Goal: Task Accomplishment & Management: Complete application form

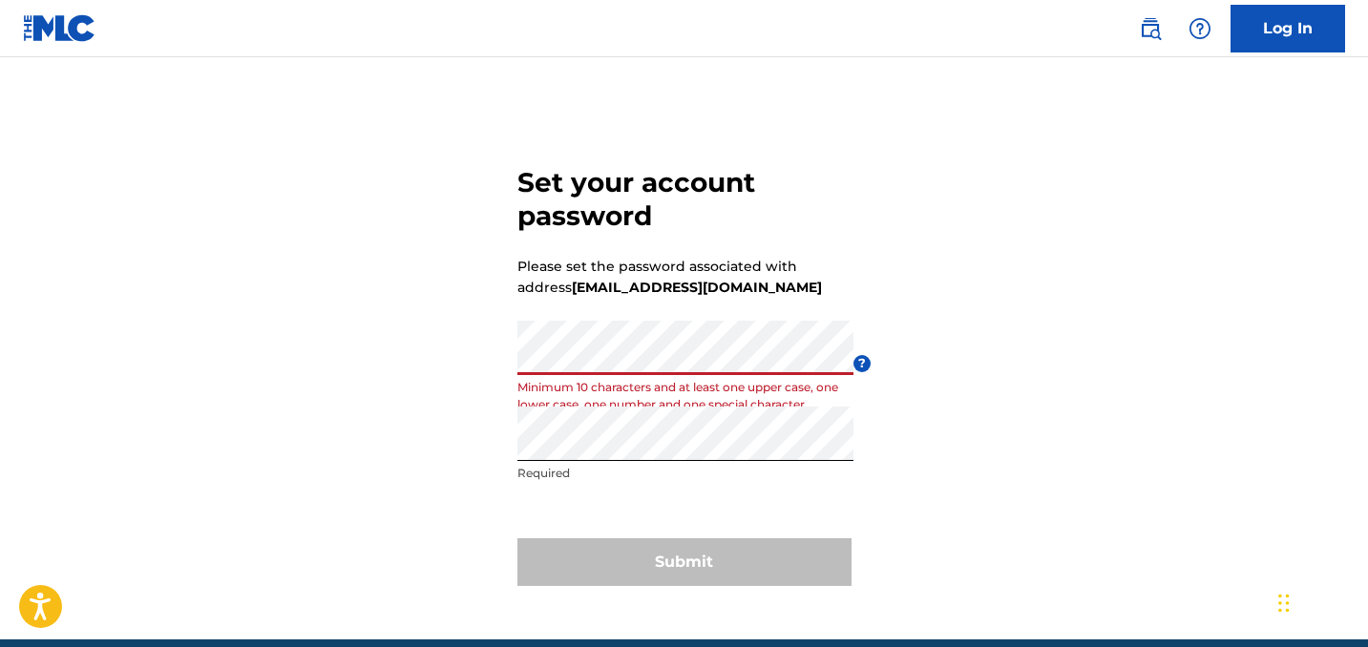
click at [419, 451] on div "Set your account password Please set the password associated with address [EMAI…" at bounding box center [684, 372] width 1336 height 534
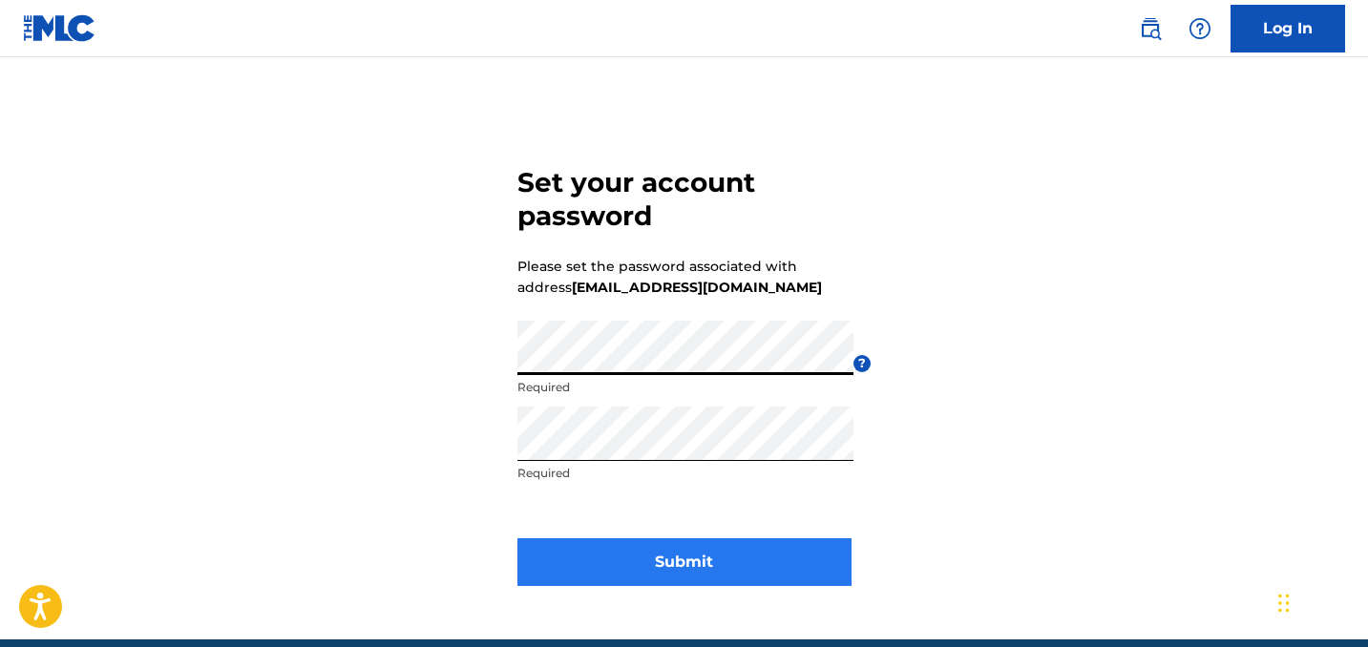
click at [705, 567] on button "Submit" at bounding box center [684, 562] width 334 height 48
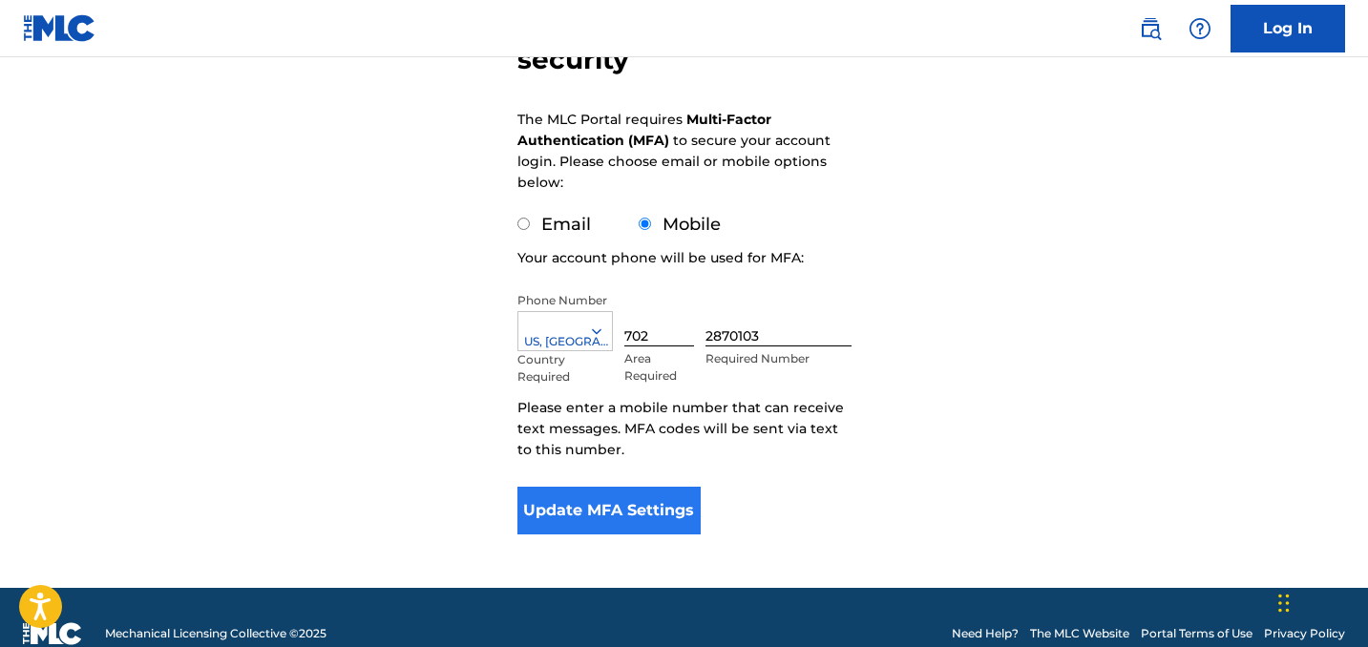
scroll to position [241, 0]
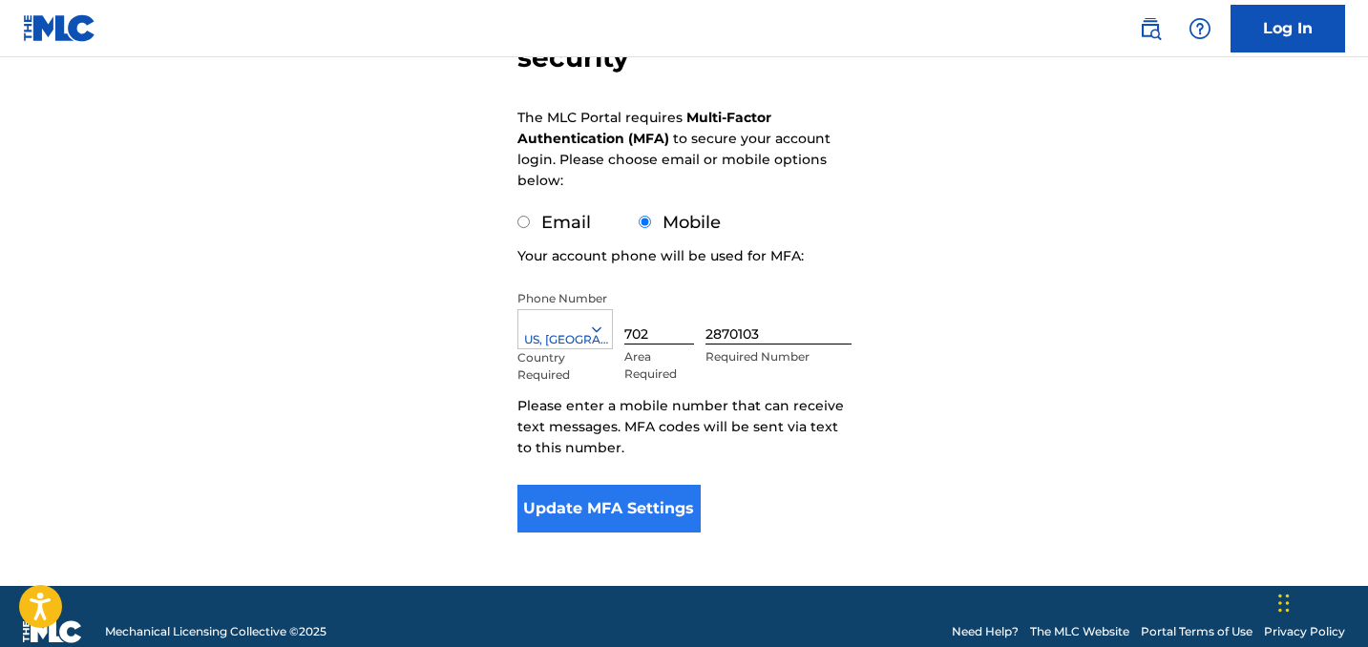
click at [646, 517] on button "Update MFA Settings" at bounding box center [609, 509] width 184 height 48
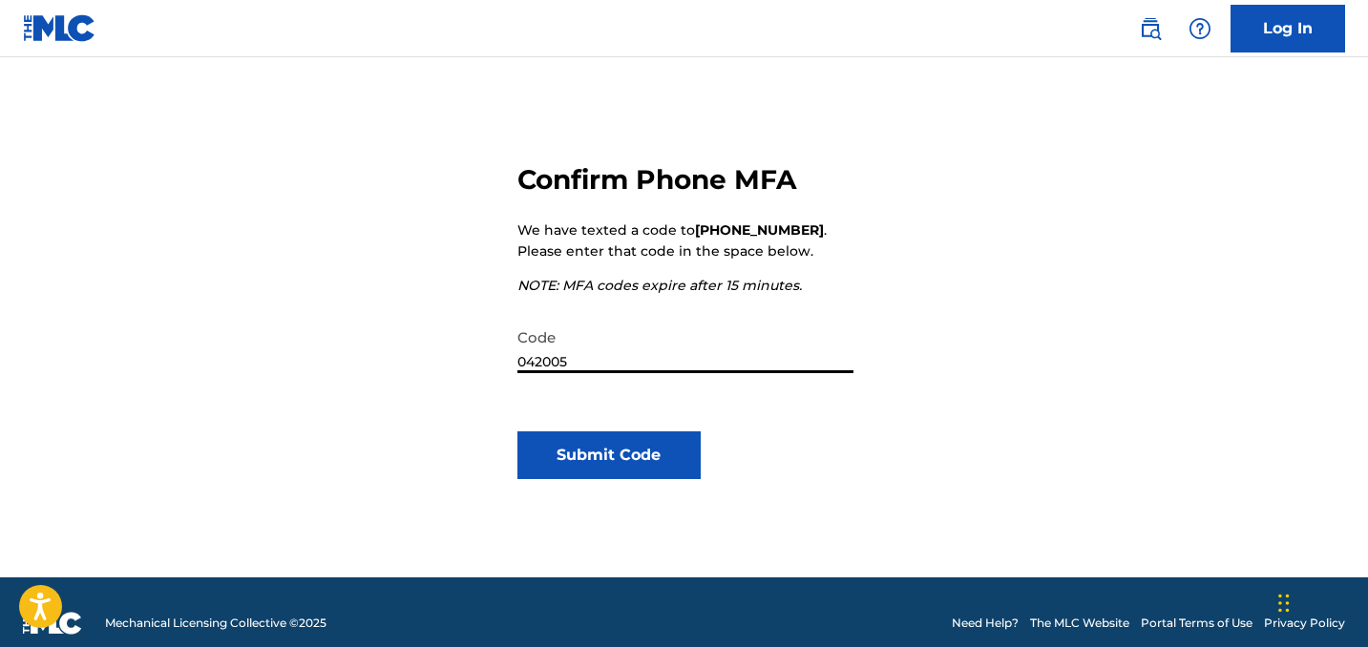
scroll to position [189, 0]
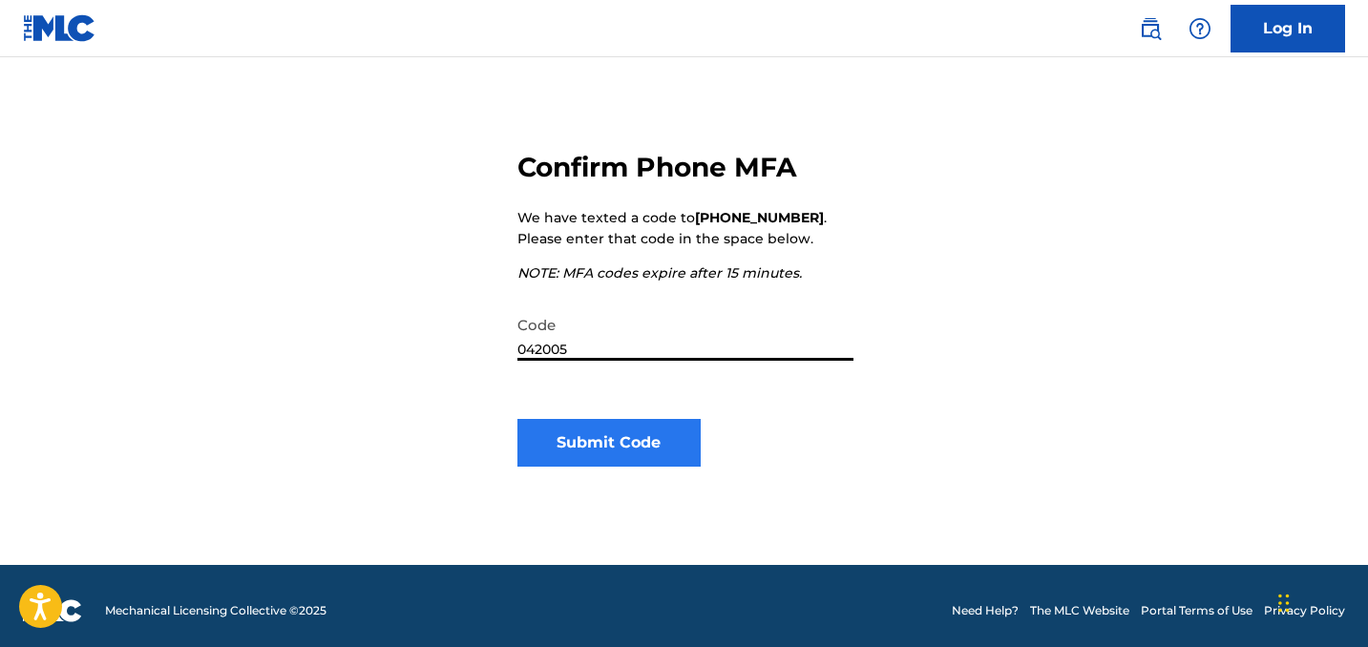
type input "042005"
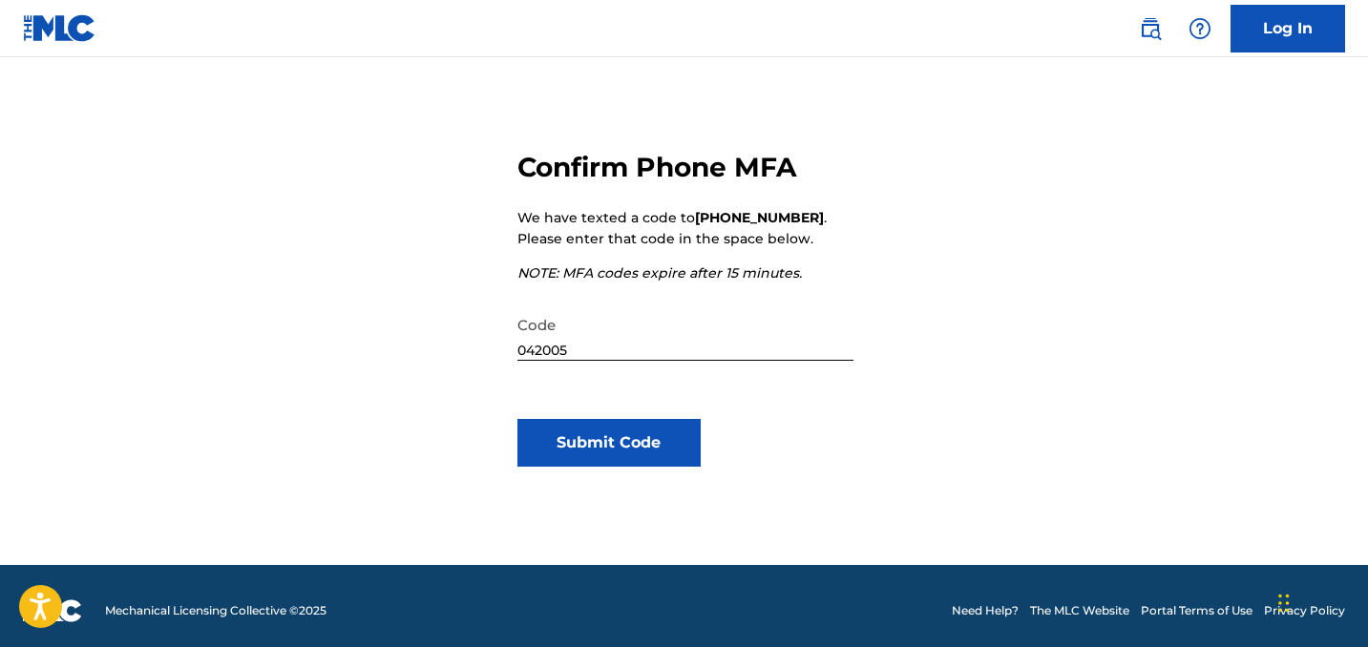
click at [659, 460] on button "Submit Code" at bounding box center [609, 443] width 184 height 48
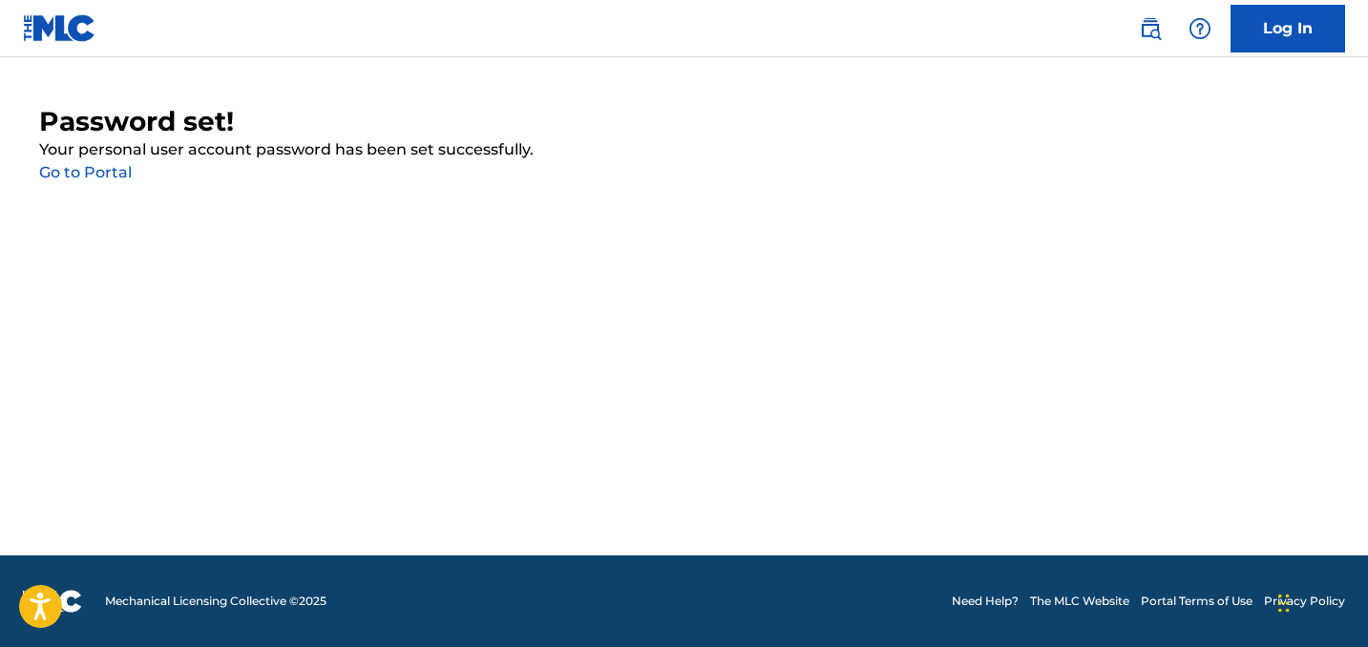
click at [100, 181] on div "Password set! Your personal user account password has been set successfully. Go…" at bounding box center [684, 144] width 1290 height 79
click at [99, 174] on link "Go to Portal" at bounding box center [85, 172] width 93 height 18
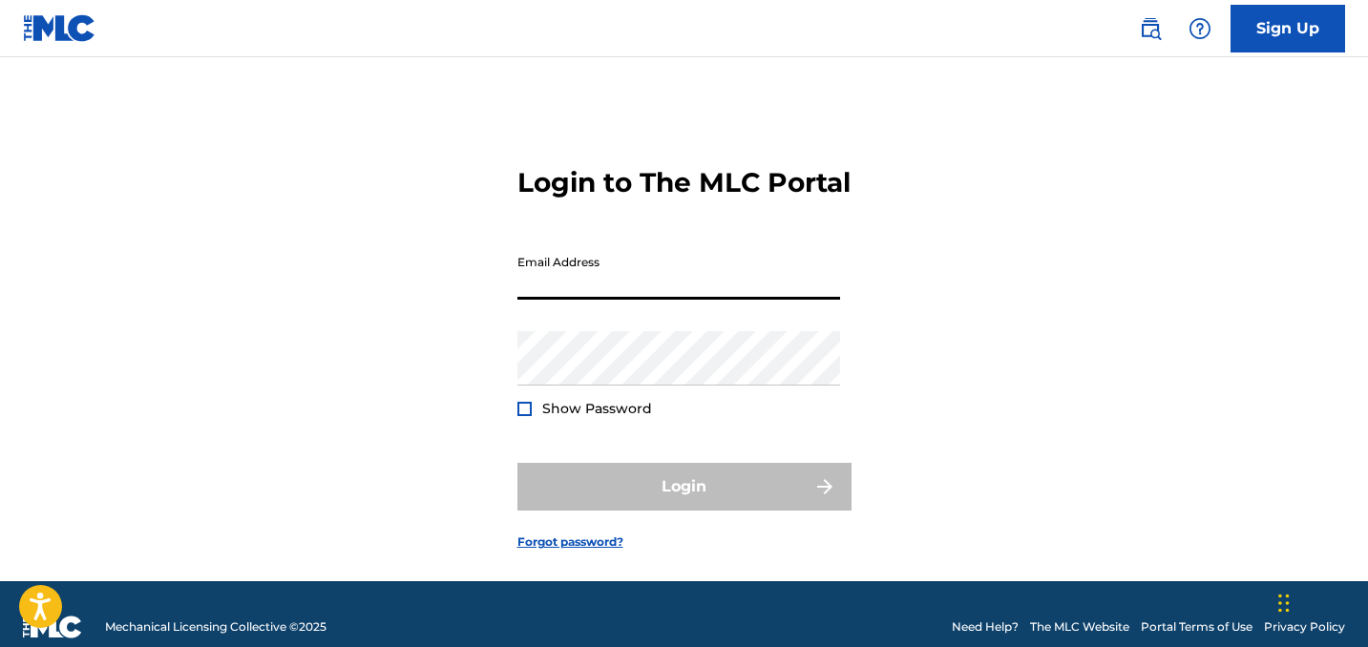
type input "[EMAIL_ADDRESS][DOMAIN_NAME]"
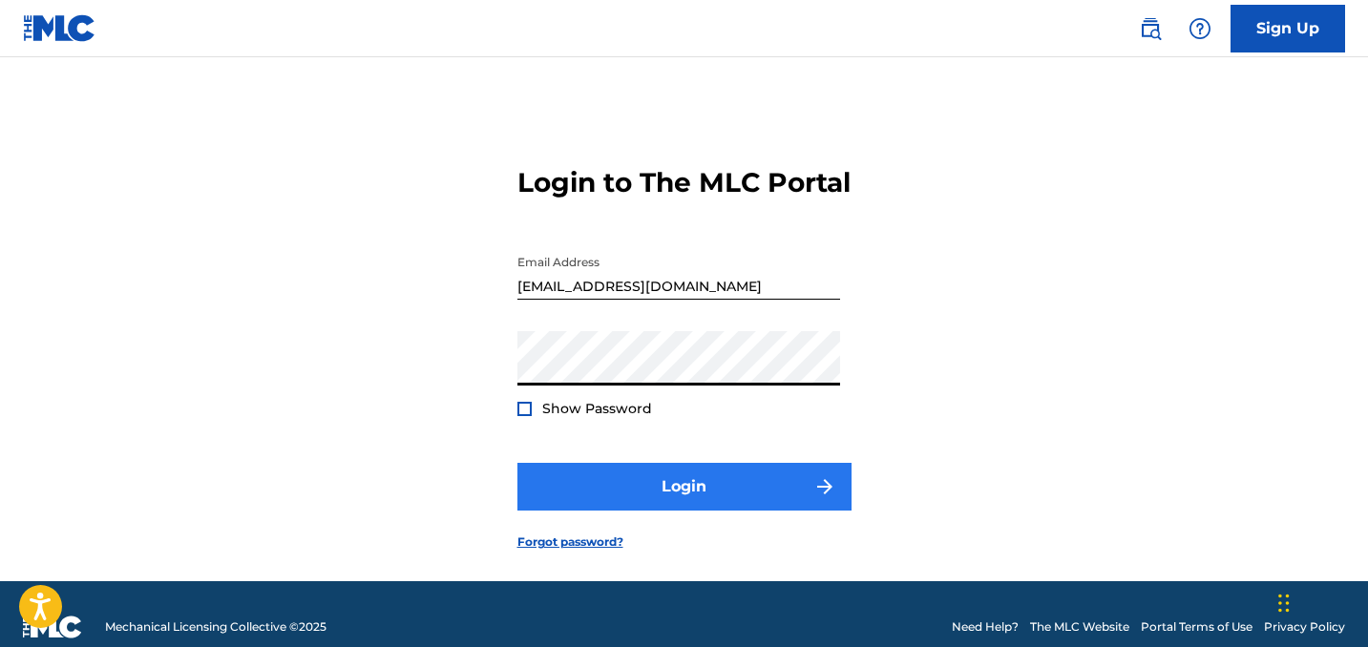
click at [664, 511] on button "Login" at bounding box center [684, 487] width 334 height 48
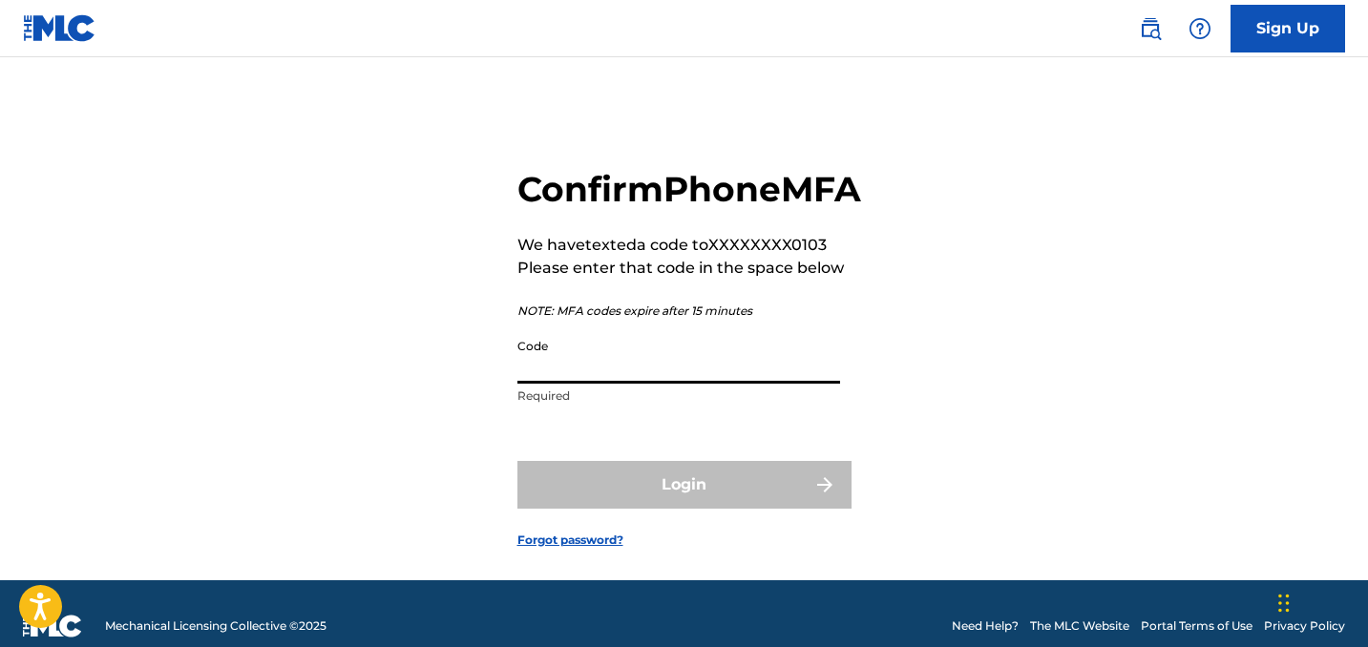
click at [669, 384] on input "Code" at bounding box center [678, 356] width 323 height 54
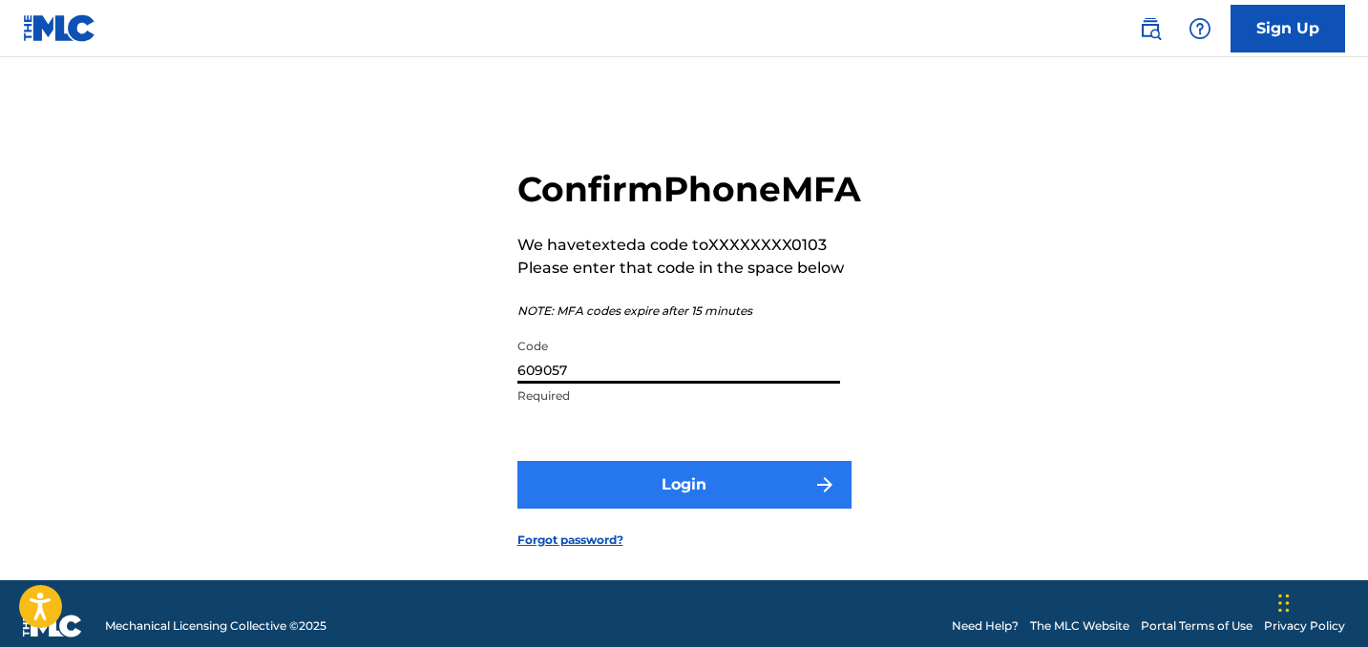
type input "609057"
click at [689, 509] on button "Login" at bounding box center [684, 485] width 334 height 48
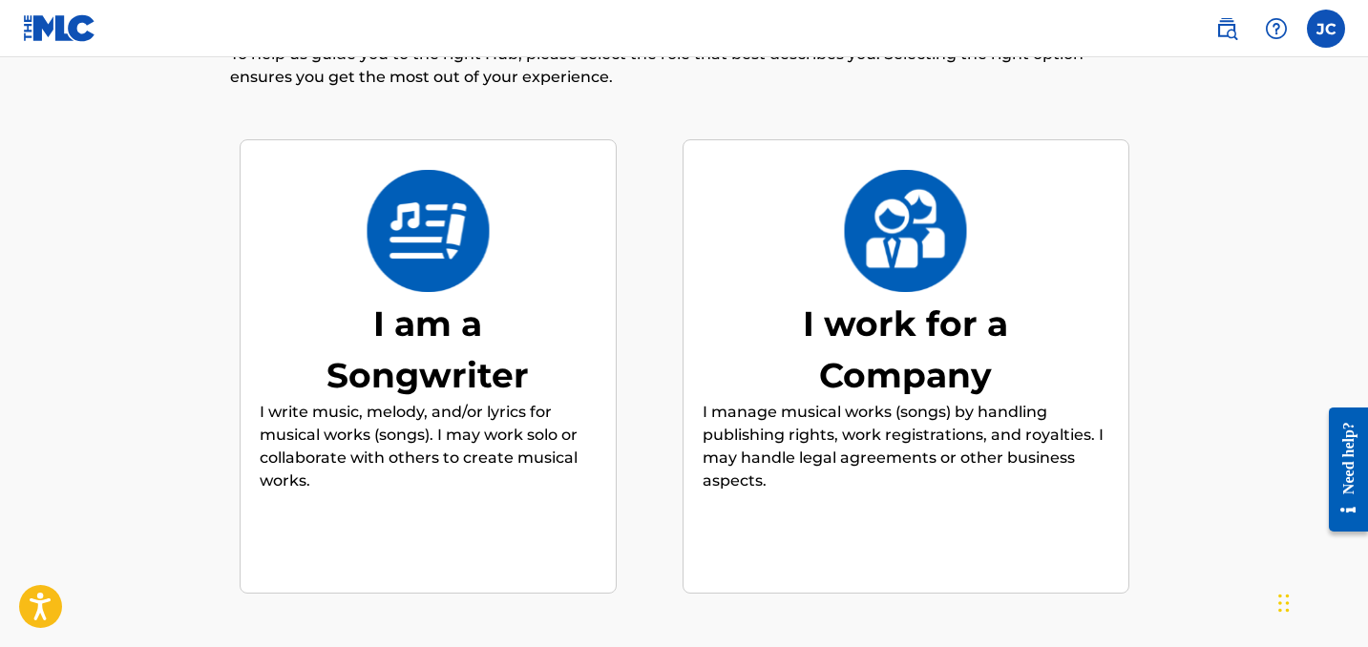
scroll to position [161, 0]
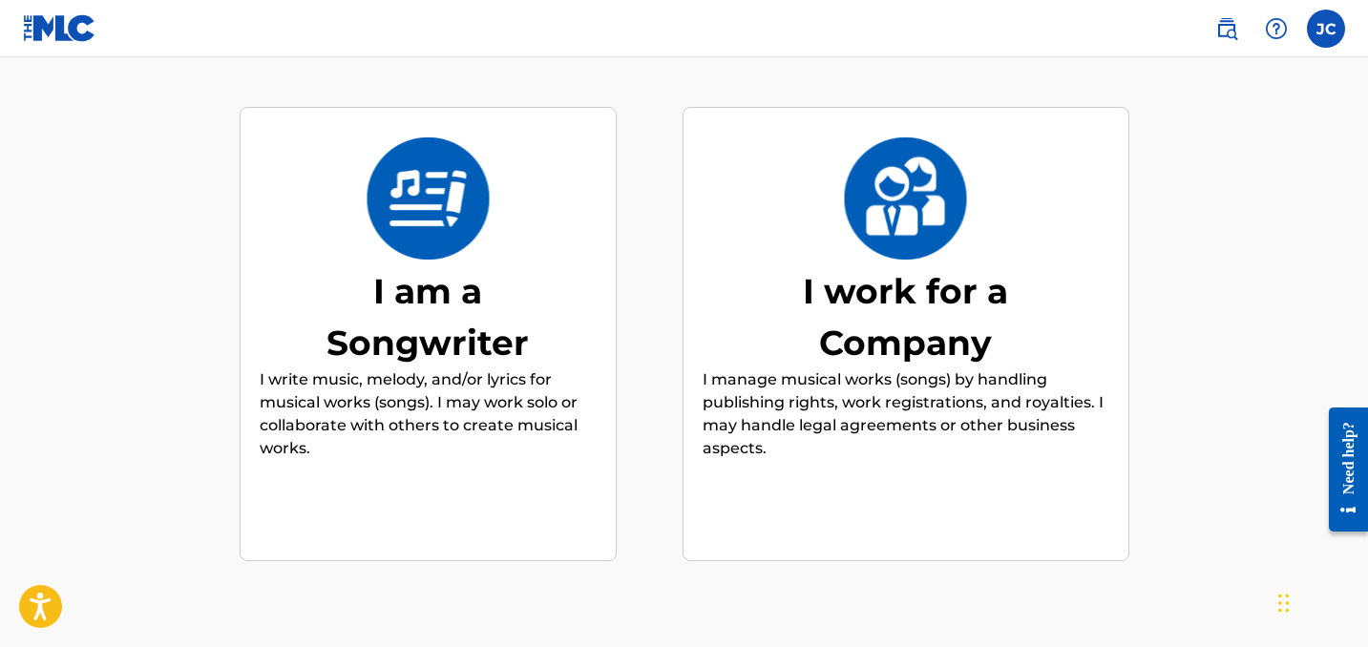
click at [474, 322] on div "I am a Songwriter" at bounding box center [427, 316] width 286 height 103
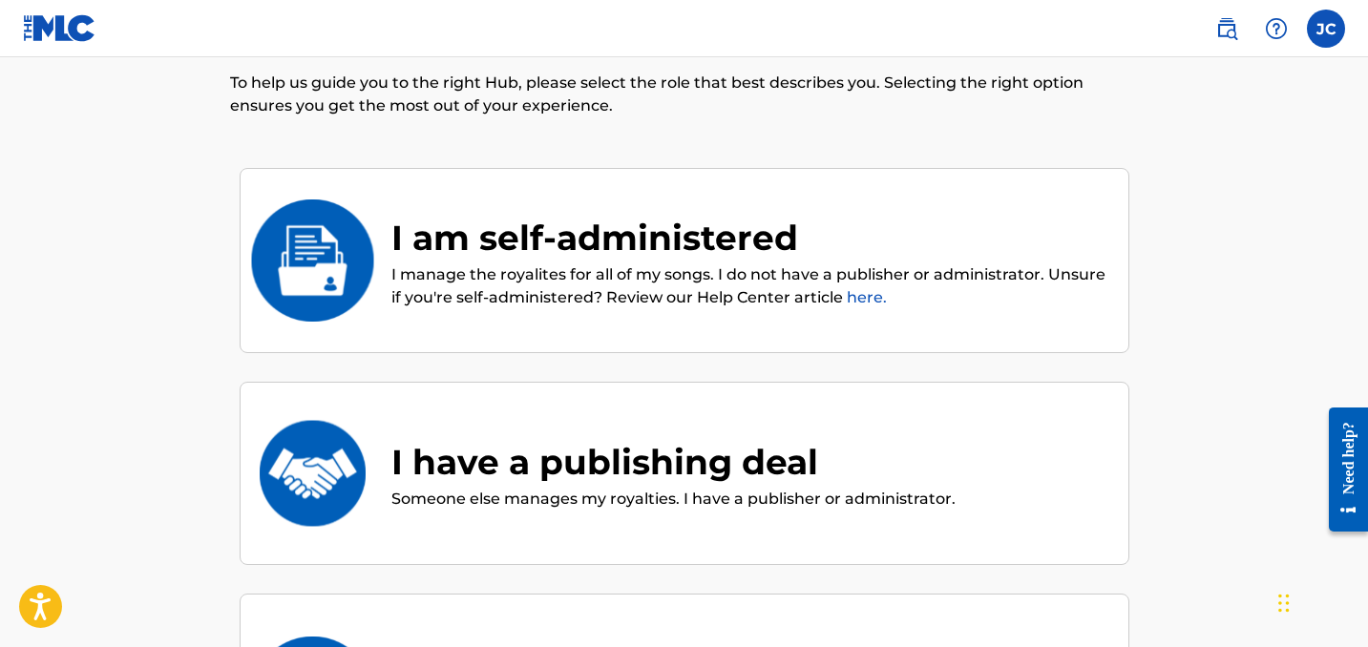
scroll to position [101, 0]
click at [479, 298] on p "I manage the royalites for all of my songs. I do not have a publisher or admini…" at bounding box center [750, 285] width 718 height 46
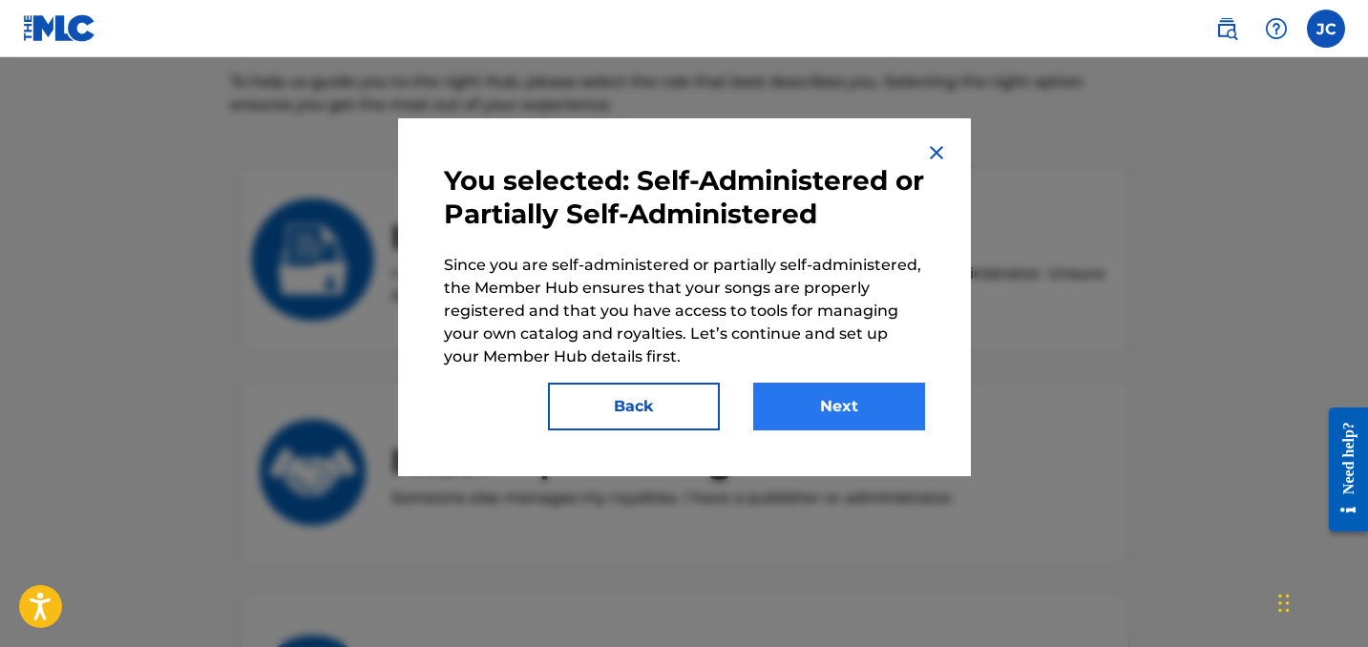
click at [780, 414] on button "Next" at bounding box center [839, 407] width 172 height 48
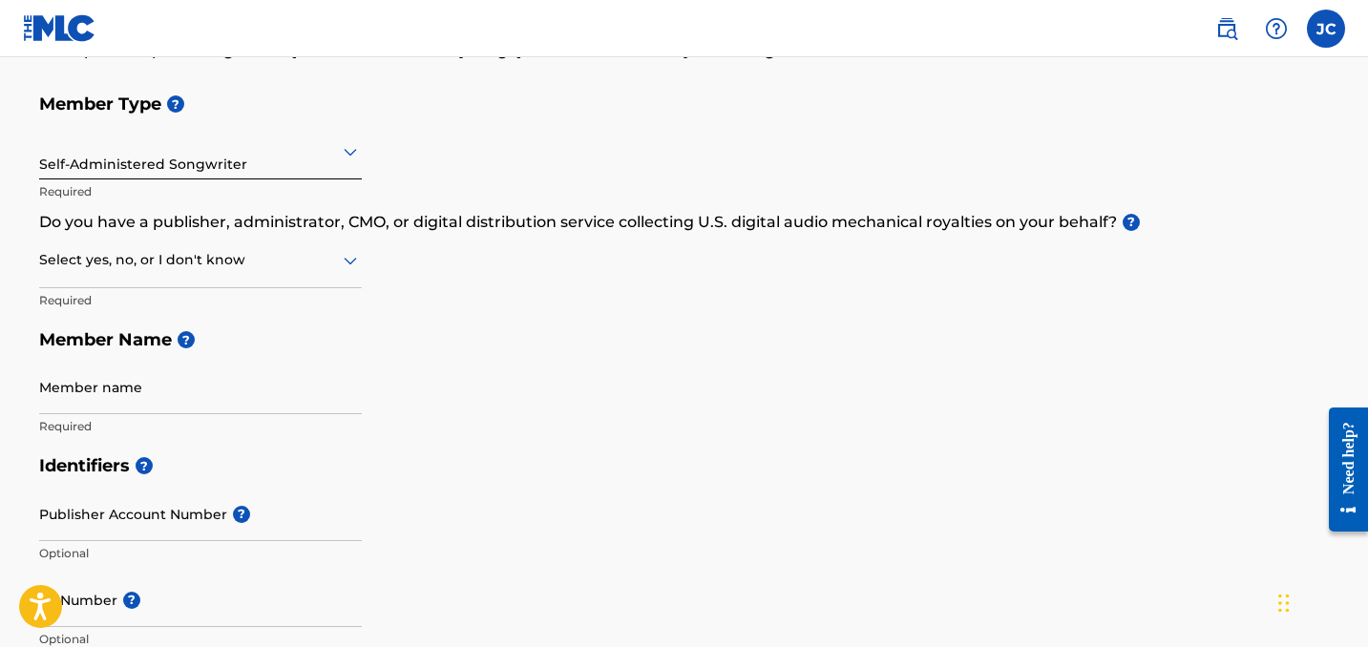
scroll to position [193, 0]
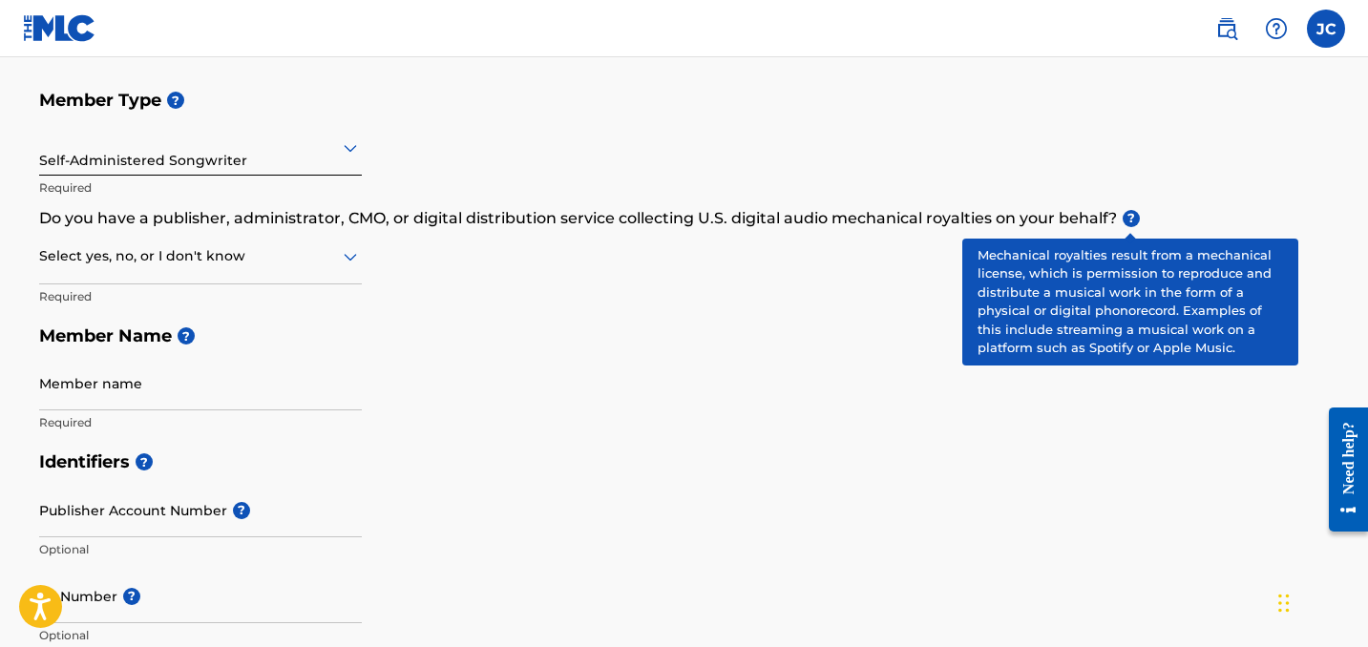
click at [1135, 221] on span "?" at bounding box center [1130, 218] width 17 height 17
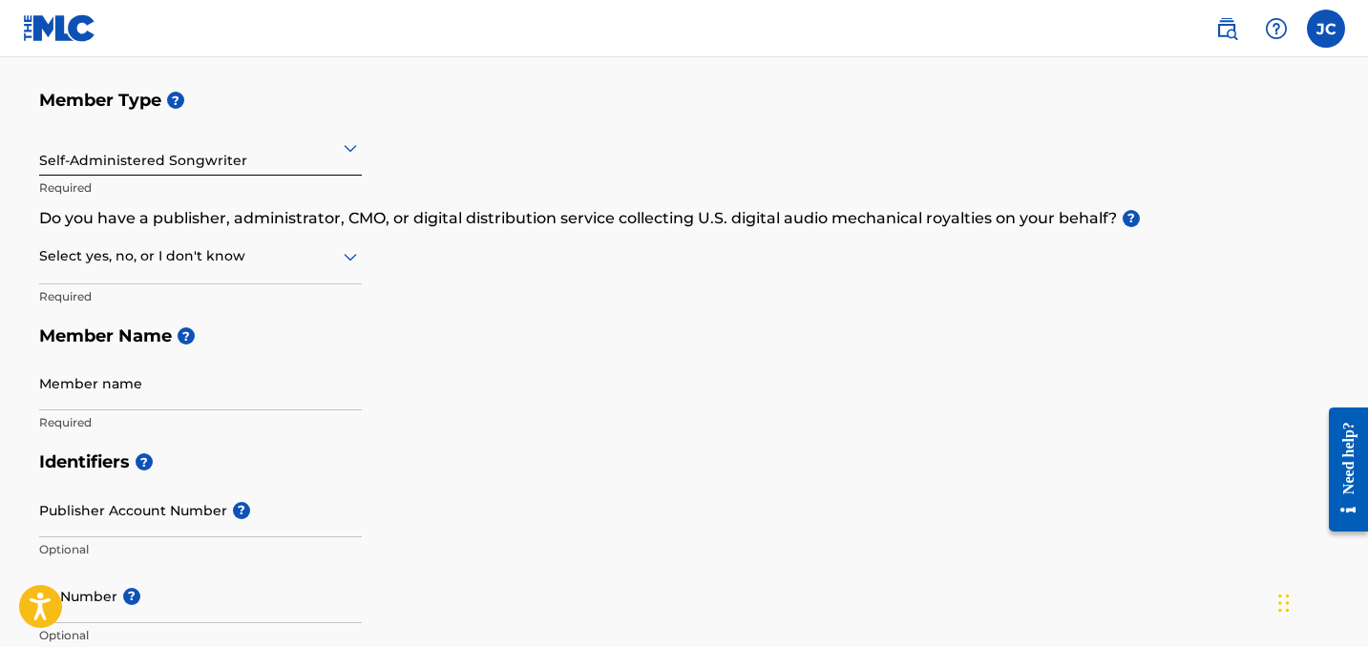
click at [346, 256] on icon at bounding box center [350, 258] width 13 height 8
click at [157, 340] on div "No" at bounding box center [200, 348] width 321 height 43
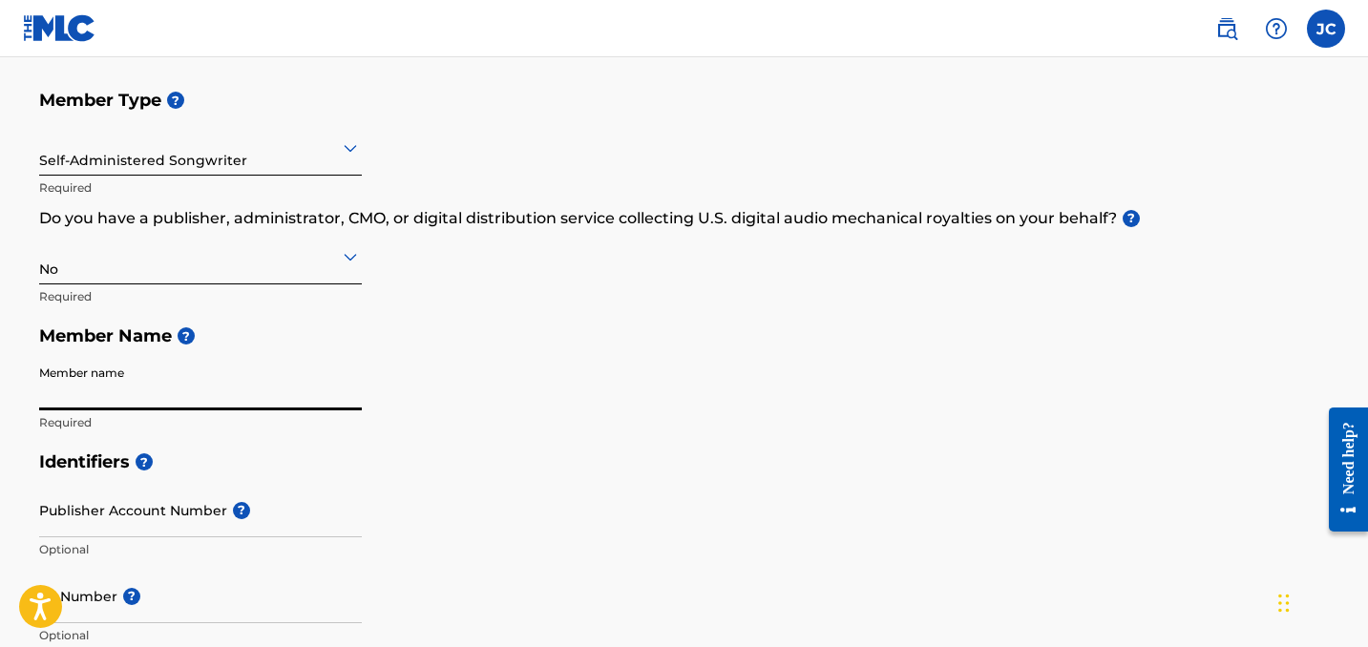
click at [350, 394] on input "Member name" at bounding box center [200, 383] width 323 height 54
click at [220, 322] on h5 "Member Name ?" at bounding box center [684, 336] width 1290 height 41
click at [161, 395] on input "Member name" at bounding box center [200, 383] width 323 height 54
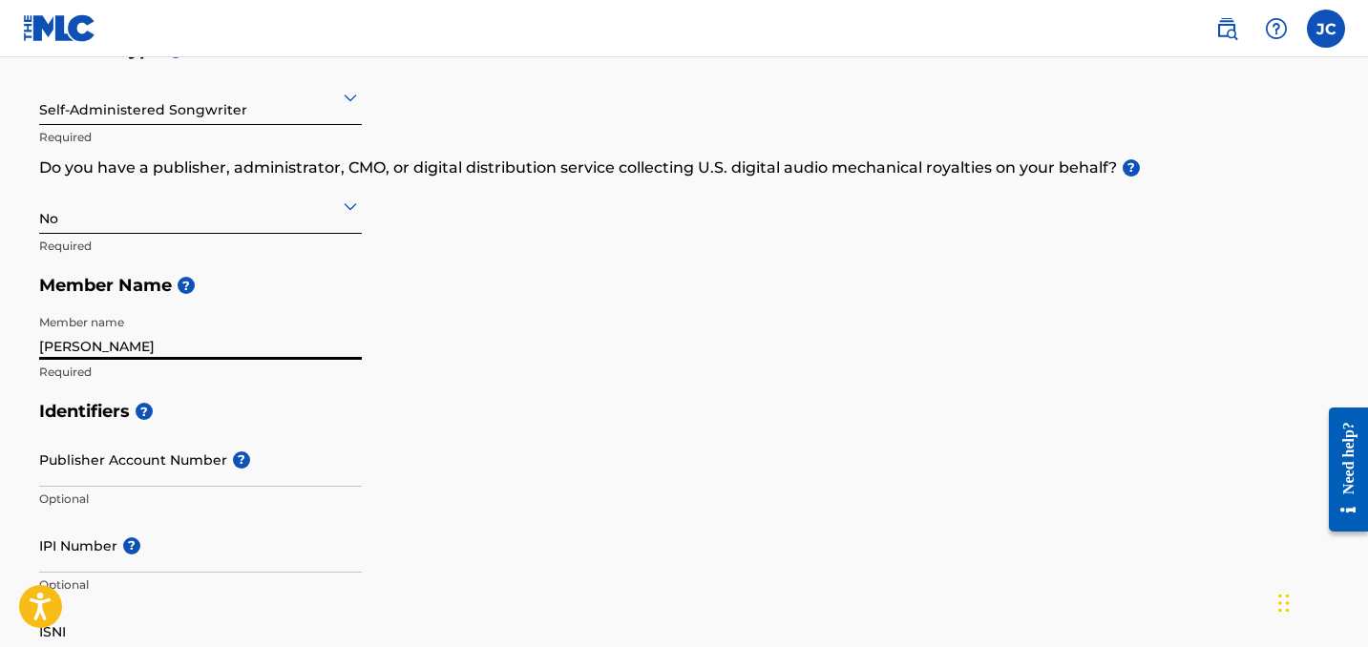
scroll to position [324, 0]
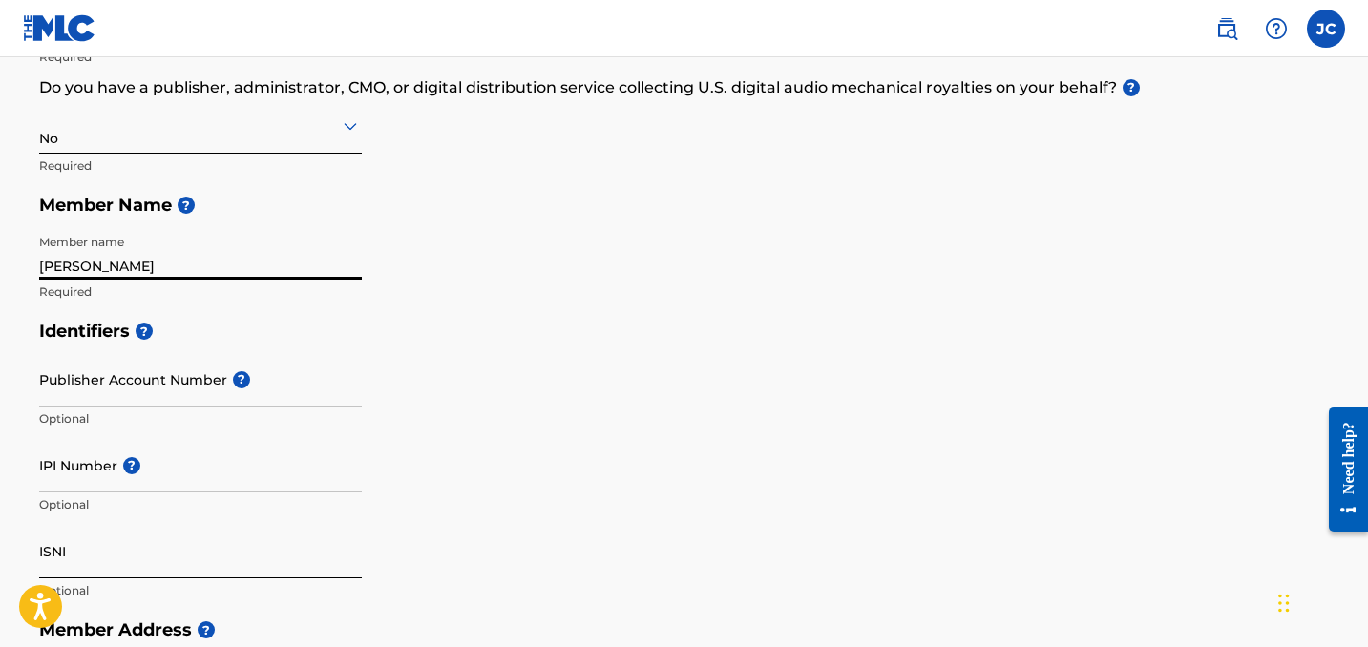
type input "[PERSON_NAME]"
click at [215, 528] on input "ISNI" at bounding box center [200, 551] width 323 height 54
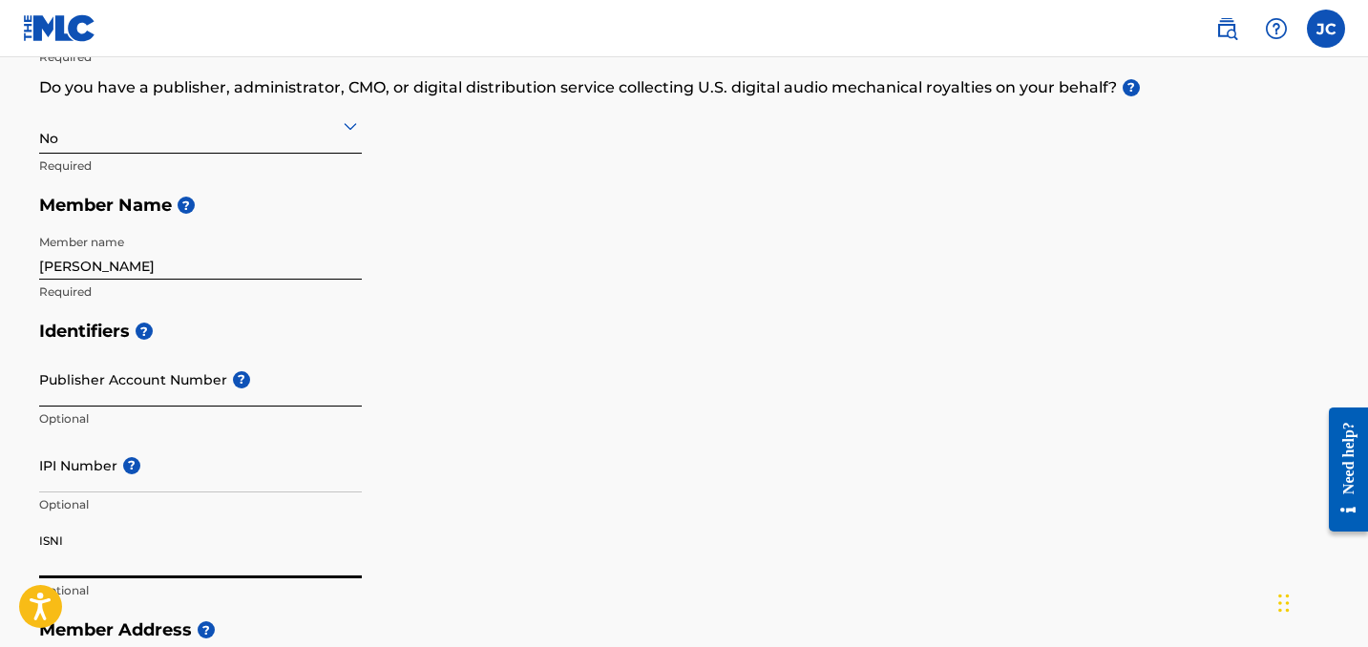
click at [96, 388] on input "Publisher Account Number ?" at bounding box center [200, 379] width 323 height 54
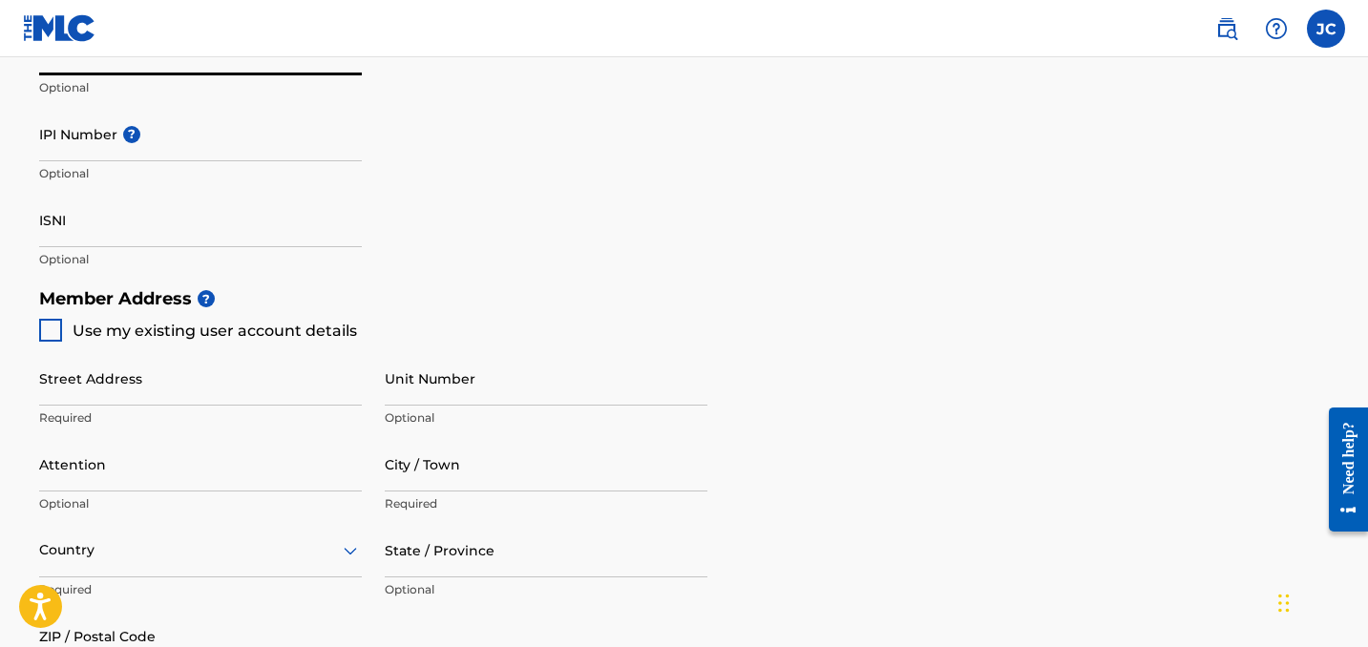
scroll to position [667, 0]
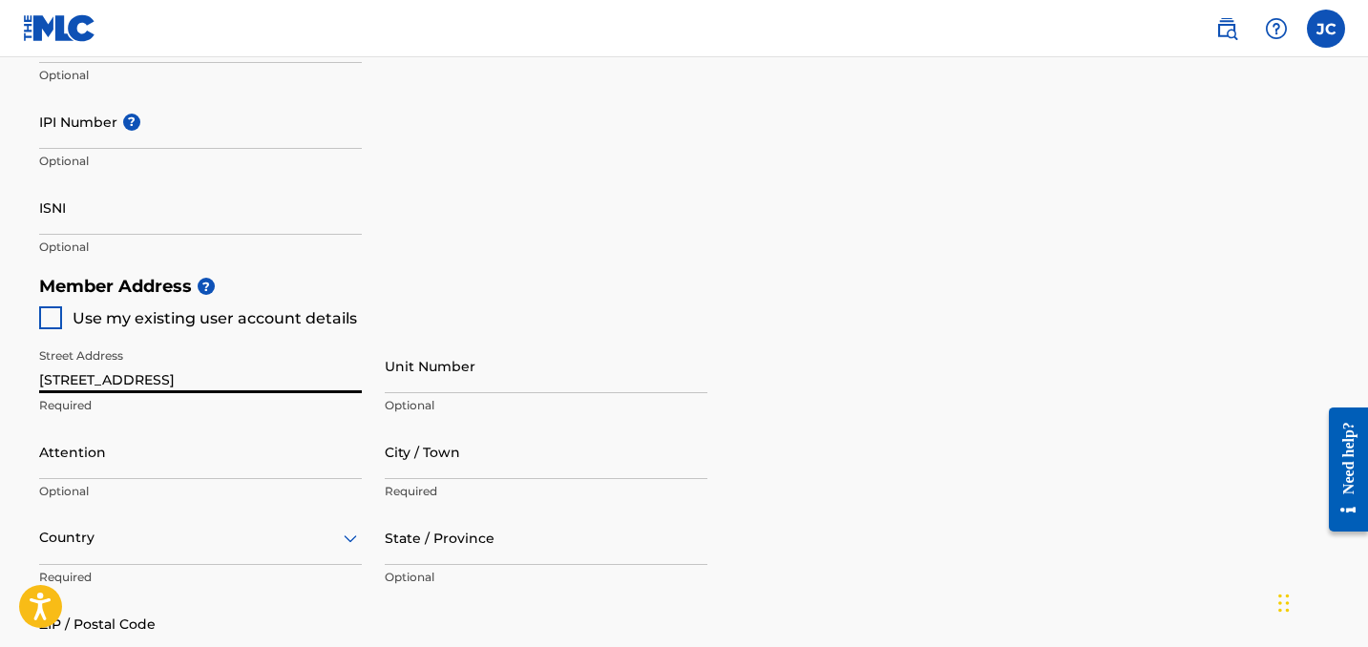
type input "5886 Noble Stand St,"
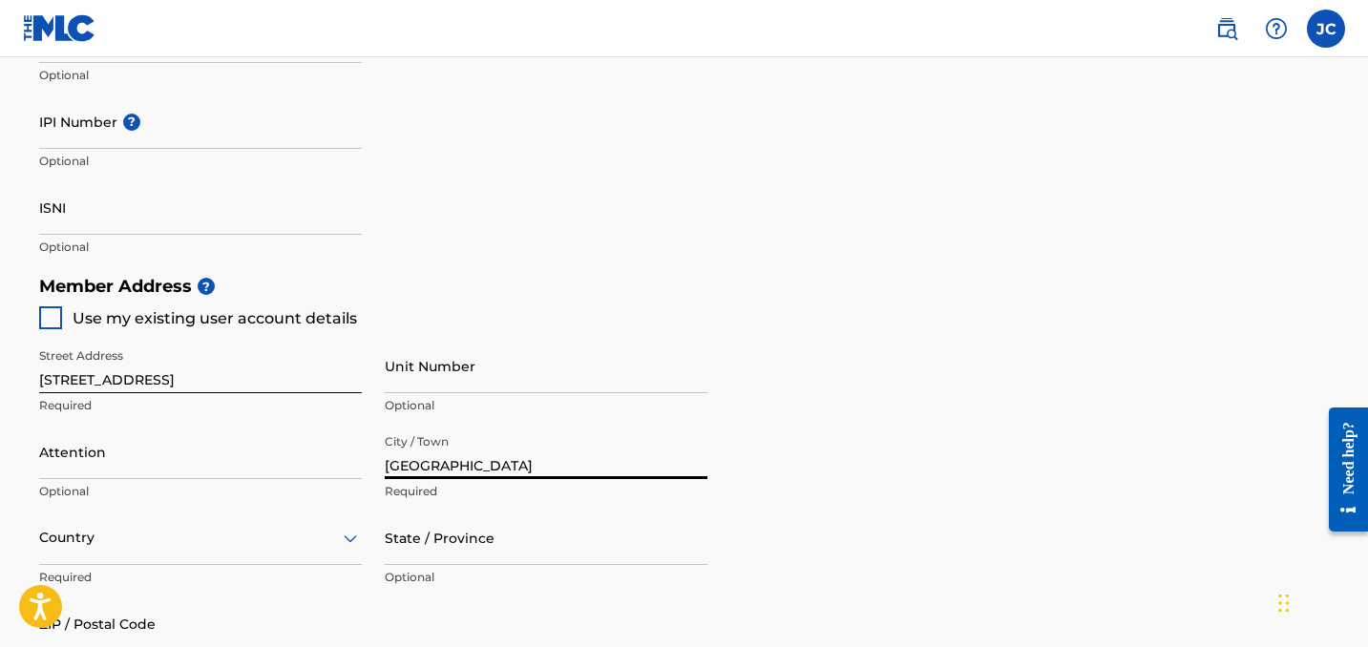
type input "Las Vegas"
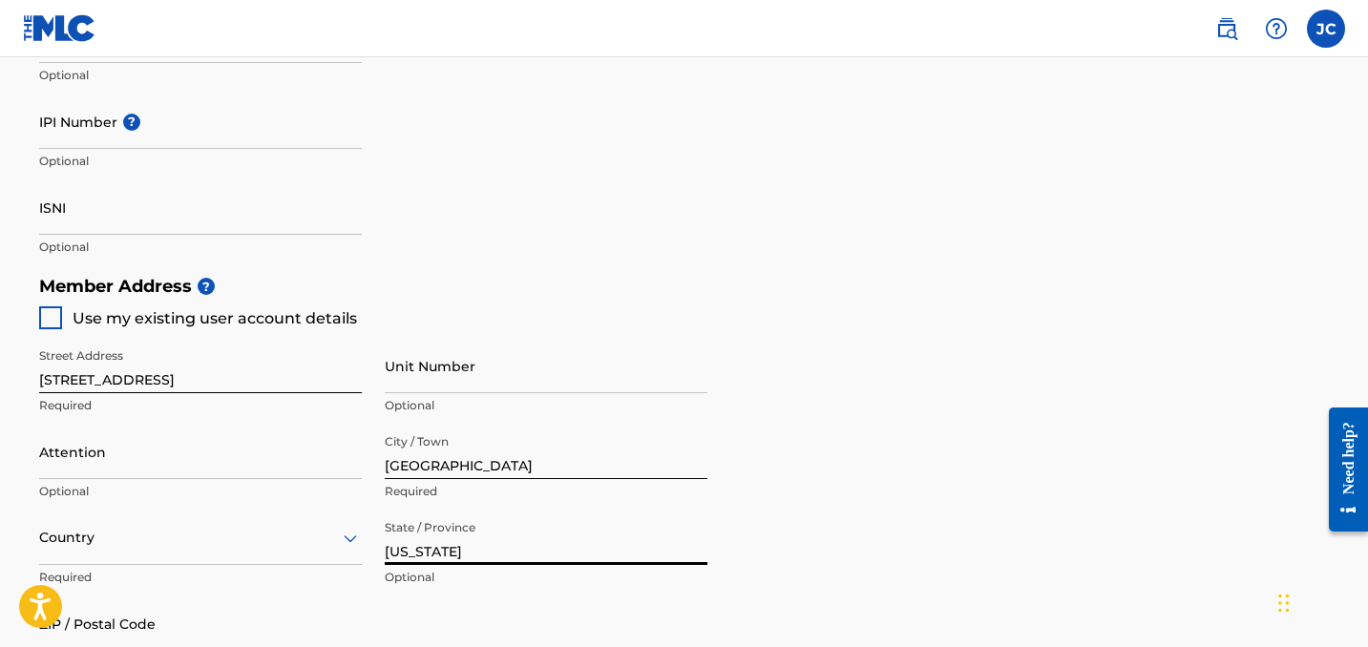
type input "Nevada"
click at [232, 545] on div "Country" at bounding box center [200, 538] width 323 height 54
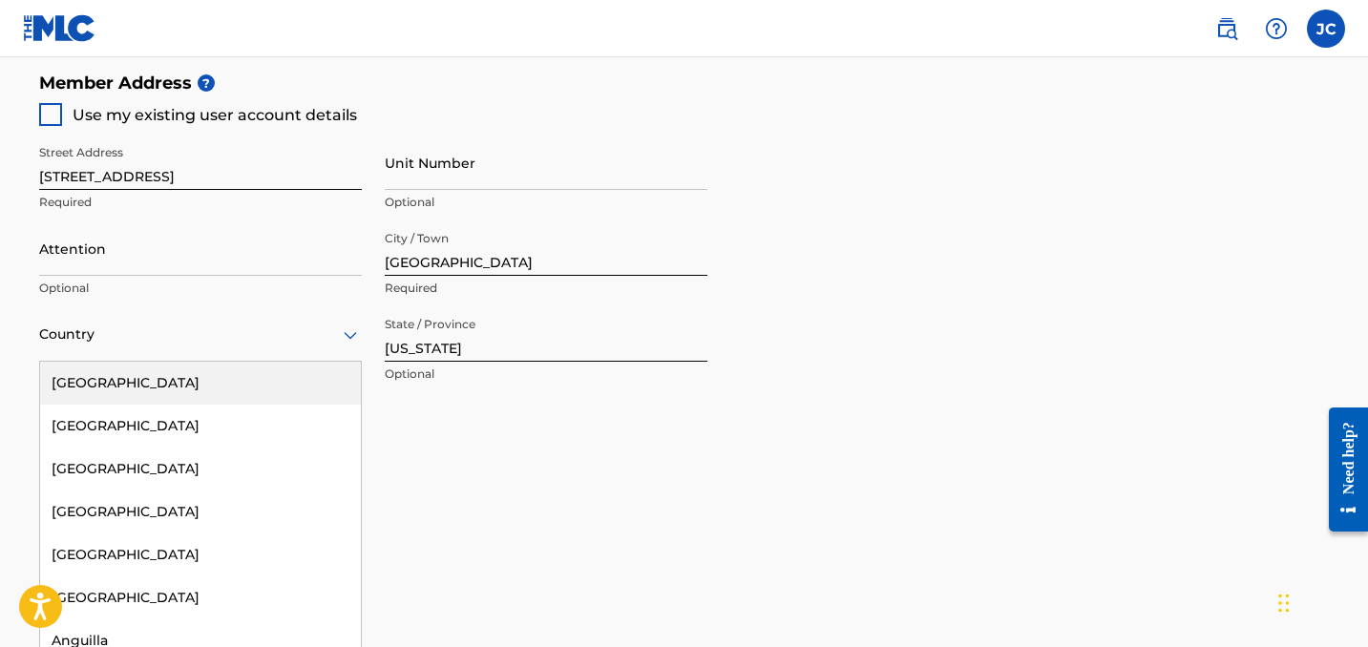
click at [145, 389] on div "United States" at bounding box center [200, 383] width 321 height 43
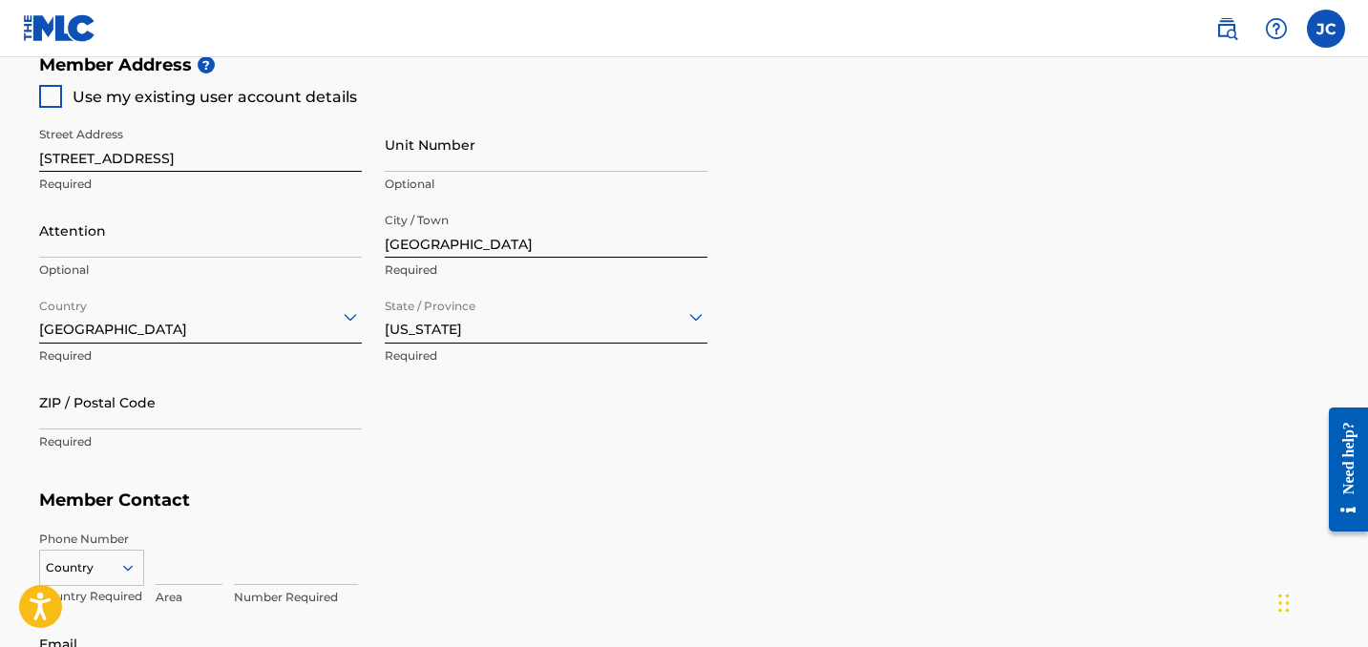
scroll to position [896, 0]
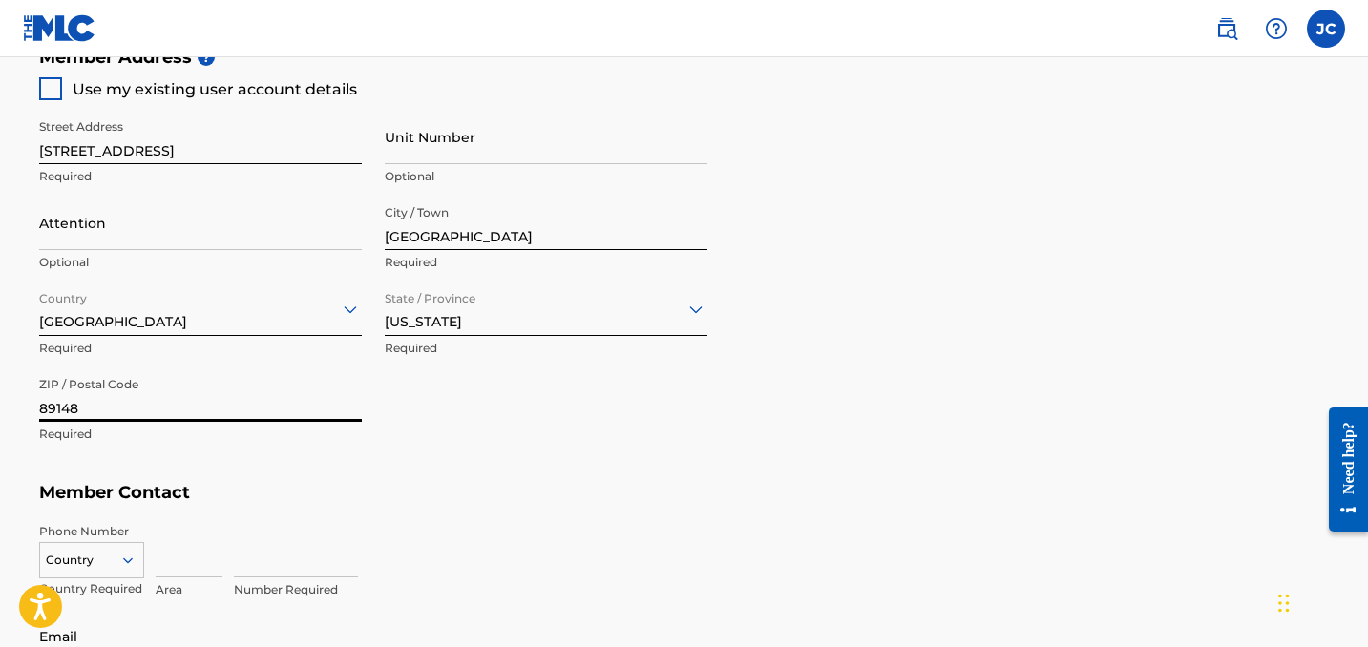
type input "89148"
click at [384, 513] on div "Phone Number Country Country Required Area Number Required" at bounding box center [684, 560] width 1290 height 95
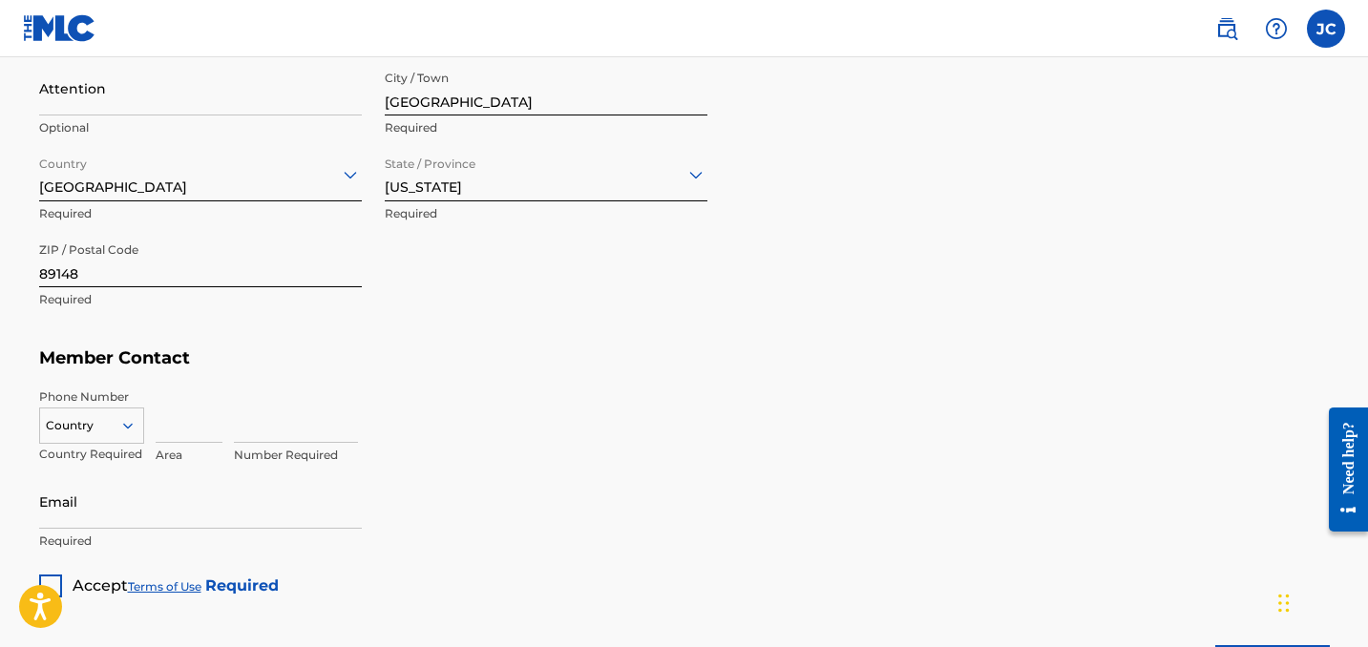
scroll to position [1056, 0]
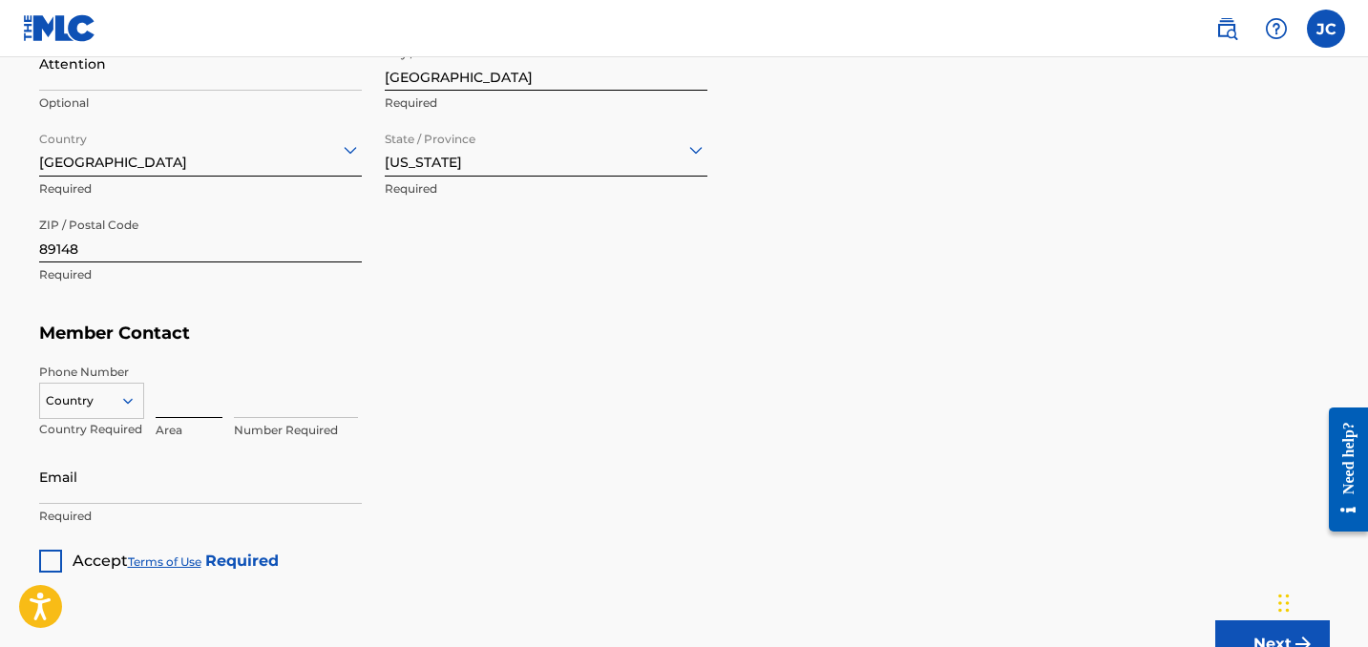
click at [189, 401] on input at bounding box center [189, 391] width 67 height 54
click at [122, 402] on div "Country" at bounding box center [91, 397] width 105 height 29
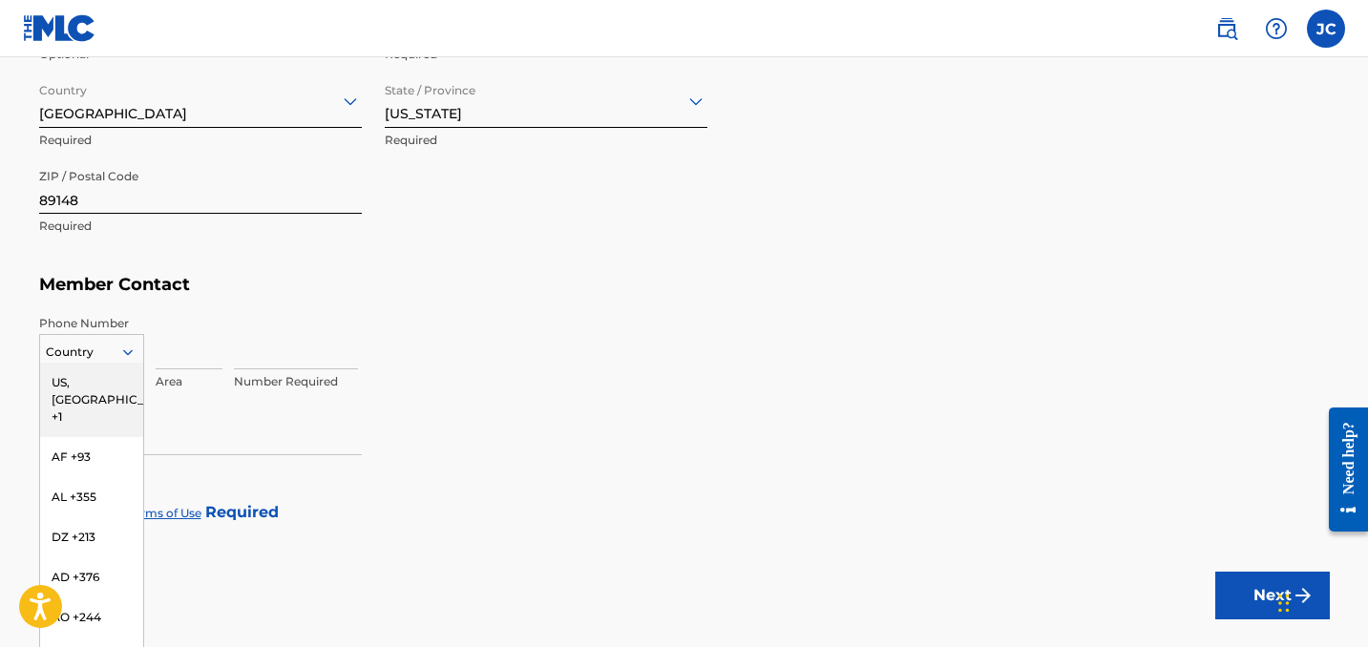
click at [111, 387] on div "US, CA +1" at bounding box center [91, 400] width 103 height 74
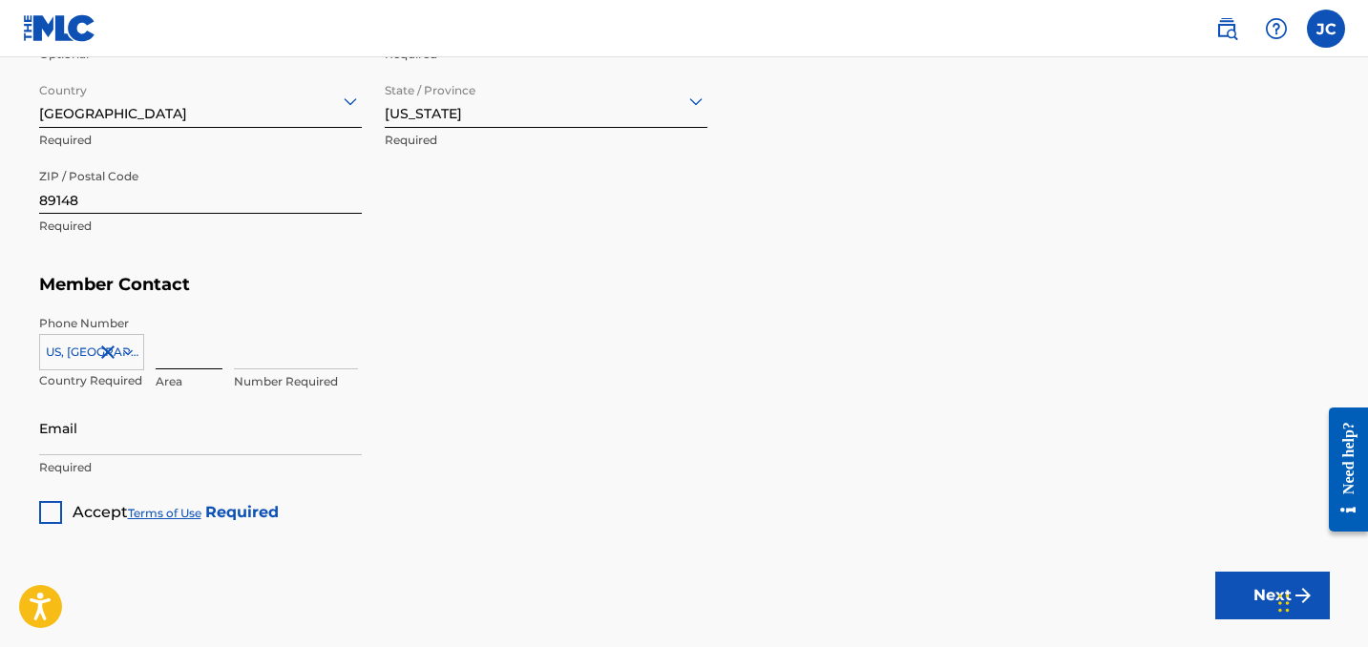
click at [183, 350] on input at bounding box center [189, 342] width 67 height 54
type input "702"
type input "2870103"
type input "[EMAIL_ADDRESS][DOMAIN_NAME]"
click at [63, 514] on div "Accept Terms of Use Required" at bounding box center [159, 505] width 240 height 37
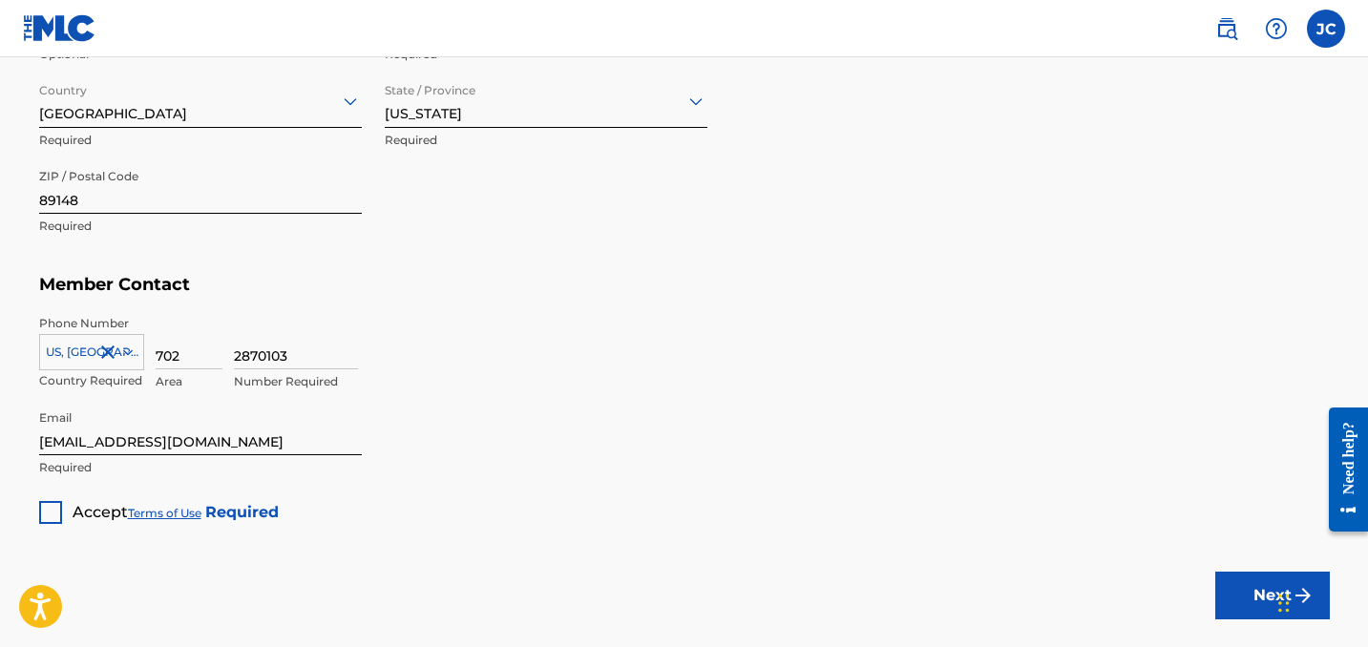
click at [52, 508] on div at bounding box center [50, 512] width 23 height 23
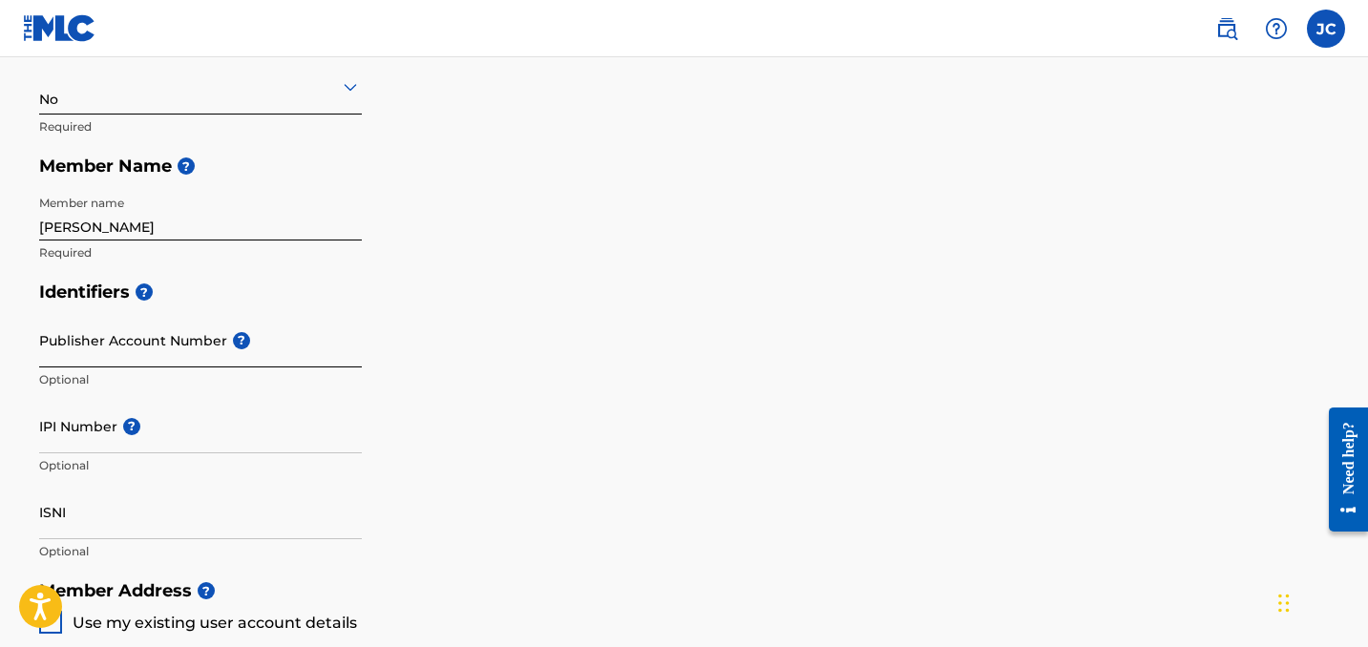
scroll to position [374, 0]
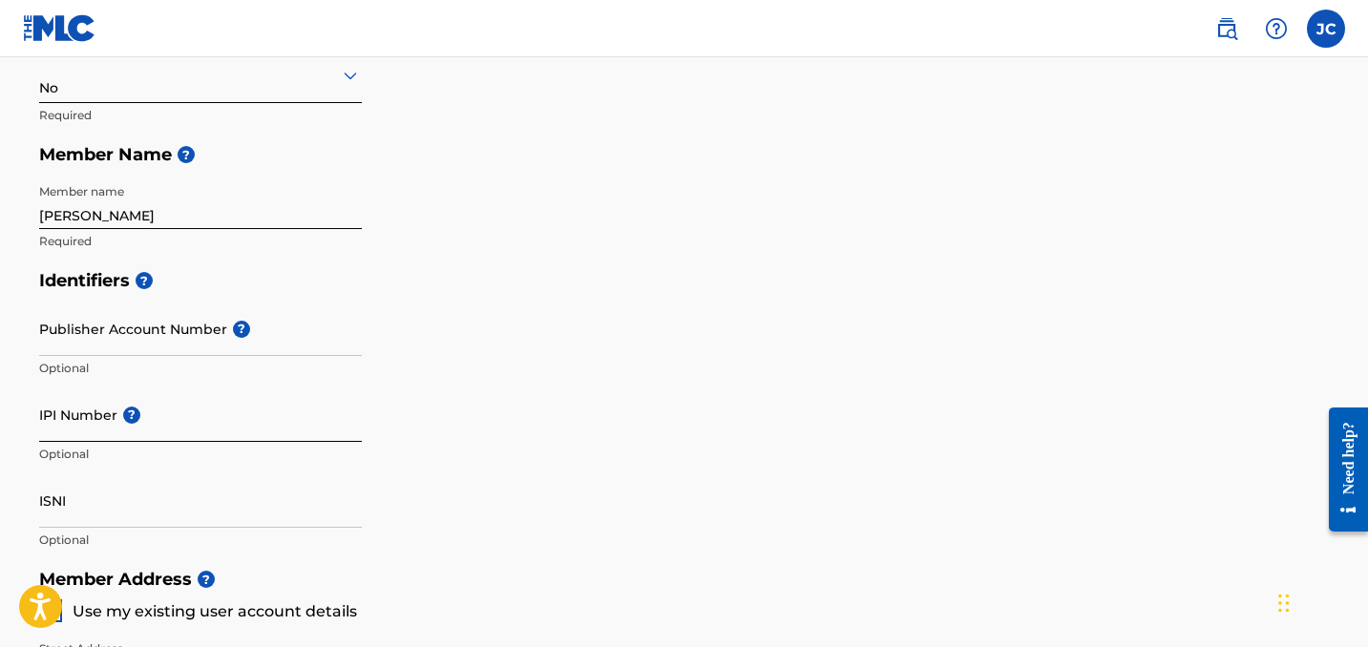
click at [177, 433] on input "IPI Number ?" at bounding box center [200, 415] width 323 height 54
paste input "00505840370"
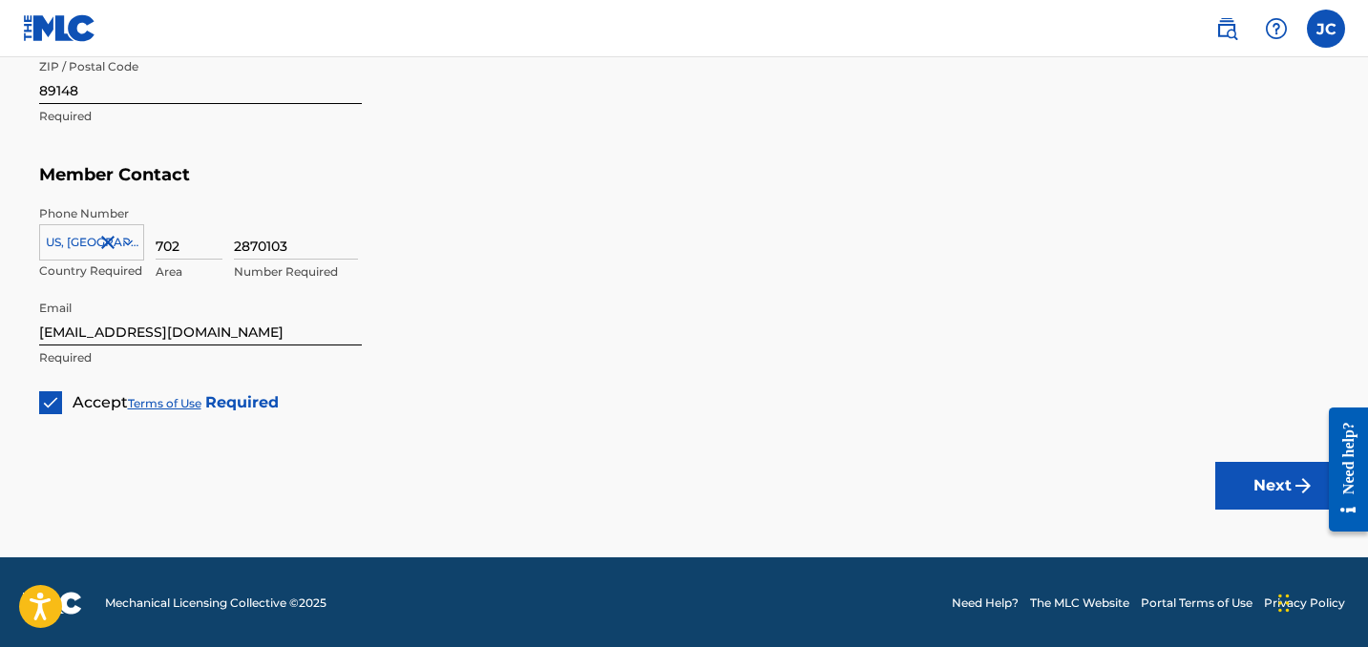
scroll to position [1213, 0]
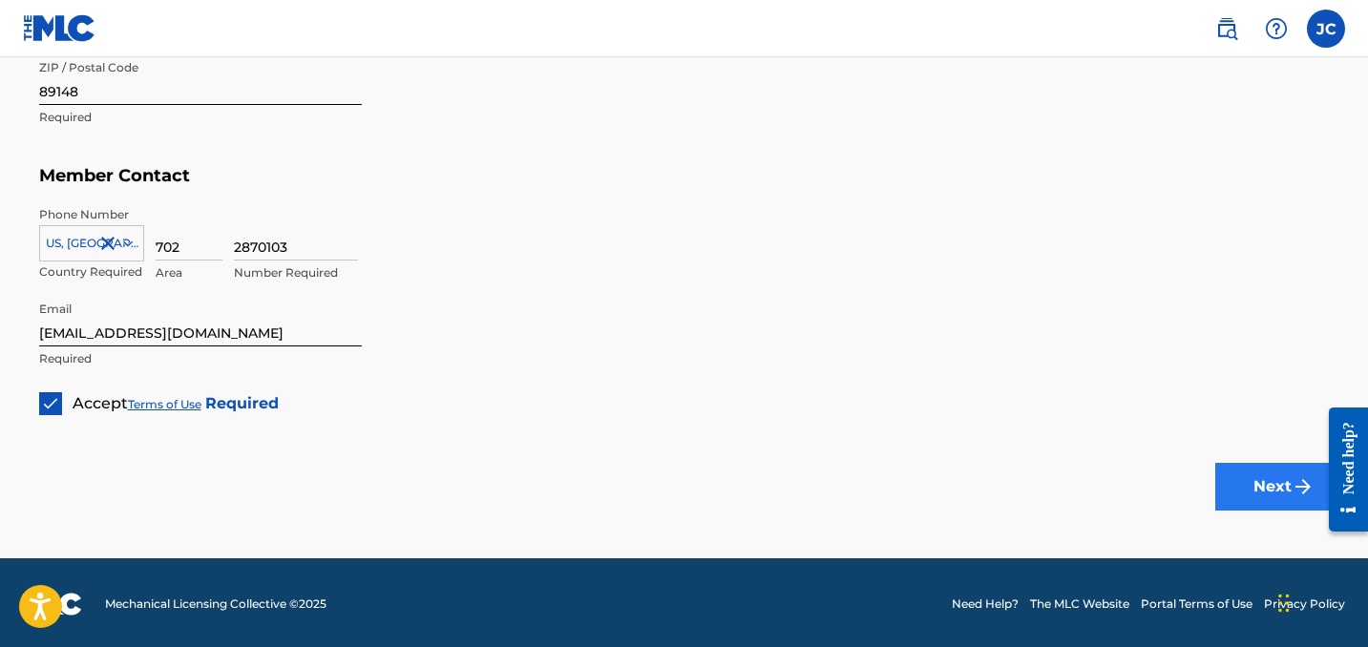
type input "00505840370"
click at [1274, 484] on button "Next" at bounding box center [1272, 487] width 115 height 48
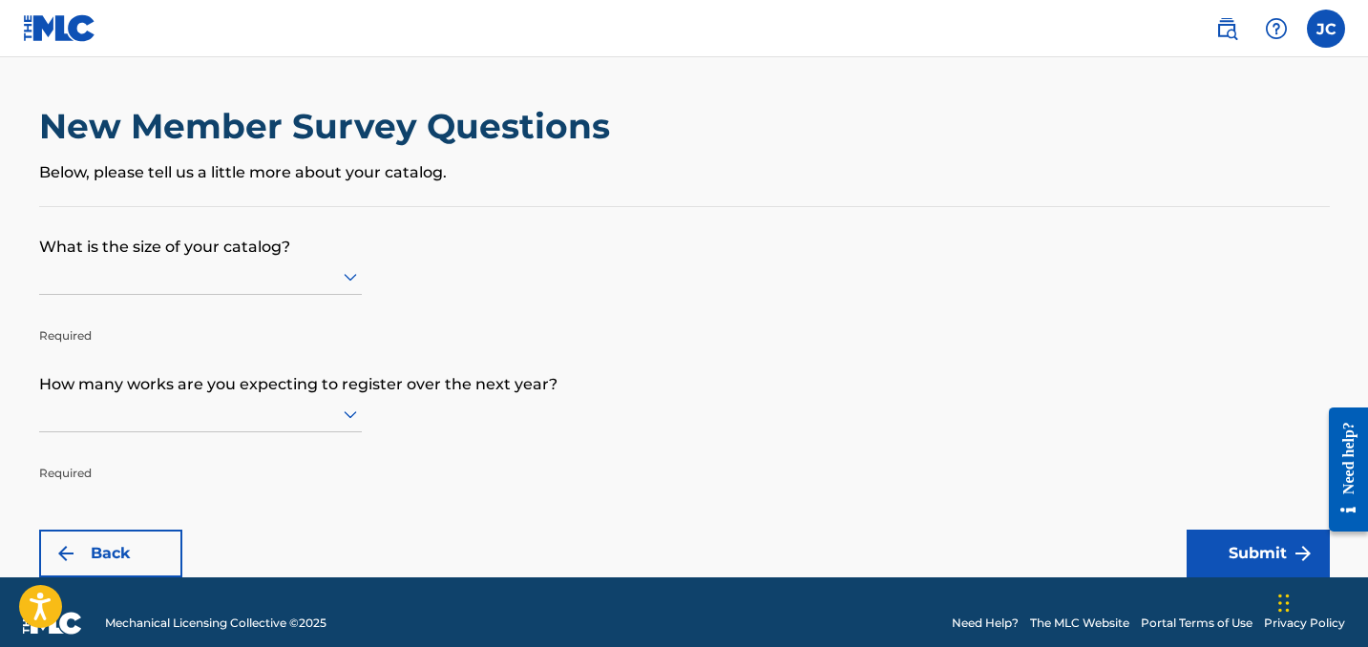
click at [350, 288] on icon at bounding box center [350, 276] width 23 height 23
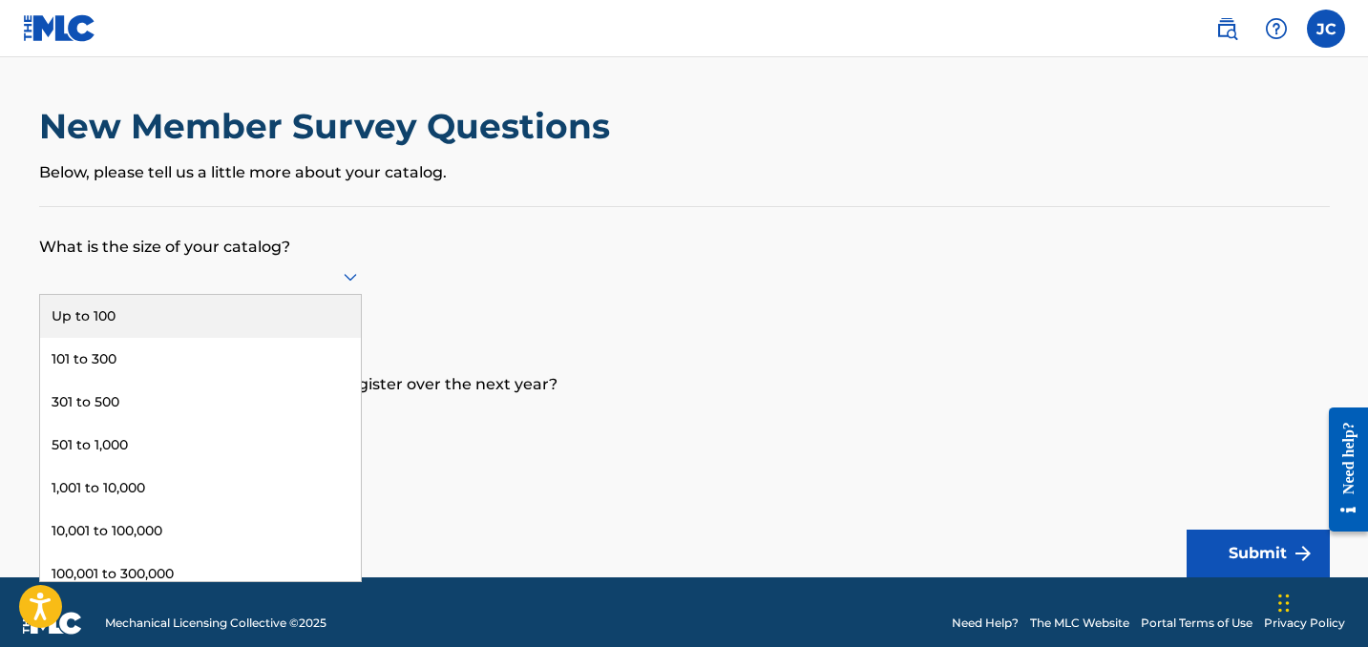
click at [119, 336] on div "Up to 100" at bounding box center [200, 316] width 321 height 43
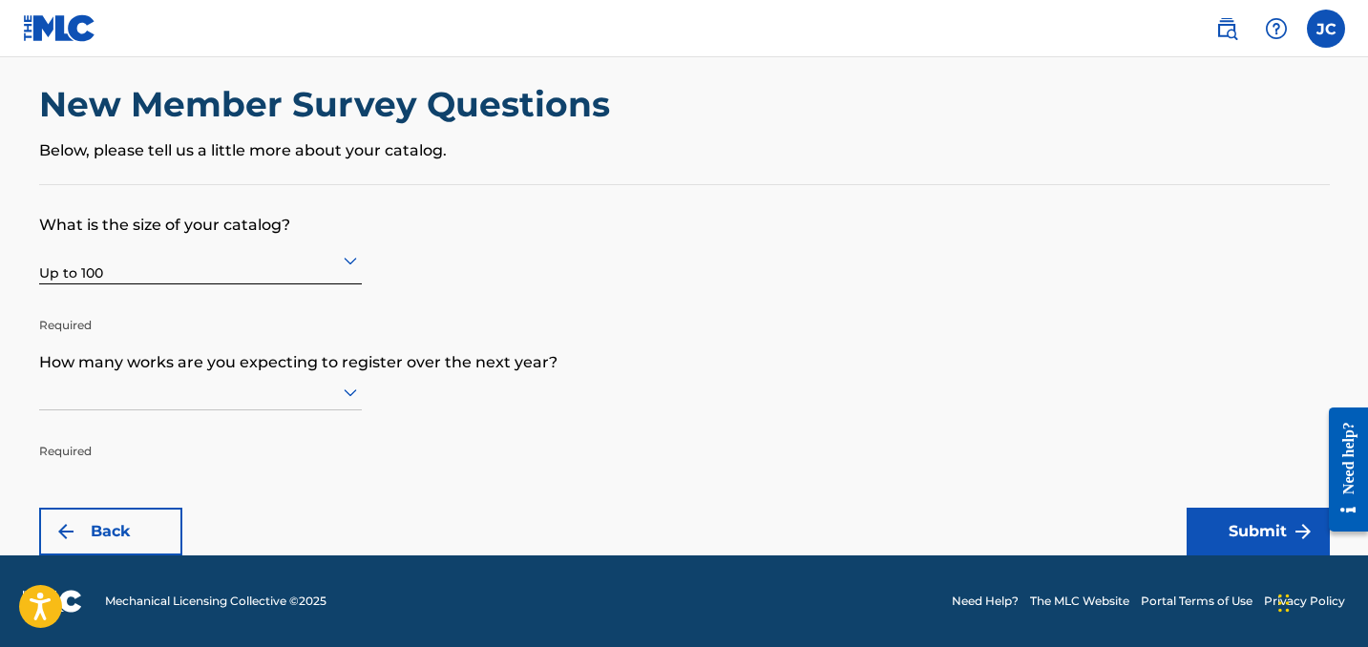
scroll to position [22, 0]
click at [343, 404] on icon at bounding box center [350, 392] width 23 height 23
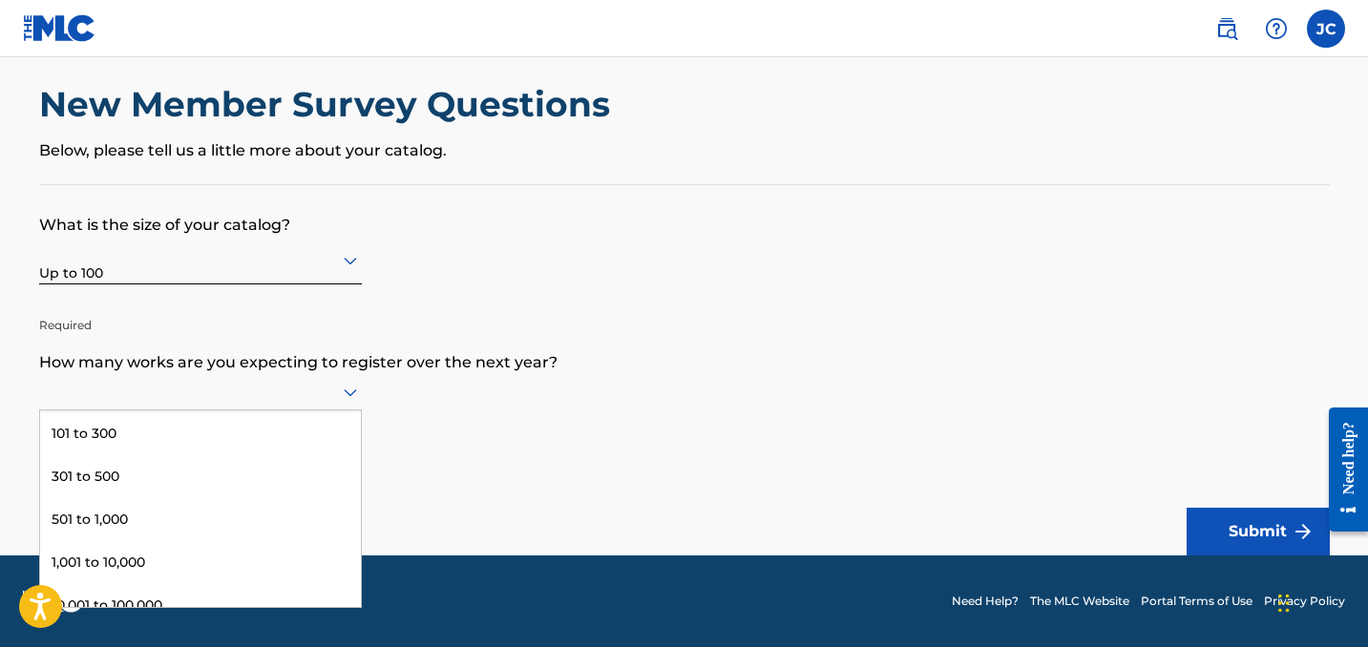
scroll to position [0, 0]
click at [88, 443] on div "Up to 100" at bounding box center [200, 431] width 321 height 43
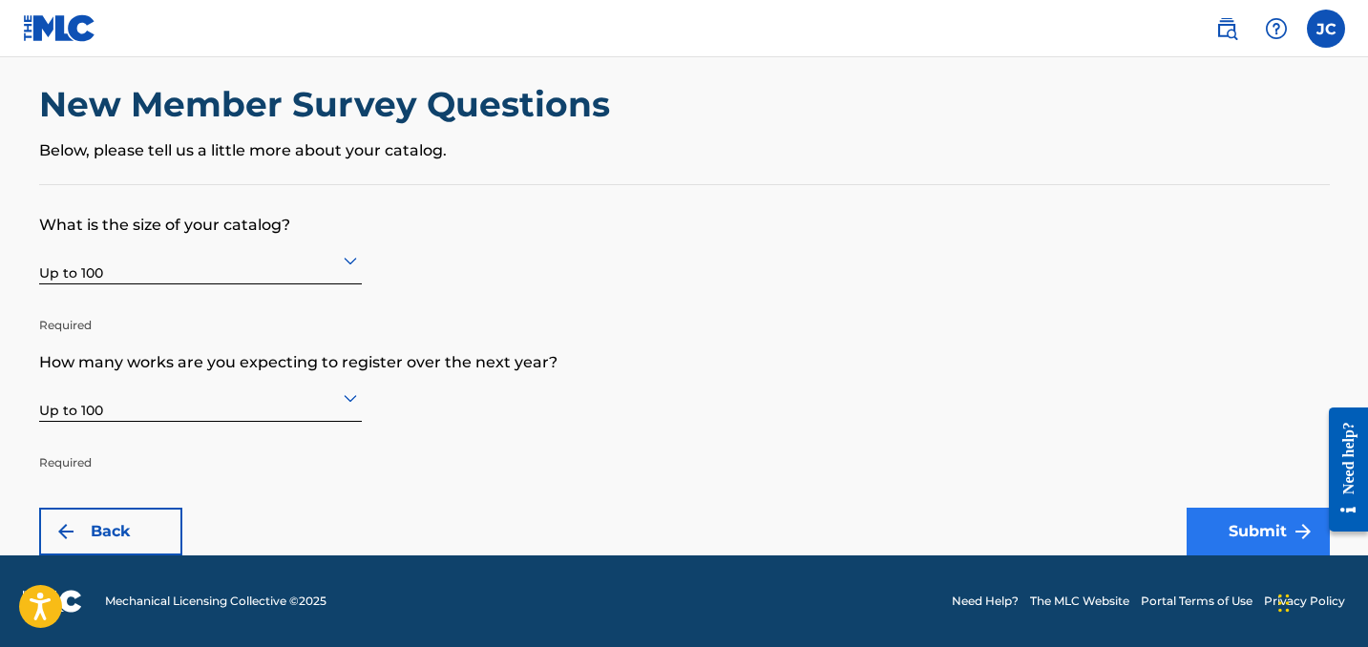
click at [1299, 530] on img "submit" at bounding box center [1302, 531] width 23 height 23
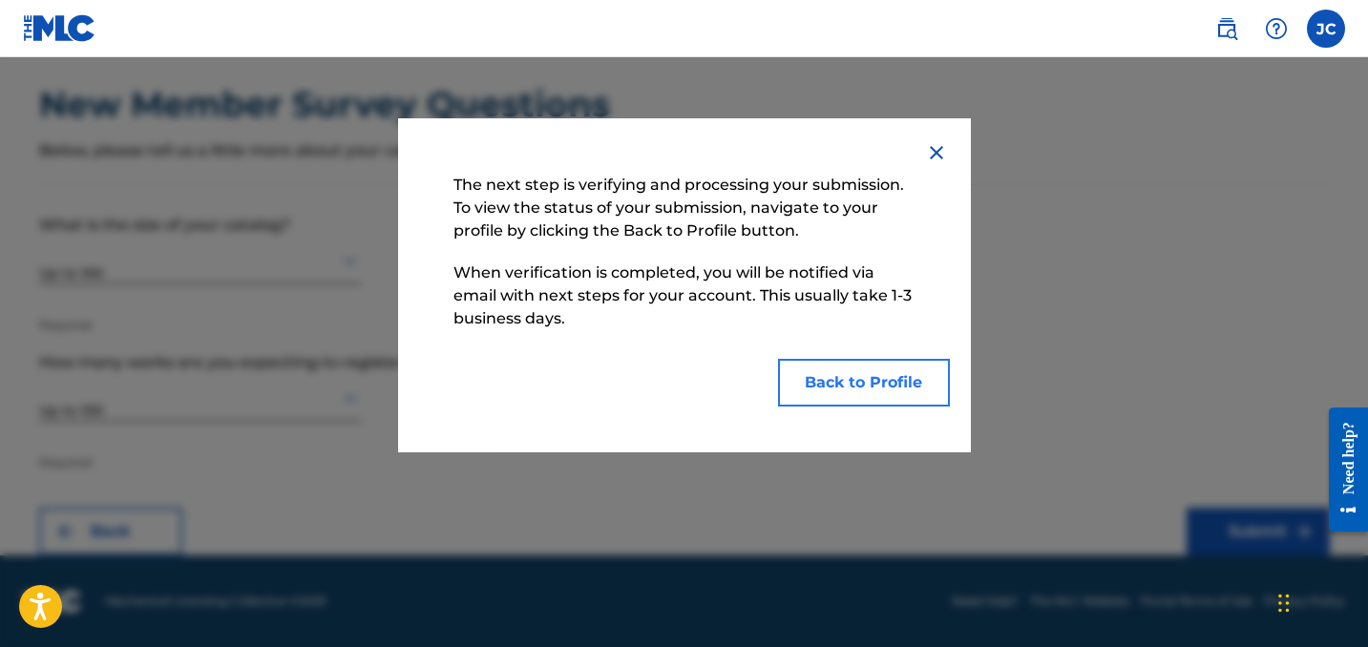
click at [879, 389] on button "Back to Profile" at bounding box center [864, 383] width 172 height 48
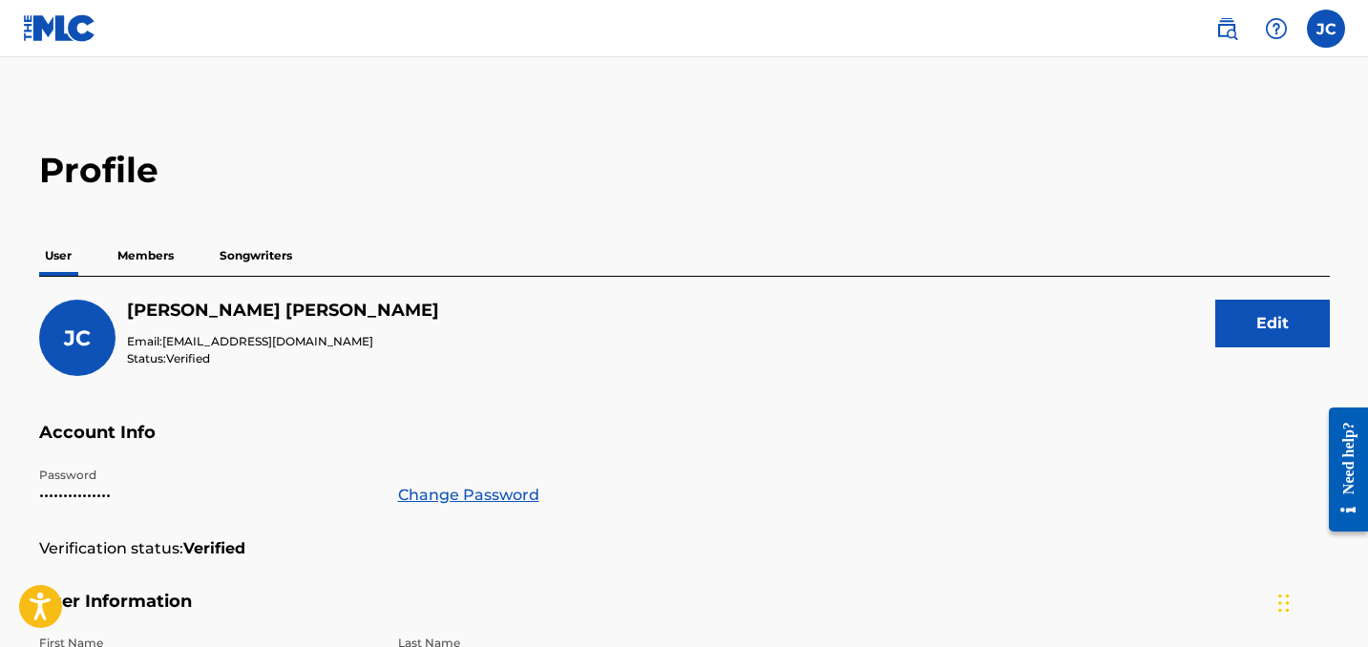
click at [254, 260] on p "Songwriters" at bounding box center [256, 256] width 84 height 40
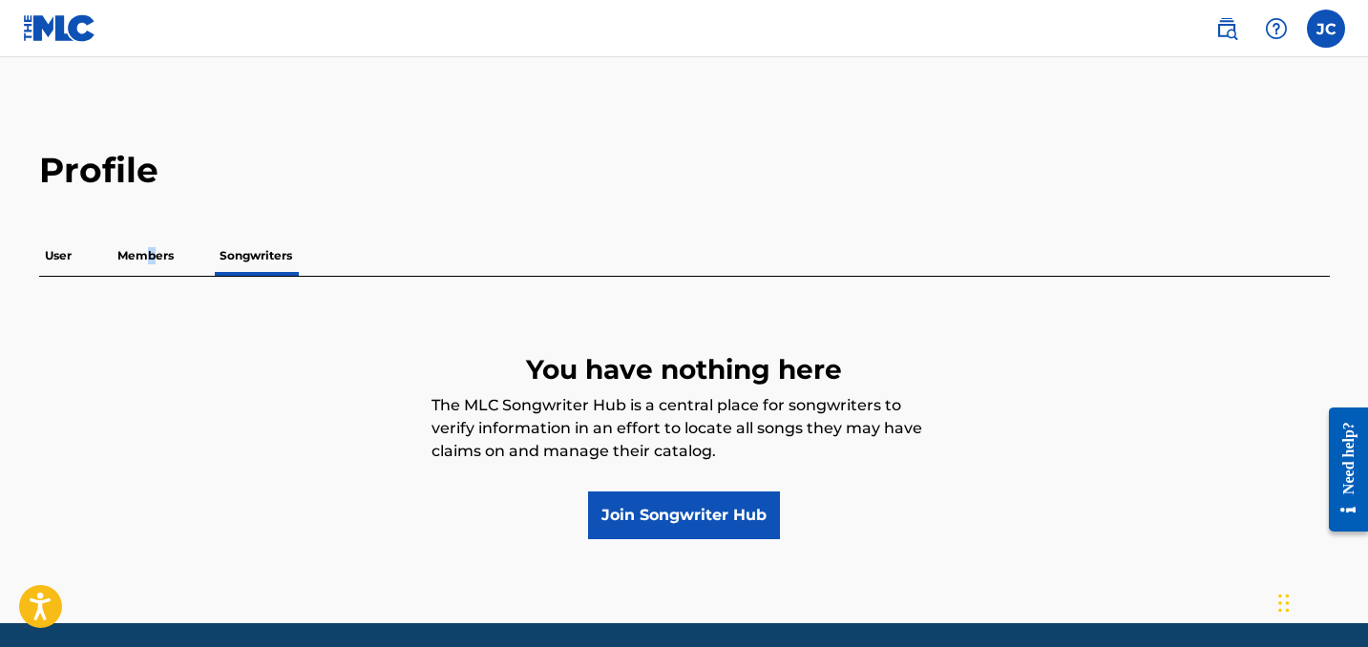
click at [151, 252] on p "Members" at bounding box center [146, 256] width 68 height 40
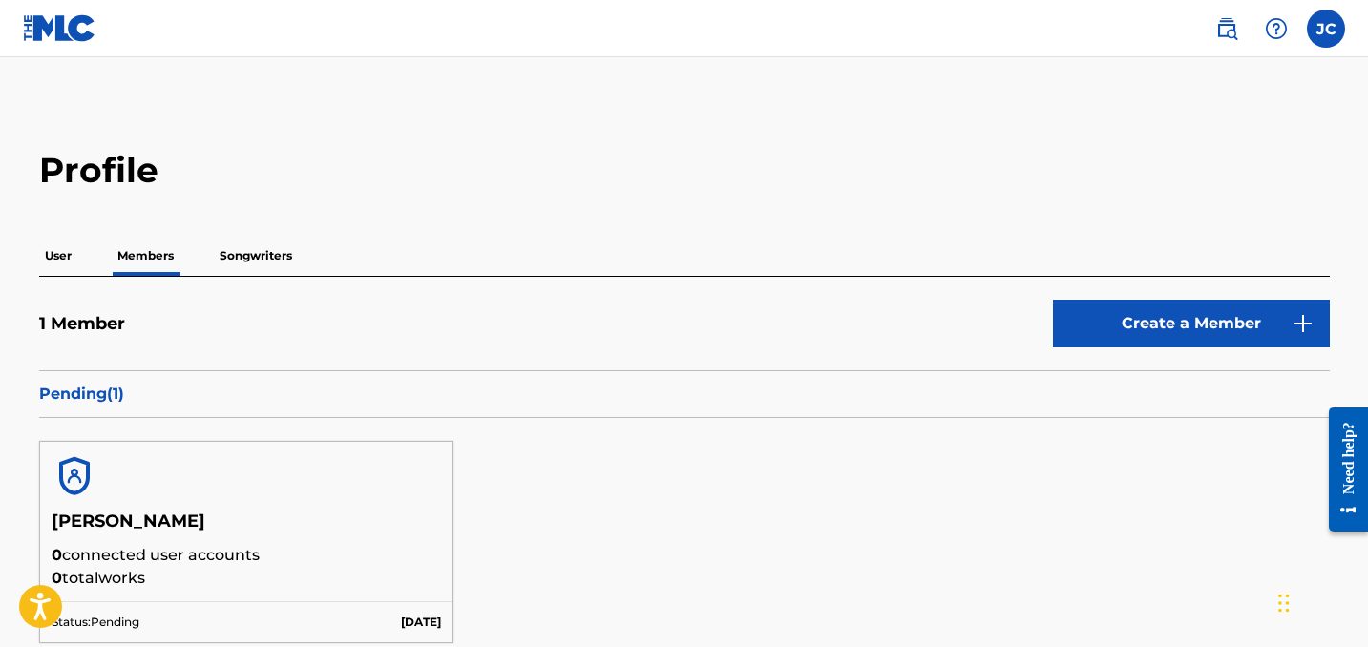
click at [260, 249] on p "Songwriters" at bounding box center [256, 256] width 84 height 40
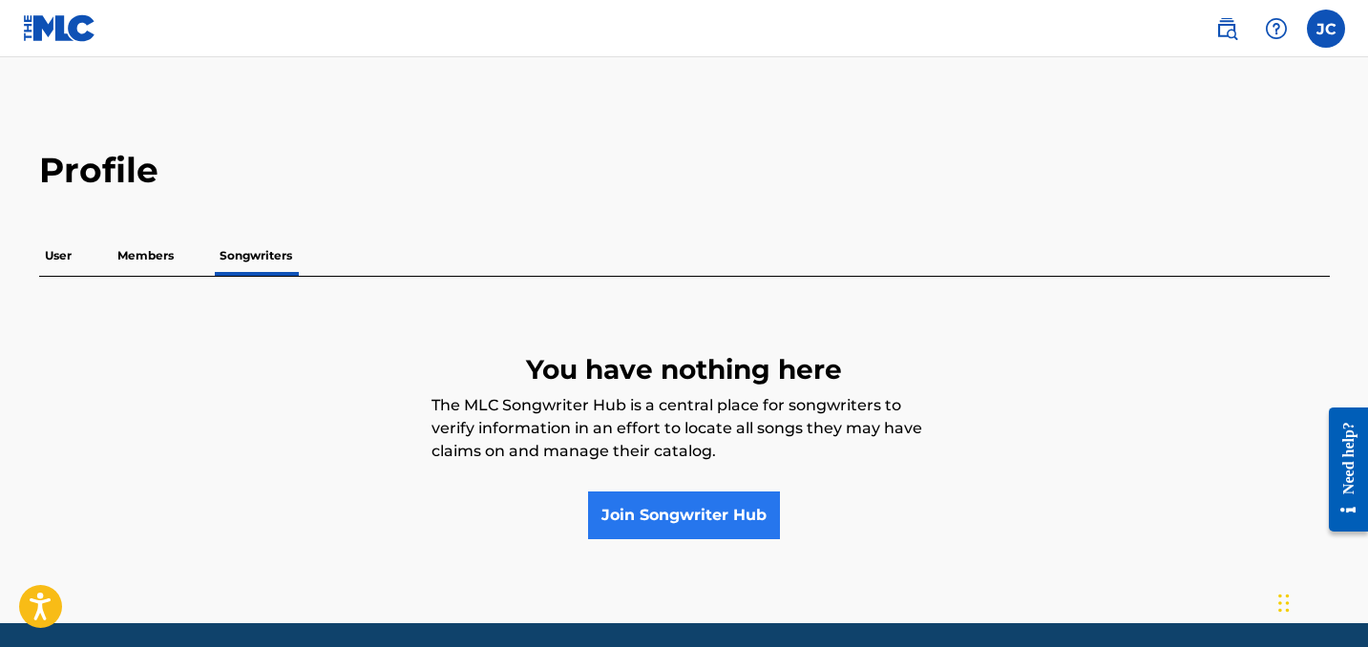
click at [747, 510] on link "Join Songwriter Hub" at bounding box center [684, 516] width 192 height 48
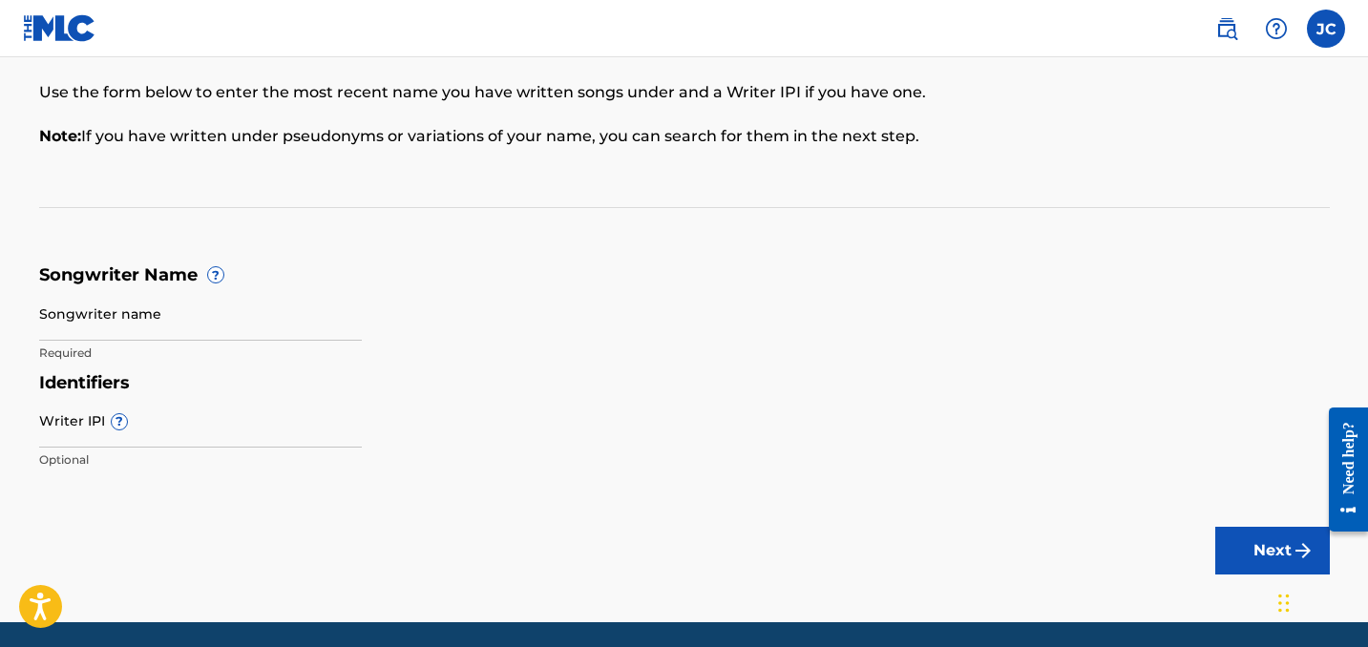
scroll to position [147, 0]
click at [280, 424] on input "Writer IPI ?" at bounding box center [200, 420] width 323 height 54
paste input "00505840370"
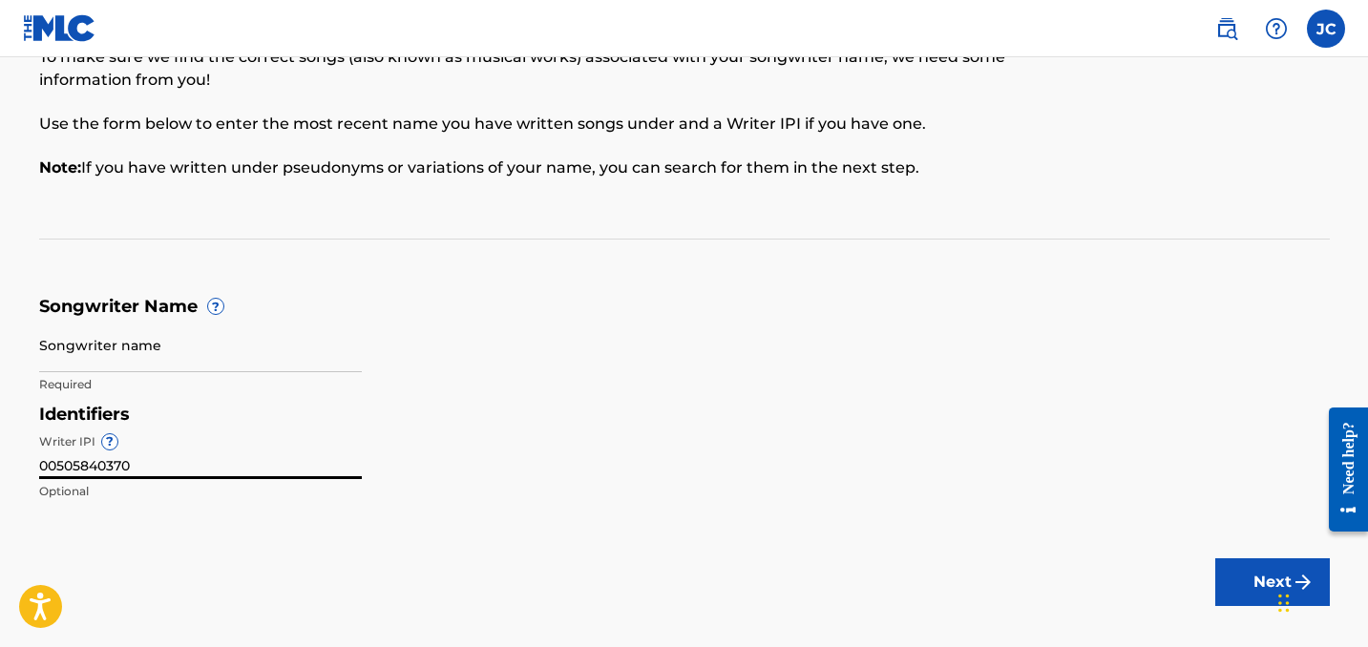
scroll to position [114, 0]
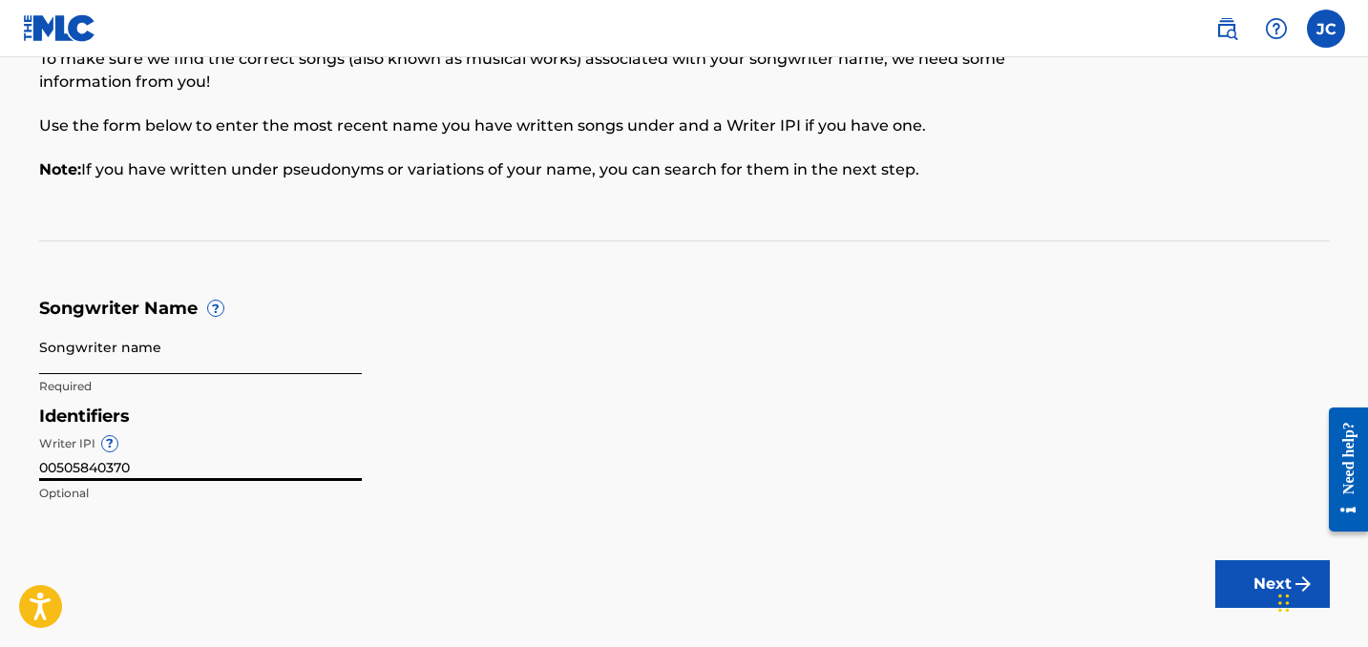
type input "00505840370"
click at [244, 352] on input "Songwriter name" at bounding box center [200, 347] width 323 height 54
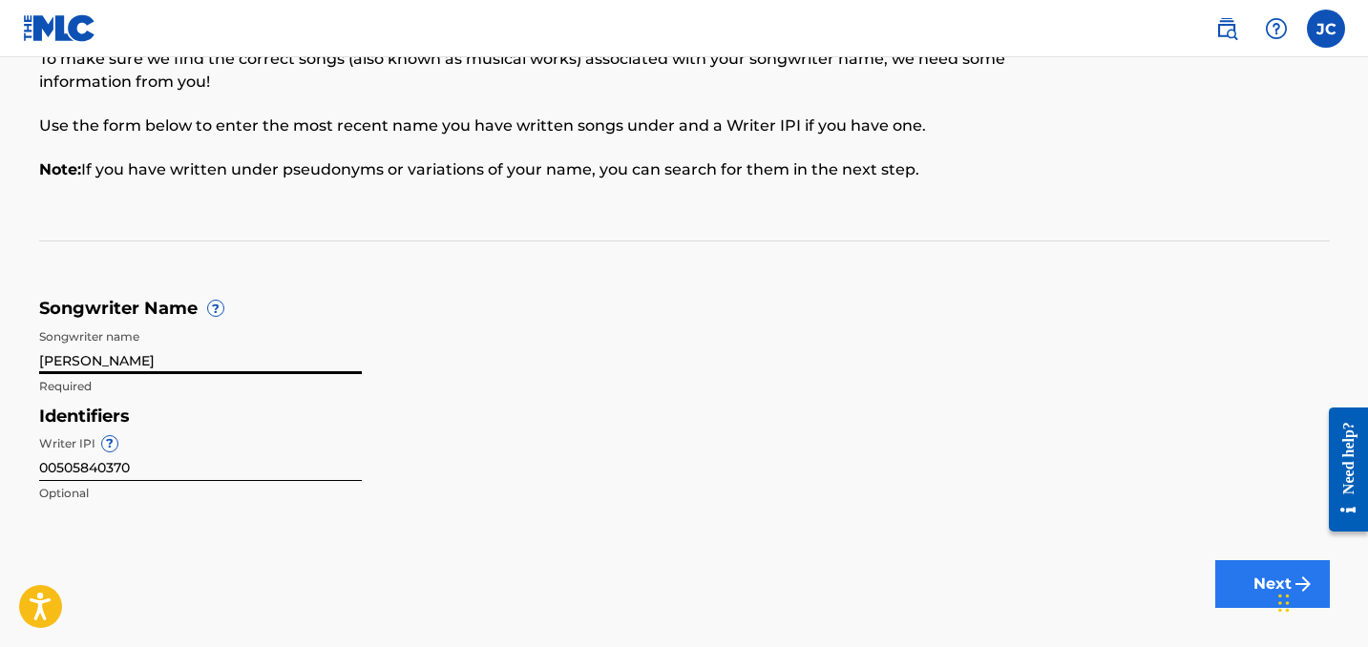
type input "[PERSON_NAME]"
click at [1261, 580] on button "Next" at bounding box center [1272, 584] width 115 height 48
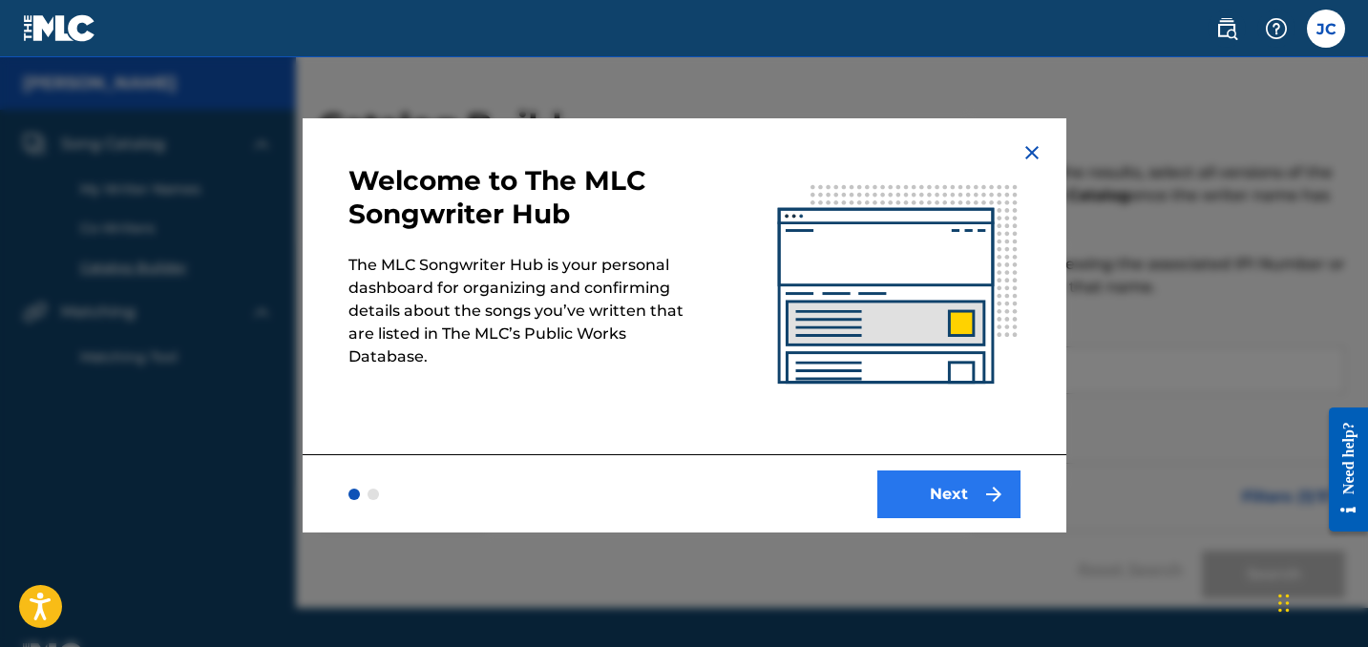
click at [976, 488] on button "Next" at bounding box center [948, 495] width 143 height 48
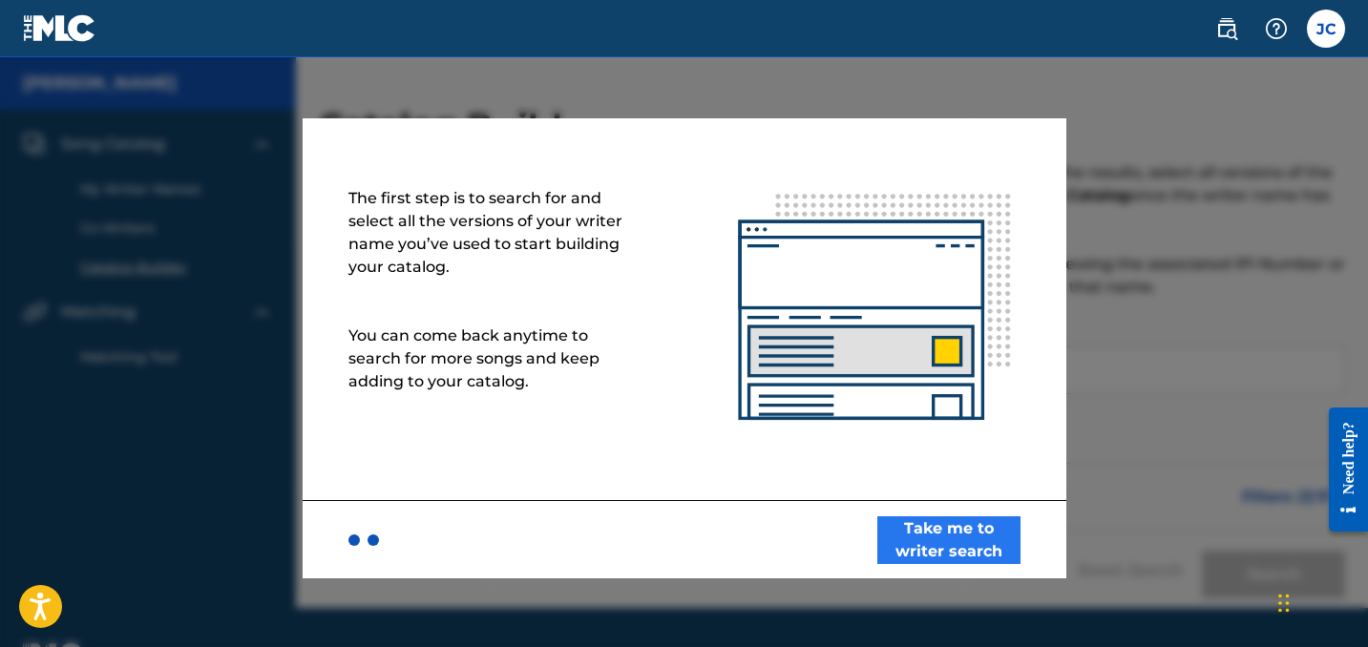
click at [976, 549] on button "Take me to writer search" at bounding box center [948, 540] width 143 height 48
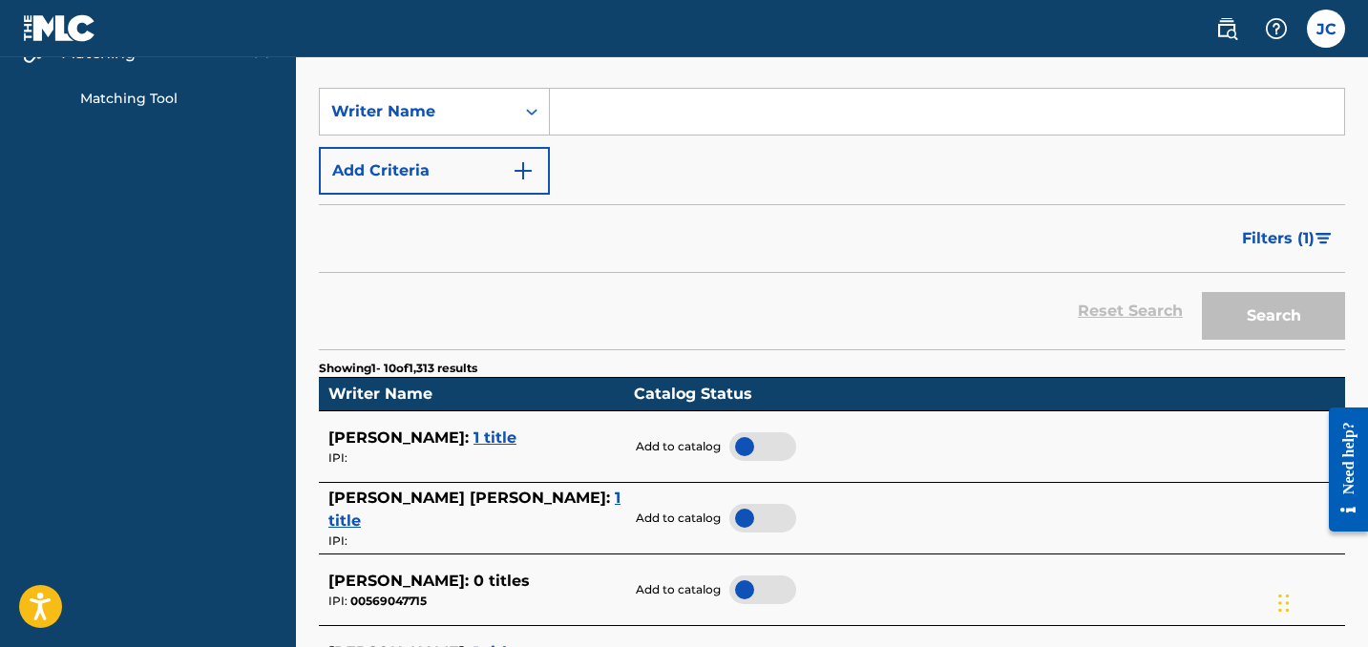
scroll to position [283, 0]
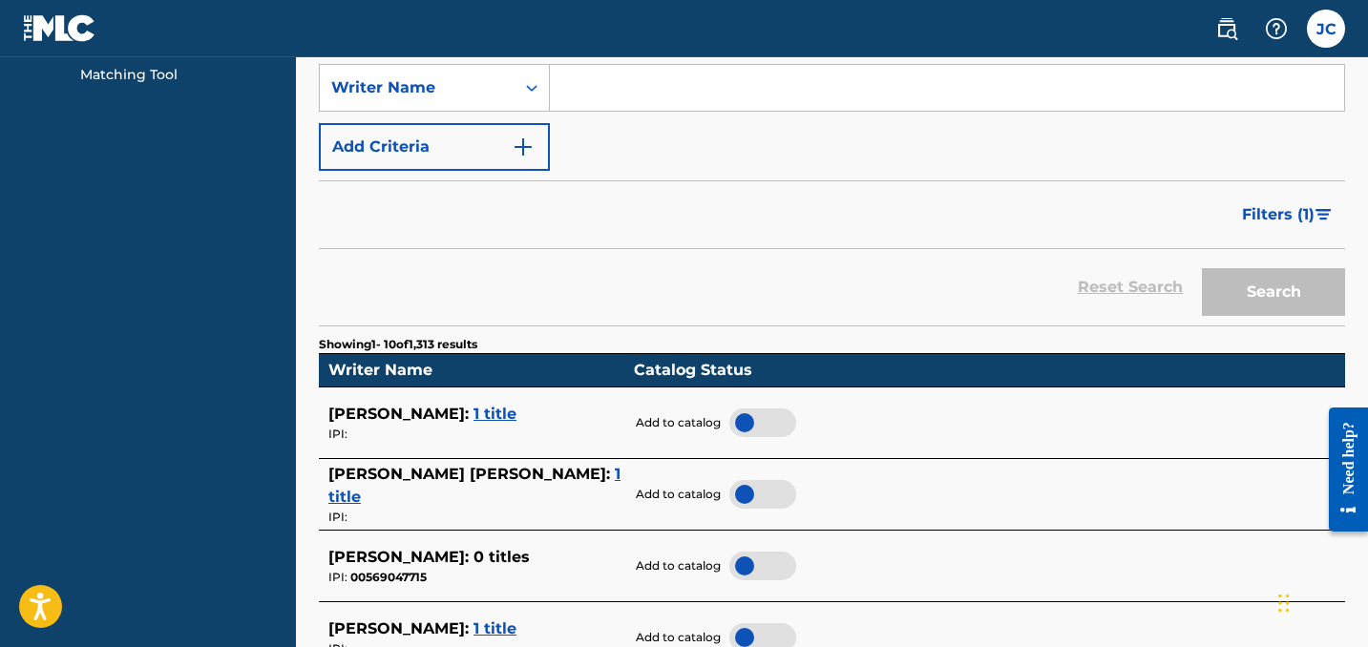
click at [473, 407] on span "1 title" at bounding box center [494, 414] width 43 height 18
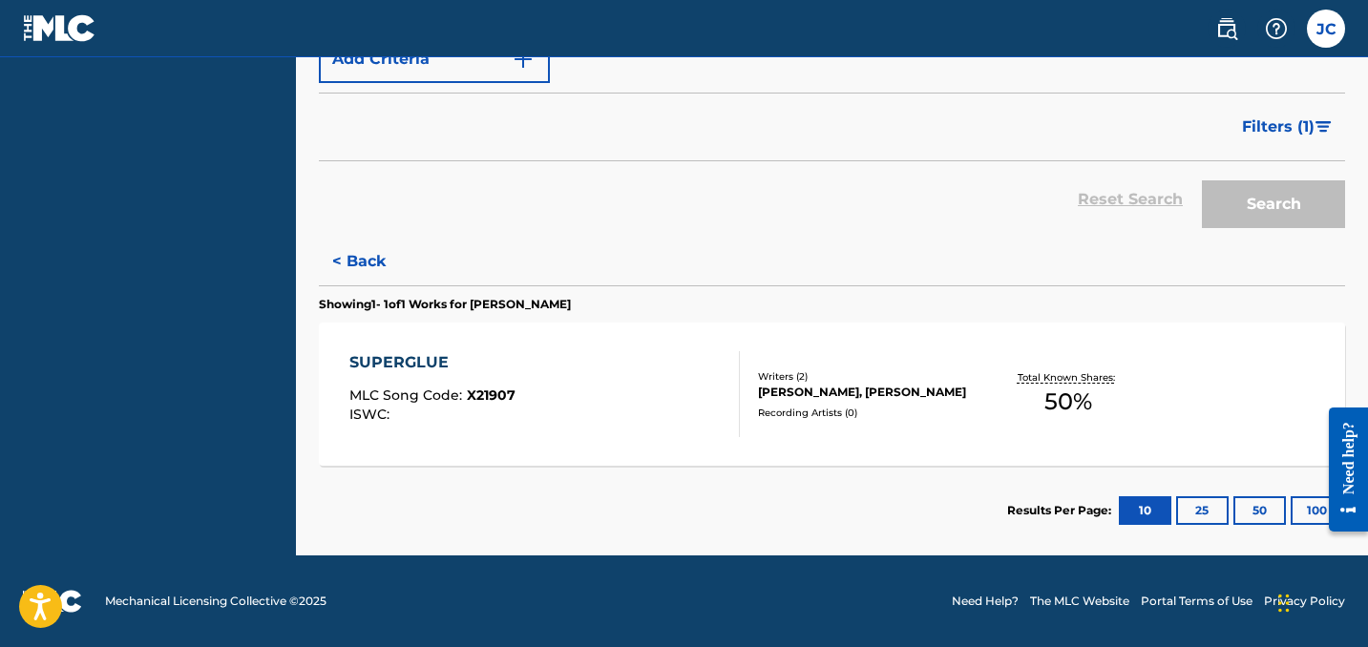
scroll to position [370, 0]
click at [366, 258] on button "< Back" at bounding box center [376, 262] width 115 height 48
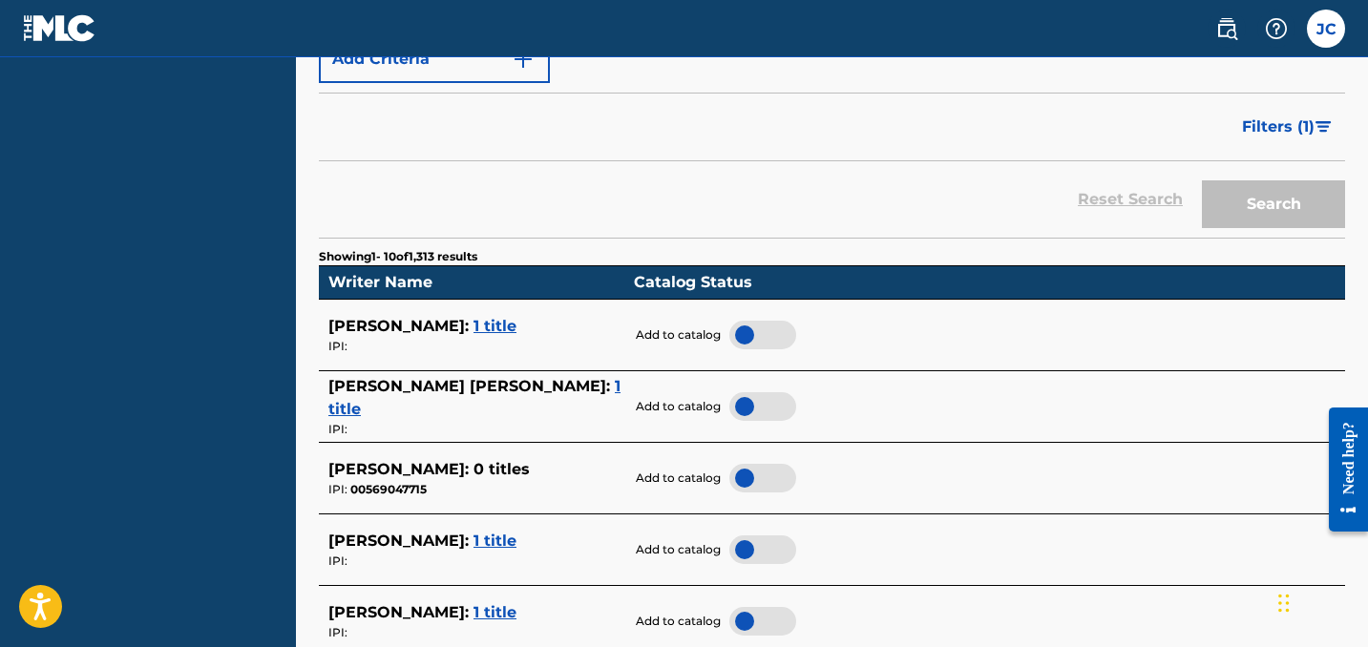
click at [776, 330] on div at bounding box center [762, 335] width 67 height 29
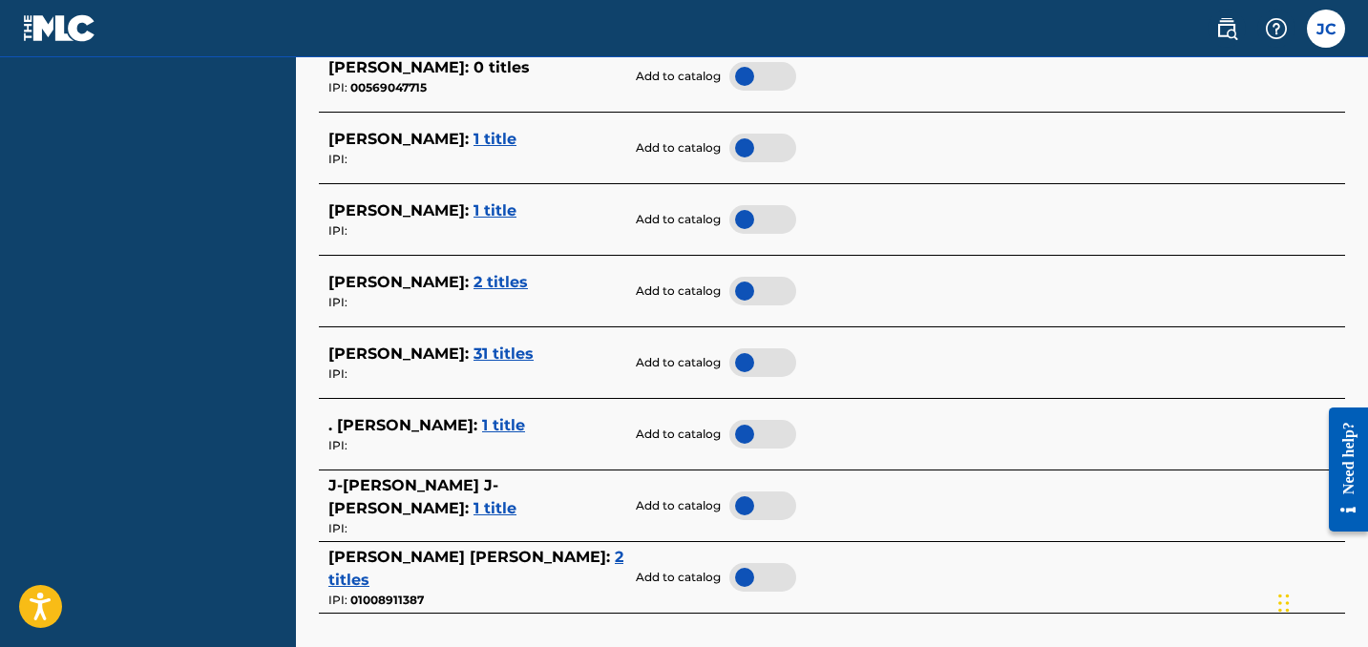
scroll to position [782, 0]
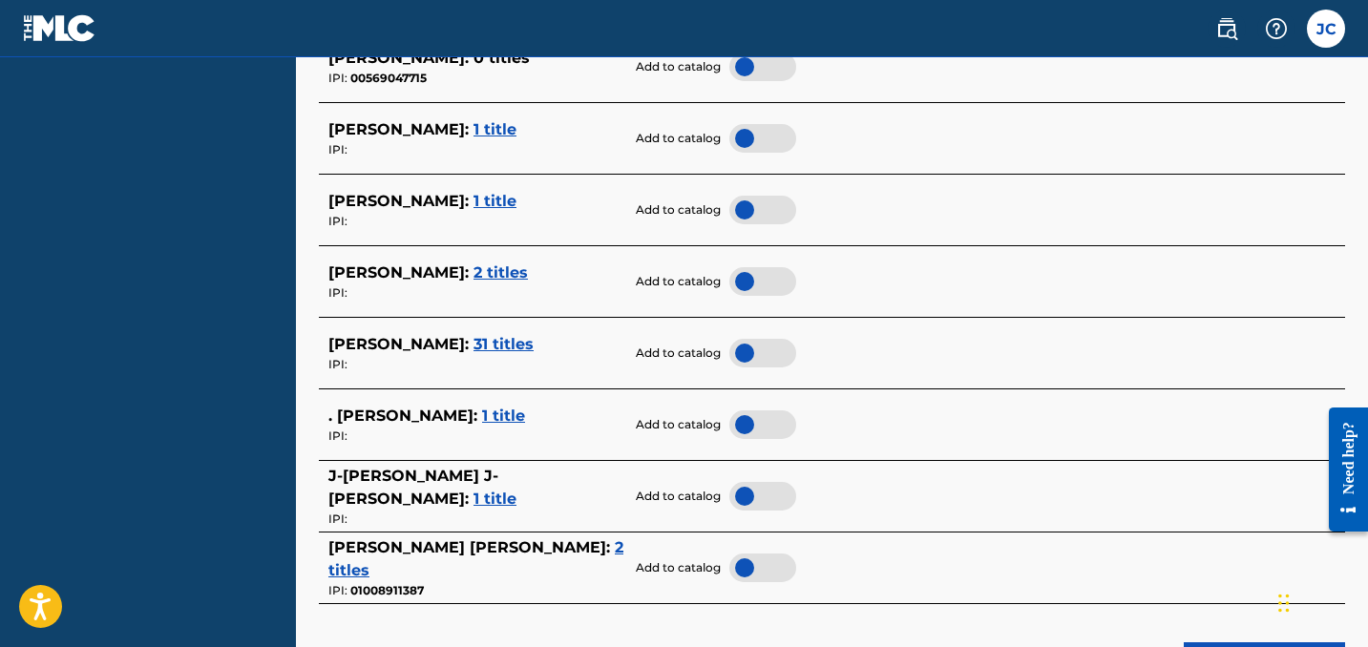
click at [473, 335] on span "31 titles" at bounding box center [503, 344] width 60 height 18
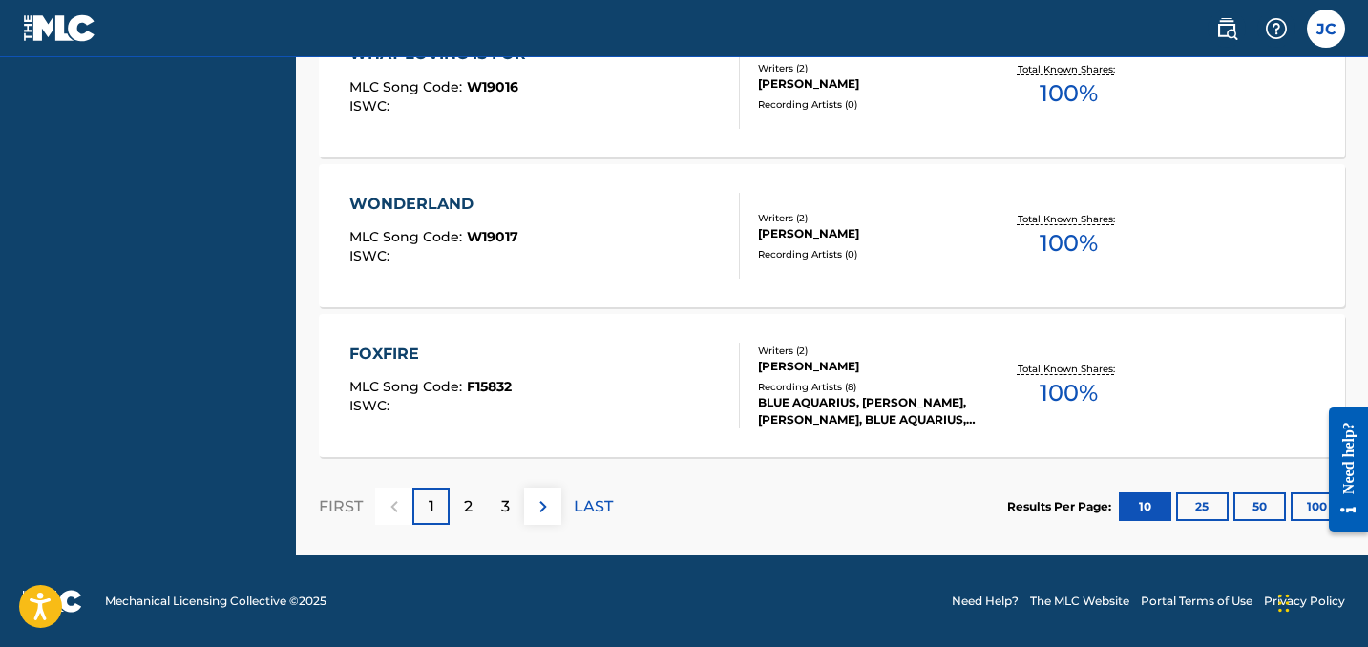
scroll to position [1728, 0]
click at [466, 507] on p "2" at bounding box center [468, 506] width 9 height 23
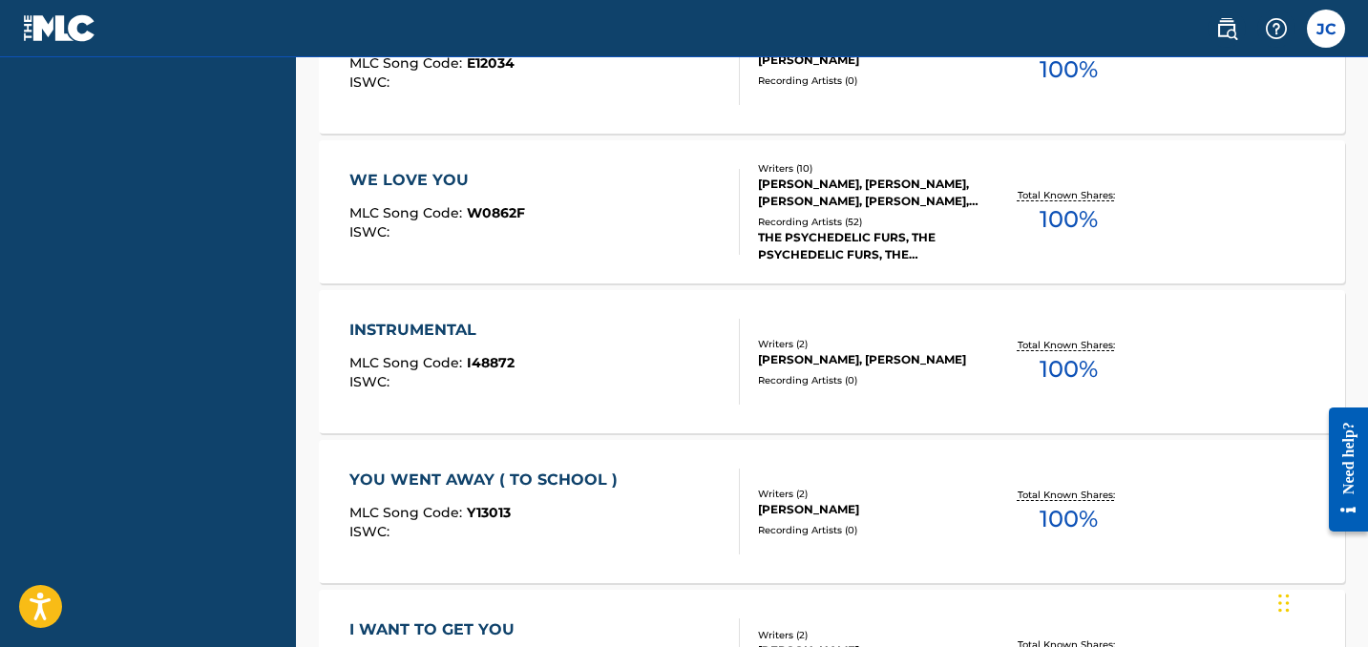
scroll to position [828, 1]
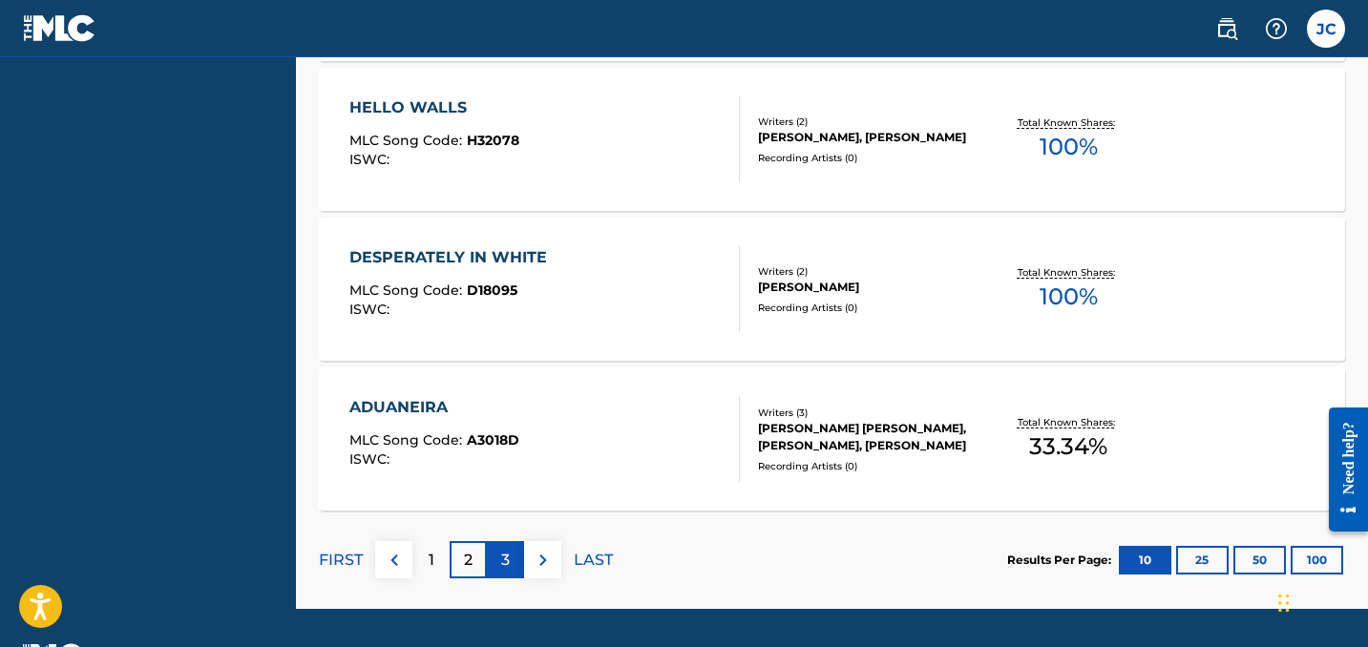
click at [507, 559] on p "3" at bounding box center [505, 560] width 9 height 23
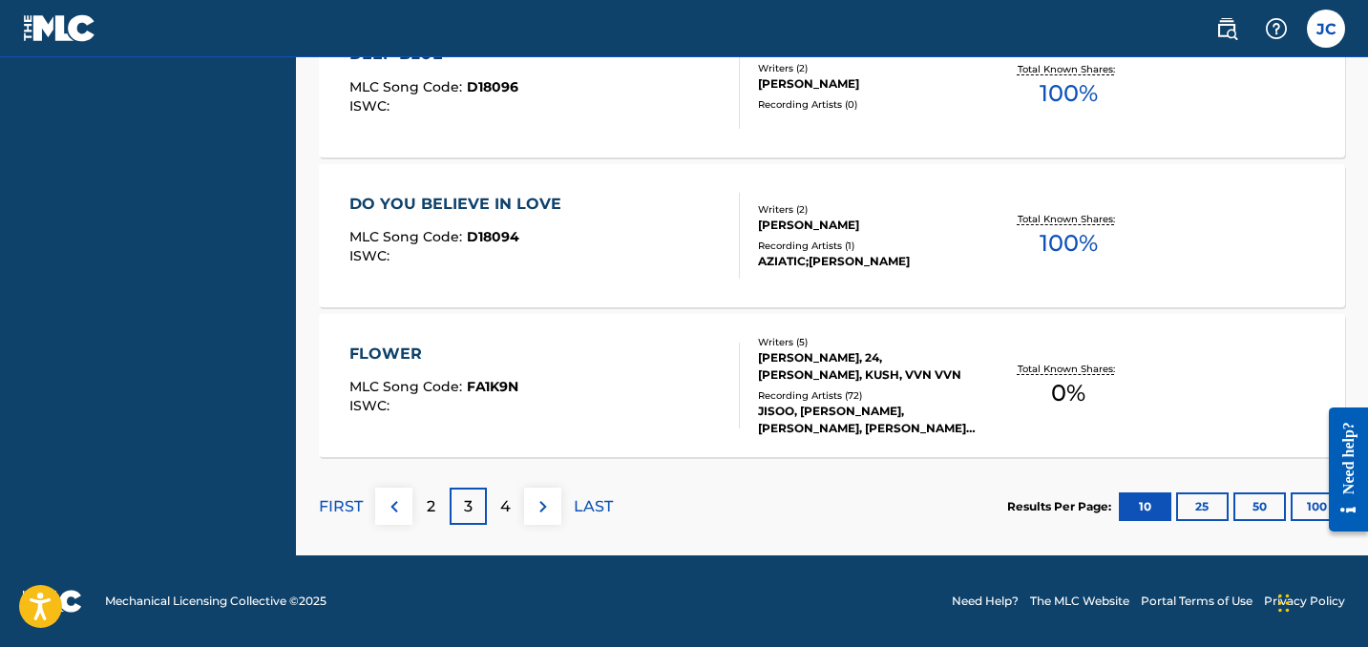
scroll to position [1728, 0]
click at [501, 503] on p "4" at bounding box center [505, 506] width 10 height 23
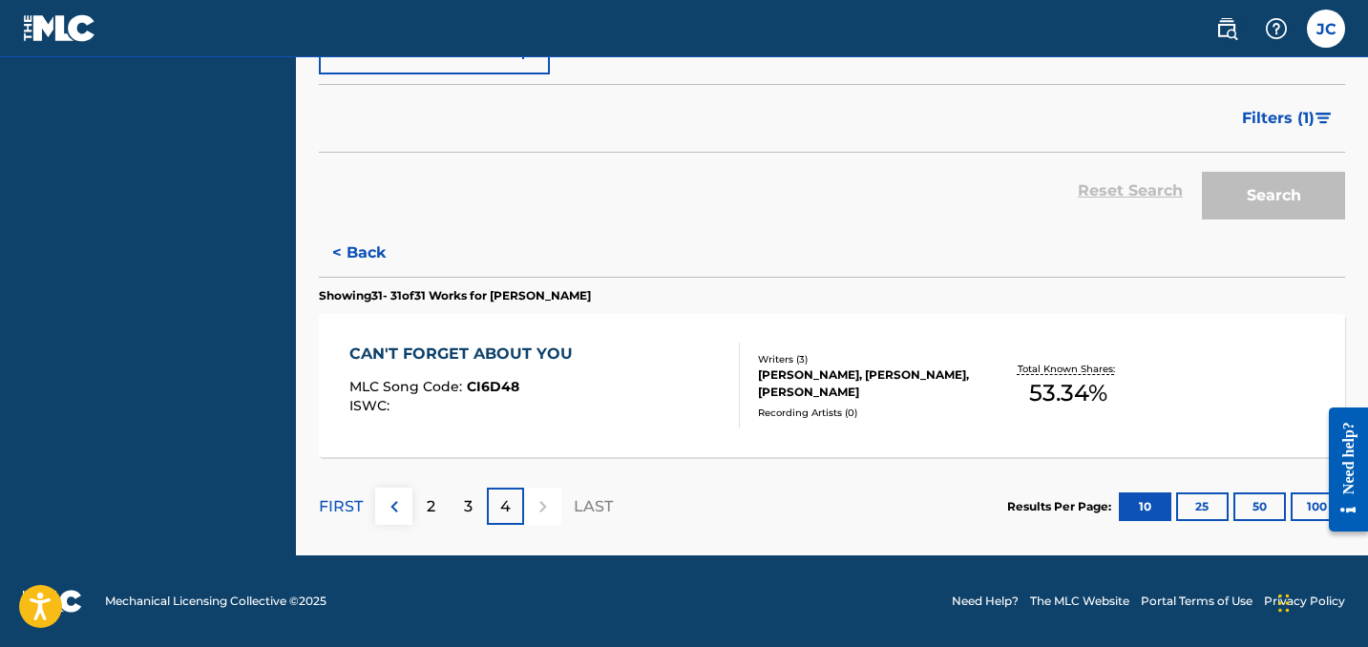
scroll to position [379, 0]
click at [336, 504] on p "FIRST" at bounding box center [341, 506] width 44 height 23
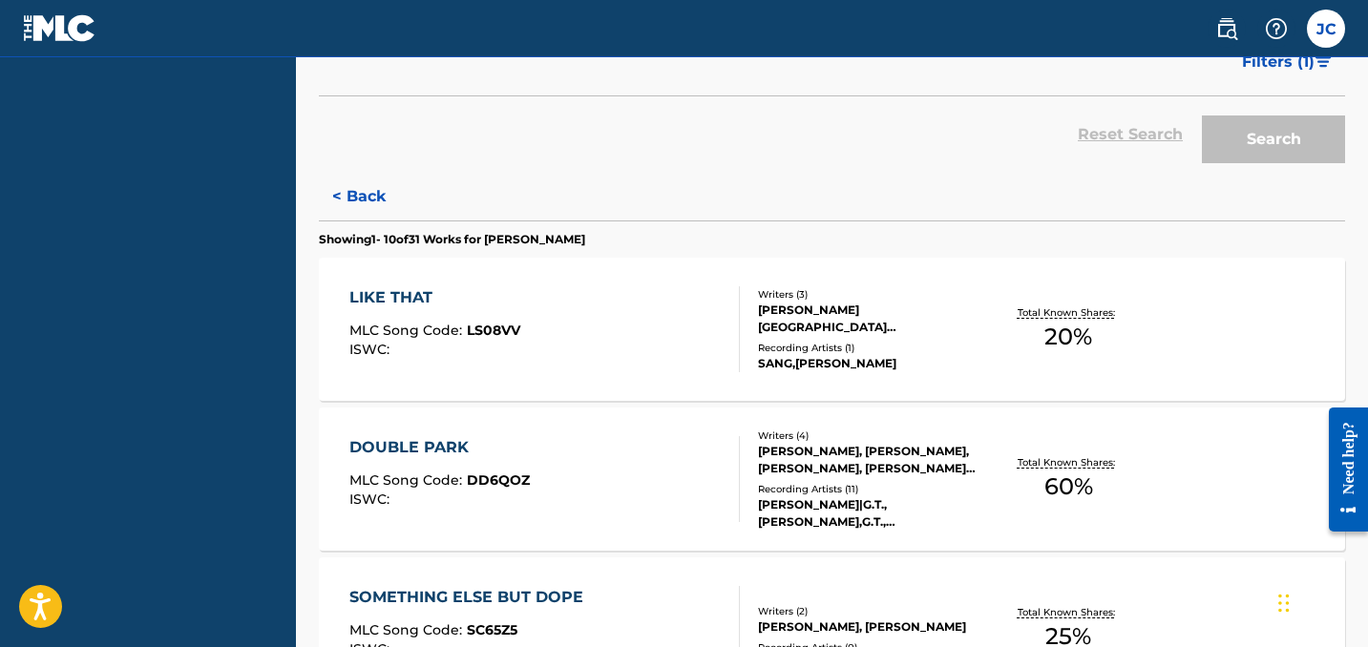
scroll to position [430, 0]
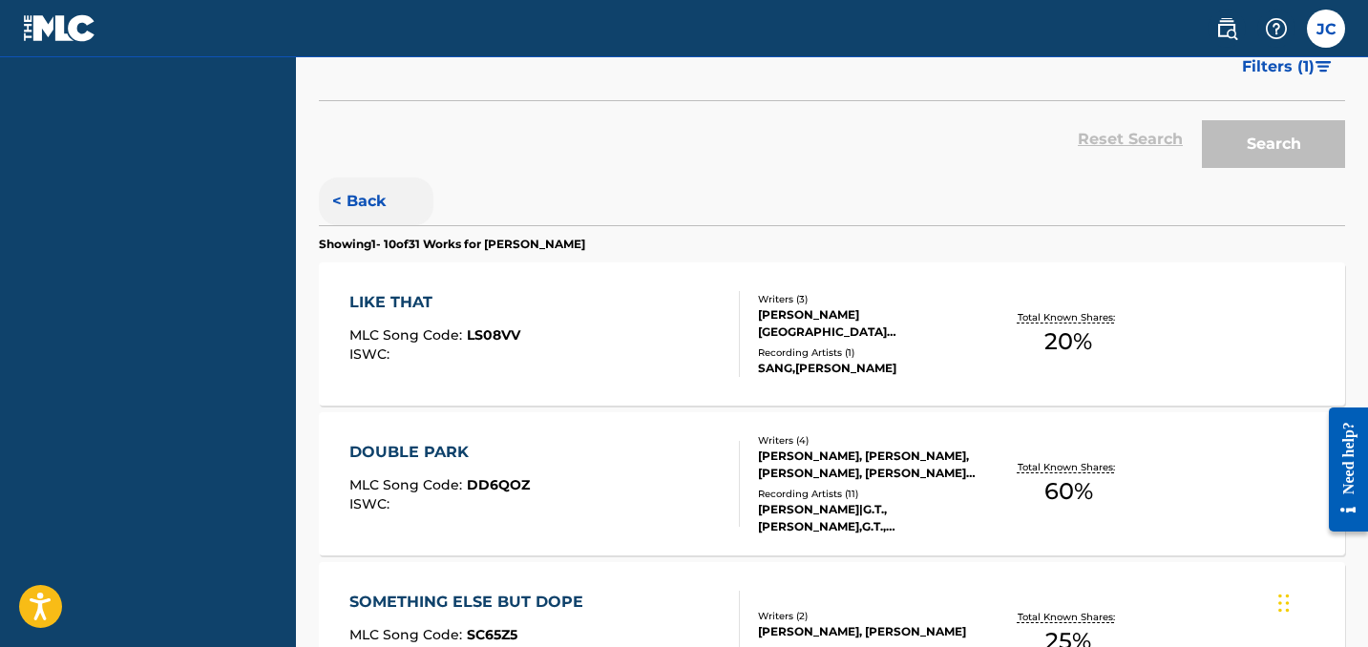
click at [364, 193] on button "< Back" at bounding box center [376, 202] width 115 height 48
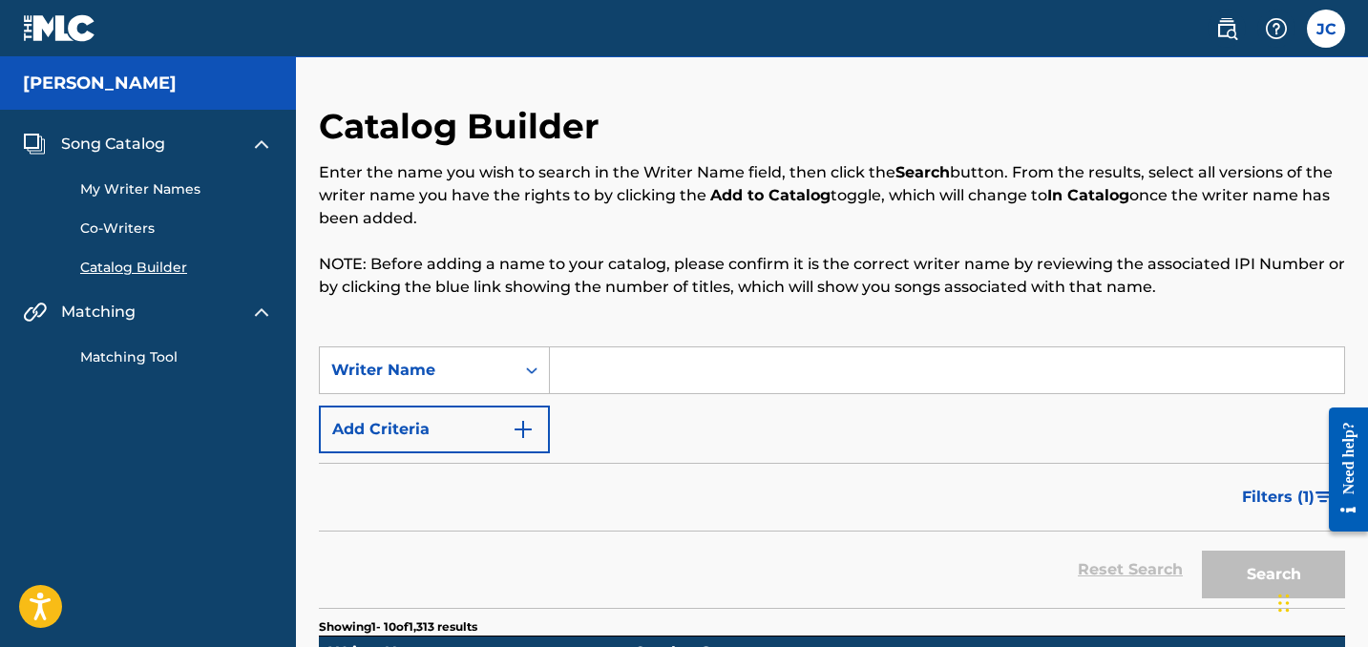
scroll to position [0, 0]
click at [605, 378] on input "Search Form" at bounding box center [947, 370] width 794 height 46
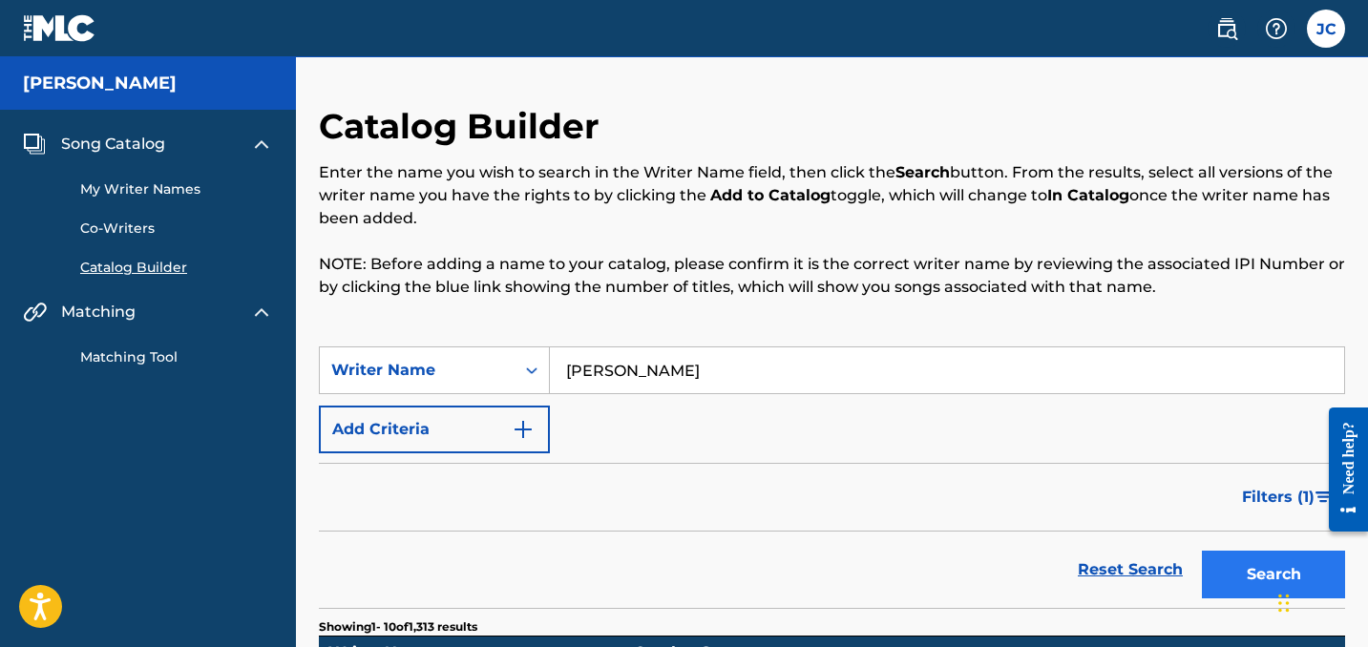
click at [1252, 566] on button "Search" at bounding box center [1273, 575] width 143 height 48
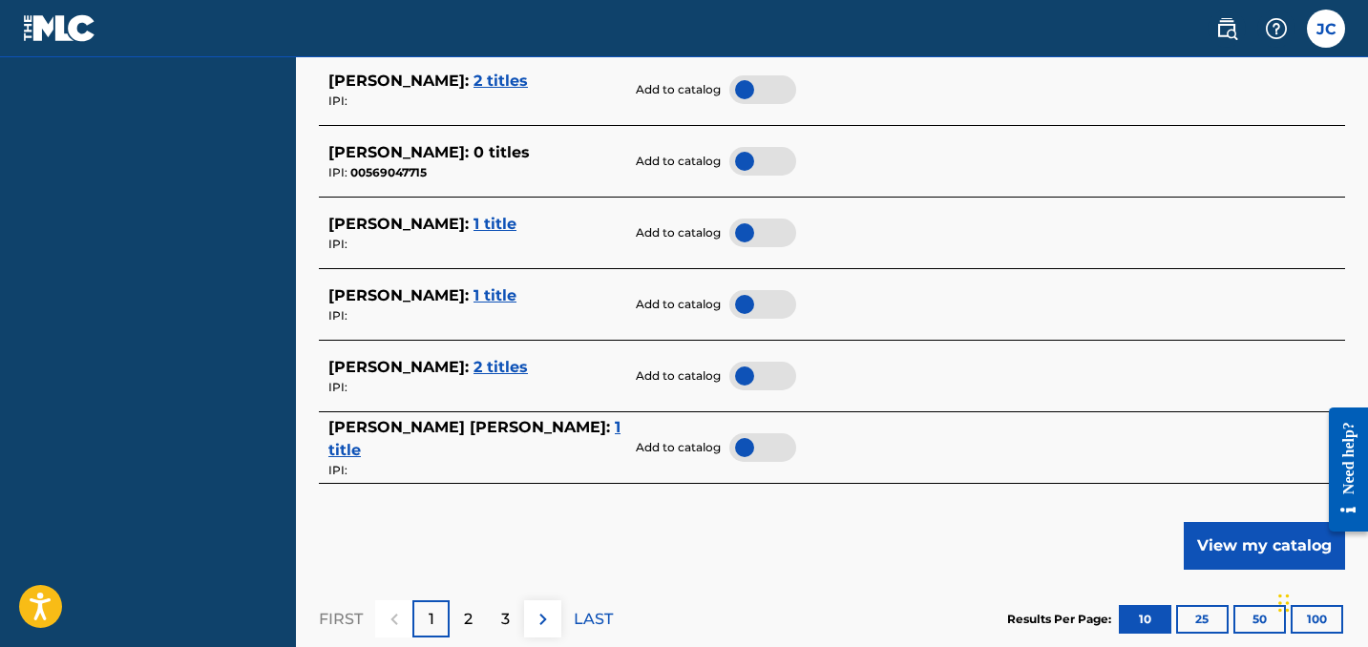
scroll to position [905, 0]
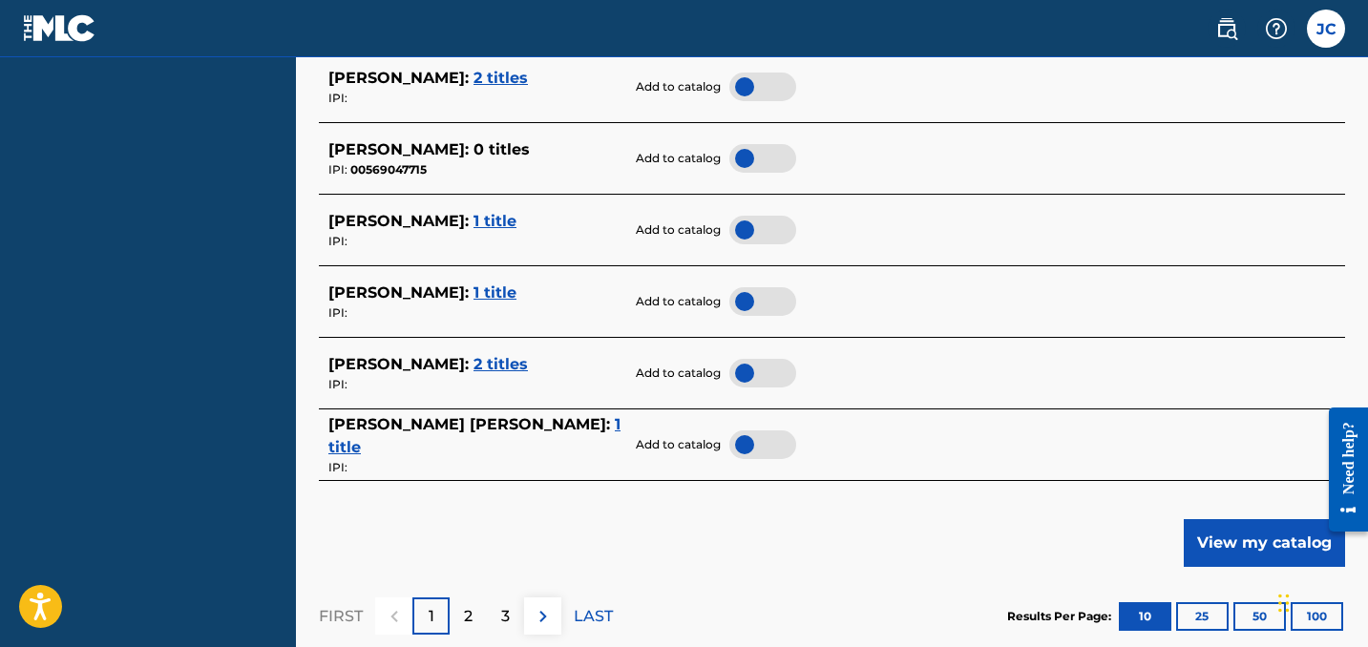
click at [547, 428] on span "1 title" at bounding box center [474, 435] width 292 height 41
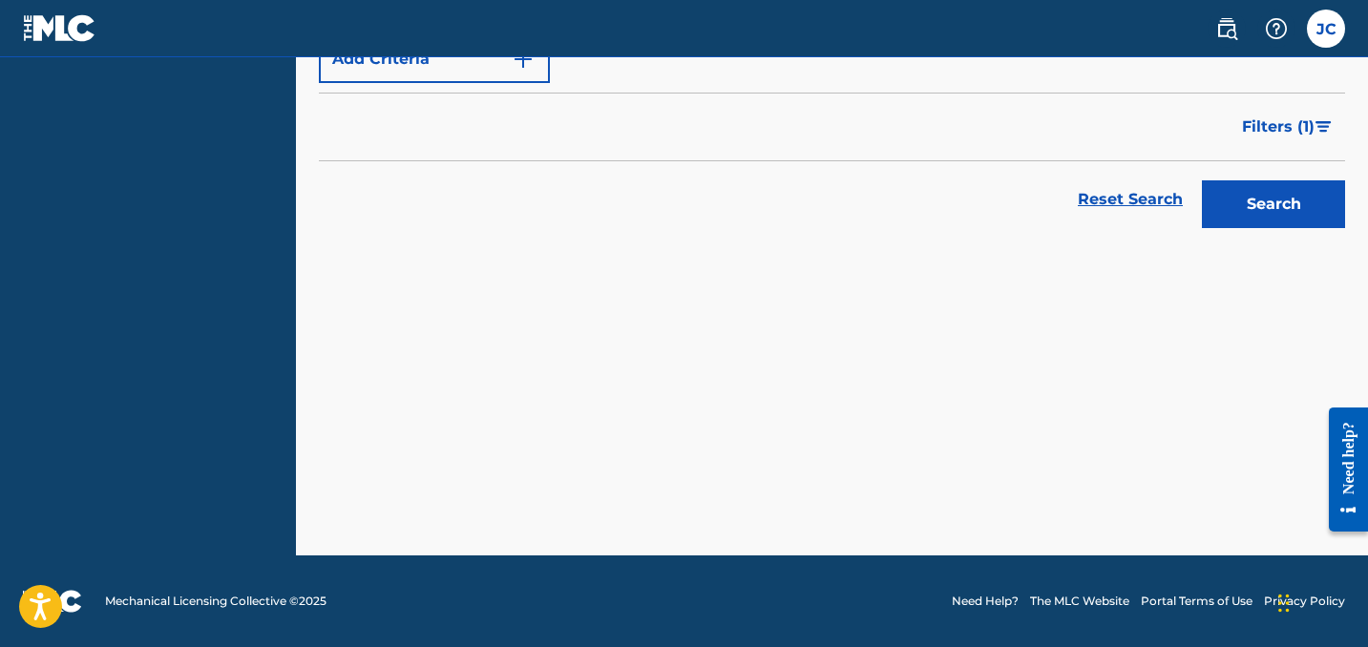
scroll to position [370, 0]
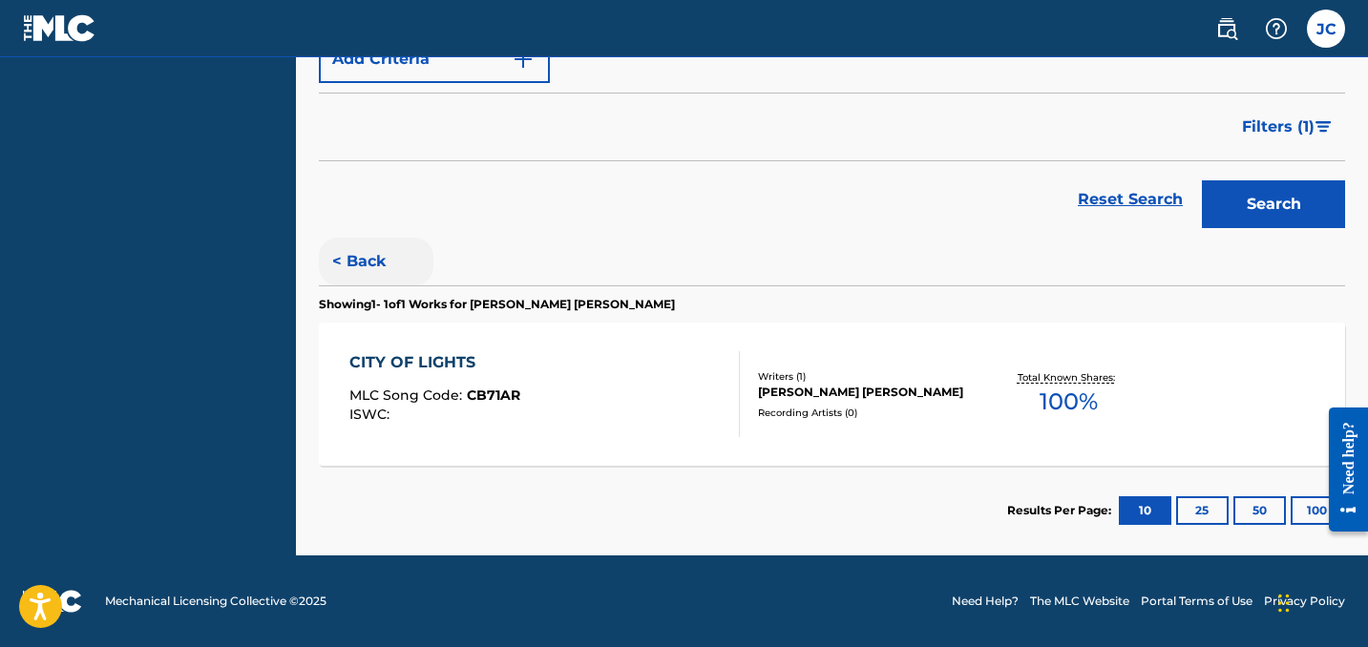
click at [372, 263] on button "< Back" at bounding box center [376, 262] width 115 height 48
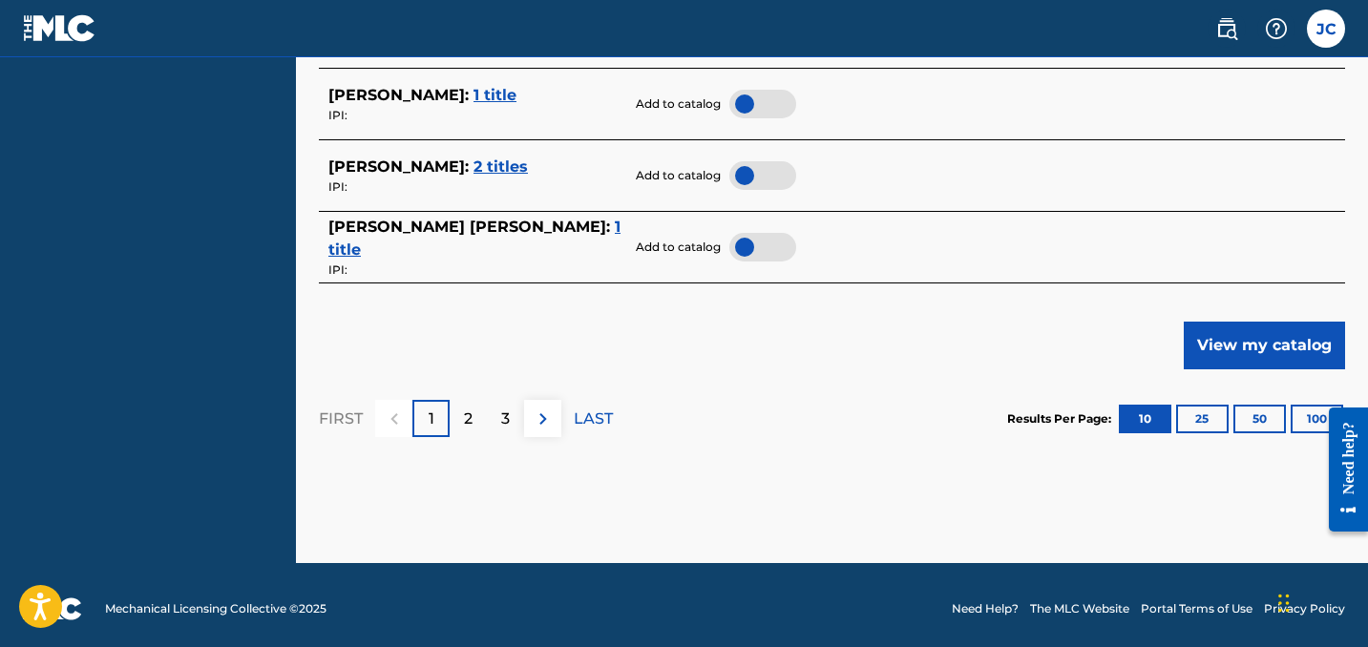
scroll to position [1101, 0]
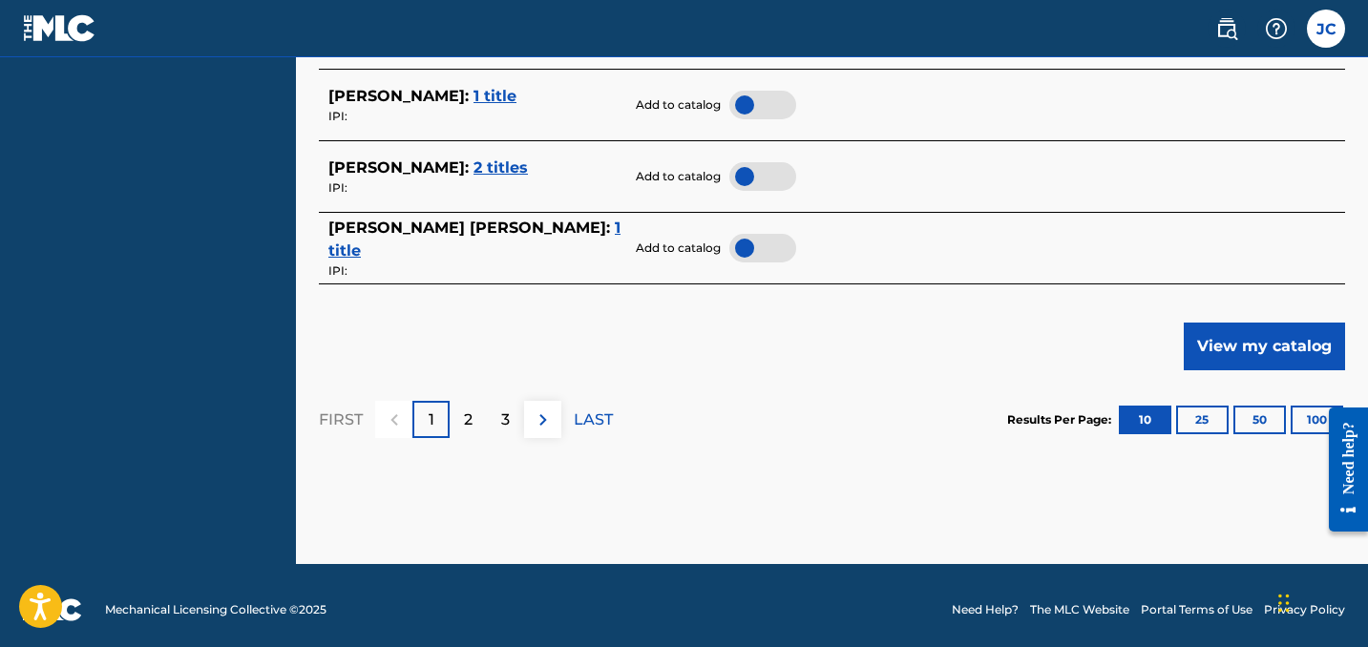
click at [769, 237] on div at bounding box center [762, 248] width 67 height 29
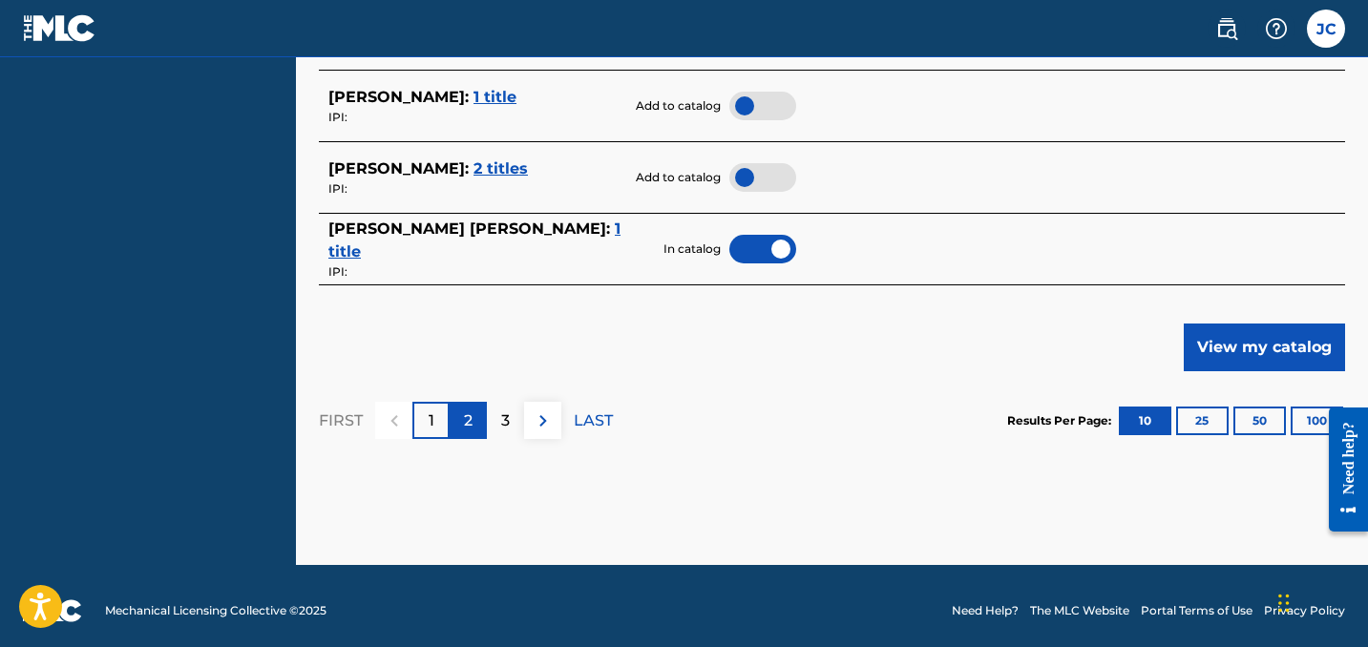
click at [479, 406] on div "2" at bounding box center [468, 420] width 37 height 37
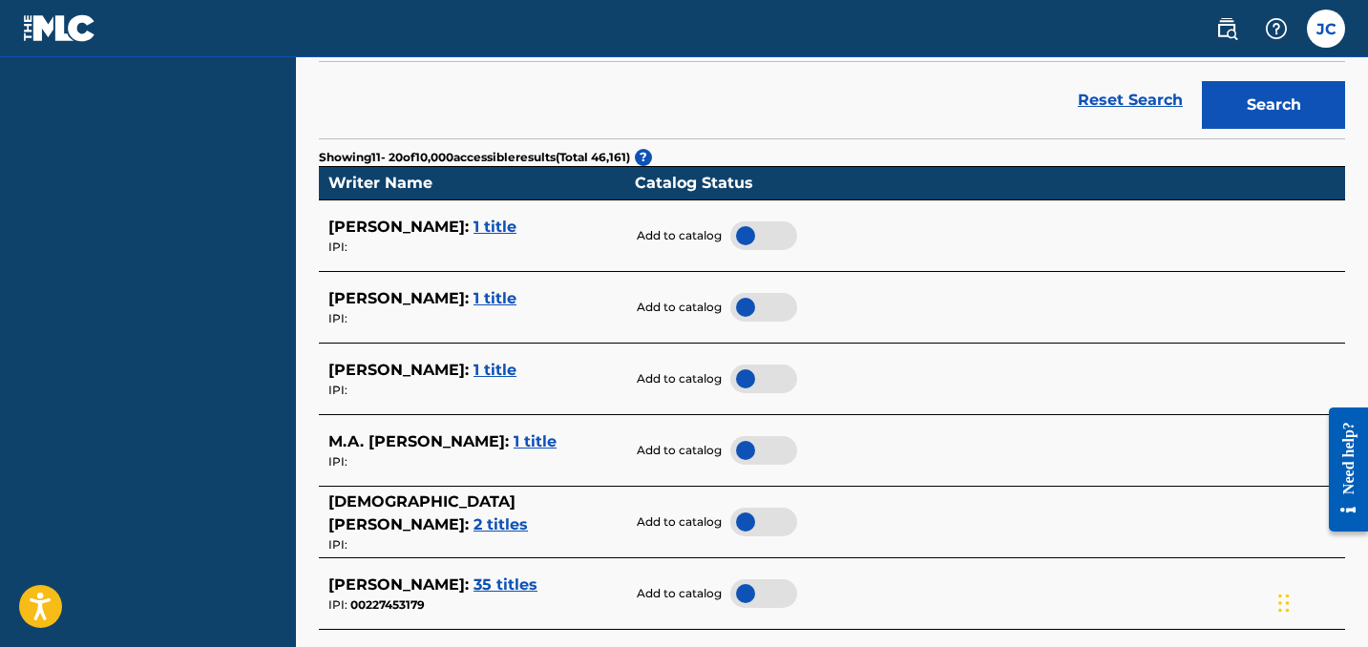
scroll to position [471, 0]
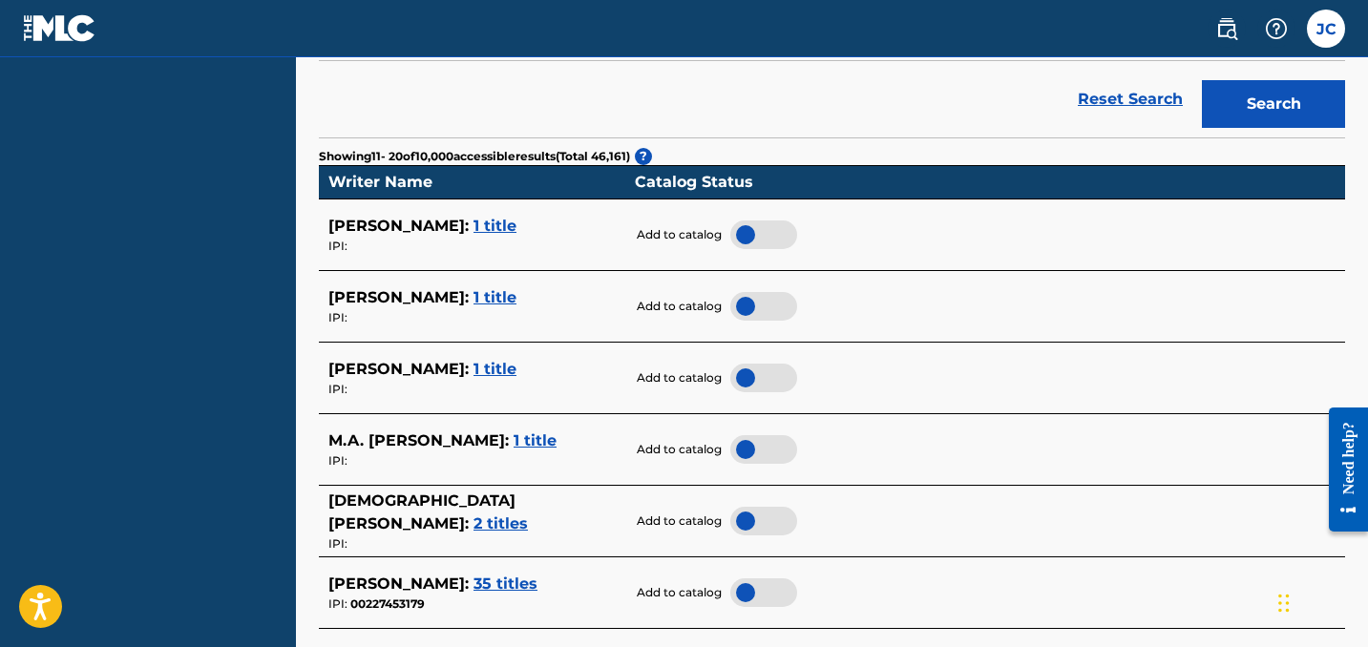
click at [473, 218] on span "1 title" at bounding box center [494, 226] width 43 height 18
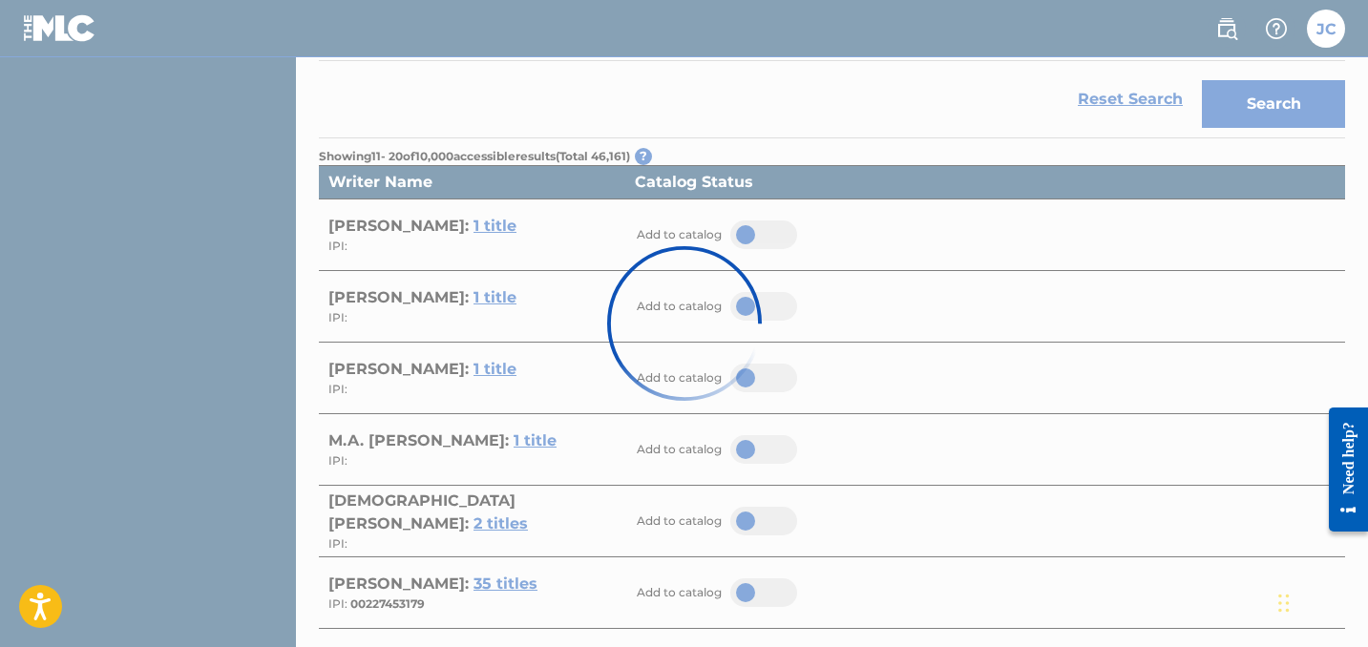
scroll to position [370, 0]
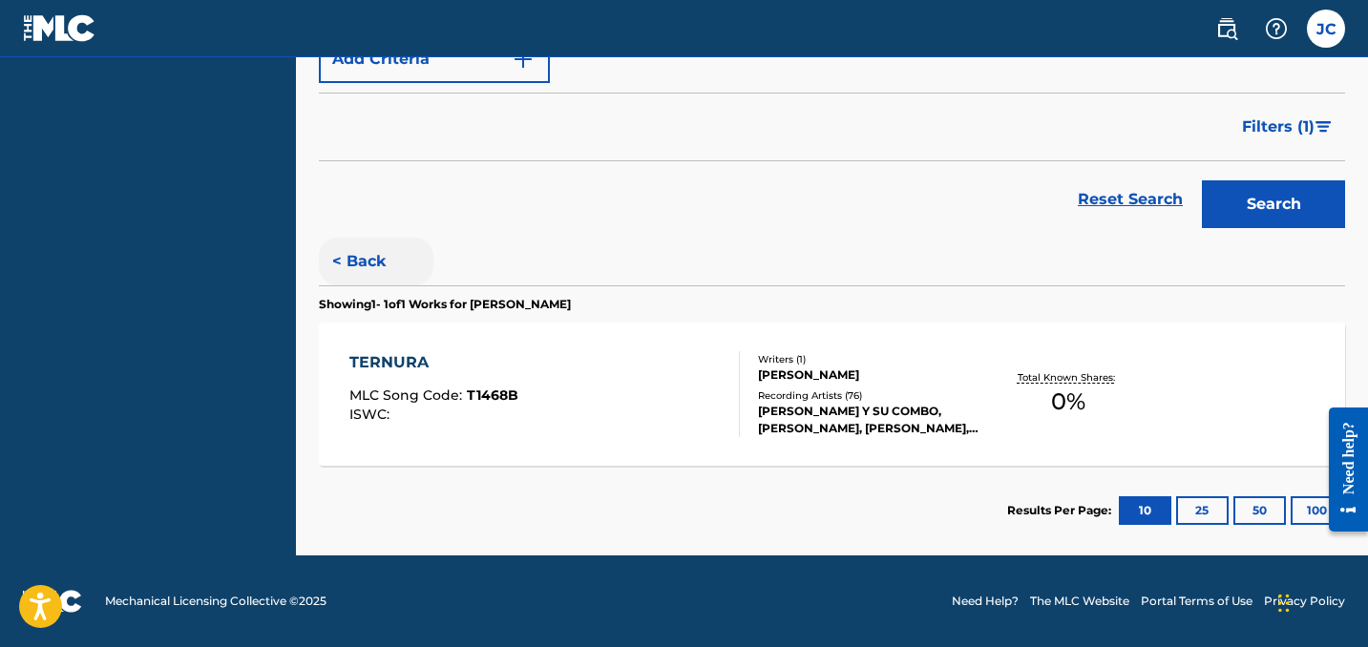
click at [354, 262] on button "< Back" at bounding box center [376, 262] width 115 height 48
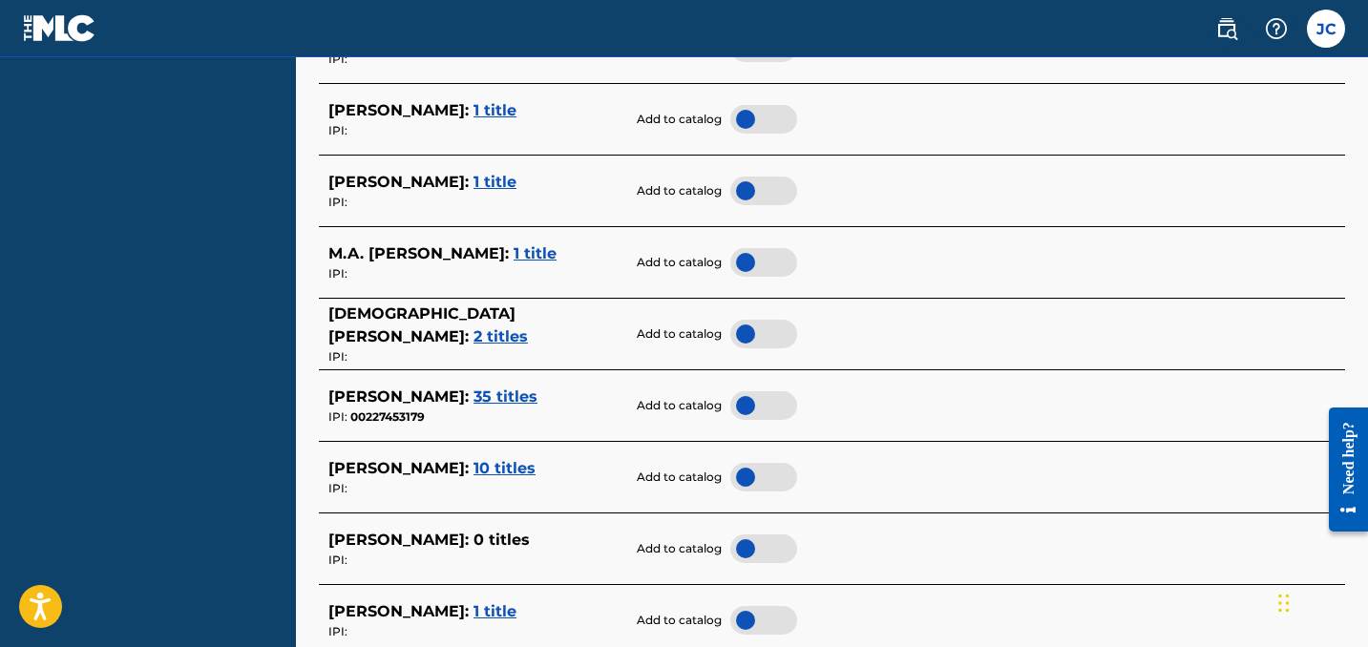
click at [473, 173] on span "1 title" at bounding box center [494, 182] width 43 height 18
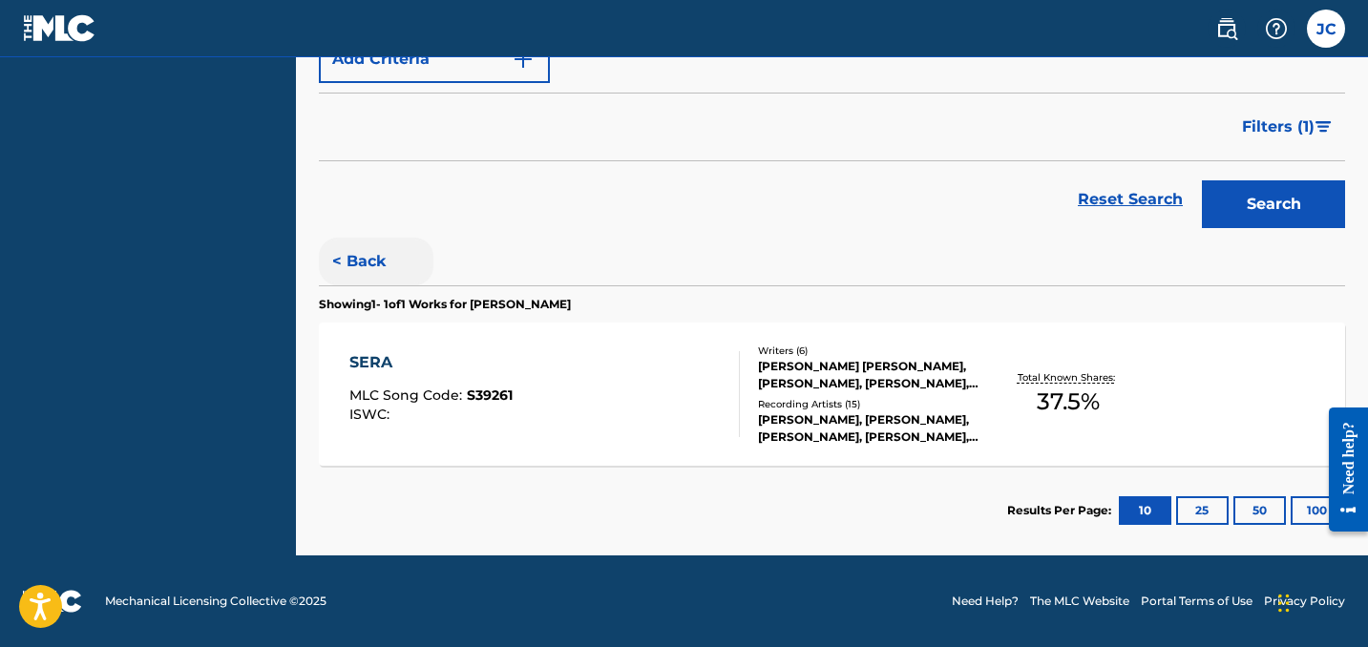
click at [351, 262] on button "< Back" at bounding box center [376, 262] width 115 height 48
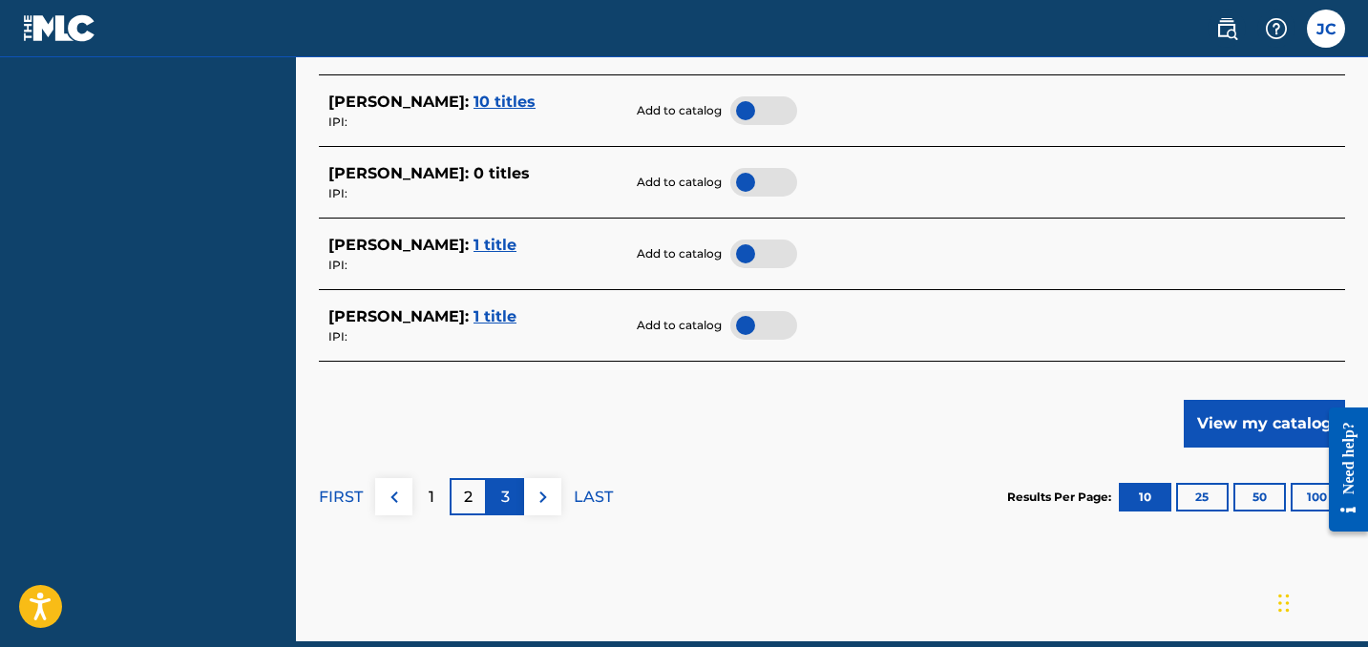
click at [508, 490] on p "3" at bounding box center [505, 497] width 9 height 23
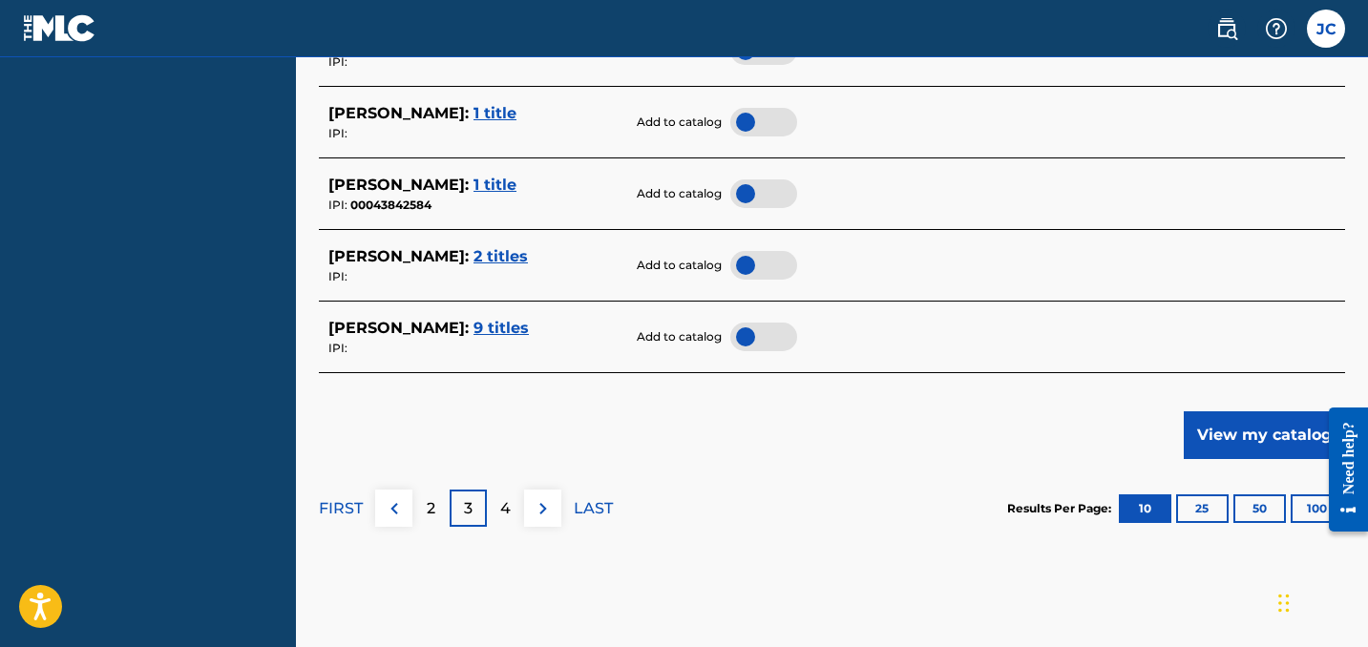
scroll to position [1016, 0]
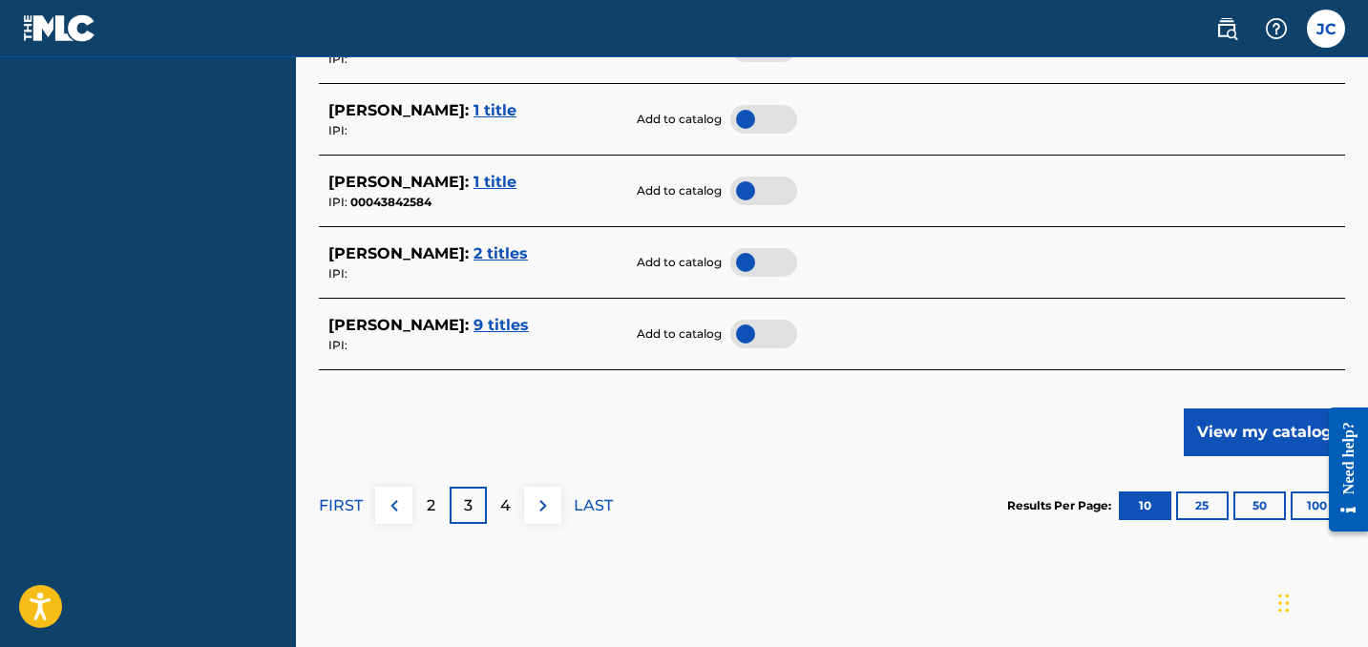
click at [475, 316] on span "9 titles" at bounding box center [500, 325] width 55 height 18
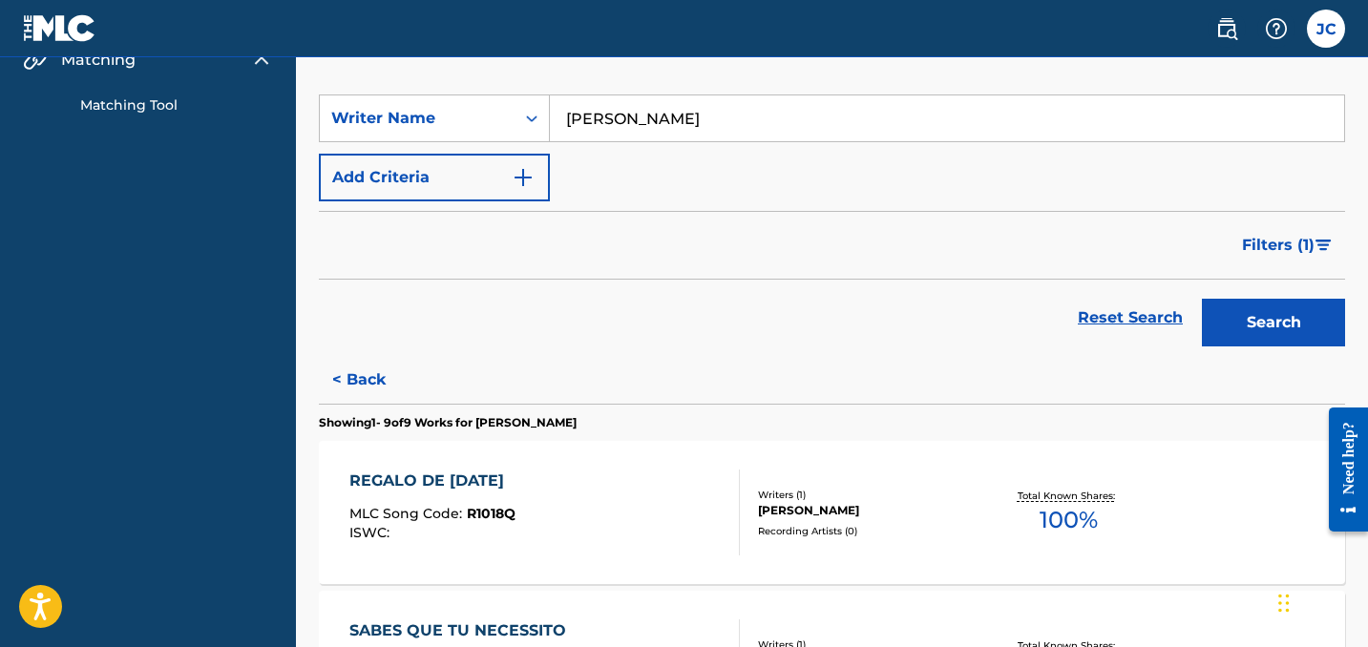
scroll to position [246, 0]
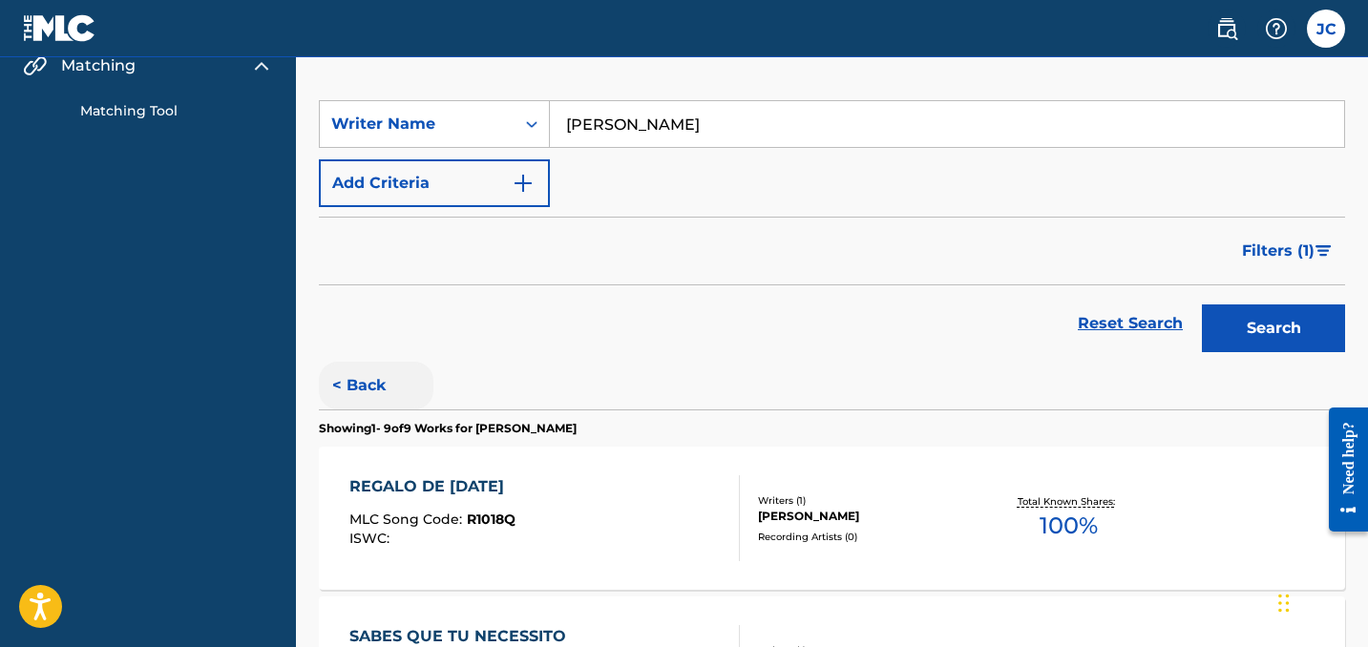
click at [367, 387] on button "< Back" at bounding box center [376, 386] width 115 height 48
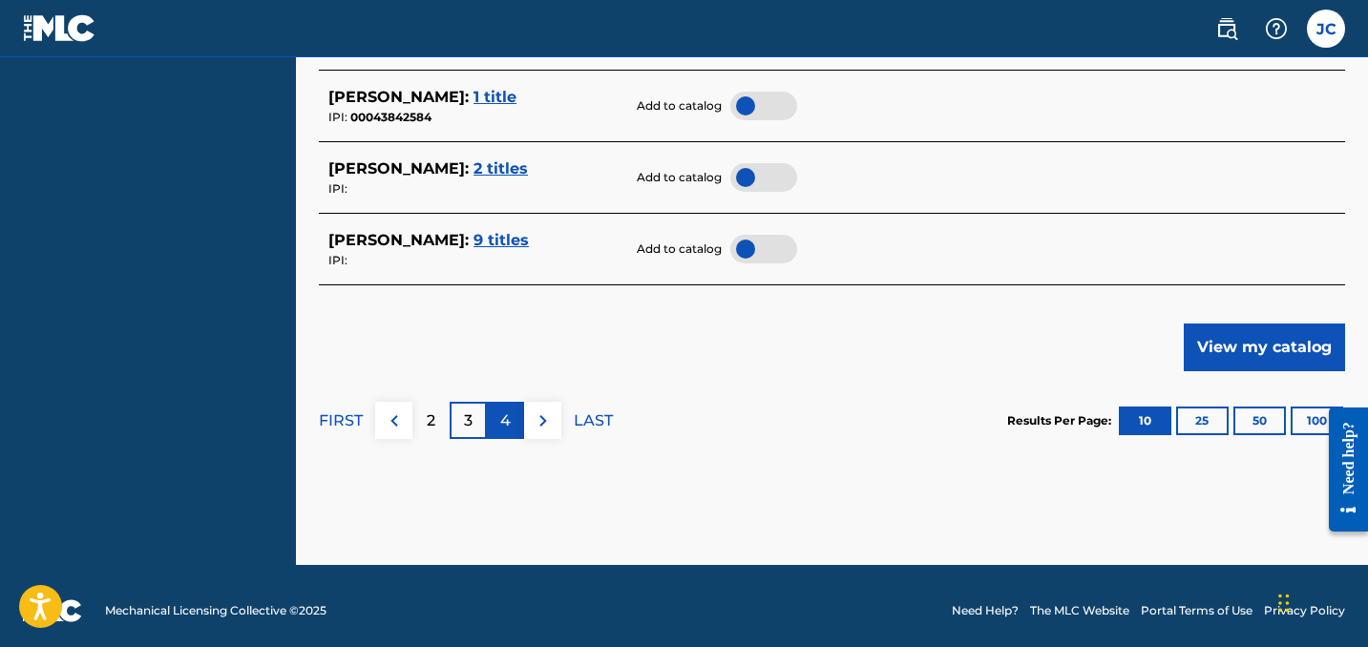
click at [512, 412] on div "4" at bounding box center [505, 420] width 37 height 37
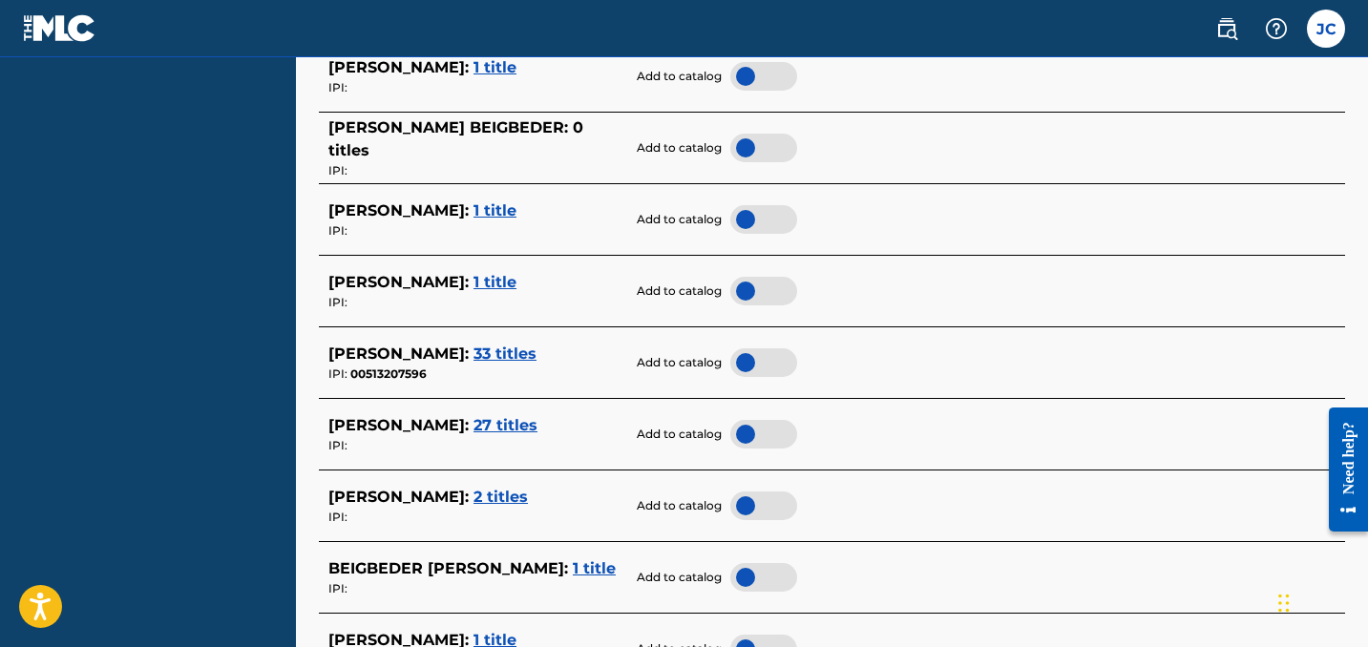
scroll to position [883, 1]
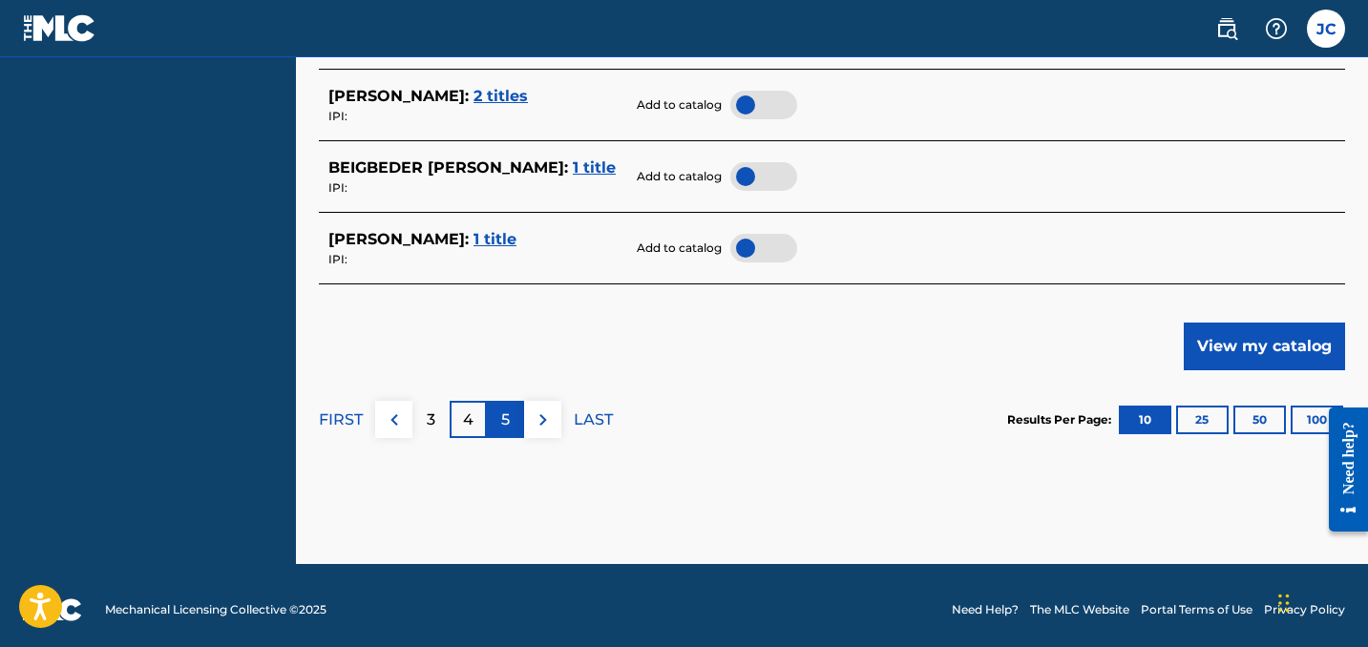
click at [508, 412] on p "5" at bounding box center [505, 420] width 9 height 23
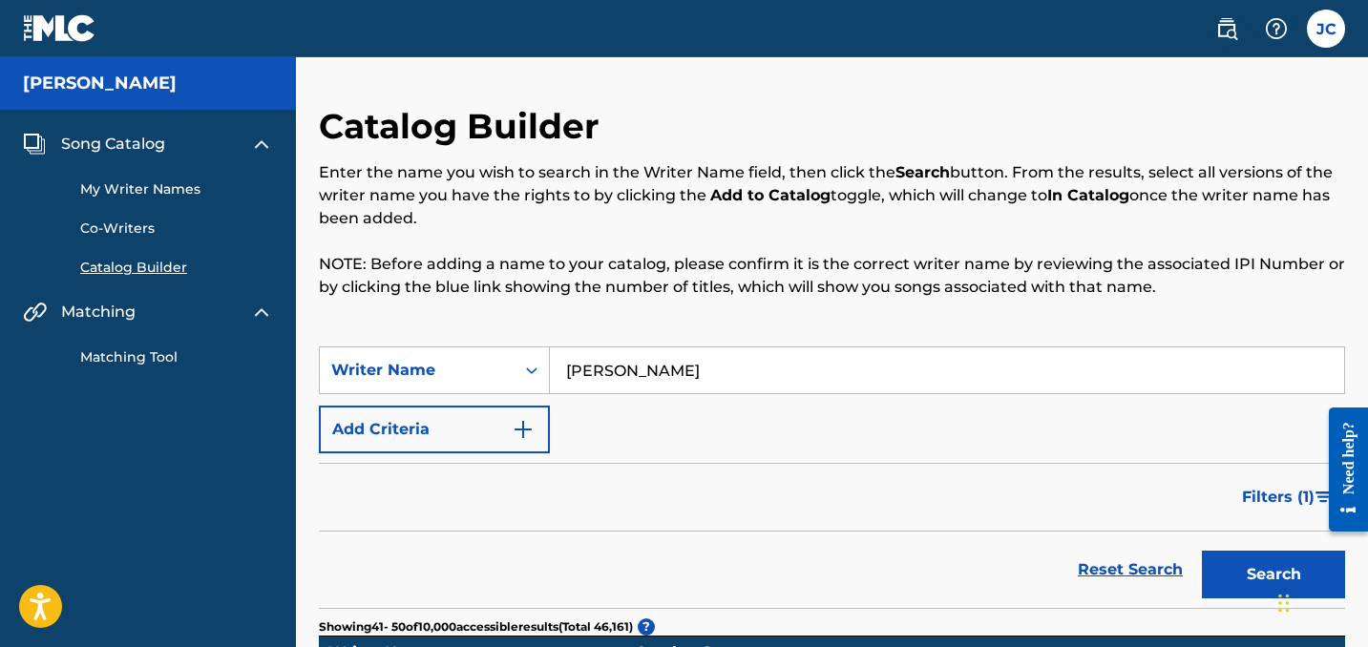
scroll to position [0, 0]
click at [619, 370] on input "[PERSON_NAME]" at bounding box center [947, 370] width 794 height 46
click at [1273, 575] on button "Search" at bounding box center [1273, 575] width 143 height 48
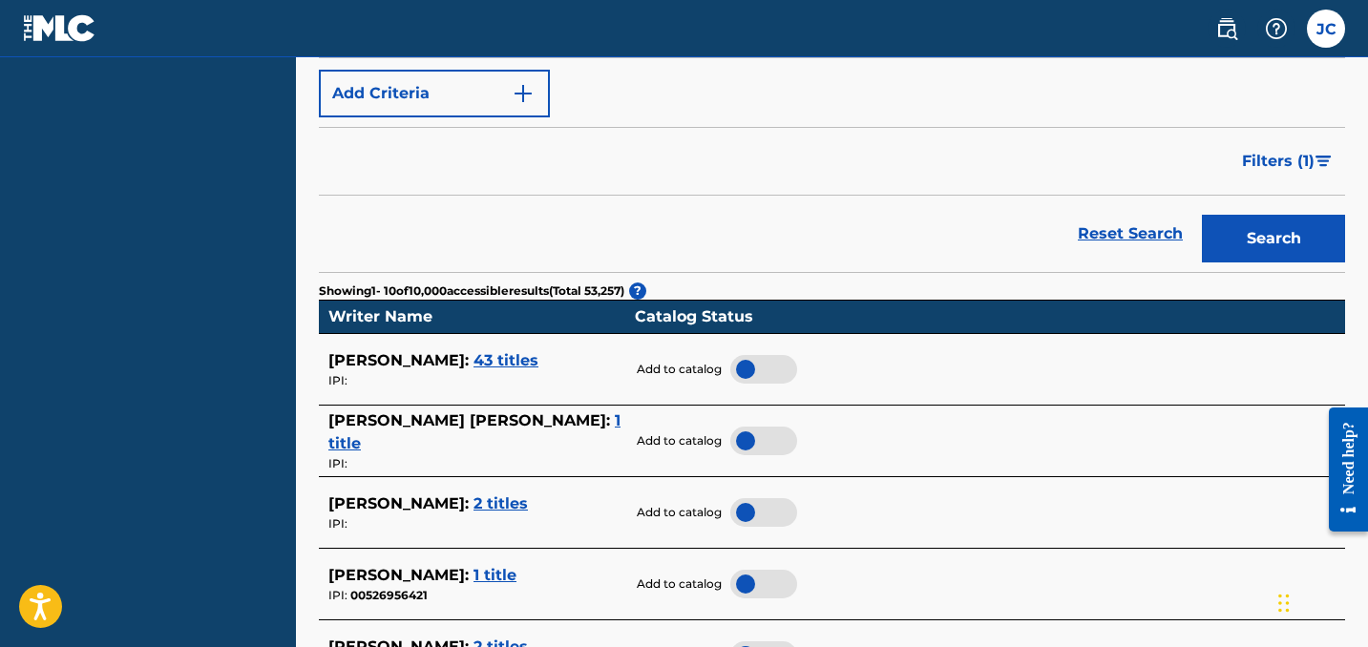
scroll to position [403, 0]
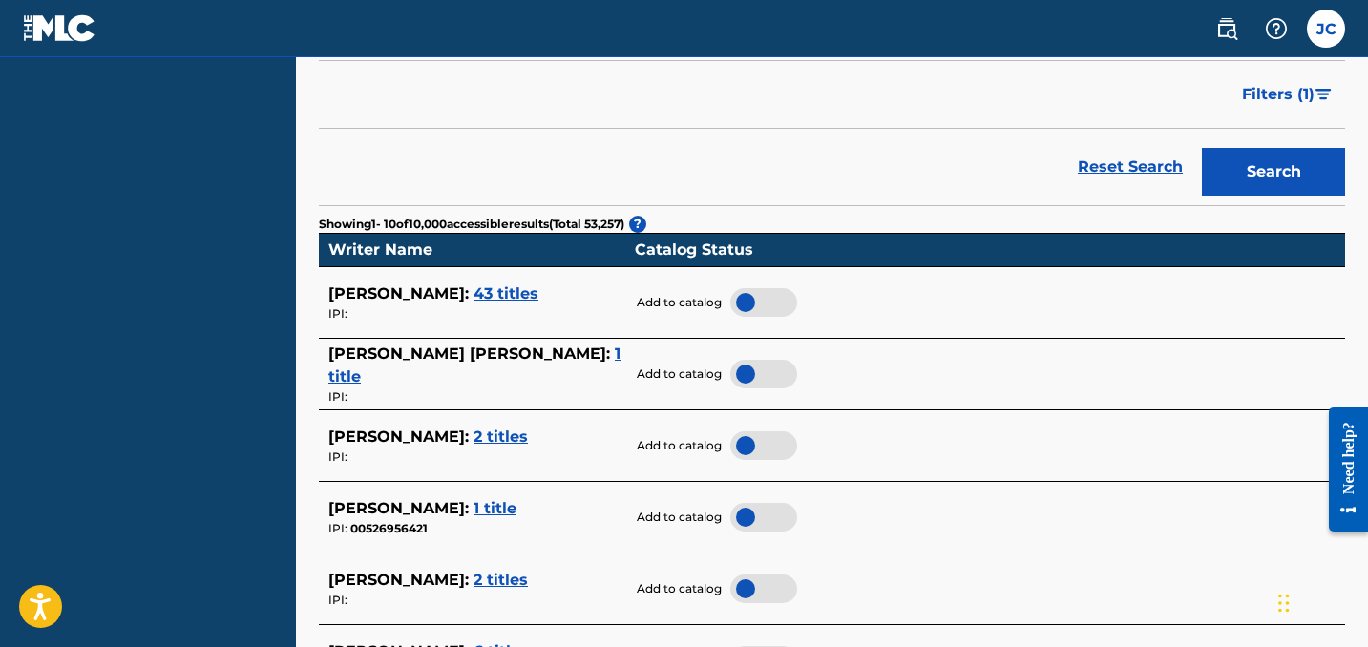
click at [488, 286] on span "43 titles" at bounding box center [505, 293] width 65 height 18
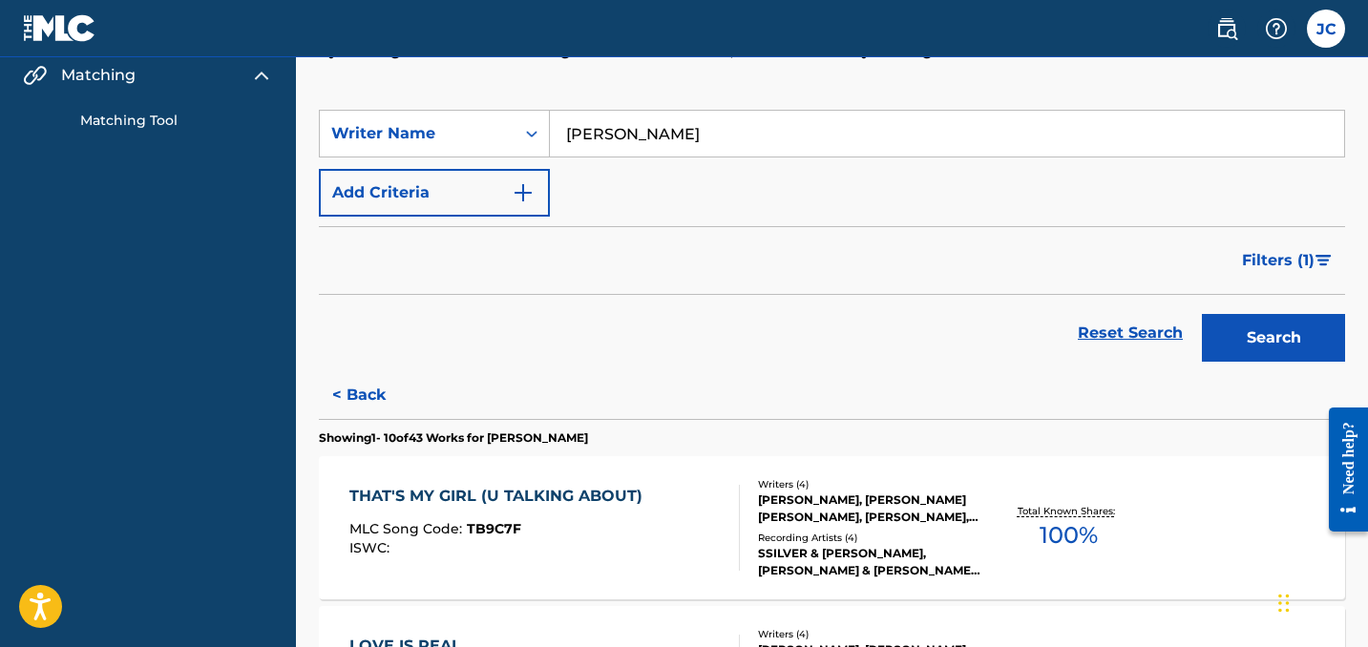
scroll to position [226, 0]
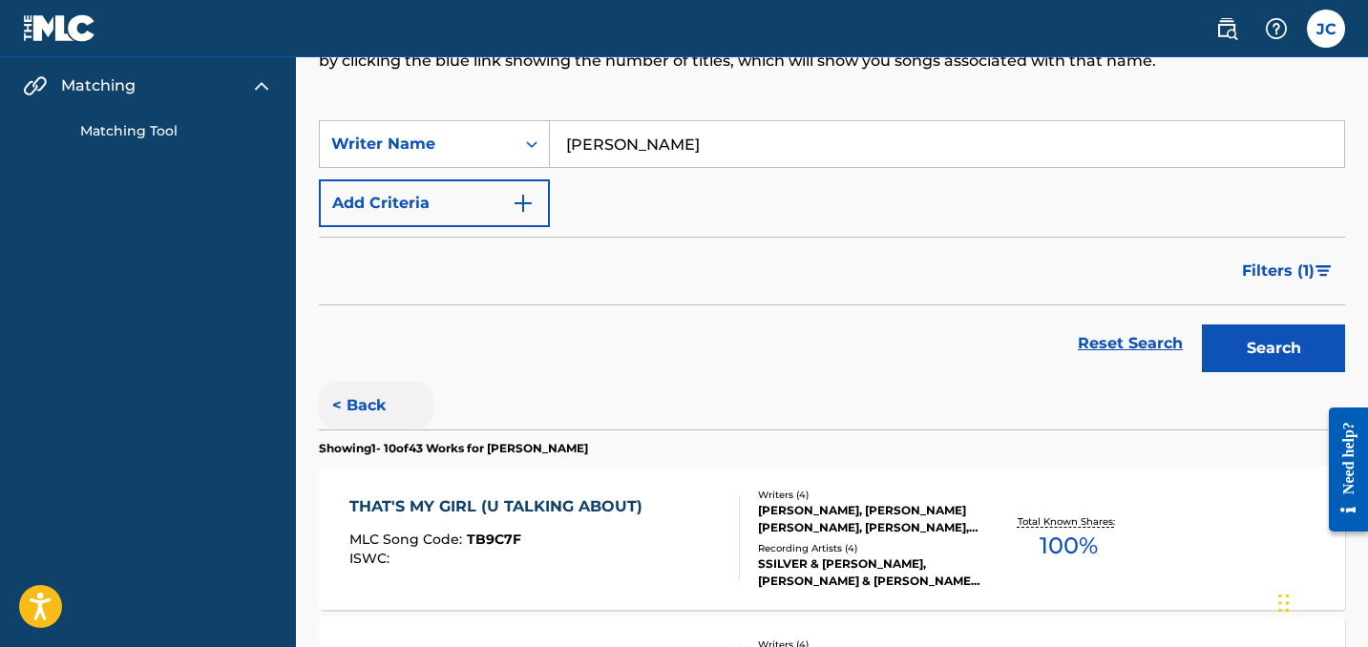
click at [348, 407] on button "< Back" at bounding box center [376, 406] width 115 height 48
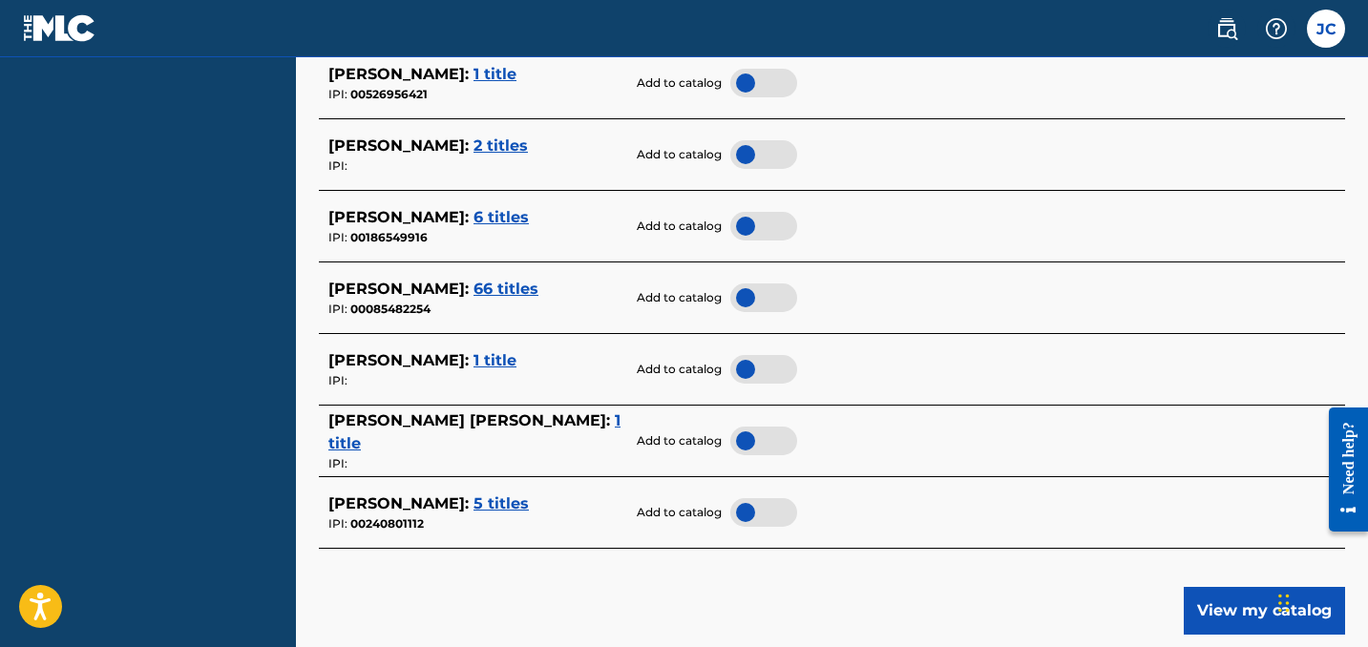
scroll to position [846, 0]
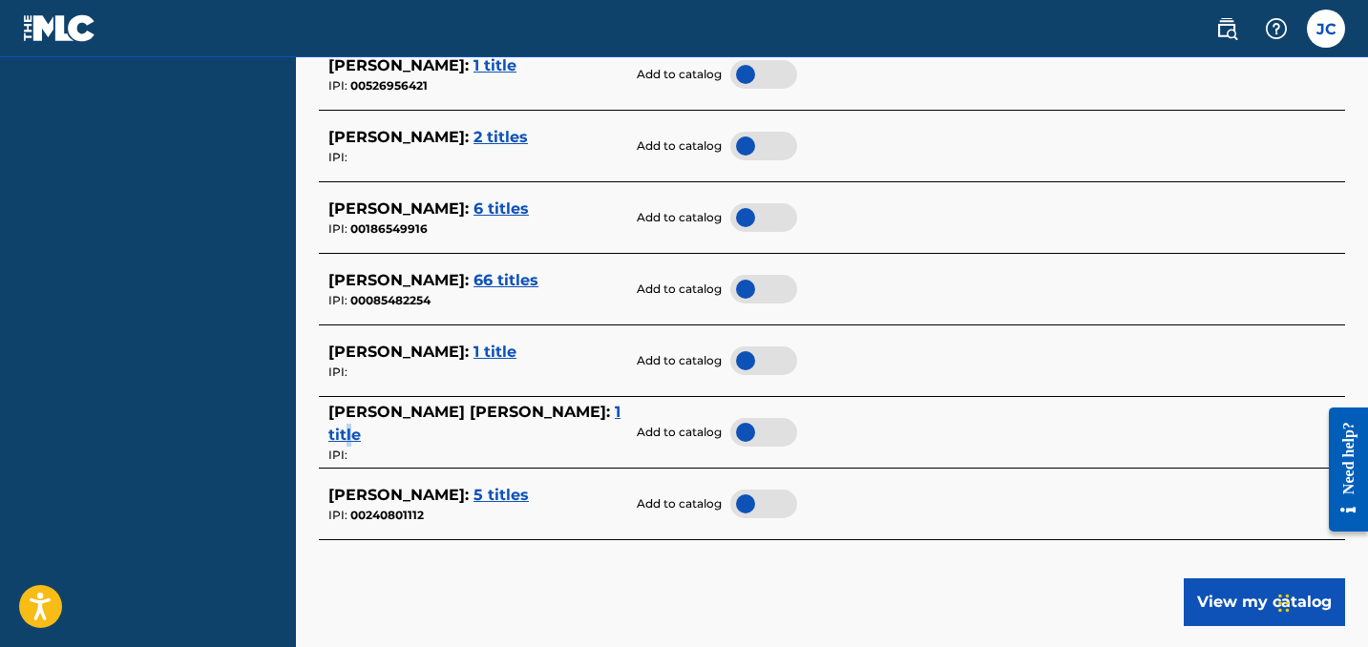
click at [555, 410] on span "1 title" at bounding box center [474, 423] width 292 height 41
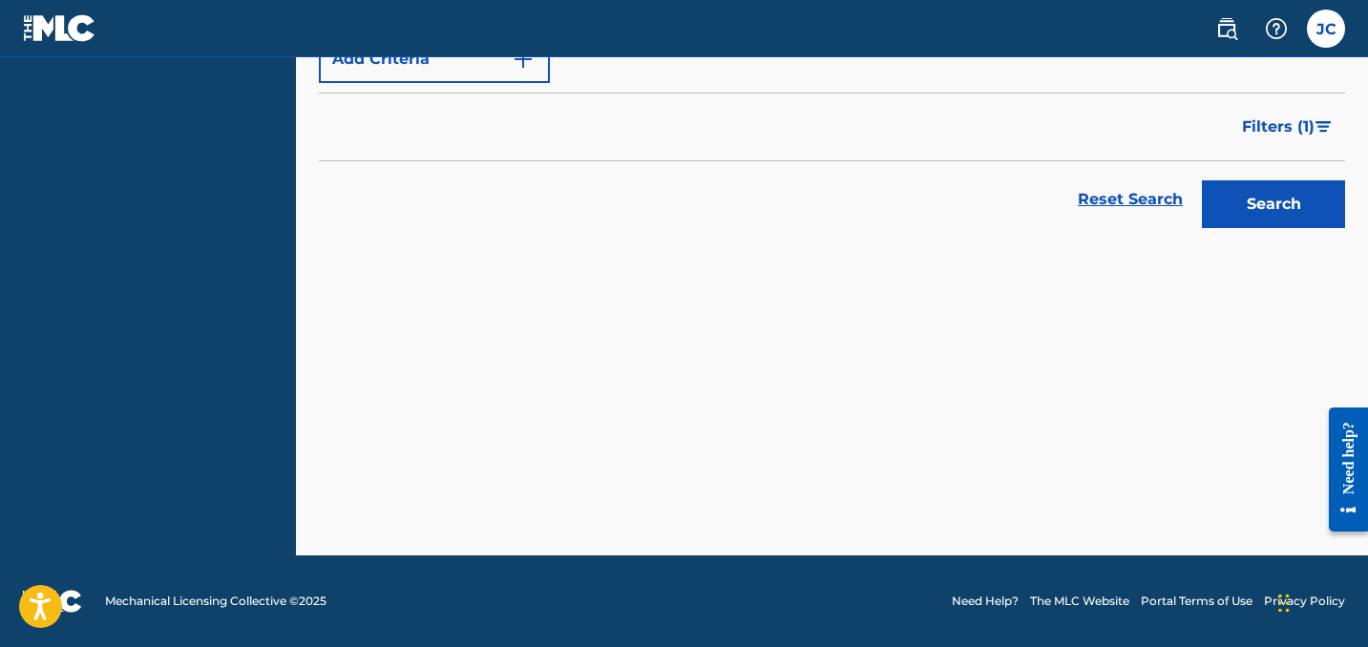
scroll to position [370, 0]
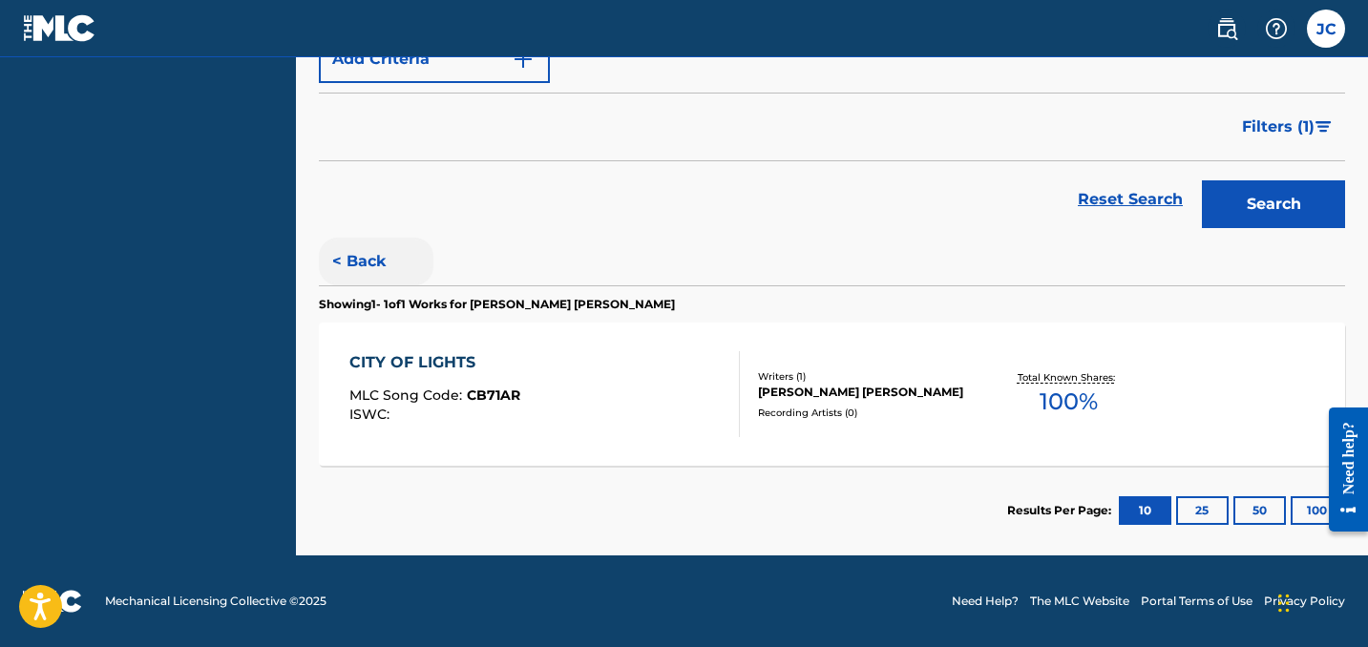
click at [355, 265] on button "< Back" at bounding box center [376, 262] width 115 height 48
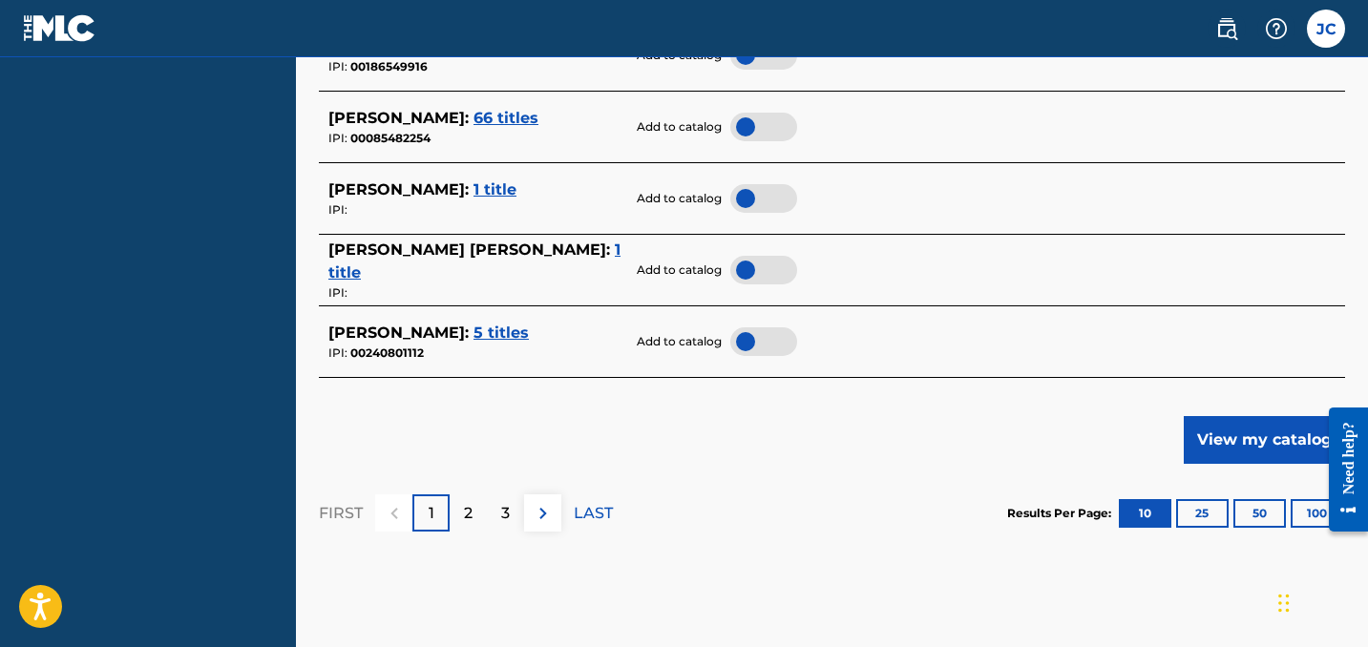
scroll to position [1009, 0]
click at [770, 256] on div at bounding box center [763, 269] width 67 height 29
click at [460, 509] on div "2" at bounding box center [468, 511] width 37 height 37
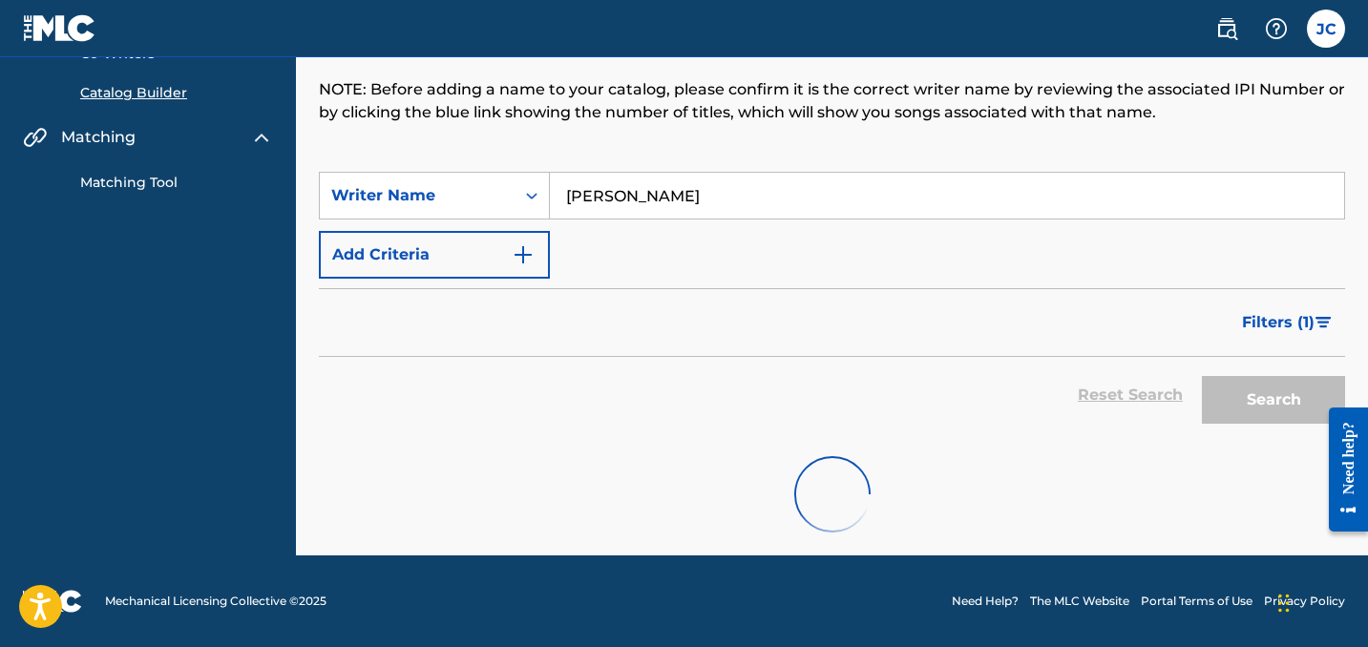
scroll to position [175, 0]
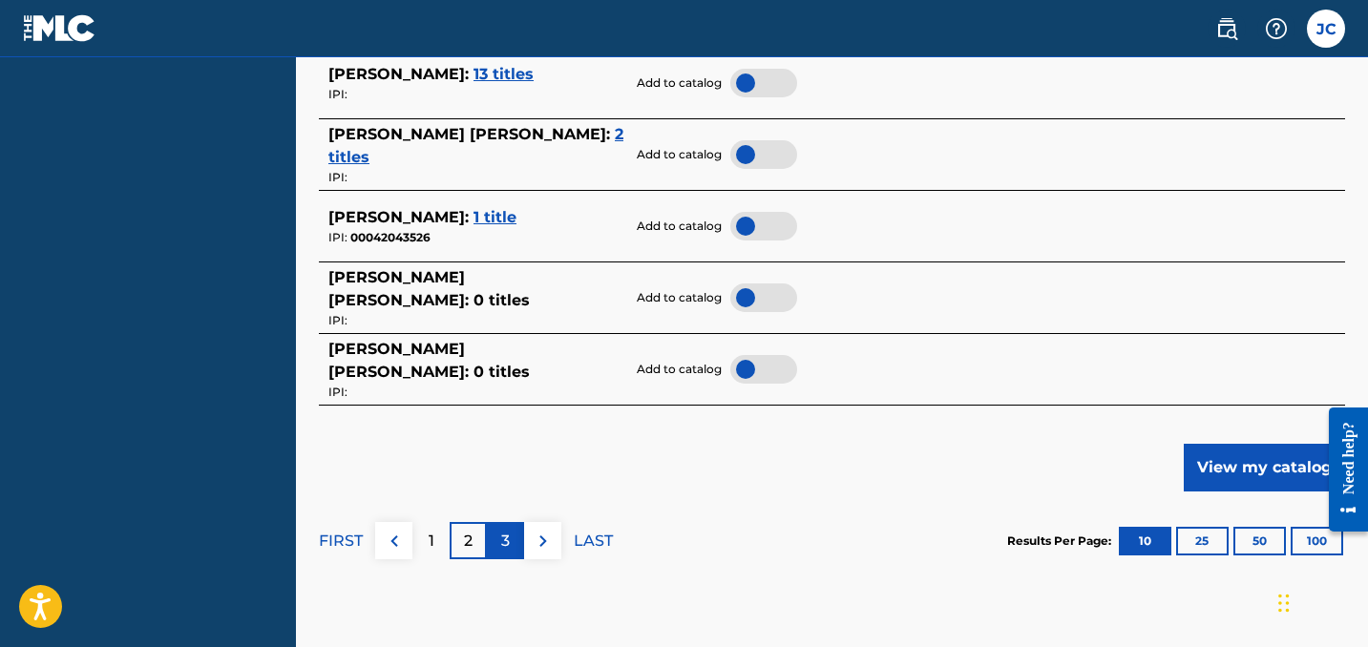
click at [508, 540] on p "3" at bounding box center [505, 541] width 9 height 23
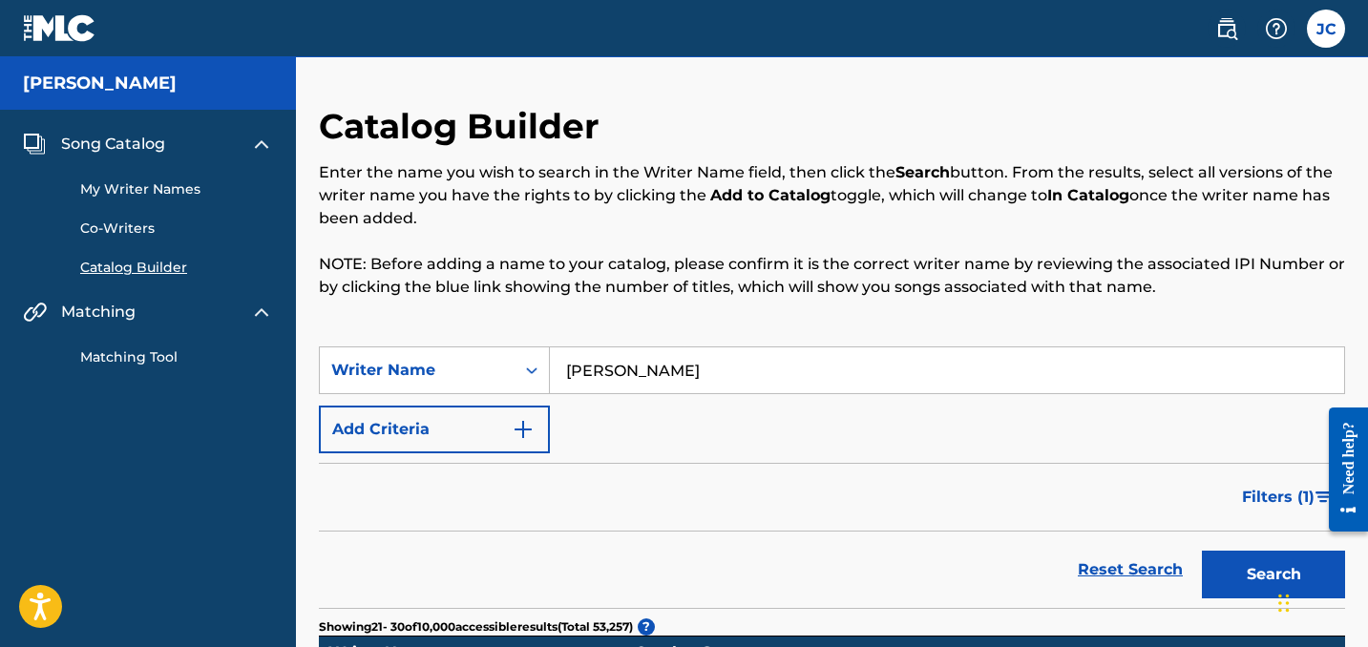
scroll to position [0, 0]
click at [623, 375] on input "James Vincent Casas" at bounding box center [947, 370] width 794 height 46
type input "Vincent Casas"
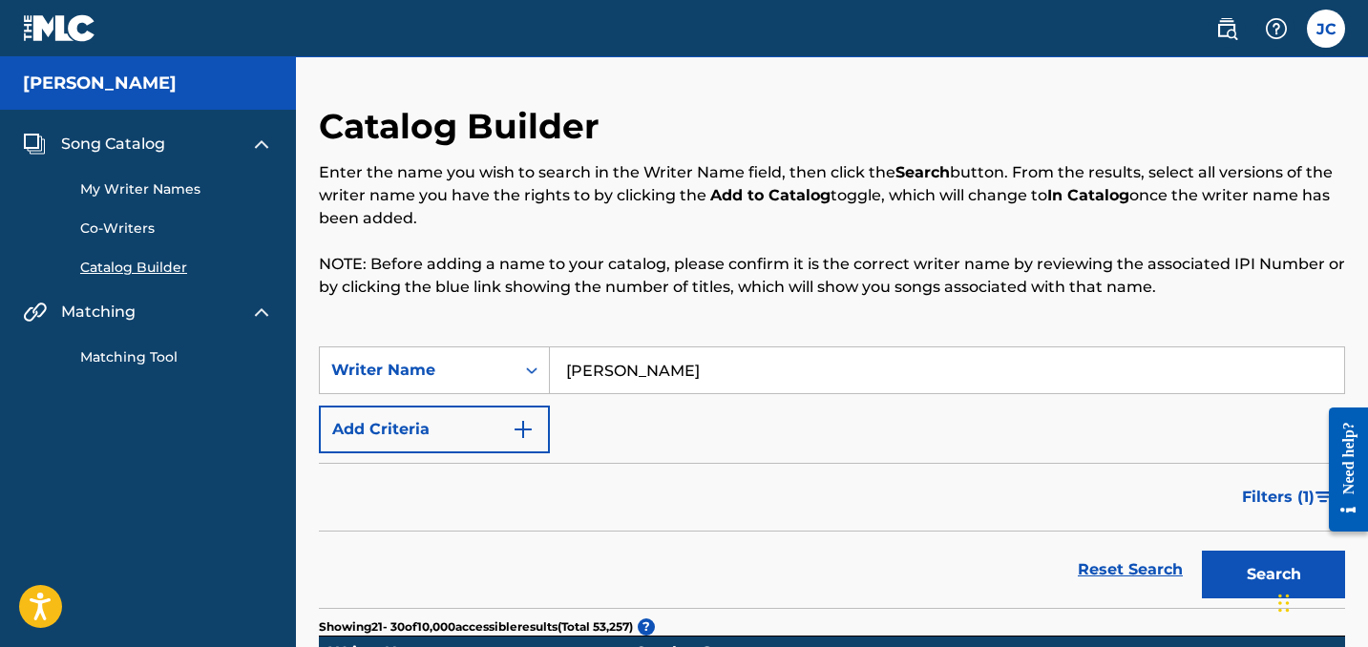
click at [1273, 575] on button "Search" at bounding box center [1273, 575] width 143 height 48
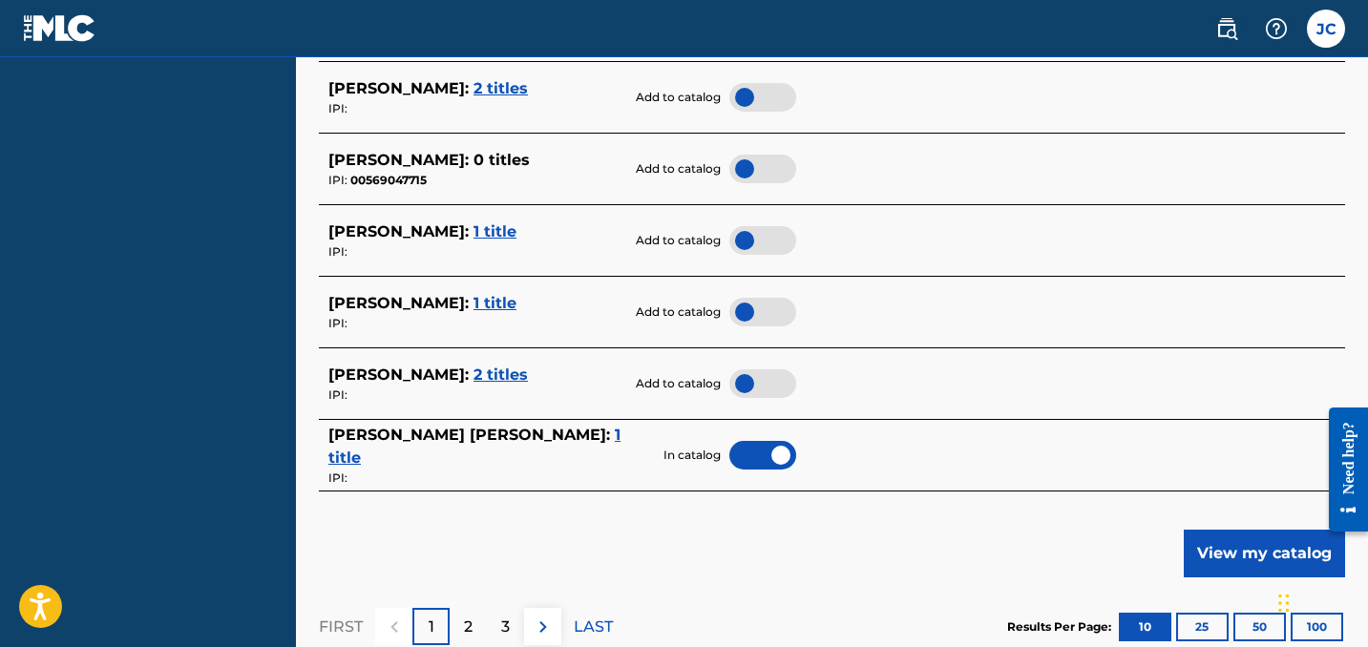
scroll to position [897, 0]
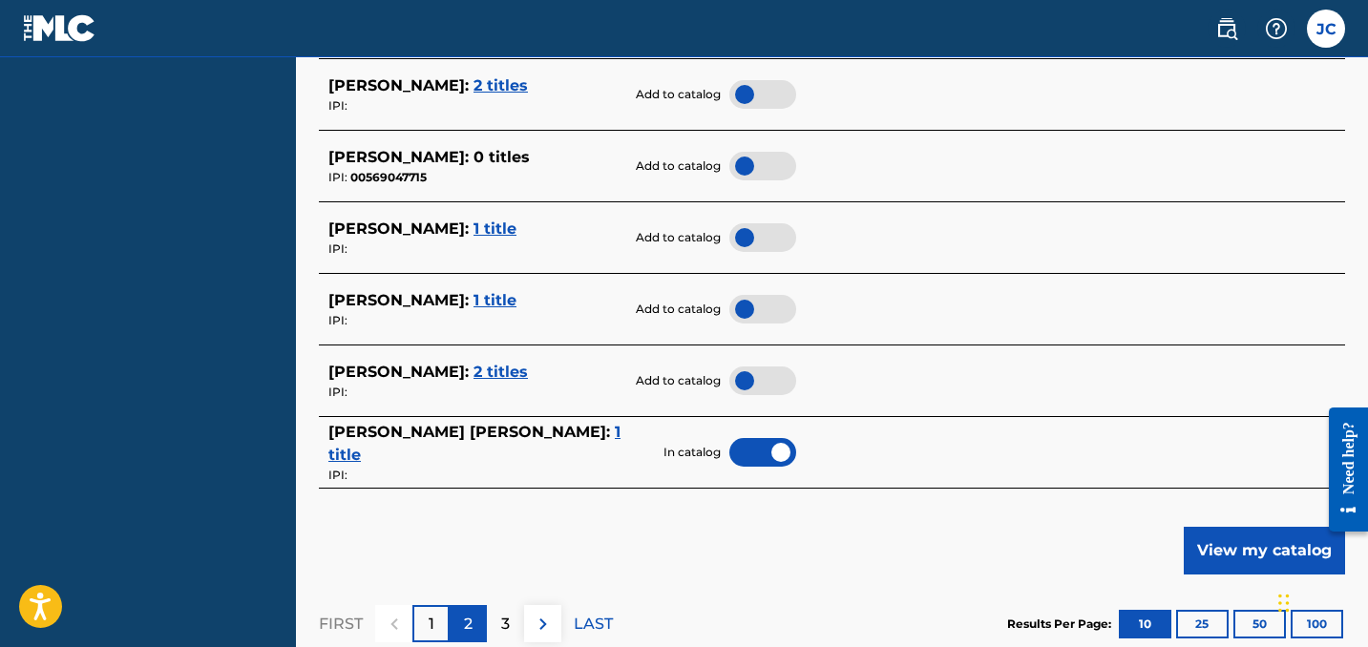
click at [472, 630] on div "2" at bounding box center [468, 623] width 37 height 37
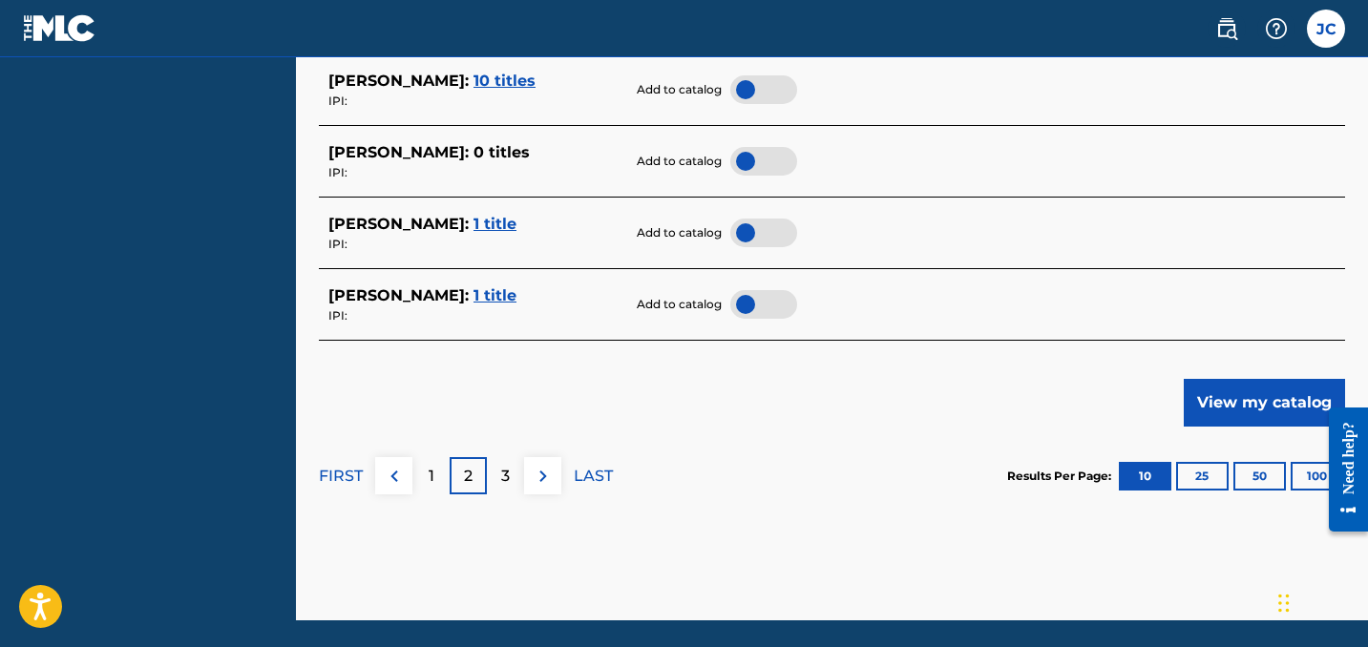
scroll to position [1055, 0]
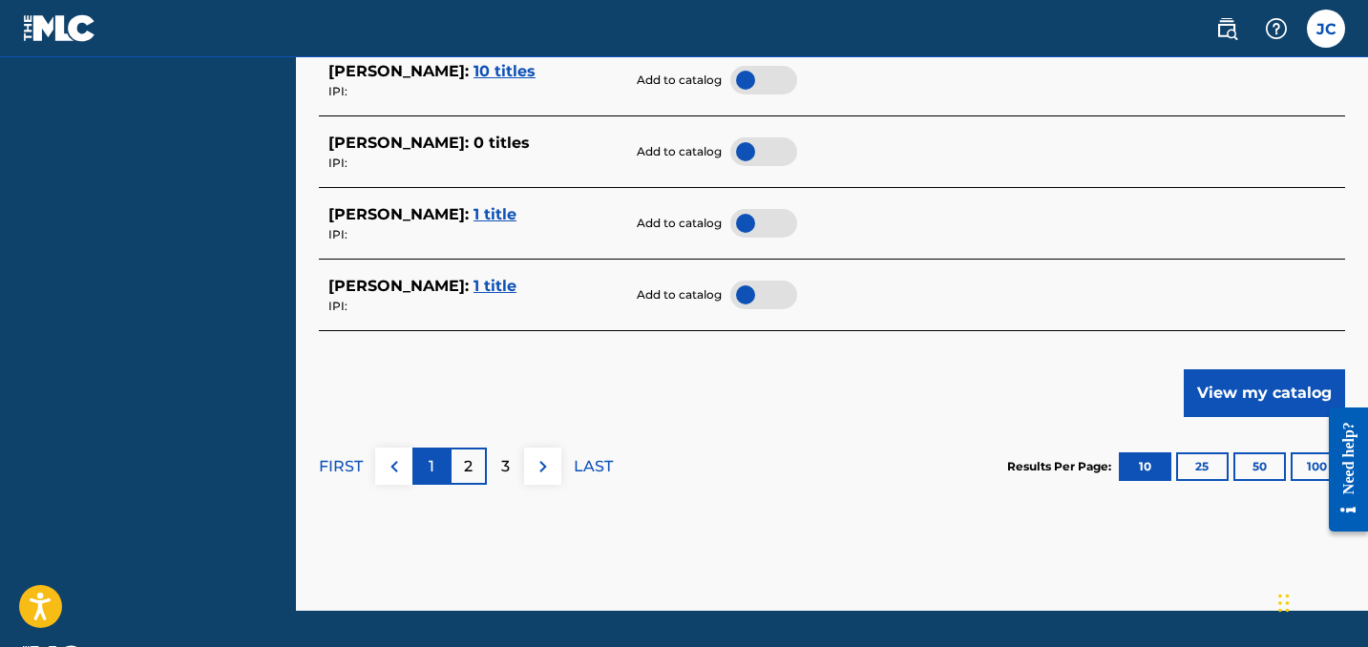
click at [412, 470] on div "1" at bounding box center [430, 466] width 37 height 37
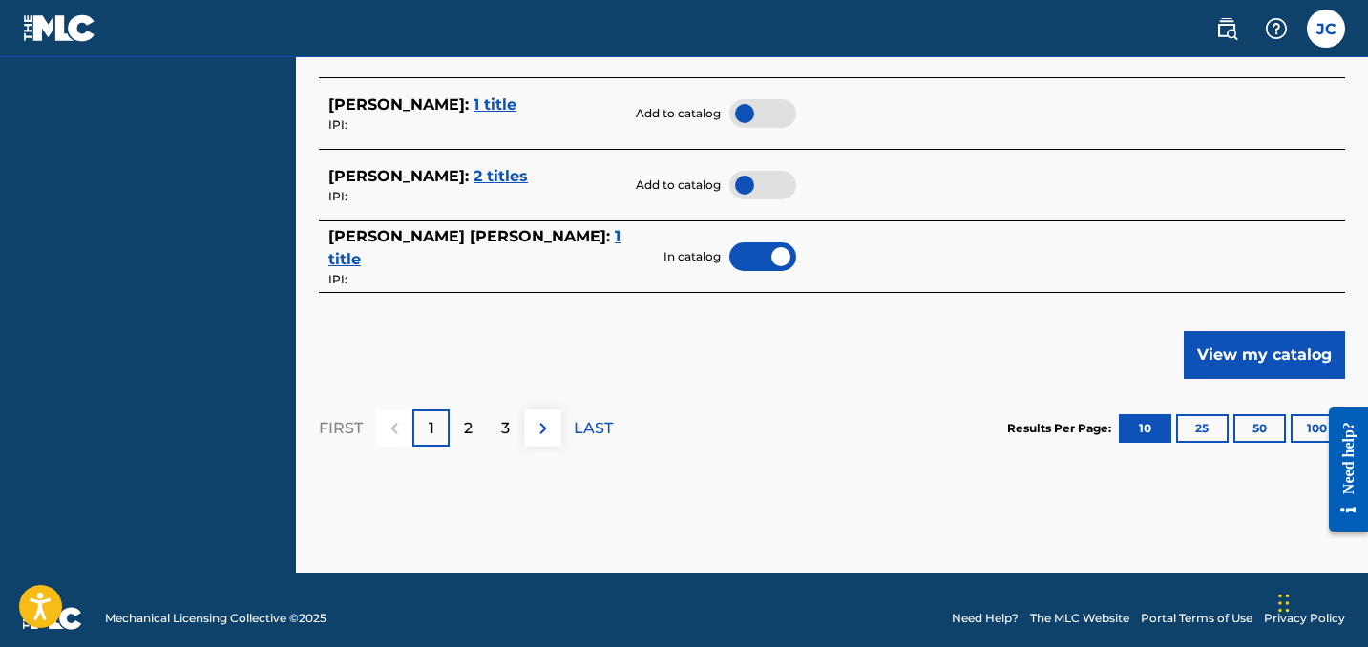
scroll to position [1079, 0]
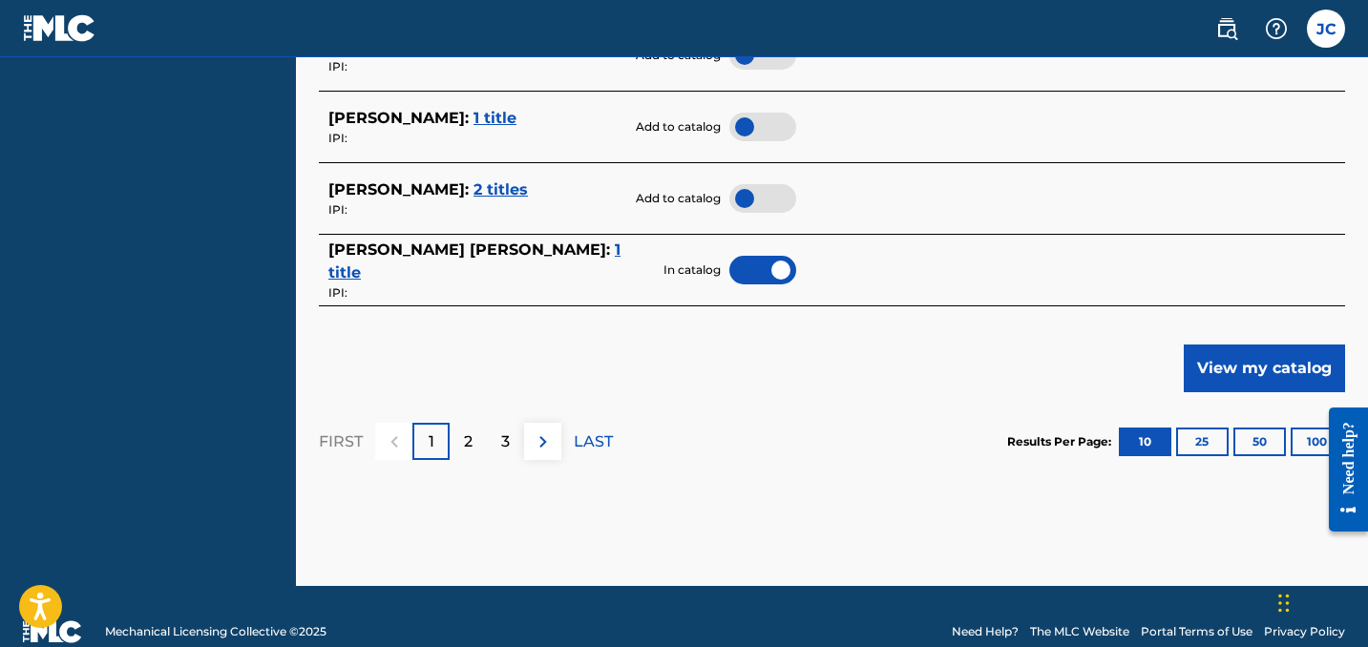
click at [473, 180] on span "2 titles" at bounding box center [500, 189] width 54 height 18
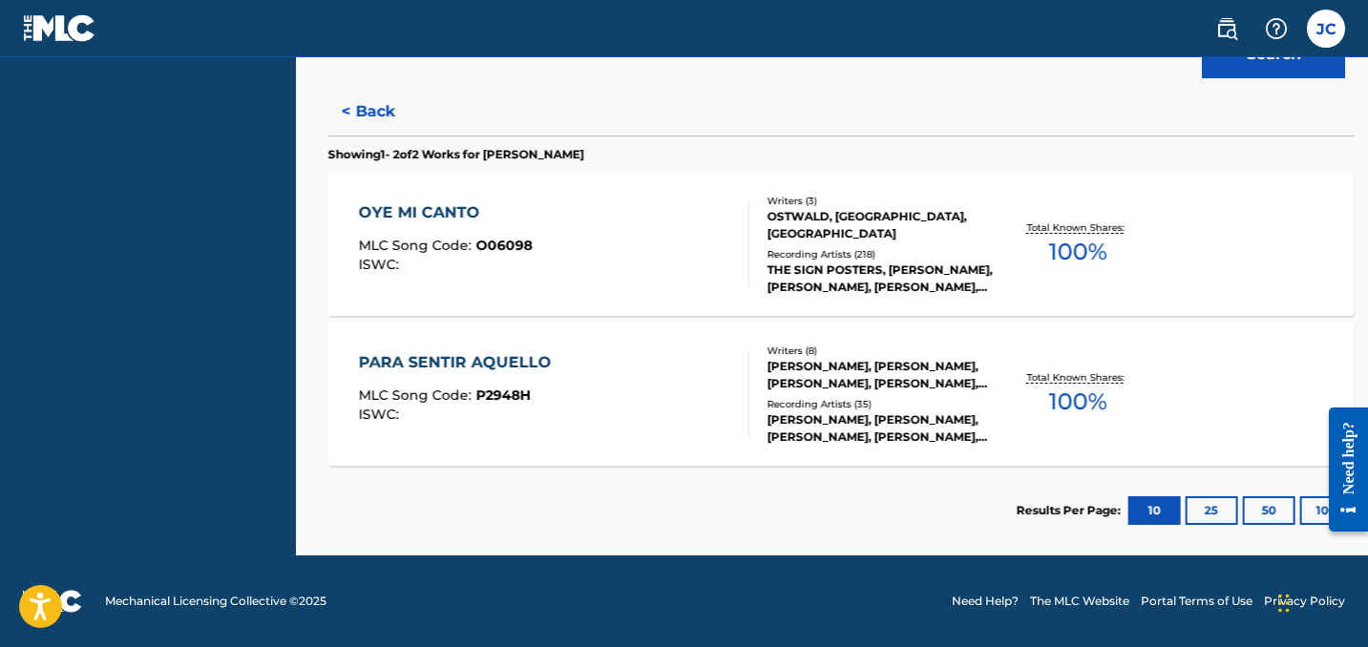
scroll to position [520, 0]
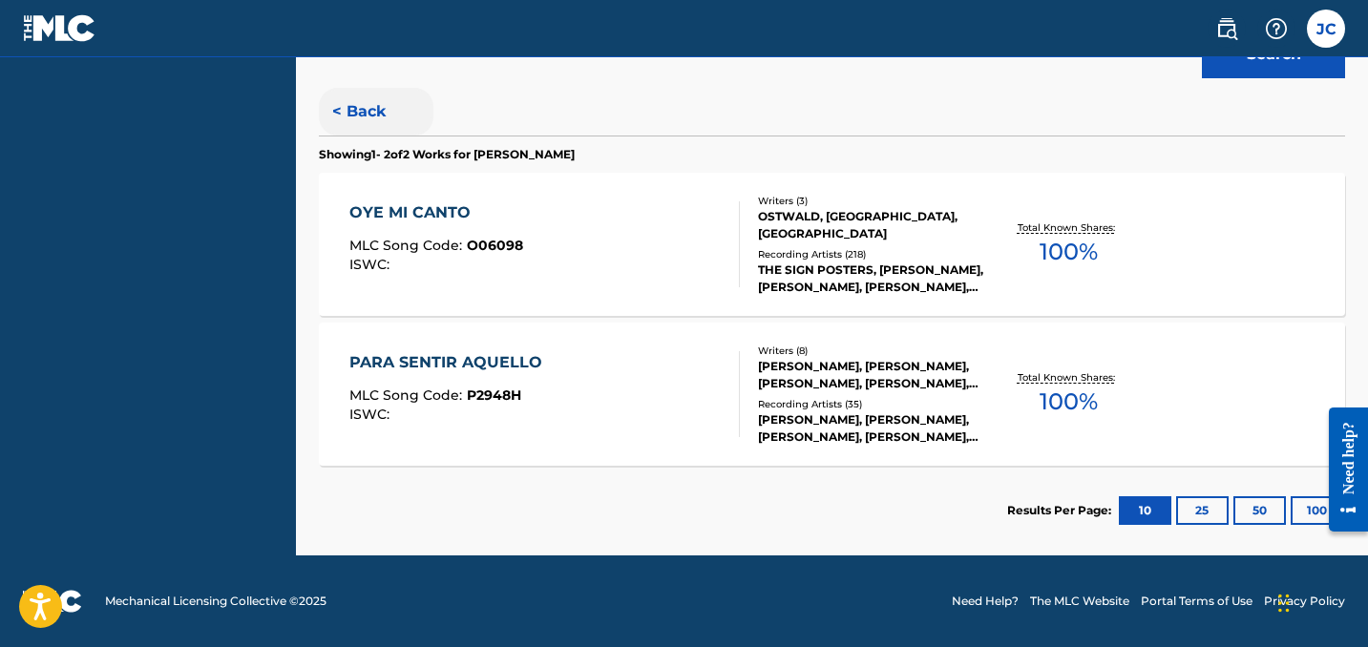
click at [346, 115] on button "< Back" at bounding box center [376, 112] width 115 height 48
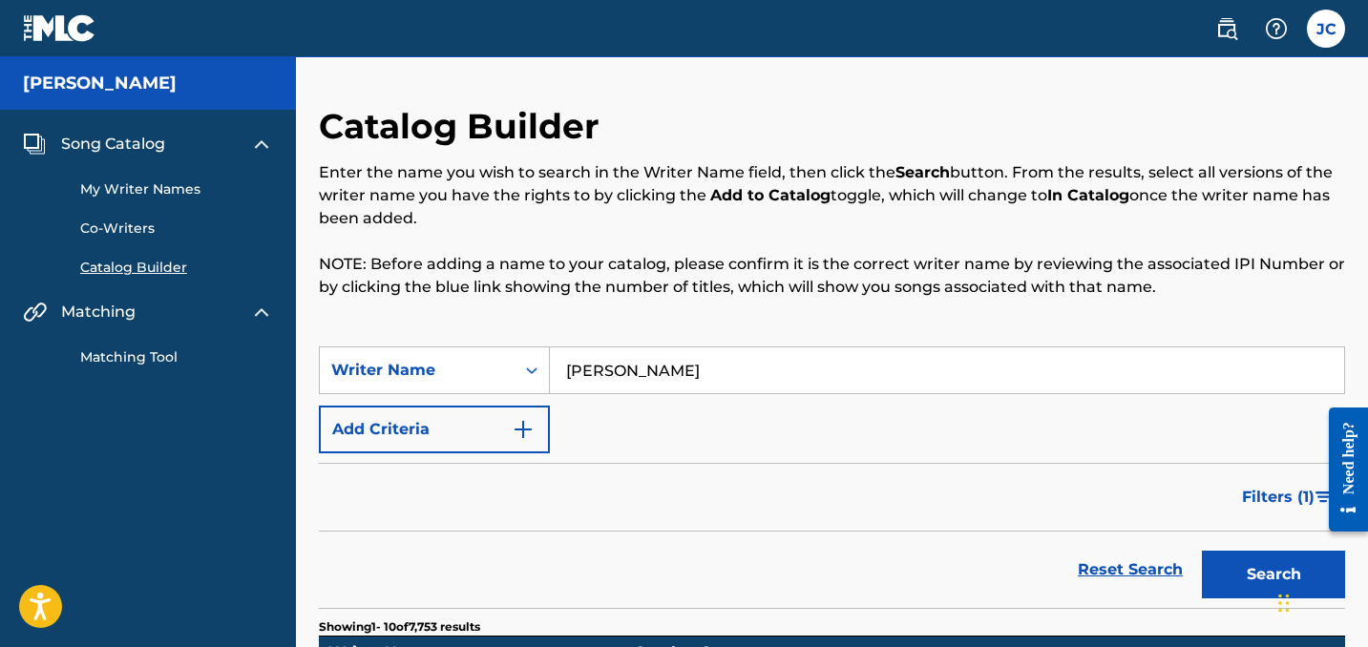
scroll to position [0, 0]
click at [527, 428] on img "Search Form" at bounding box center [523, 429] width 23 height 23
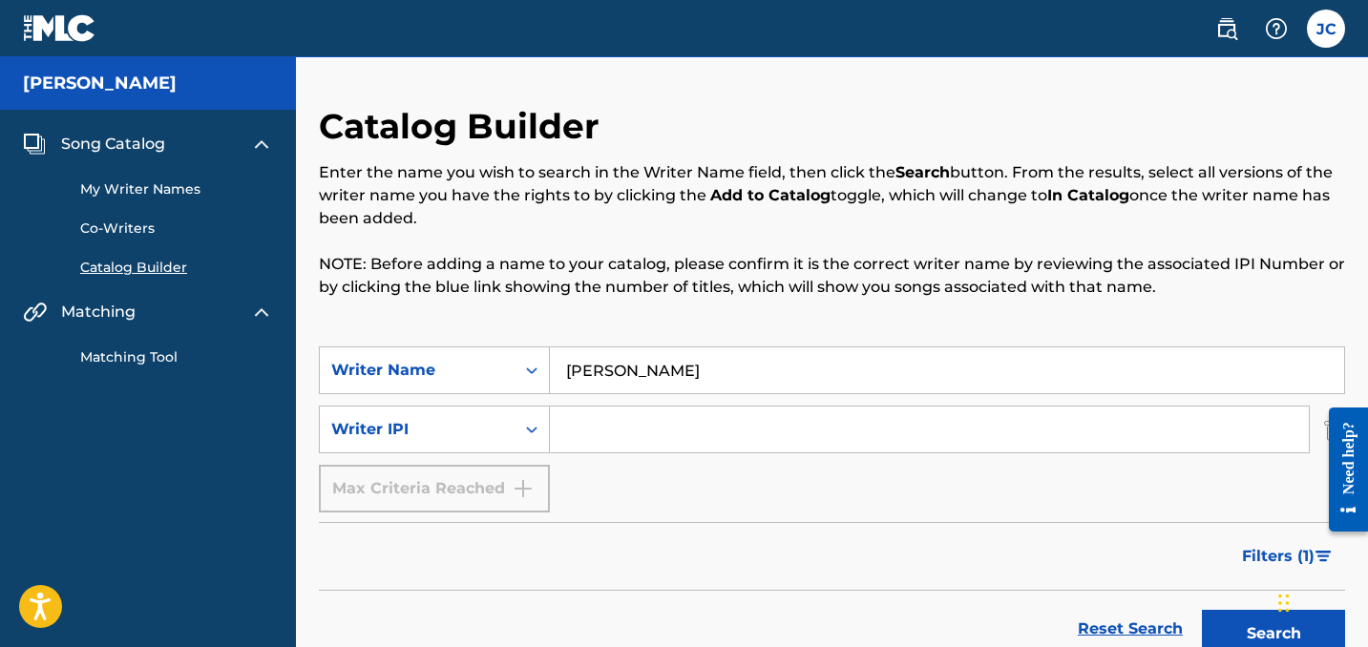
click at [587, 427] on input "Search Form" at bounding box center [929, 430] width 759 height 46
paste input "00505840370"
type input "00505840370"
click at [1273, 634] on button "Search" at bounding box center [1273, 634] width 143 height 48
click at [681, 365] on input "Vincent Casas" at bounding box center [947, 370] width 794 height 46
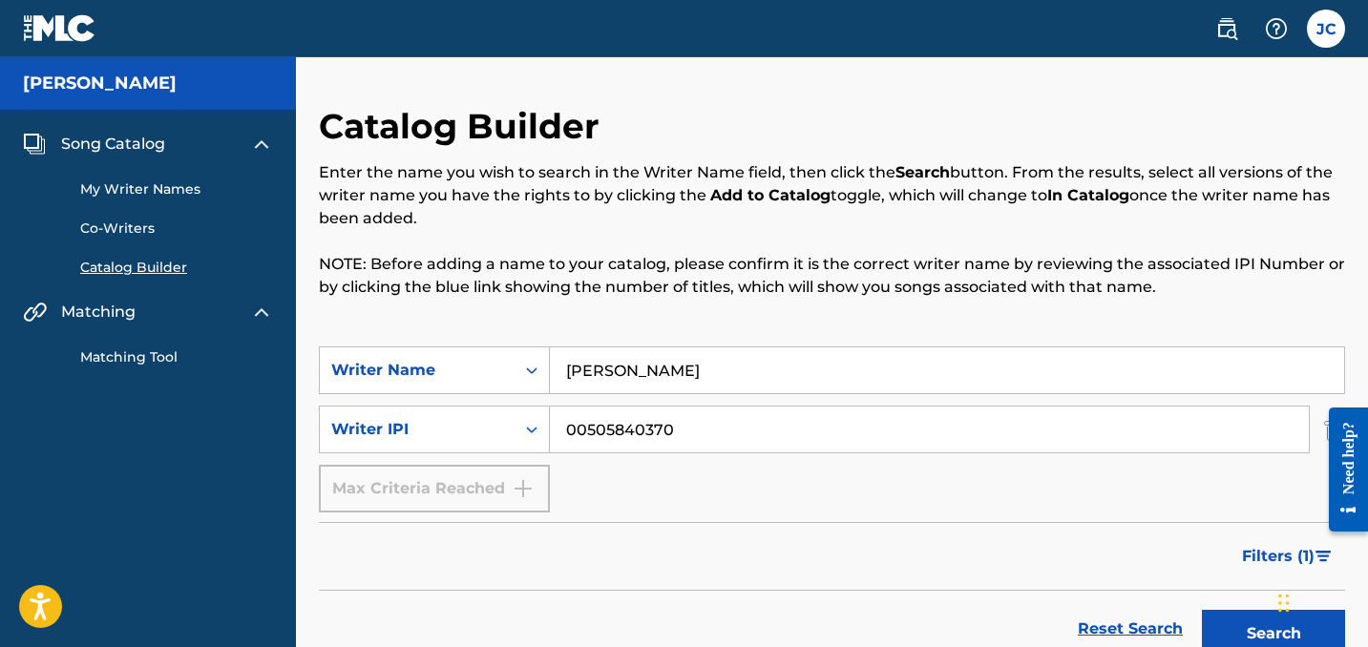
click at [681, 365] on input "Vincent Casas" at bounding box center [947, 370] width 794 height 46
click at [1273, 634] on button "Search" at bounding box center [1273, 634] width 143 height 48
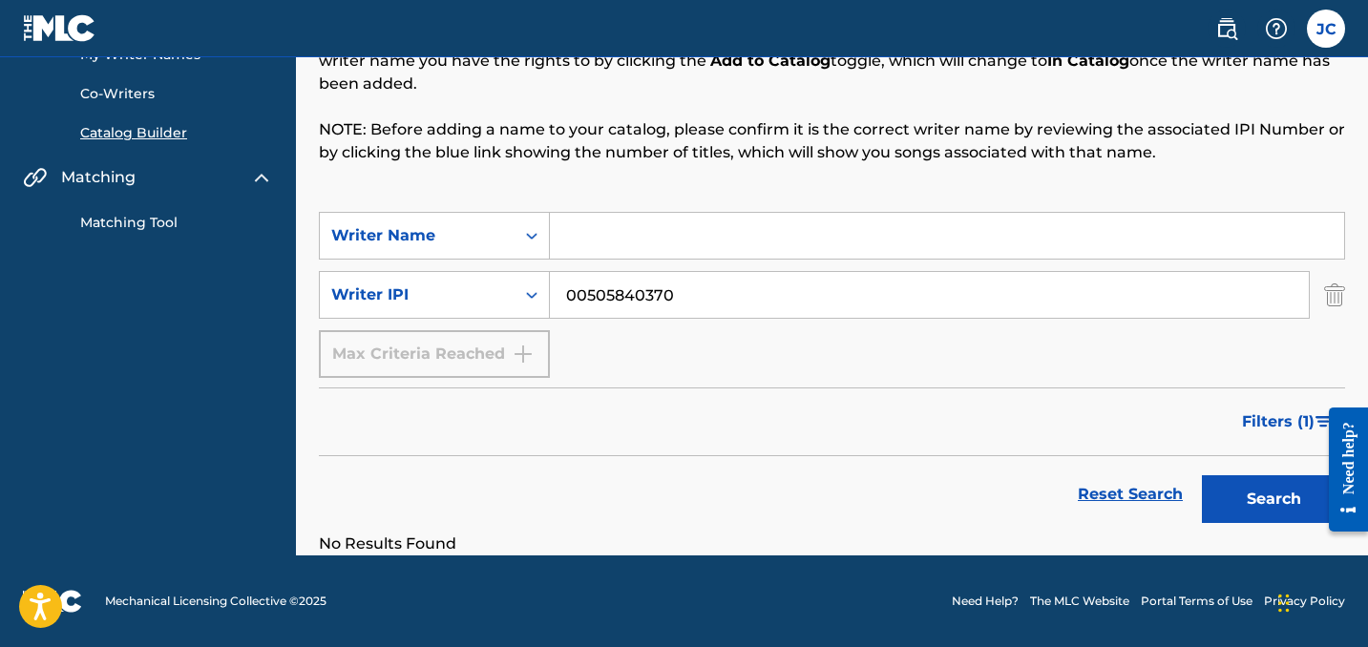
scroll to position [135, 0]
click at [1244, 487] on button "Search" at bounding box center [1273, 499] width 143 height 48
click at [711, 239] on input "Search Form" at bounding box center [947, 236] width 794 height 46
type input "[PERSON_NAME]"
click at [1273, 499] on button "Search" at bounding box center [1273, 499] width 143 height 48
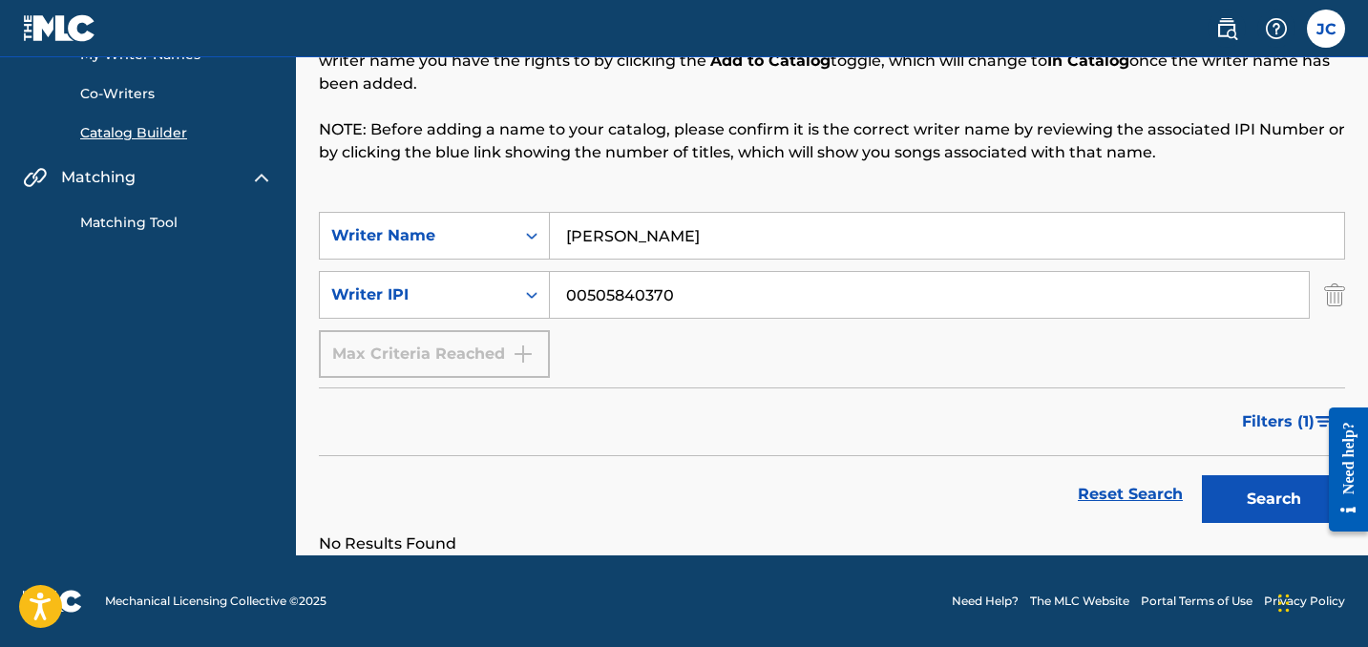
click at [679, 294] on input "00505840370" at bounding box center [929, 295] width 759 height 46
paste input "566"
click at [1273, 499] on button "Search" at bounding box center [1273, 499] width 143 height 48
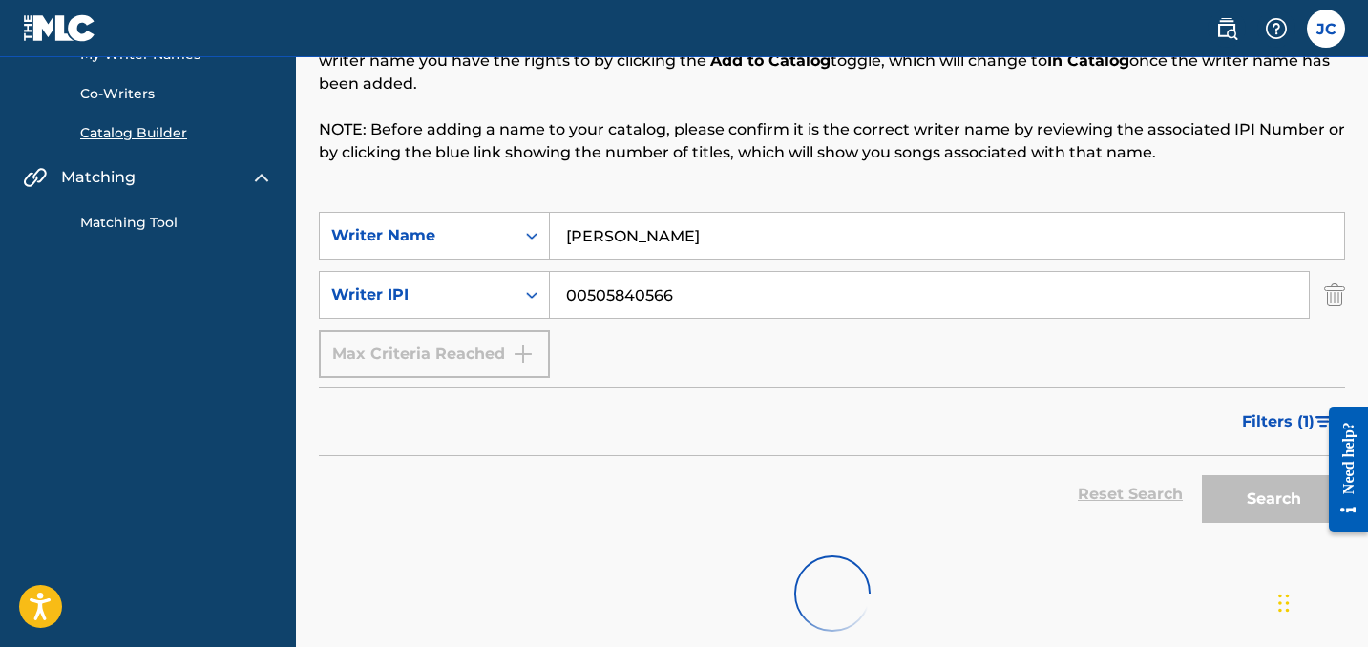
type input "00505840566"
click at [825, 282] on input "00505840566" at bounding box center [929, 295] width 759 height 46
click at [813, 239] on input "[PERSON_NAME]" at bounding box center [947, 236] width 794 height 46
click at [764, 303] on input "00505840566" at bounding box center [929, 295] width 759 height 46
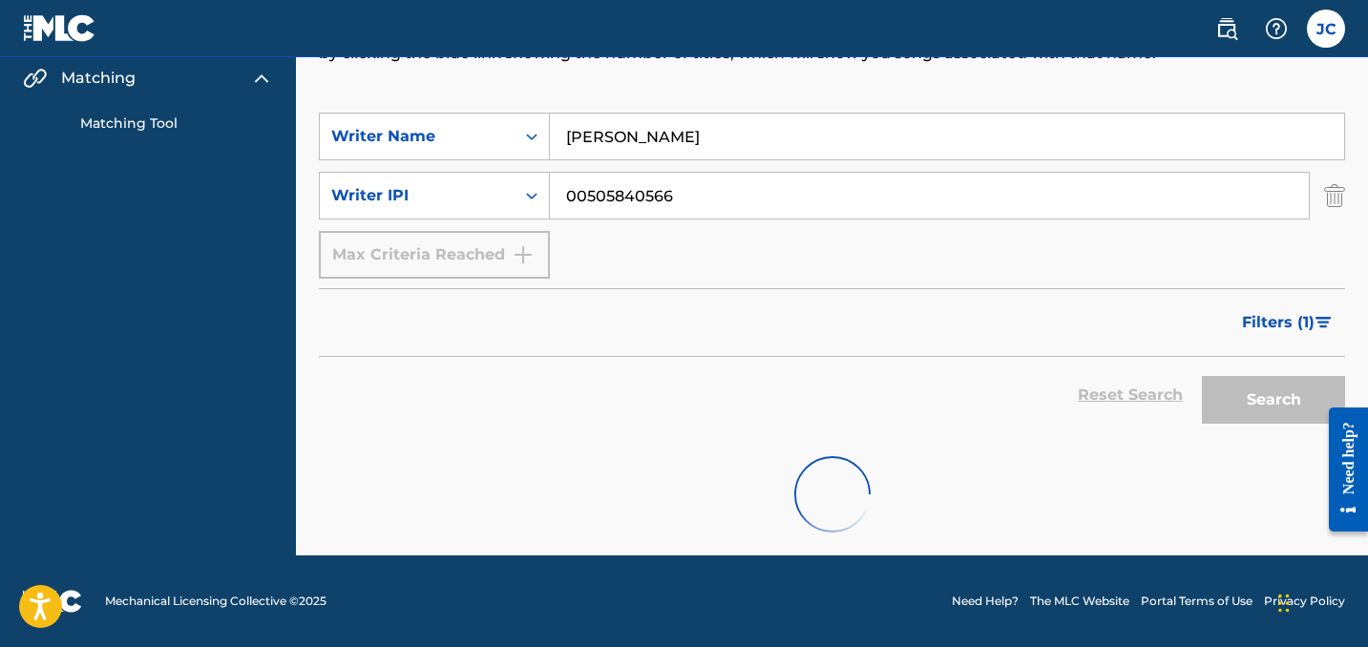
scroll to position [234, 0]
click at [686, 136] on input "[PERSON_NAME]" at bounding box center [947, 137] width 794 height 46
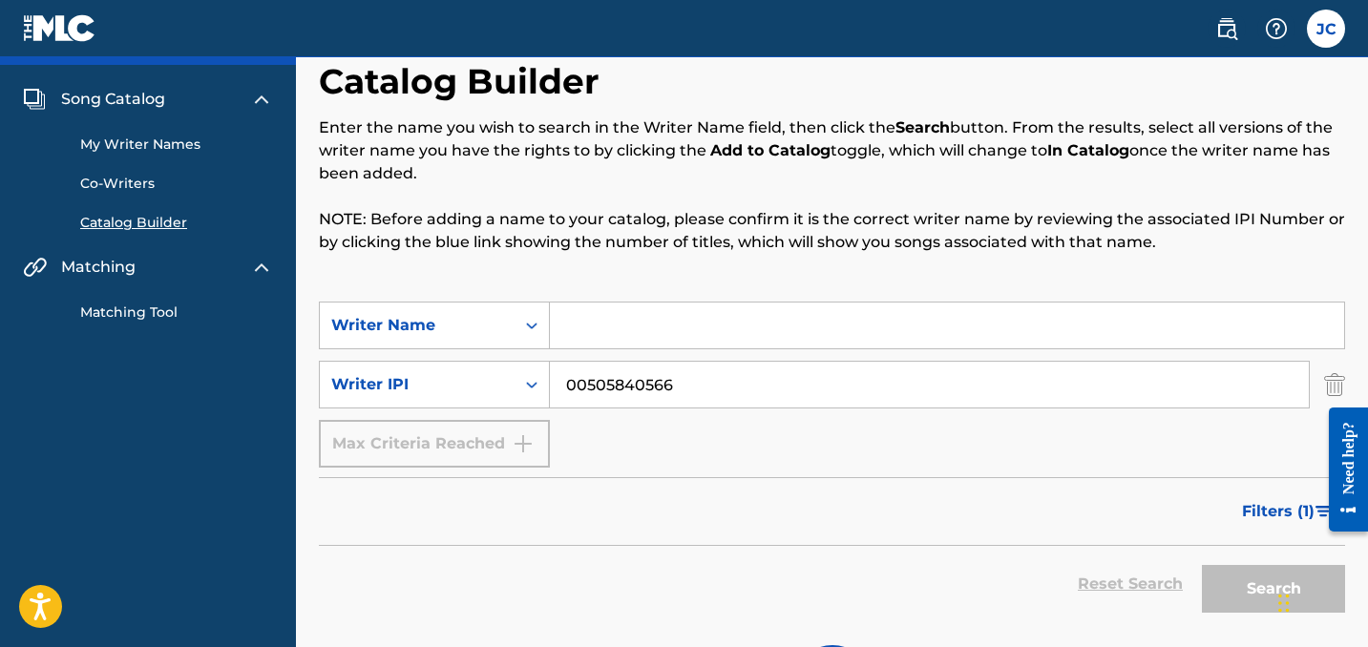
scroll to position [40, 0]
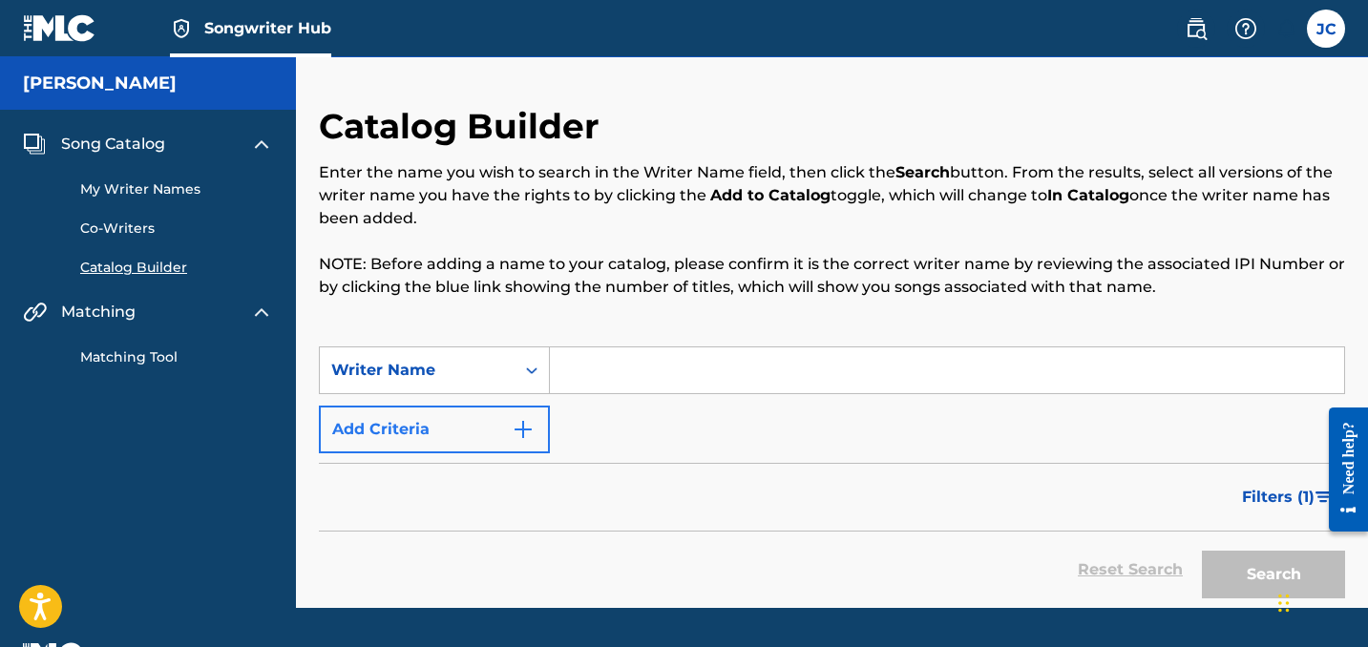
click at [519, 429] on img "Search Form" at bounding box center [523, 429] width 23 height 23
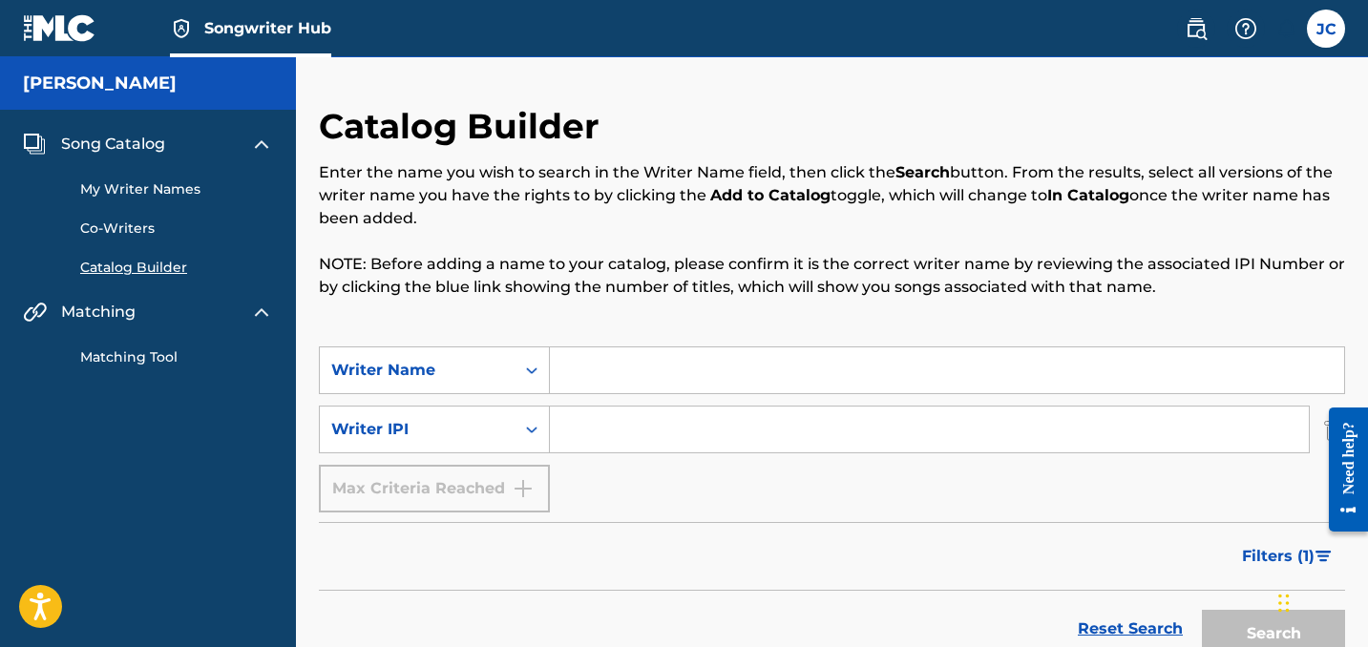
click at [612, 442] on input "Search Form" at bounding box center [929, 430] width 759 height 46
paste input "00505840566"
type input "00505840566"
click at [1231, 627] on button "Search" at bounding box center [1273, 634] width 143 height 48
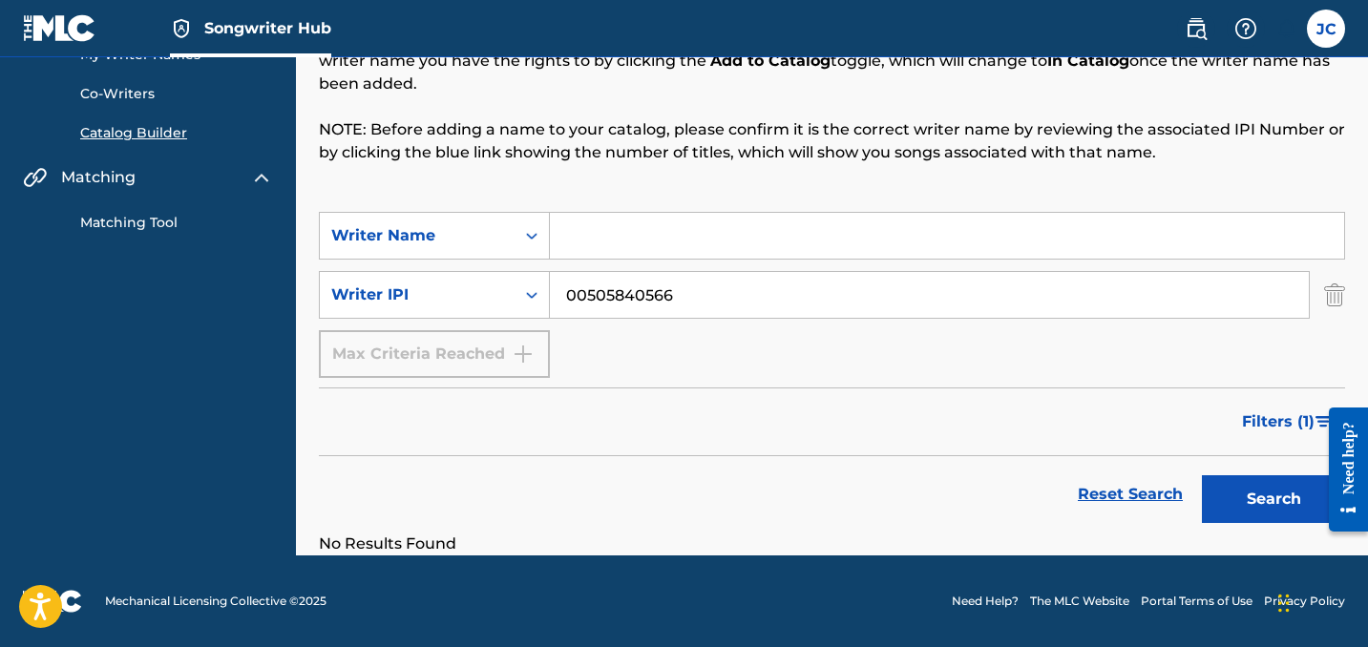
scroll to position [135, 0]
click at [1242, 491] on button "Search" at bounding box center [1273, 499] width 143 height 48
click at [709, 256] on input "Search Form" at bounding box center [947, 236] width 794 height 46
click at [1244, 506] on button "Search" at bounding box center [1273, 499] width 143 height 48
click at [563, 233] on input "[PERSON_NAME]" at bounding box center [947, 236] width 794 height 46
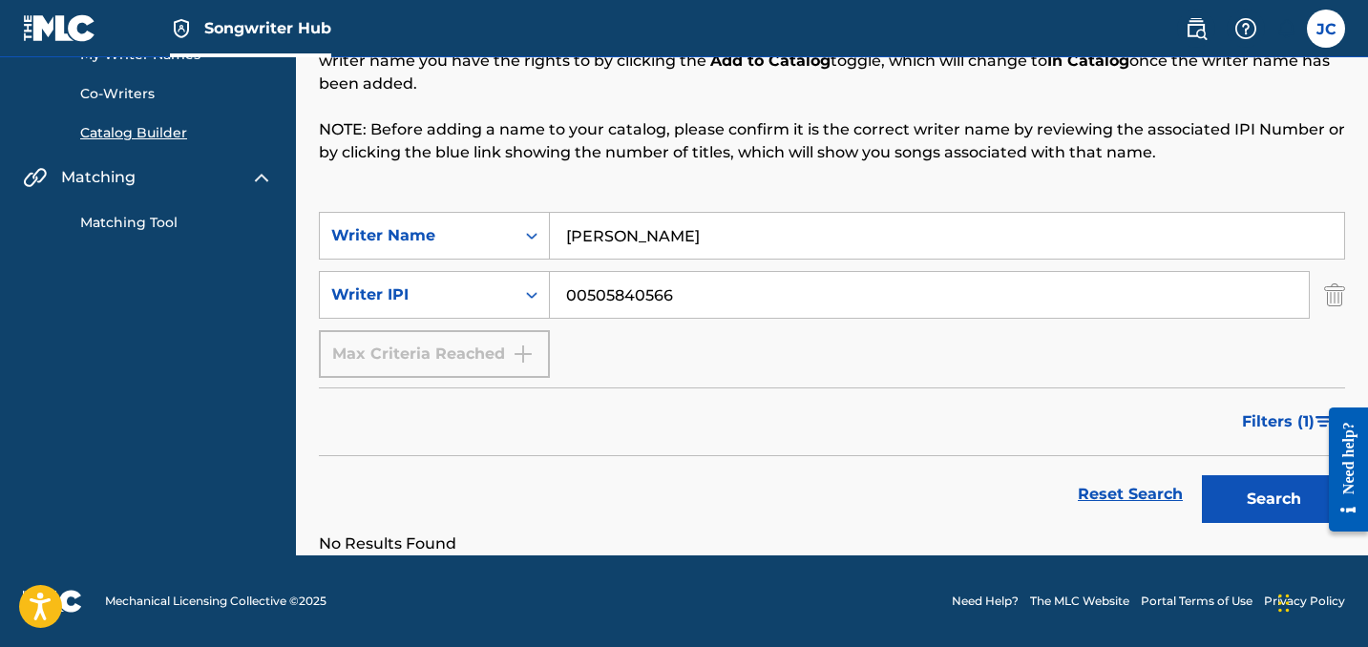
type input "[PERSON_NAME]"
click at [589, 298] on input "00505840566" at bounding box center [929, 295] width 759 height 46
paste input "468"
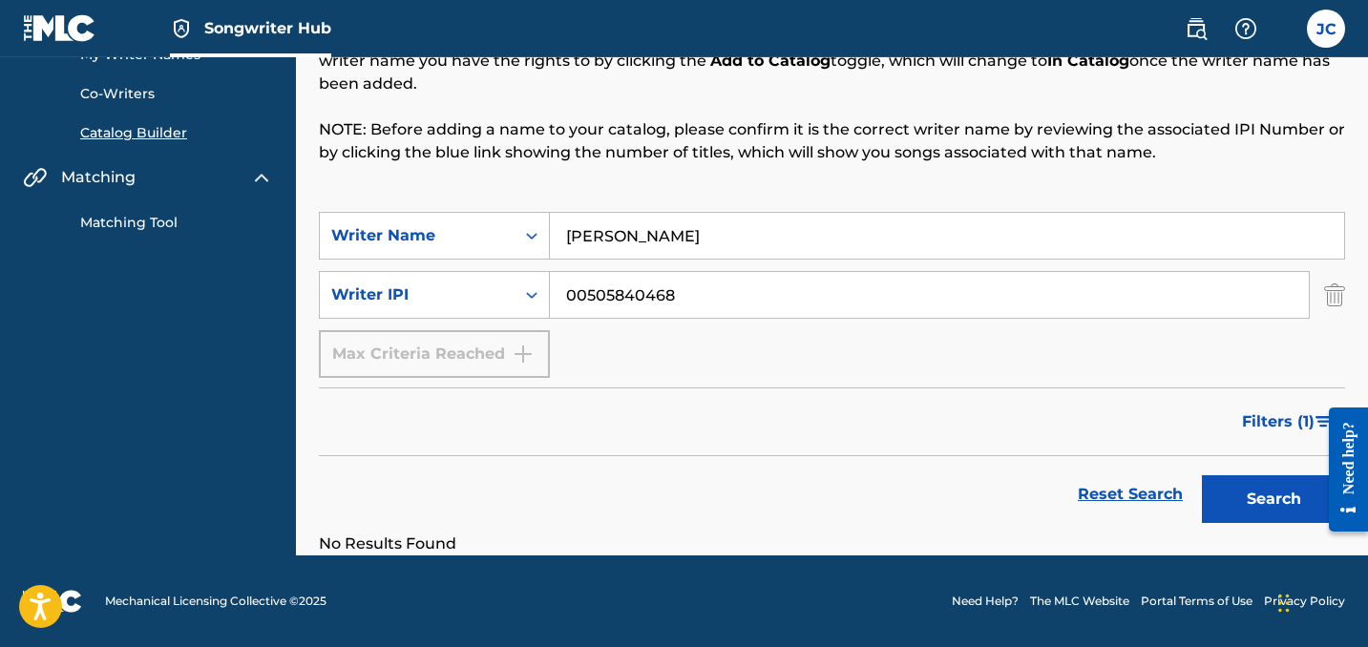
type input "00505840468"
click at [1273, 499] on button "Search" at bounding box center [1273, 499] width 143 height 48
click at [702, 300] on input "00505840468" at bounding box center [929, 295] width 759 height 46
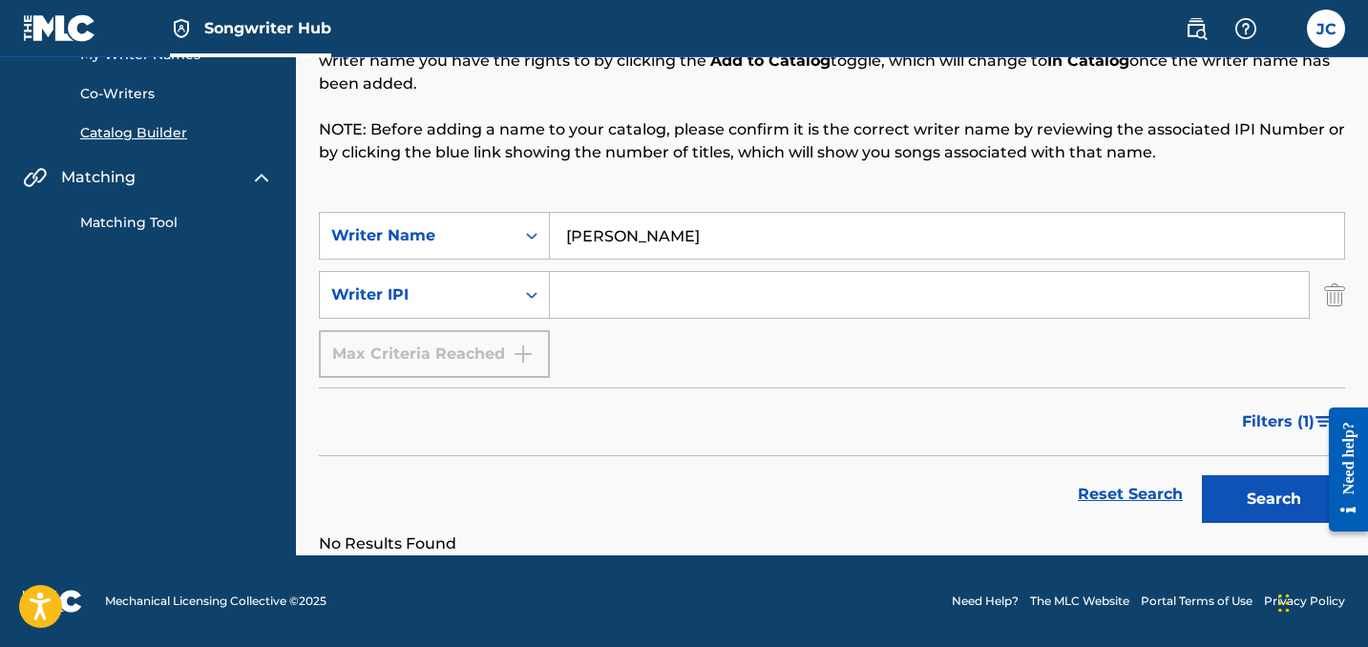
click at [1273, 499] on button "Search" at bounding box center [1273, 499] width 143 height 48
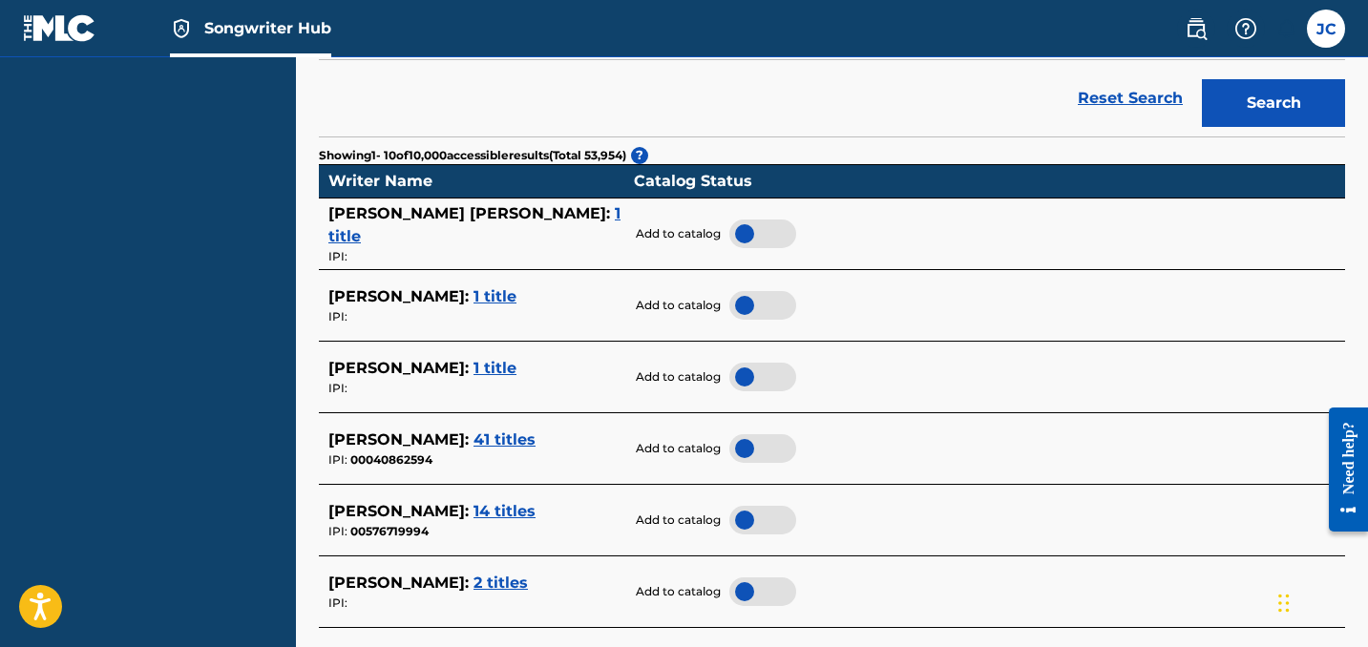
scroll to position [533, 0]
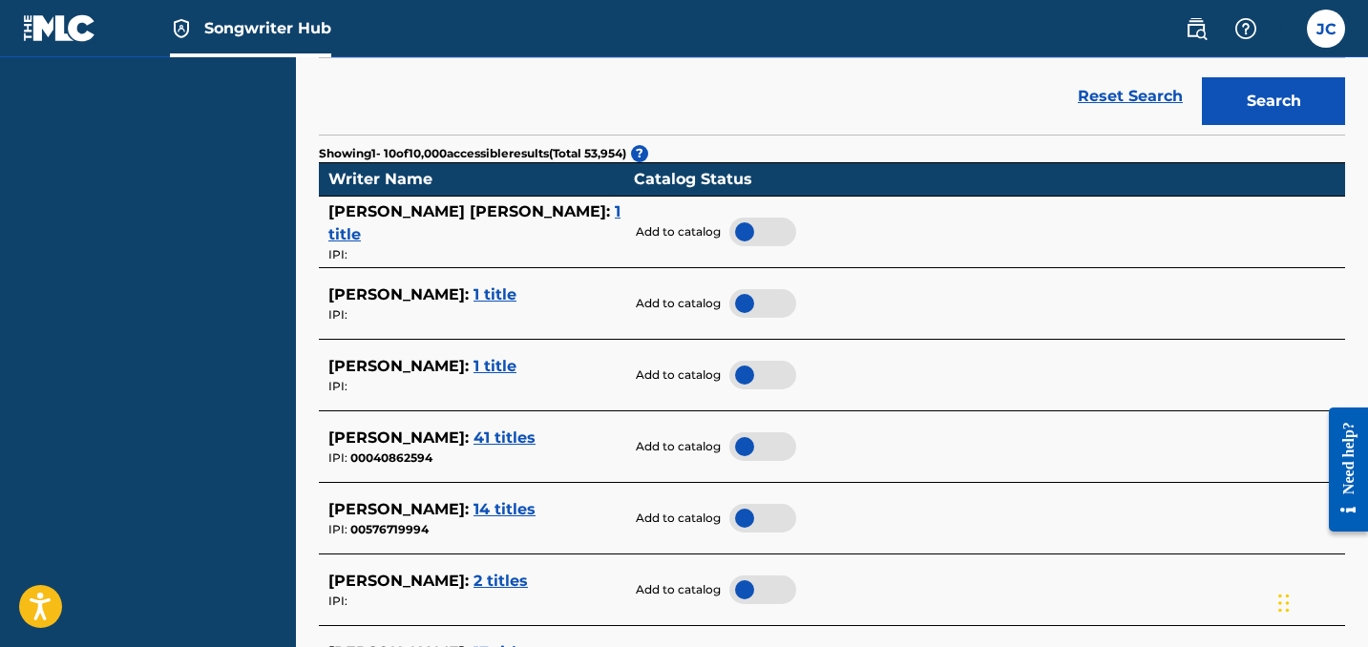
click at [473, 363] on span "1 title" at bounding box center [494, 366] width 43 height 18
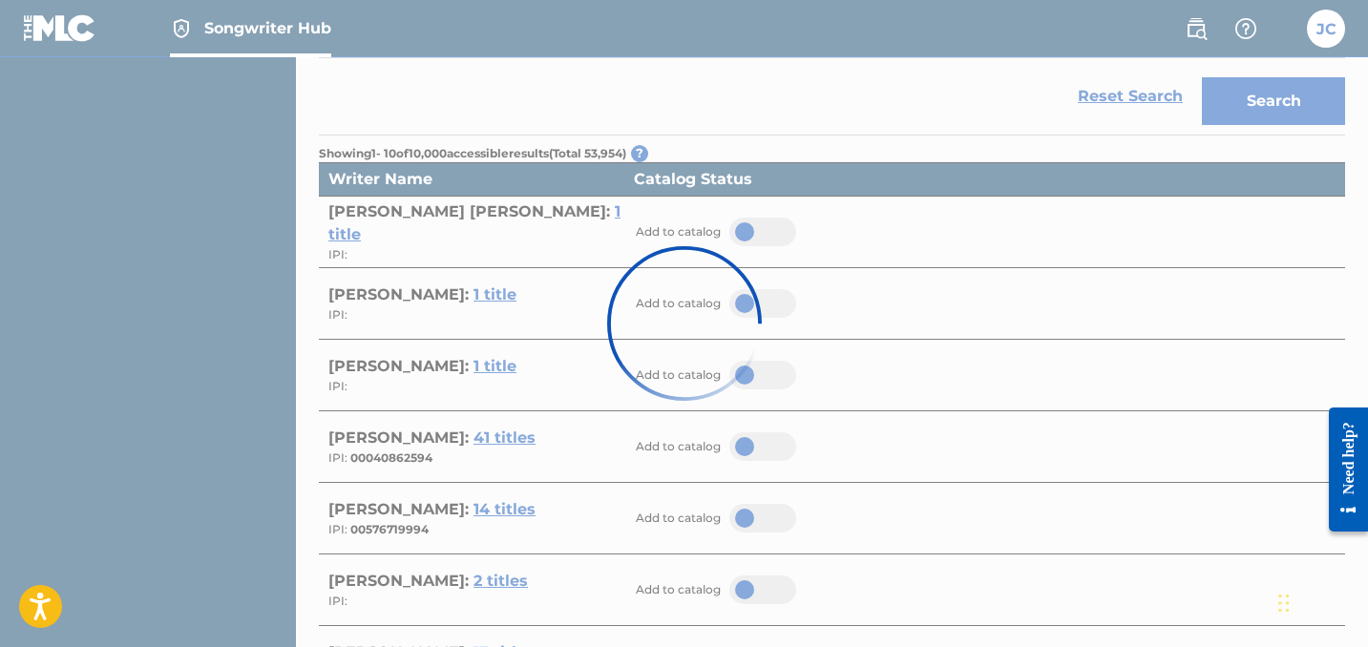
scroll to position [430, 0]
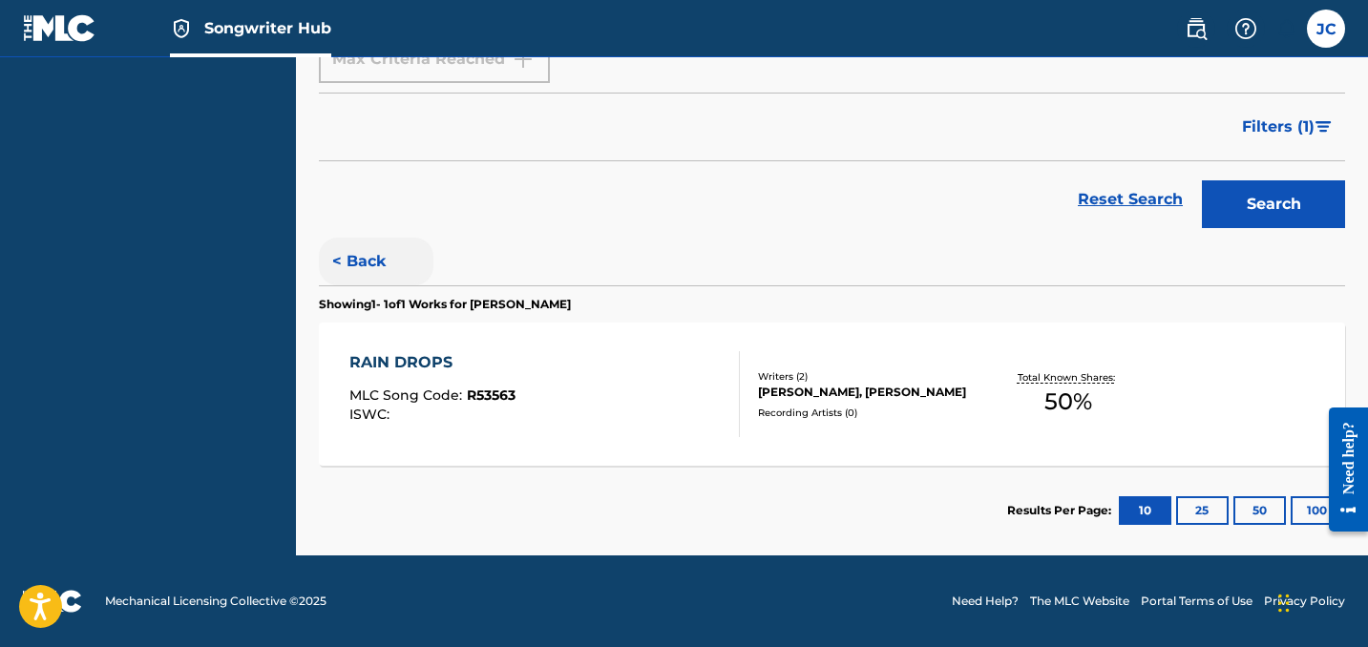
click at [359, 257] on button "< Back" at bounding box center [376, 262] width 115 height 48
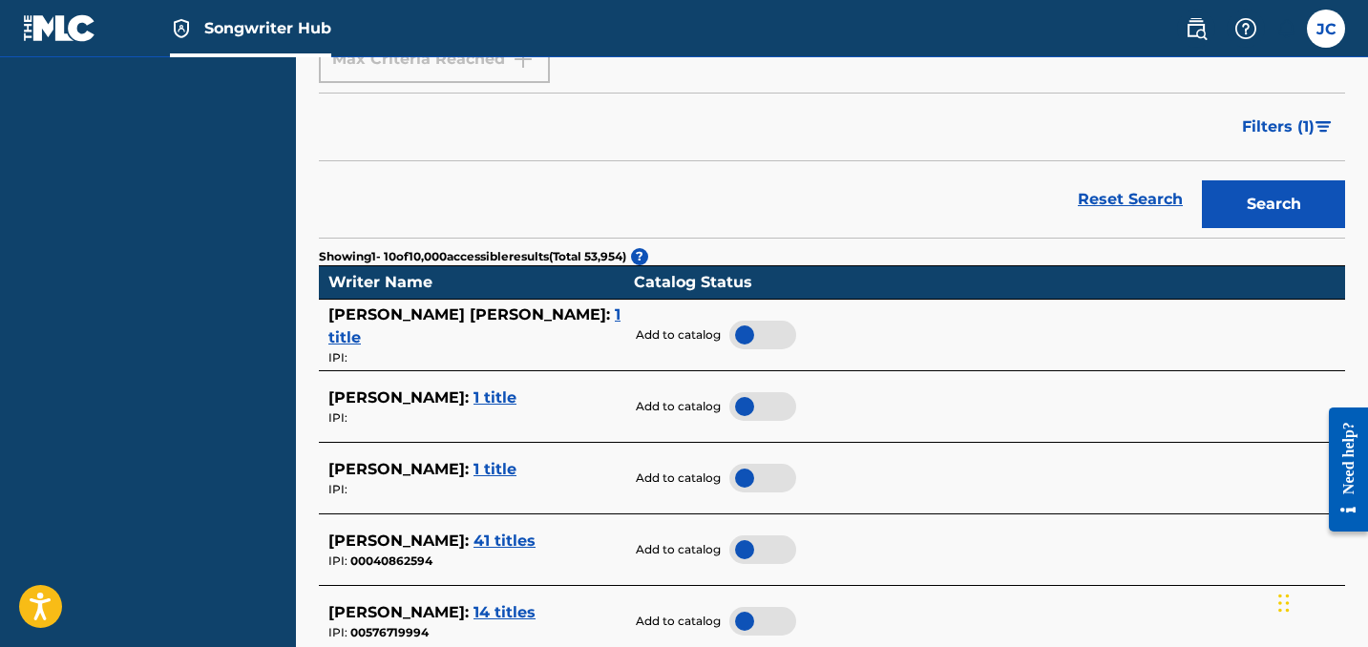
click at [473, 388] on span "1 title" at bounding box center [494, 397] width 43 height 18
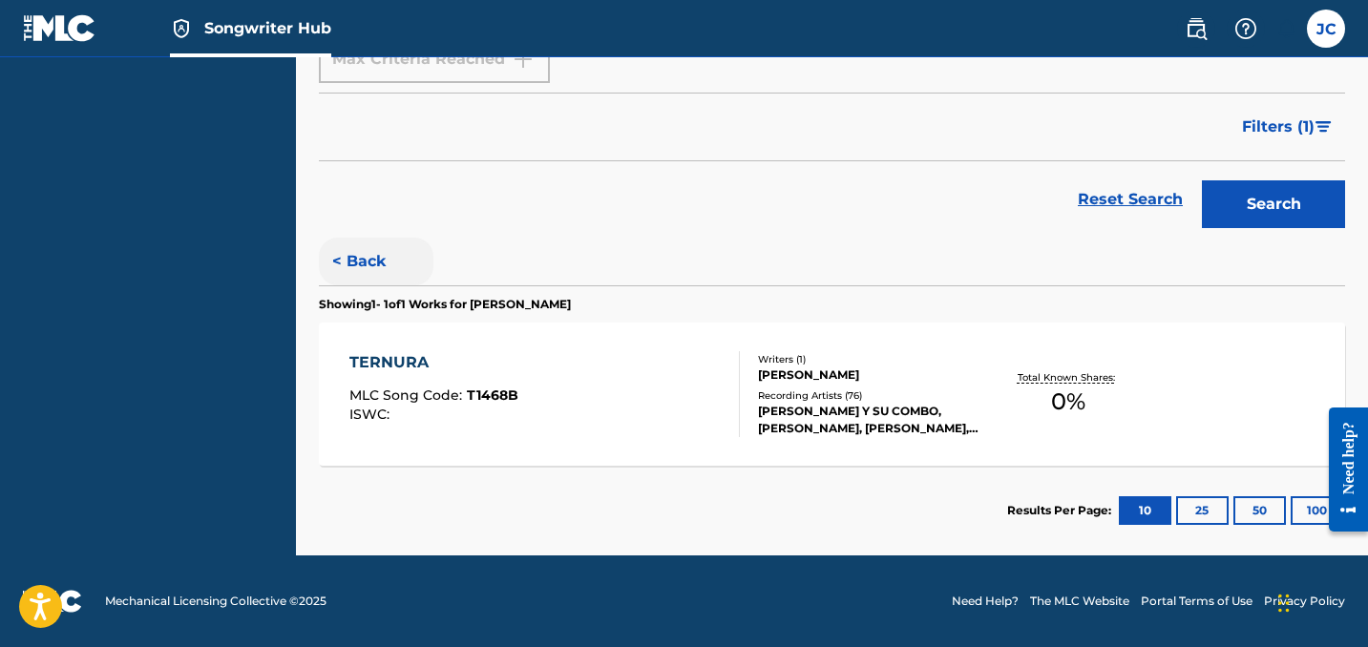
click at [350, 254] on button "< Back" at bounding box center [376, 262] width 115 height 48
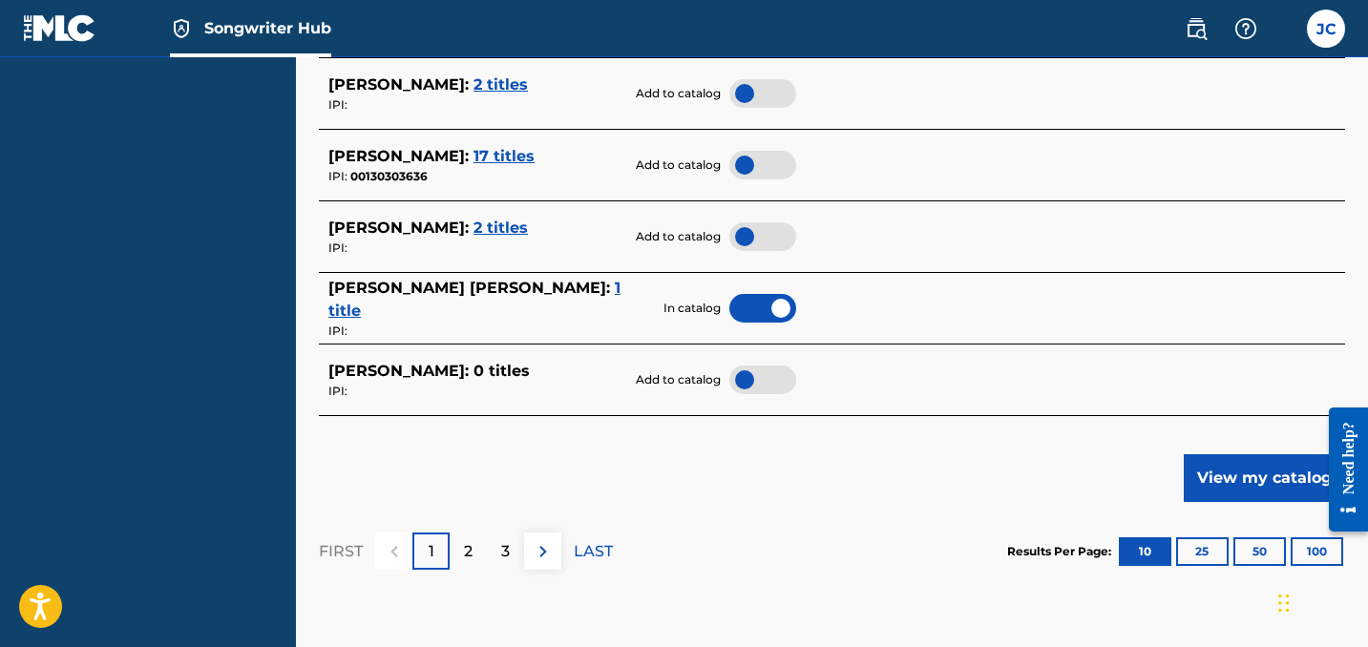
scroll to position [1035, 0]
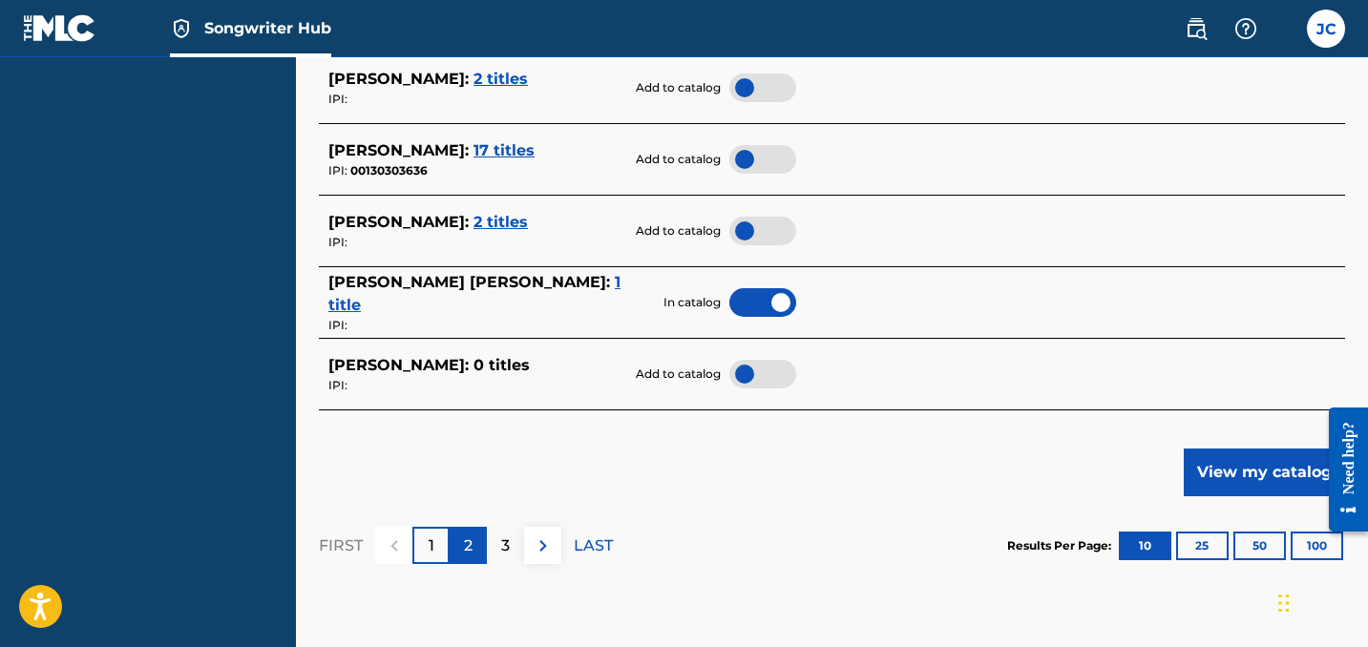
click at [470, 536] on p "2" at bounding box center [468, 545] width 9 height 23
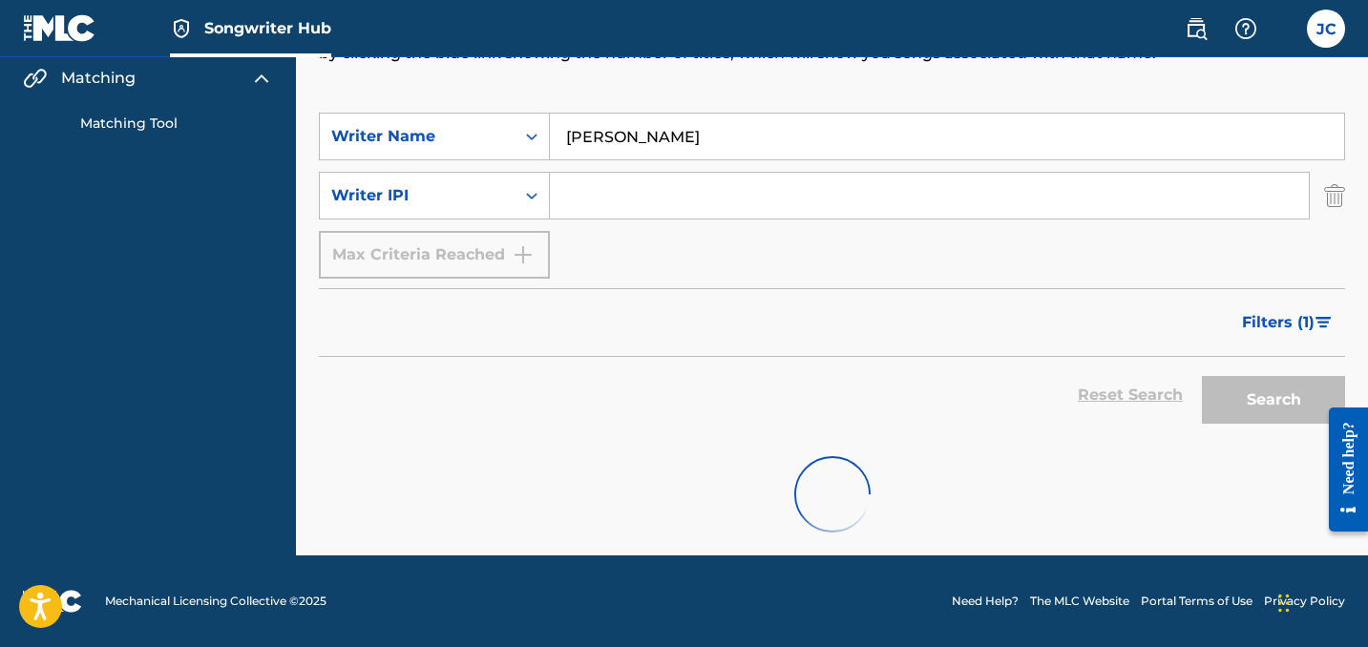
scroll to position [234, 0]
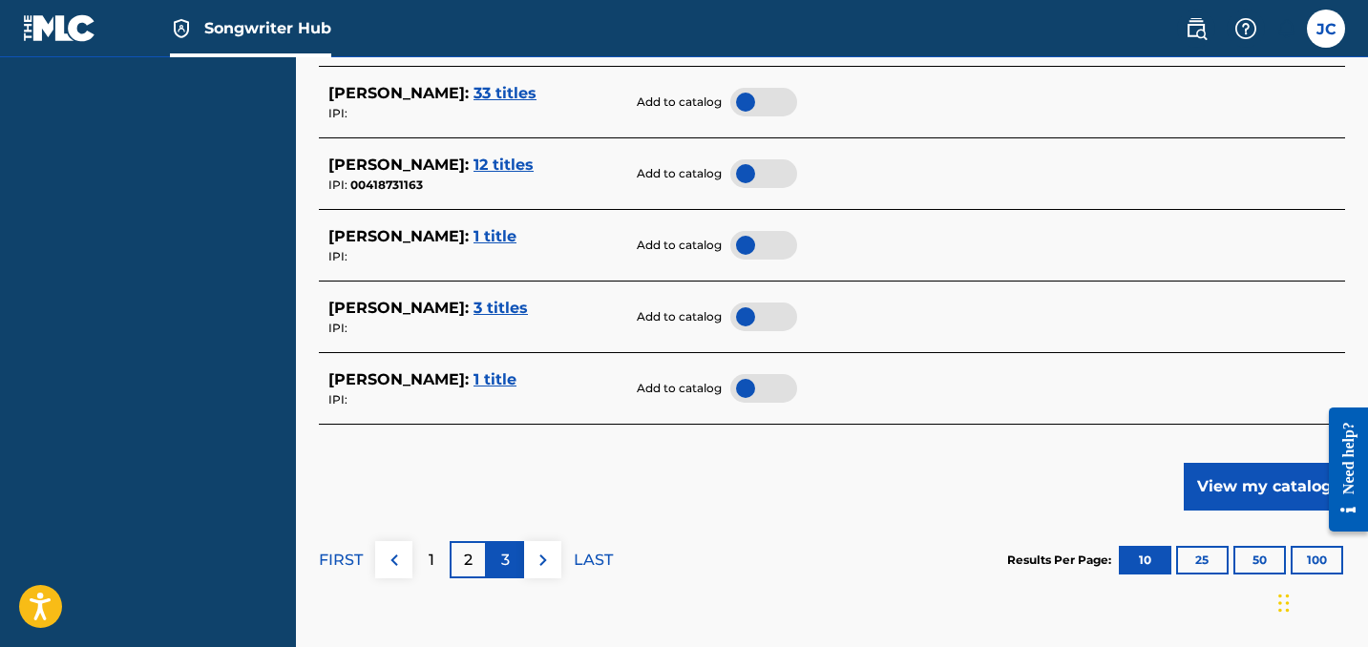
click at [493, 543] on div "3" at bounding box center [505, 559] width 37 height 37
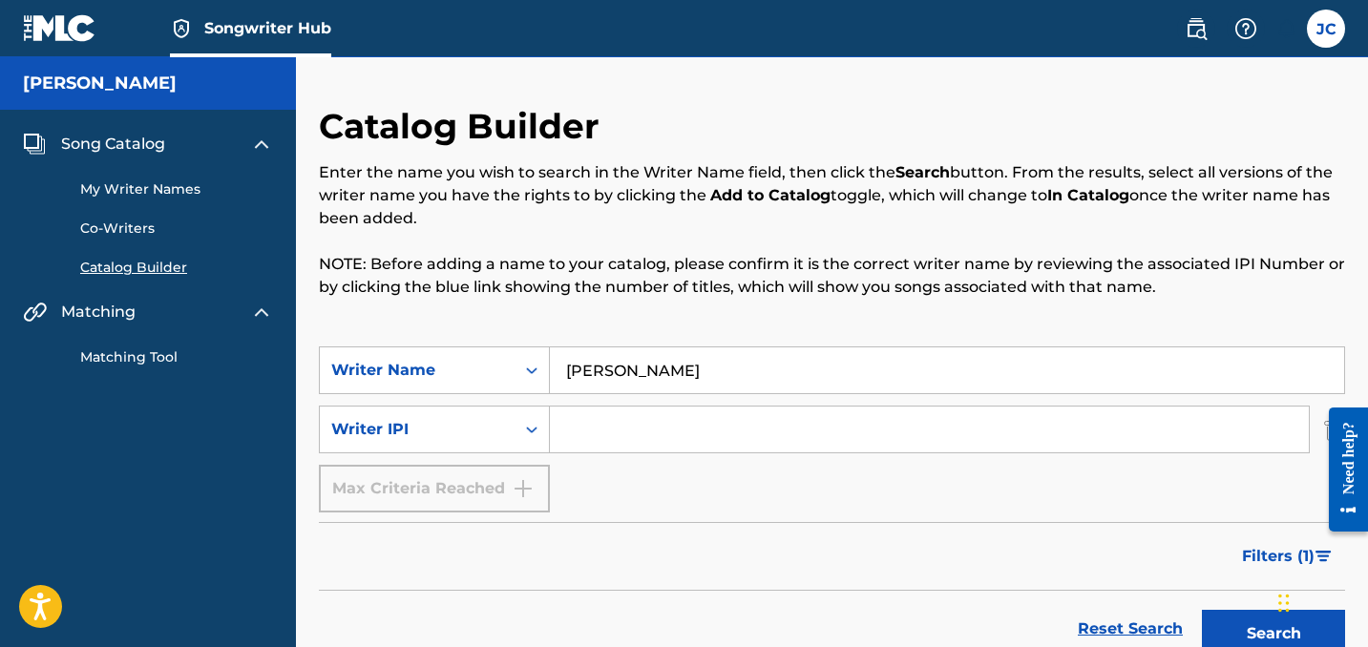
scroll to position [0, 0]
click at [619, 366] on input "[PERSON_NAME]" at bounding box center [947, 370] width 794 height 46
drag, startPoint x: 619, startPoint y: 367, endPoint x: 472, endPoint y: 366, distance: 147.0
click at [472, 366] on div "SearchWithCriteria970527a3-4f4e-4bab-9c60-7b54e575ec50 Writer Name [PERSON_NAME]" at bounding box center [832, 370] width 1026 height 48
click at [1273, 634] on button "Search" at bounding box center [1273, 634] width 143 height 48
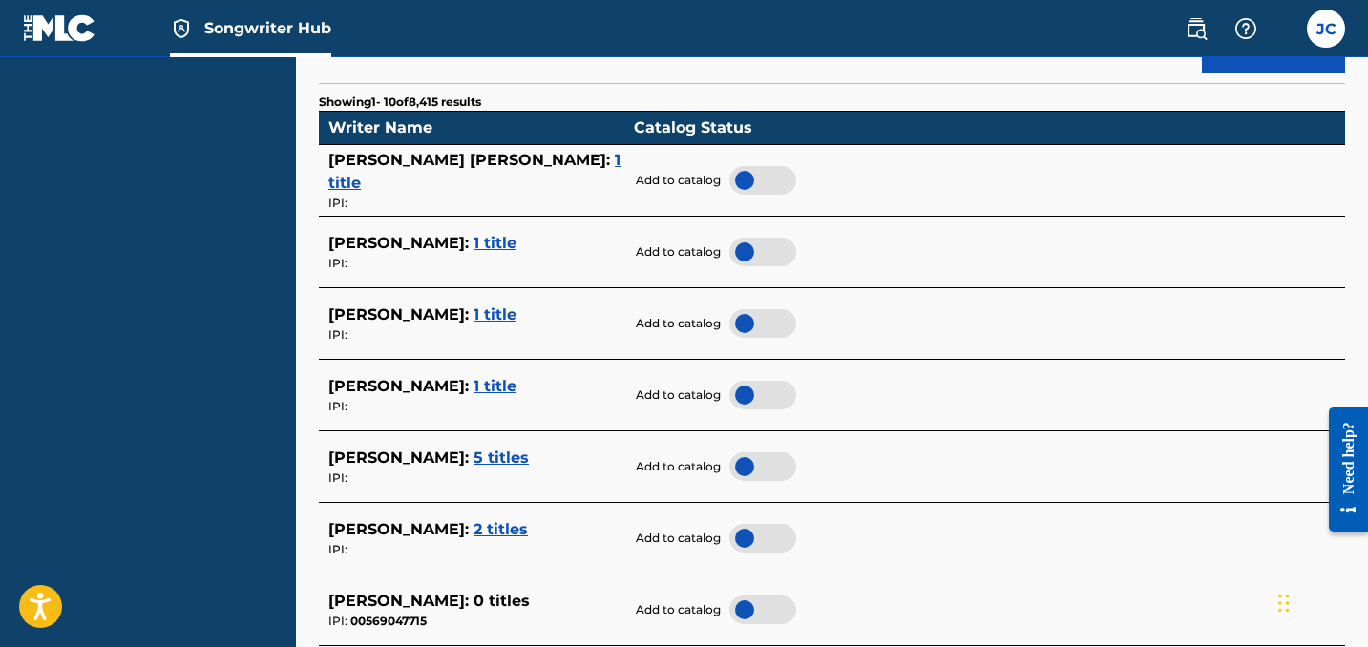
scroll to position [585, 0]
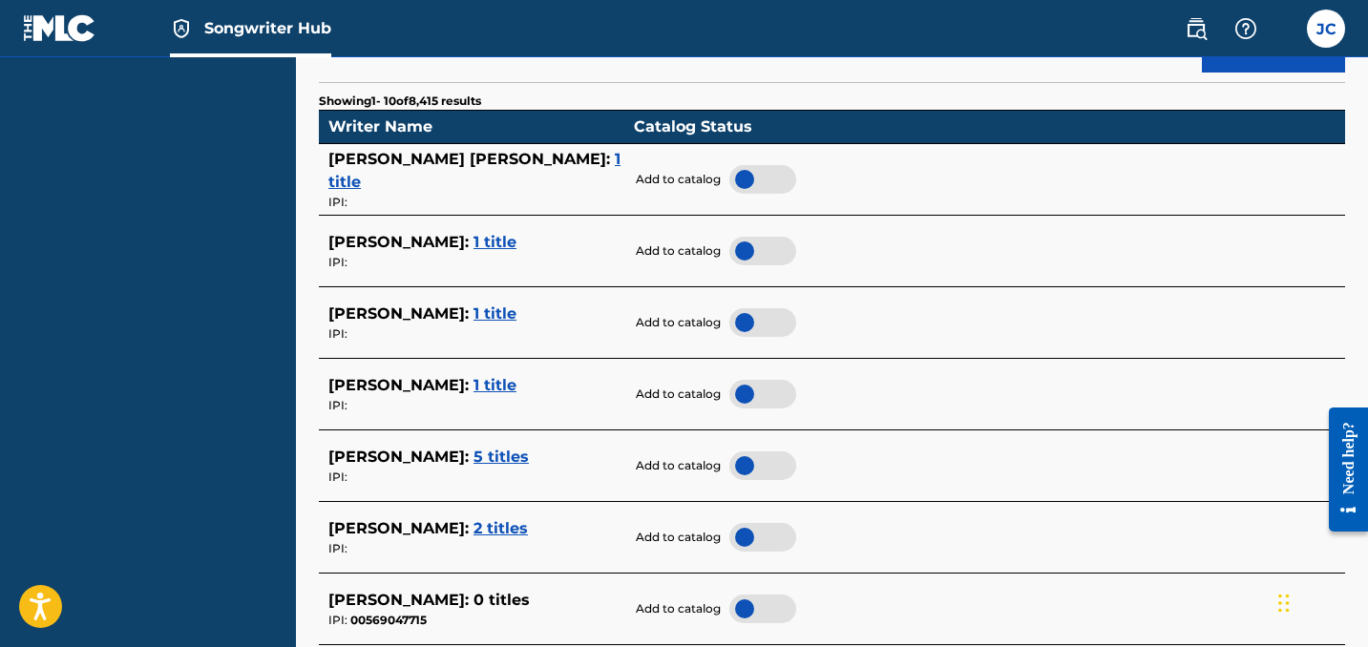
click at [473, 234] on span "1 title" at bounding box center [494, 242] width 43 height 18
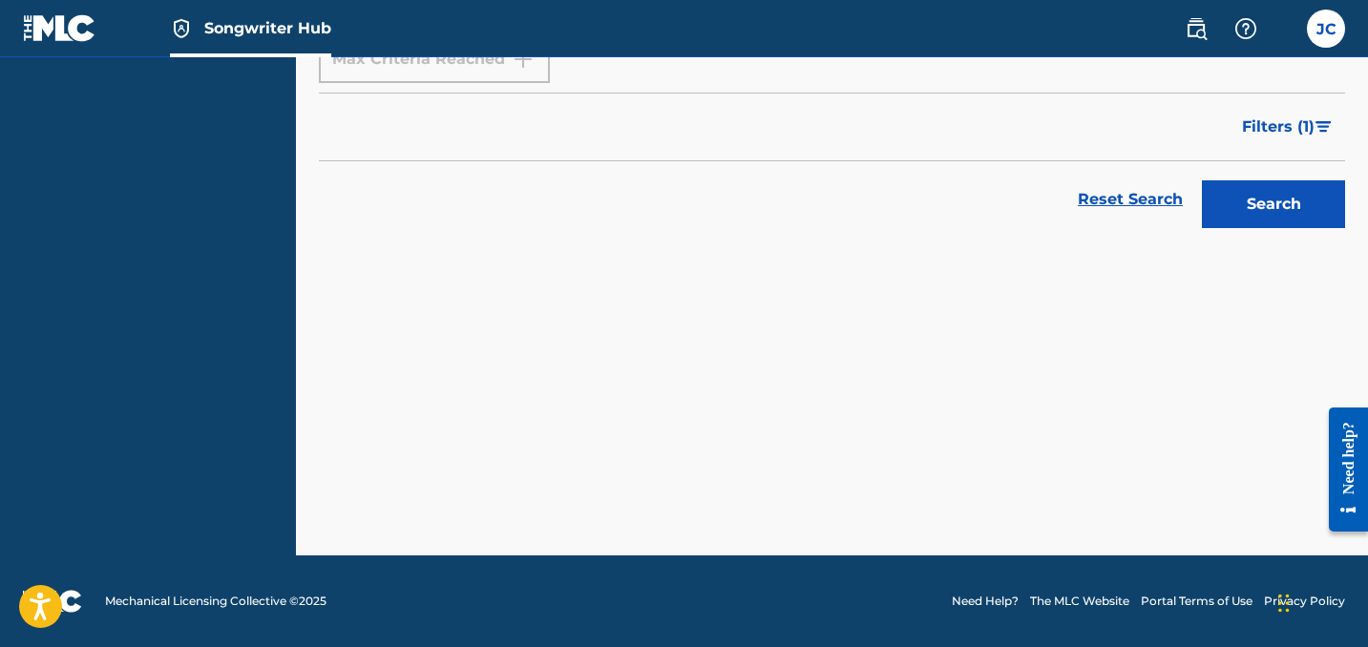
scroll to position [430, 0]
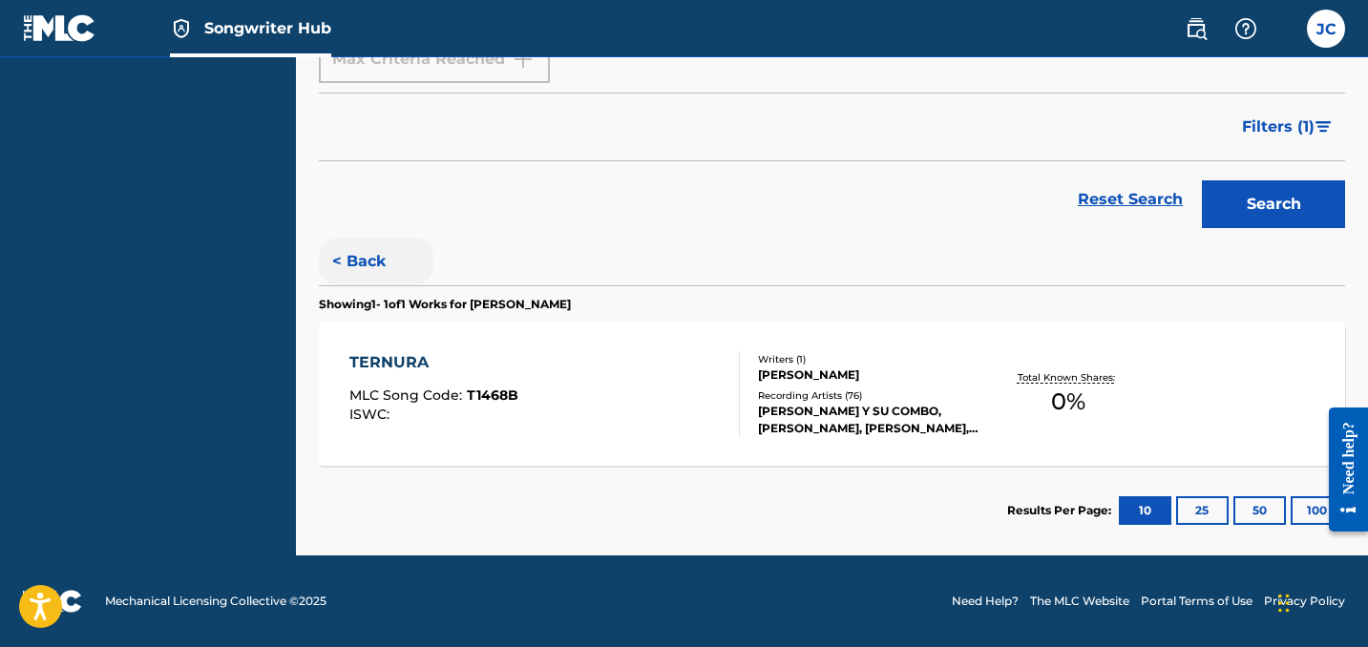
click at [342, 264] on button "< Back" at bounding box center [376, 262] width 115 height 48
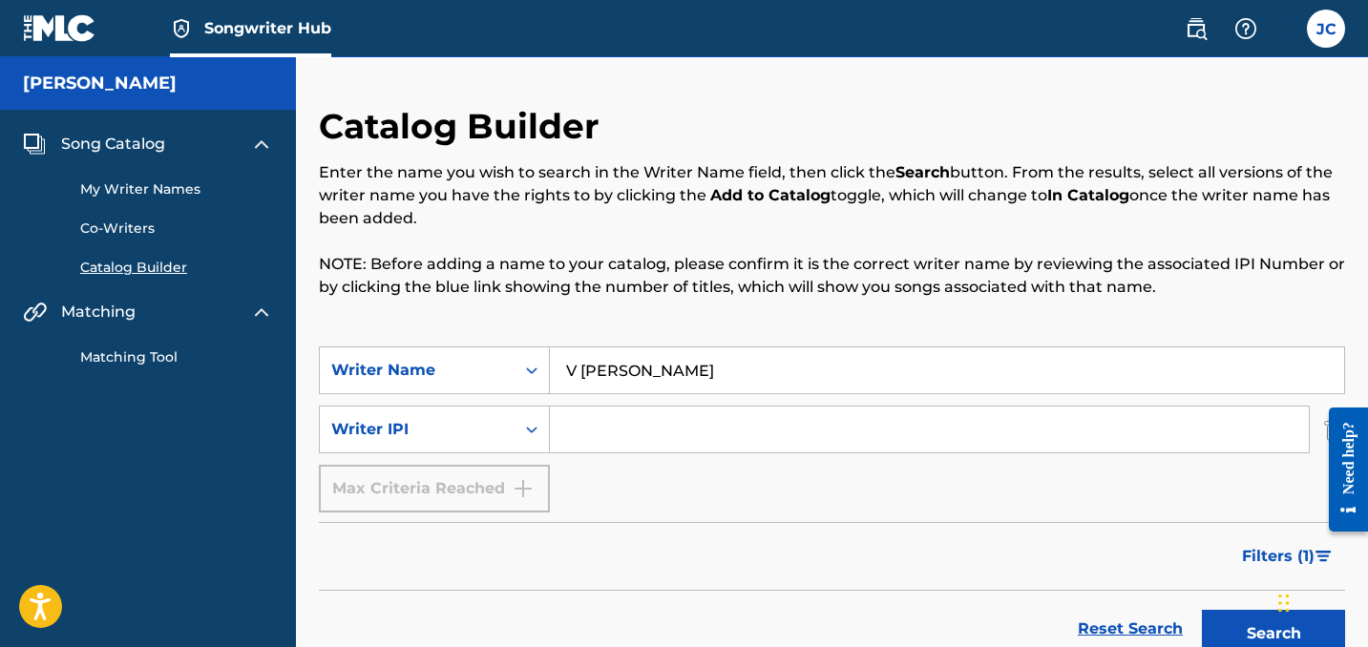
scroll to position [0, 0]
click at [587, 371] on input "V [PERSON_NAME]" at bounding box center [947, 370] width 794 height 46
type input "[PERSON_NAME]"
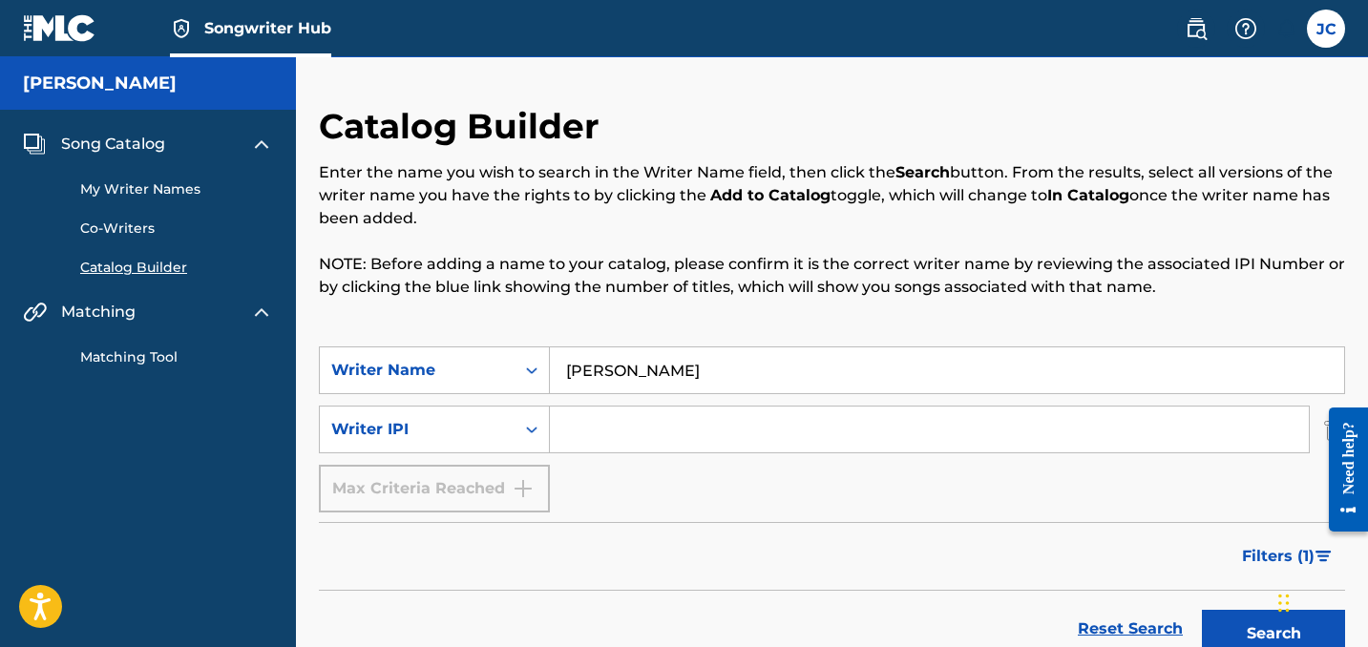
click at [1273, 634] on button "Search" at bounding box center [1273, 634] width 143 height 48
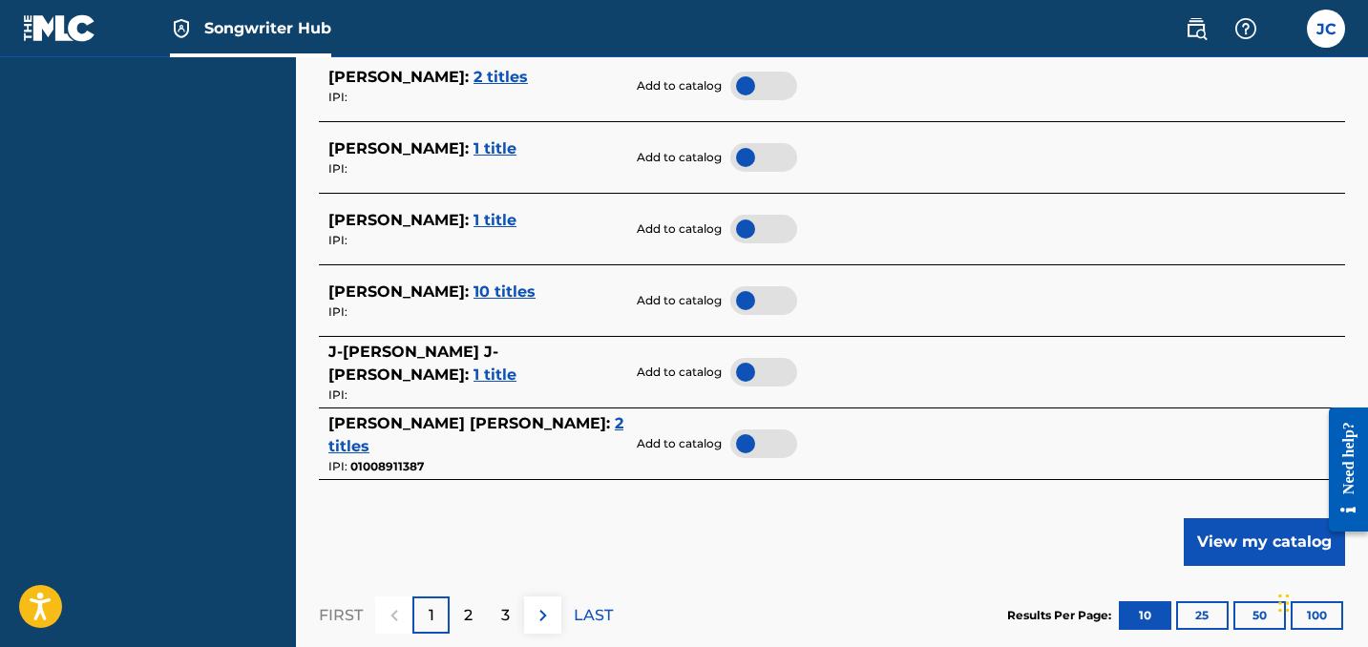
scroll to position [968, 0]
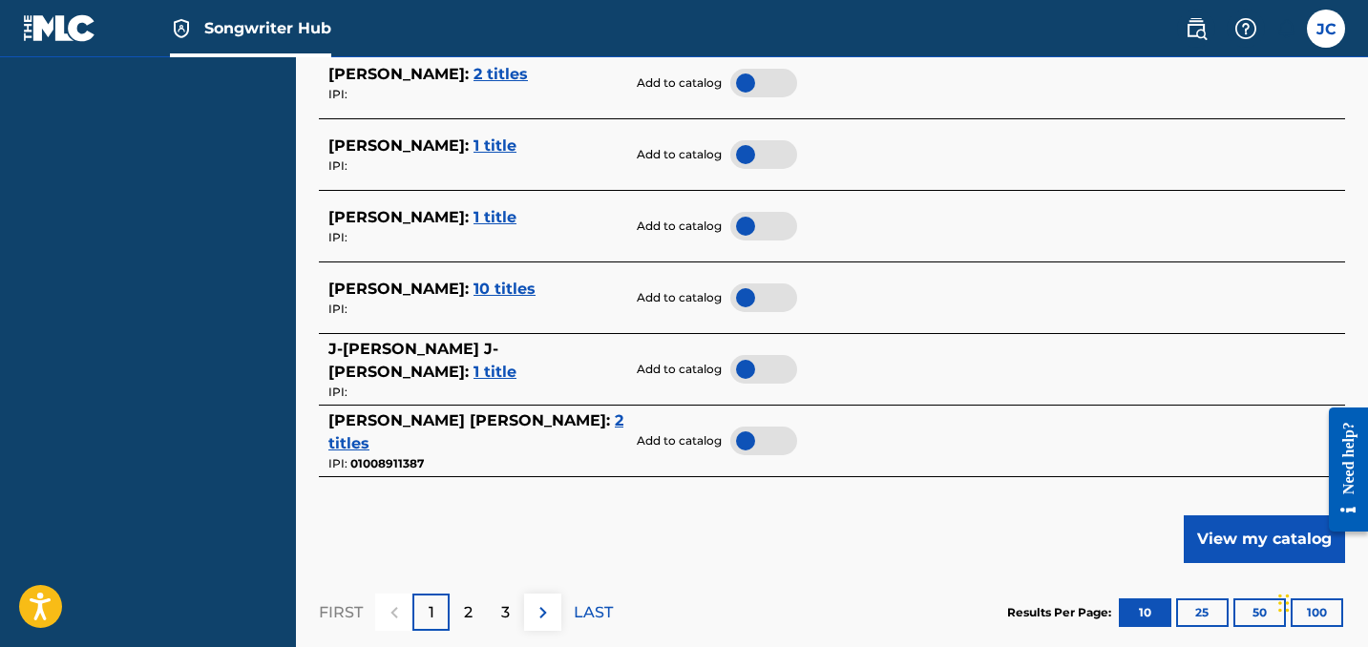
click at [473, 142] on span "1 title" at bounding box center [494, 145] width 43 height 18
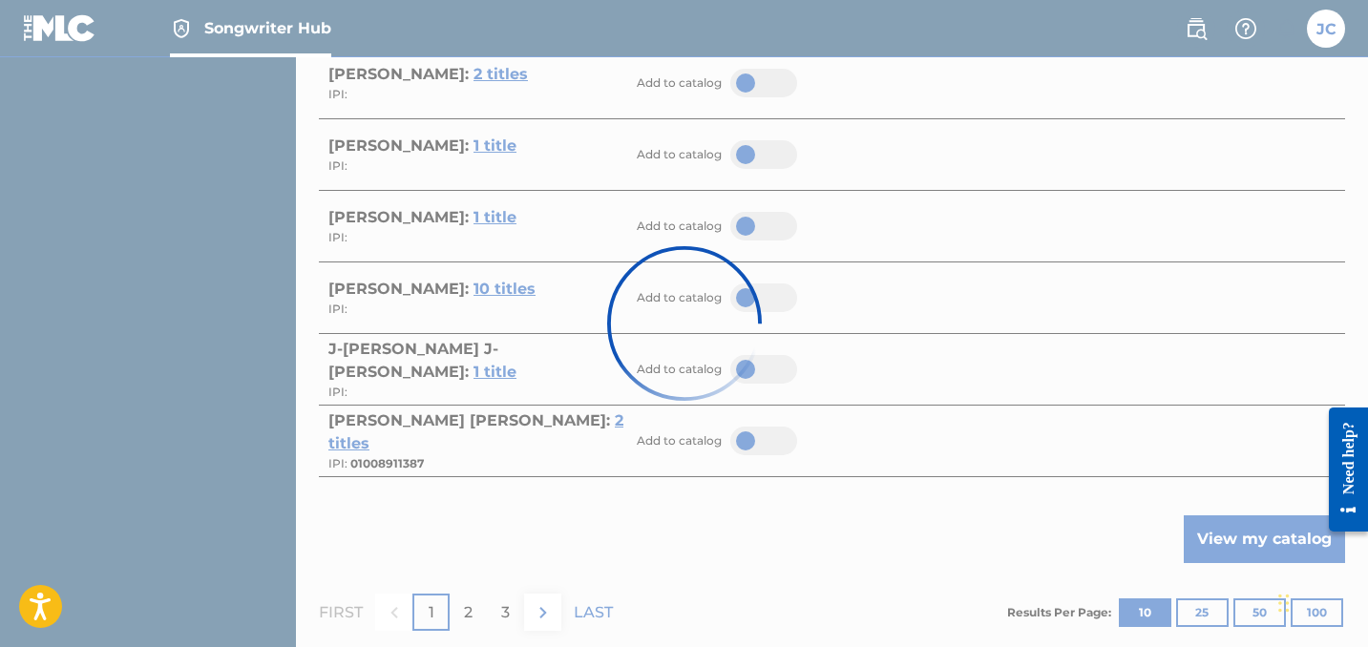
scroll to position [430, 0]
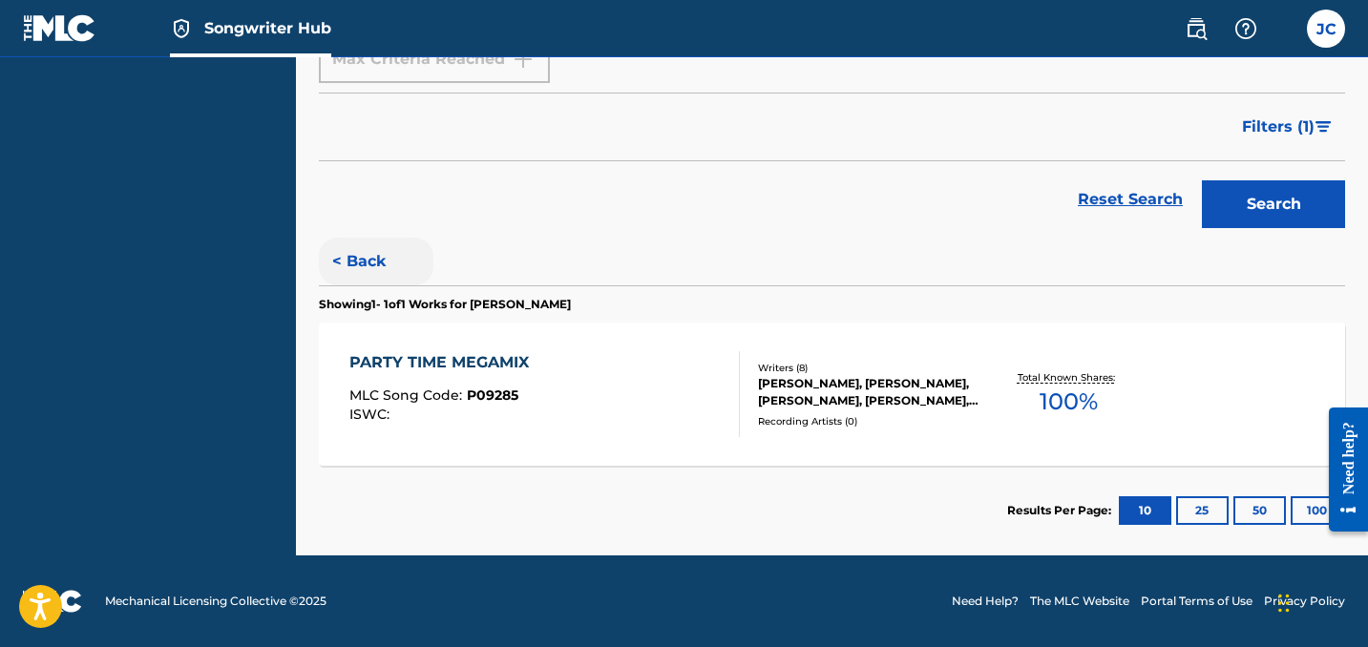
click at [361, 256] on button "< Back" at bounding box center [376, 262] width 115 height 48
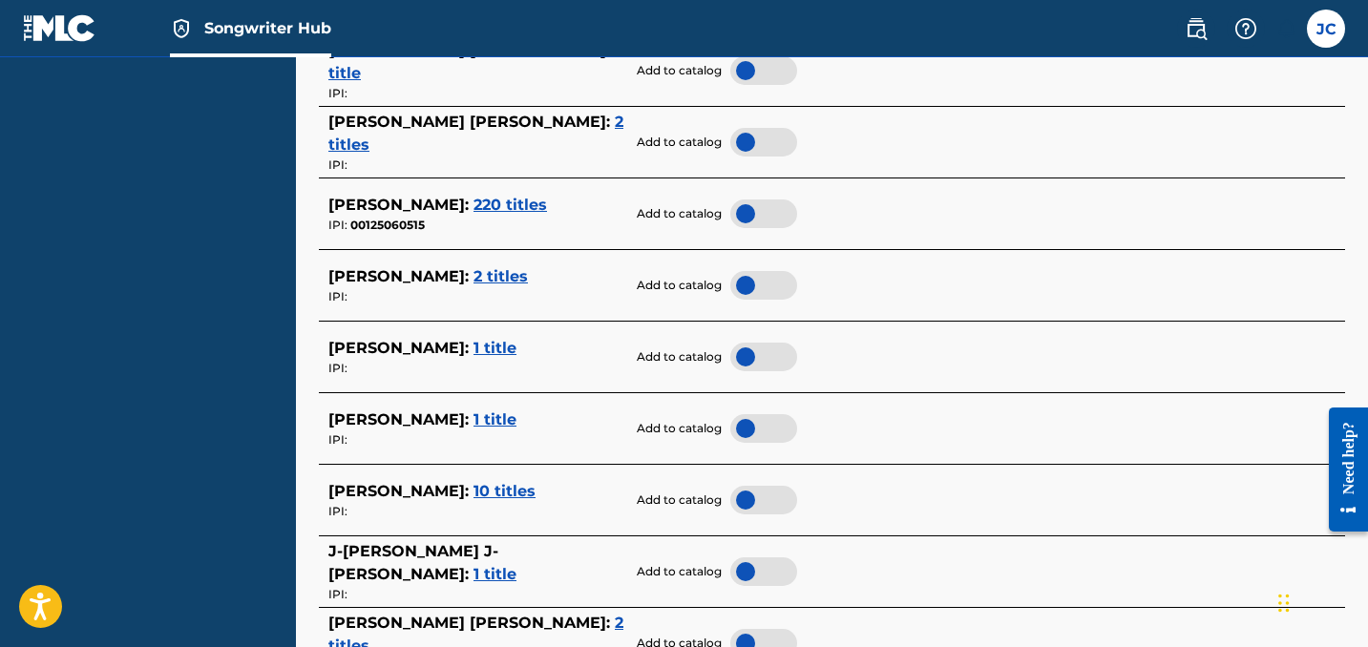
scroll to position [774, 0]
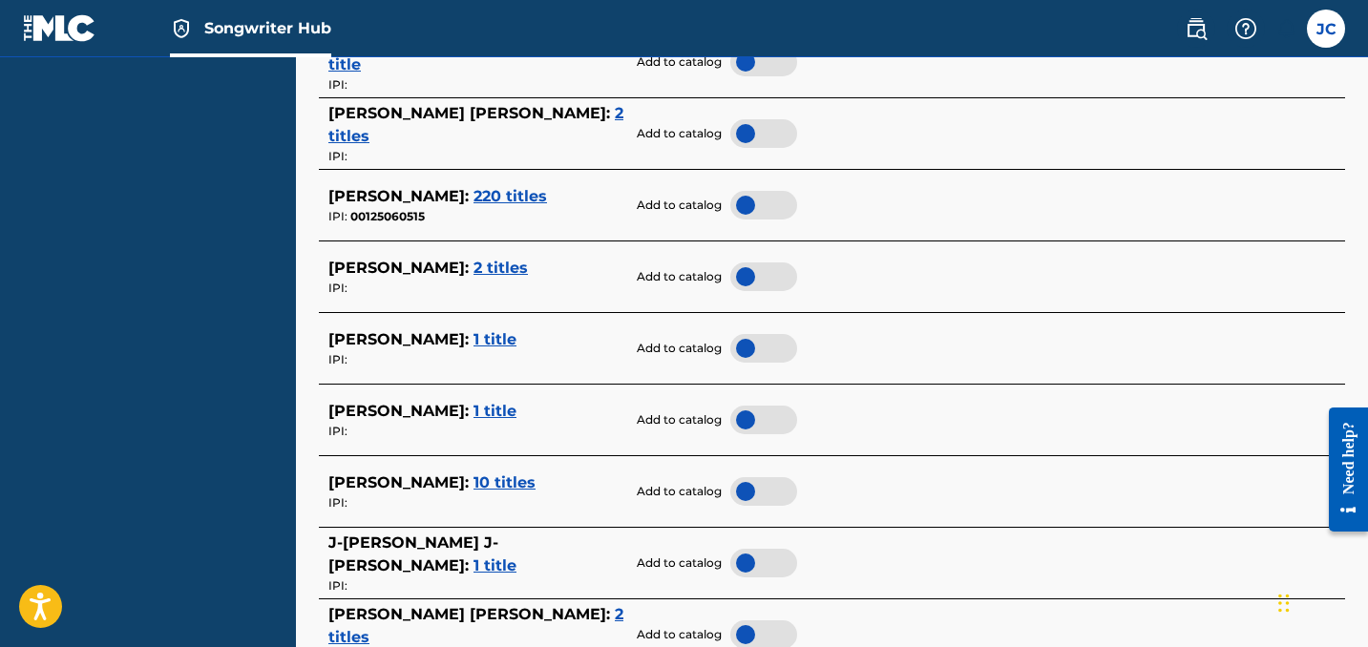
click at [473, 260] on span "2 titles" at bounding box center [500, 268] width 54 height 18
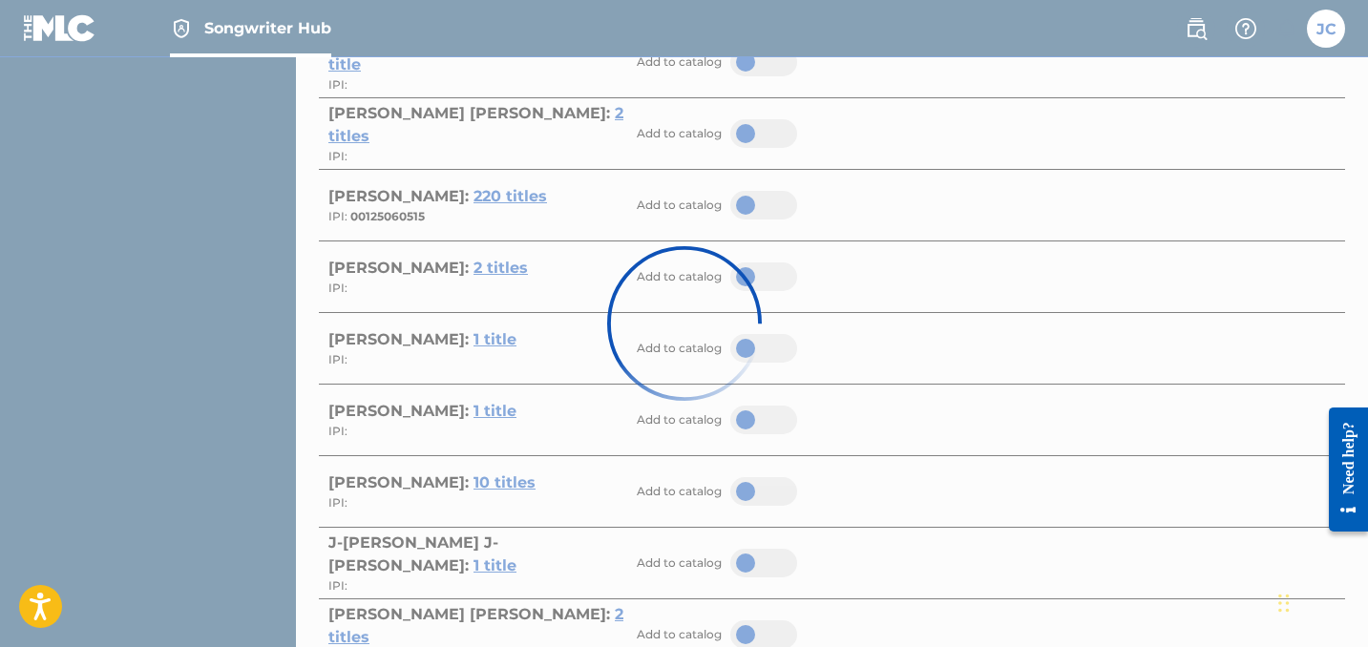
scroll to position [579, 0]
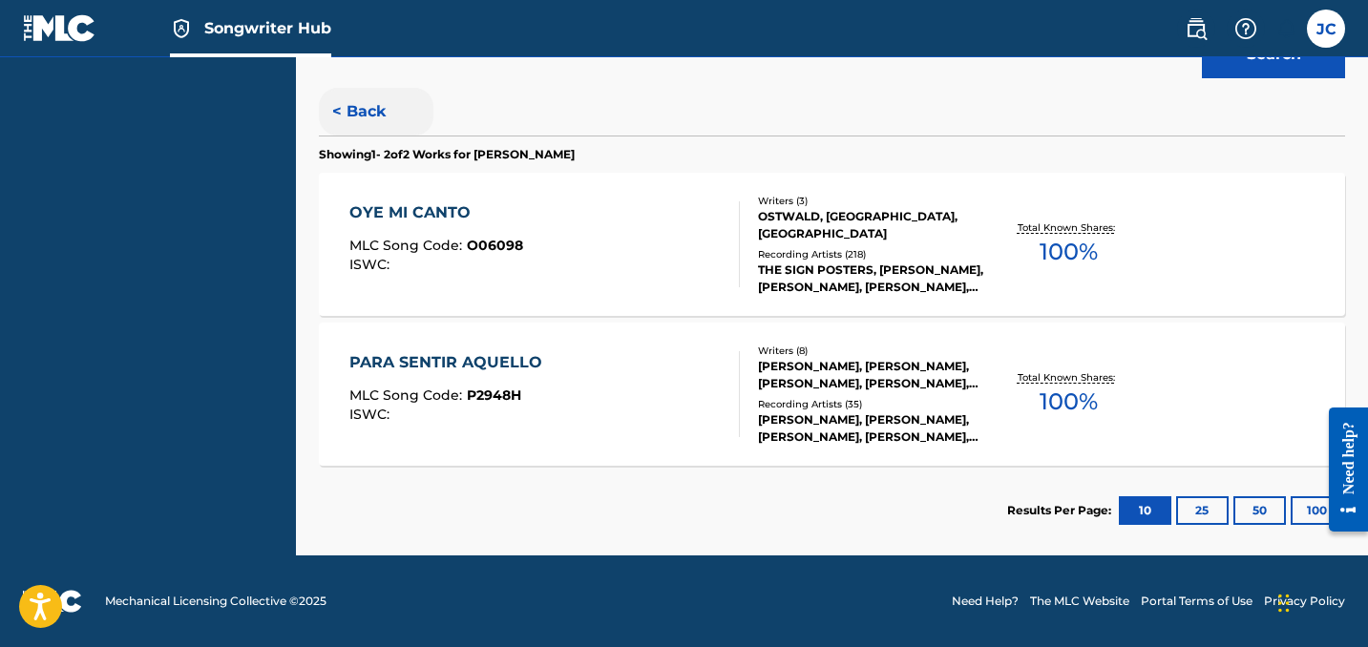
click at [368, 115] on button "< Back" at bounding box center [376, 112] width 115 height 48
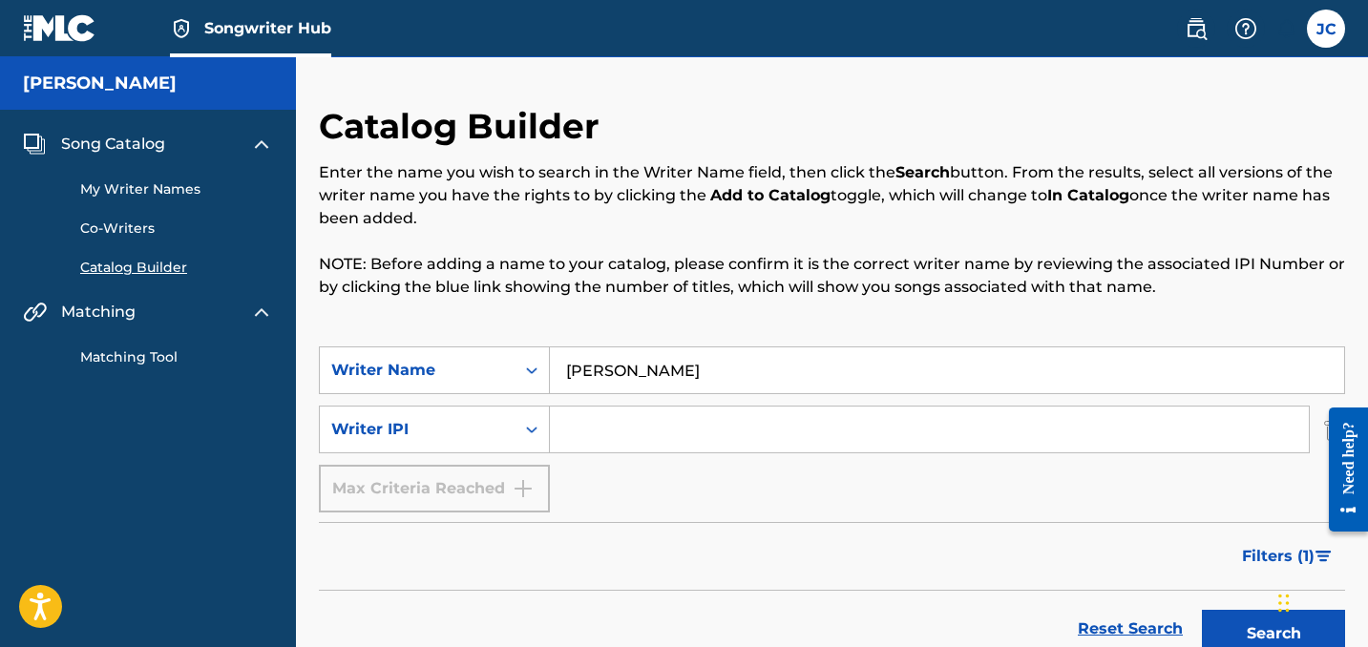
scroll to position [0, 0]
click at [136, 188] on link "My Writer Names" at bounding box center [176, 189] width 193 height 20
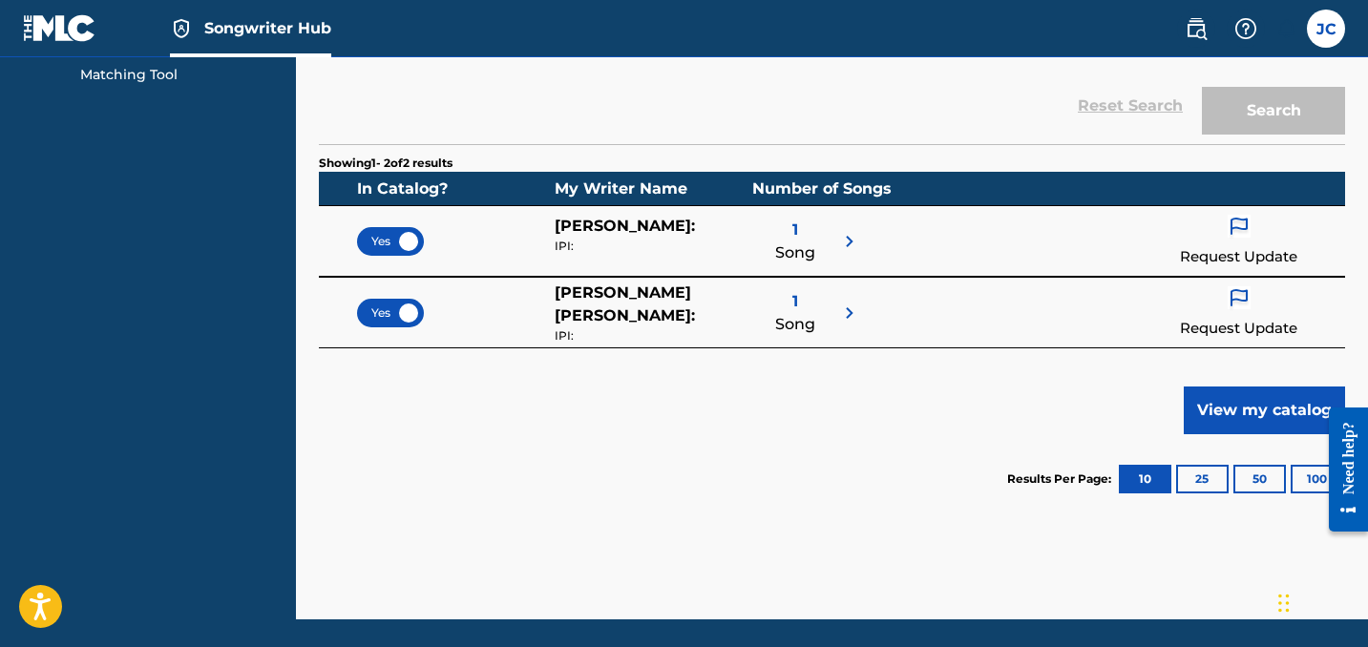
scroll to position [284, 0]
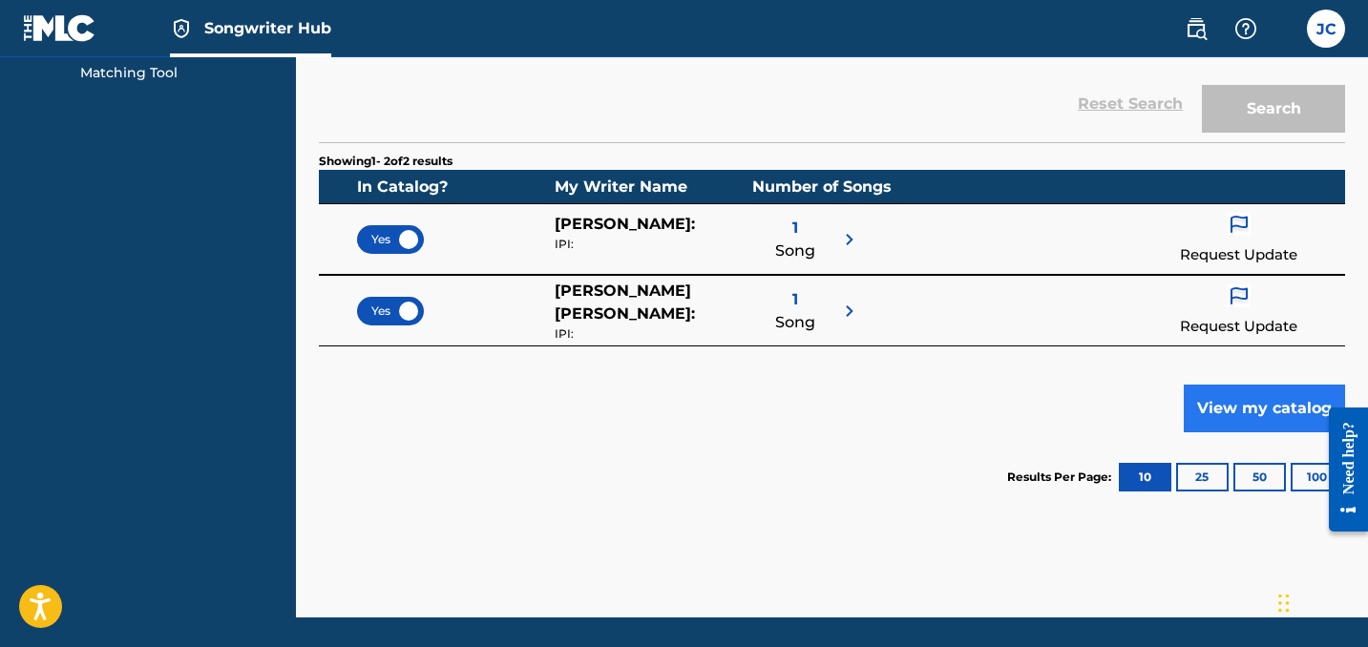
click at [1243, 389] on button "View my catalog" at bounding box center [1264, 409] width 161 height 48
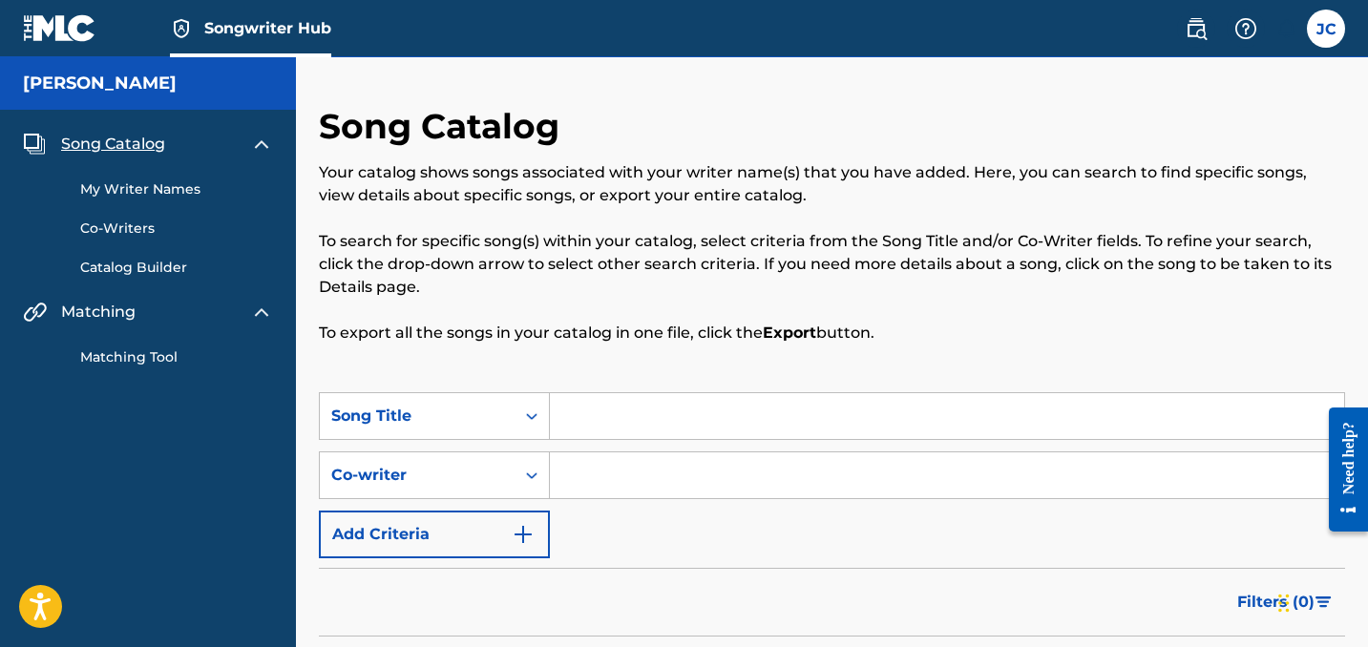
click at [46, 31] on img at bounding box center [59, 28] width 73 height 28
click at [140, 363] on link "Matching Tool" at bounding box center [176, 357] width 193 height 20
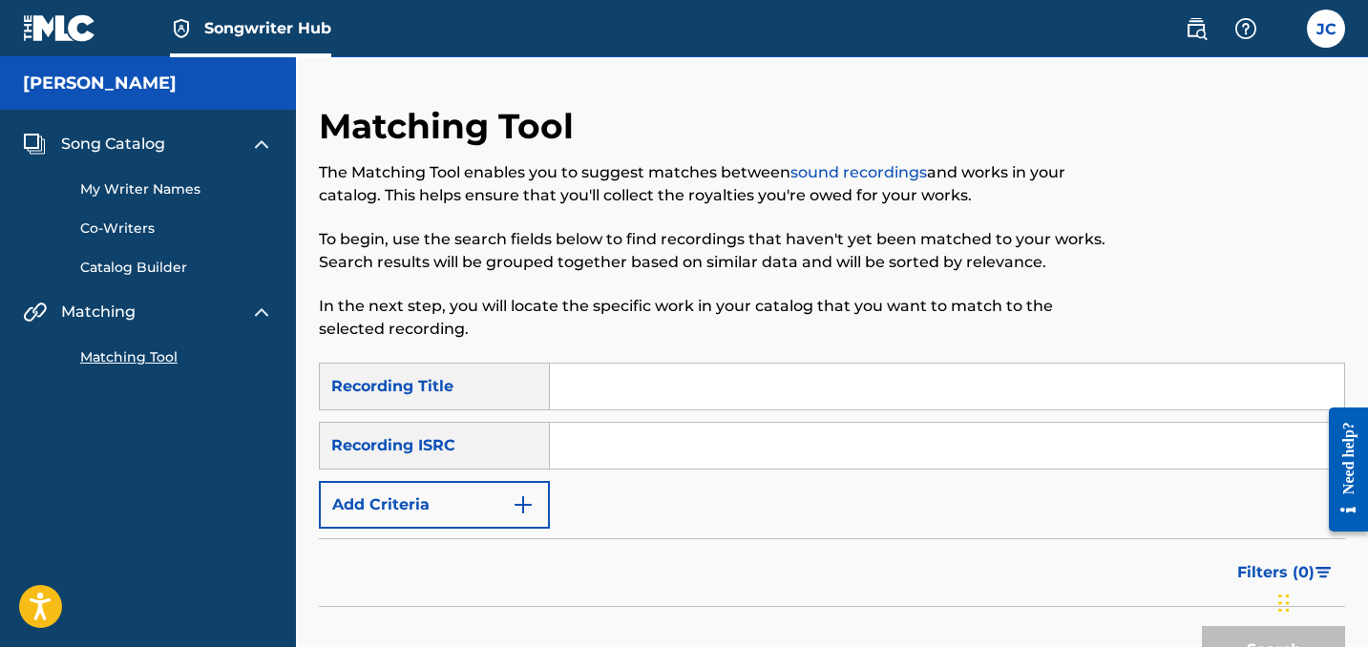
click at [563, 390] on input "Search Form" at bounding box center [947, 387] width 794 height 46
click at [1273, 646] on button "Search" at bounding box center [1273, 650] width 143 height 48
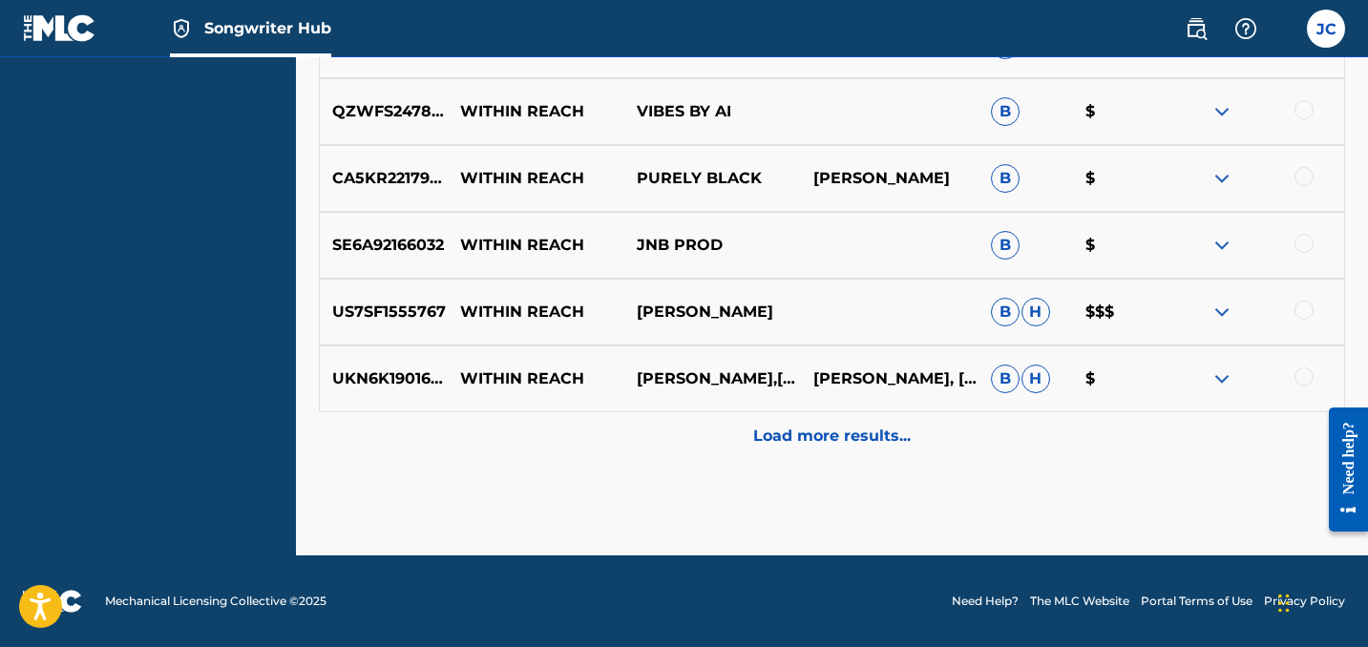
scroll to position [1014, 0]
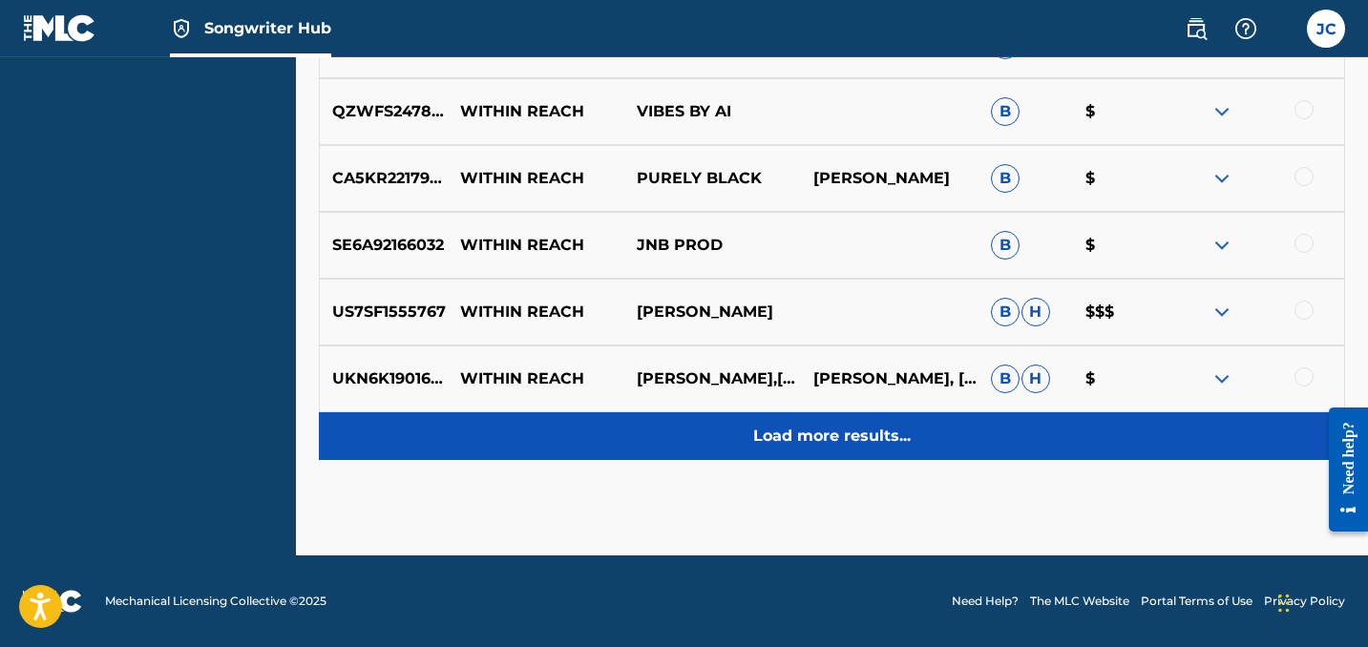
click at [836, 446] on p "Load more results..." at bounding box center [831, 436] width 157 height 23
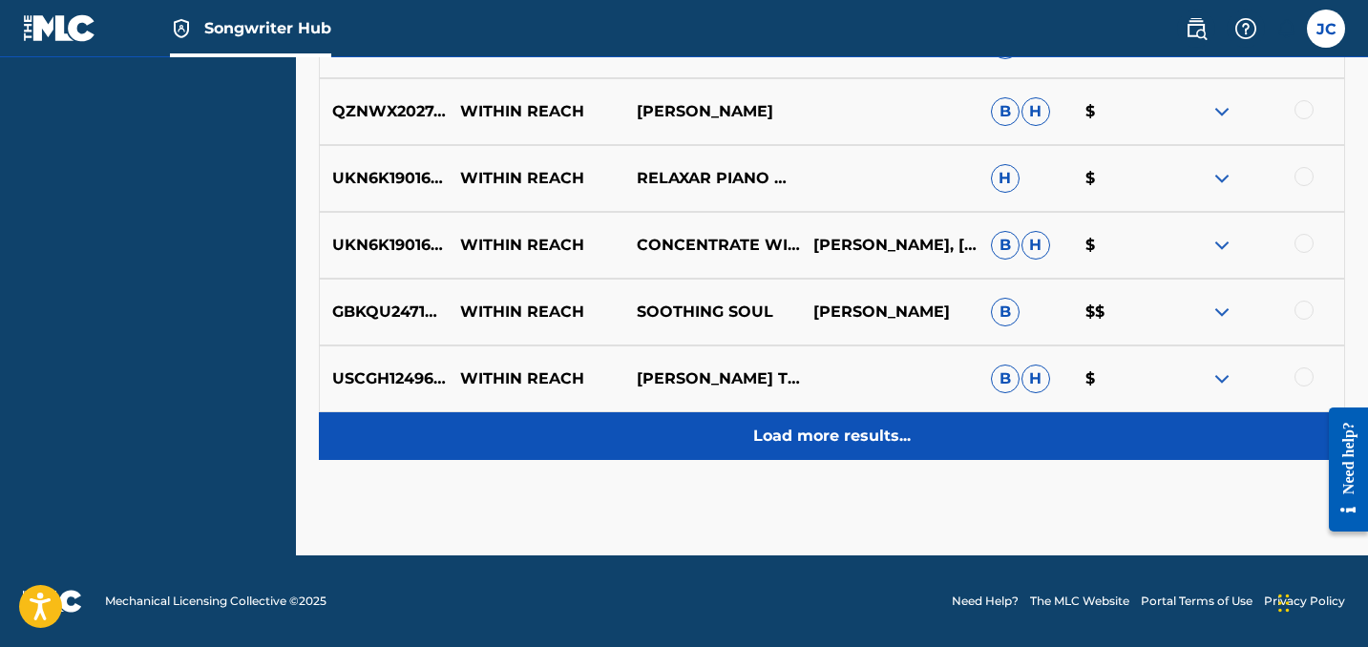
click at [836, 446] on p "Load more results..." at bounding box center [831, 436] width 157 height 23
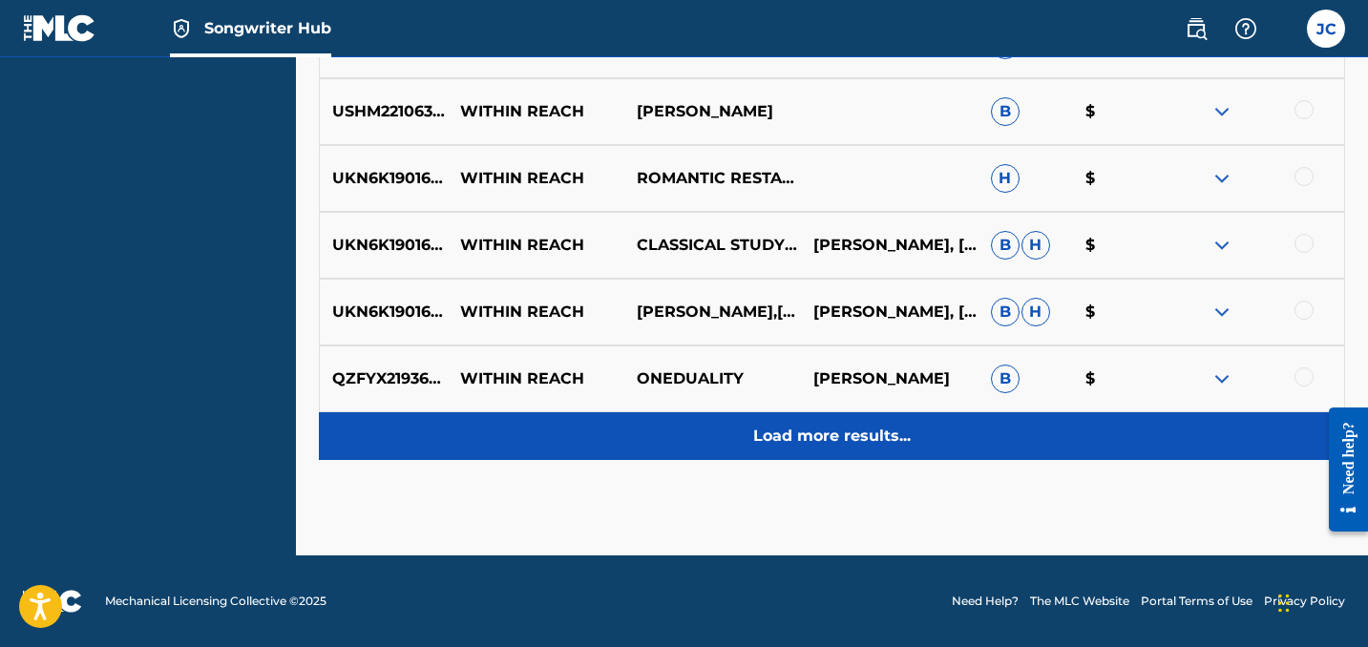
click at [835, 439] on p "Load more results..." at bounding box center [831, 436] width 157 height 23
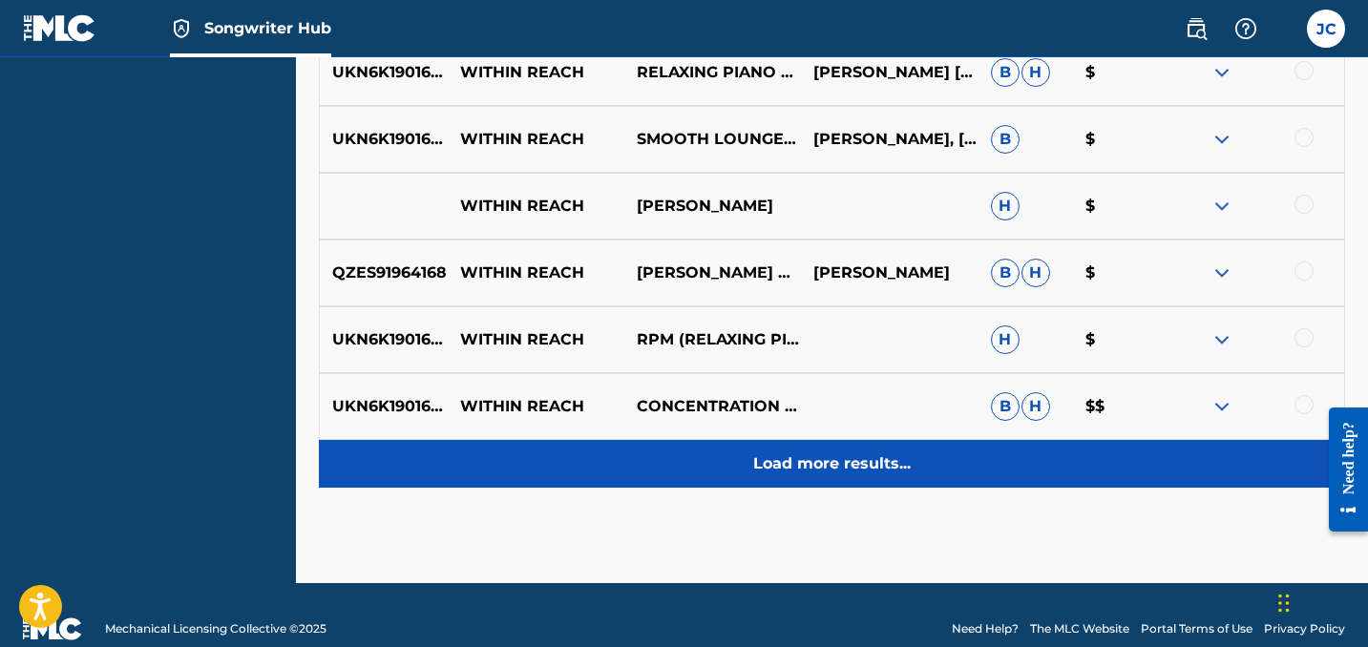
click at [819, 463] on p "Load more results..." at bounding box center [831, 463] width 157 height 23
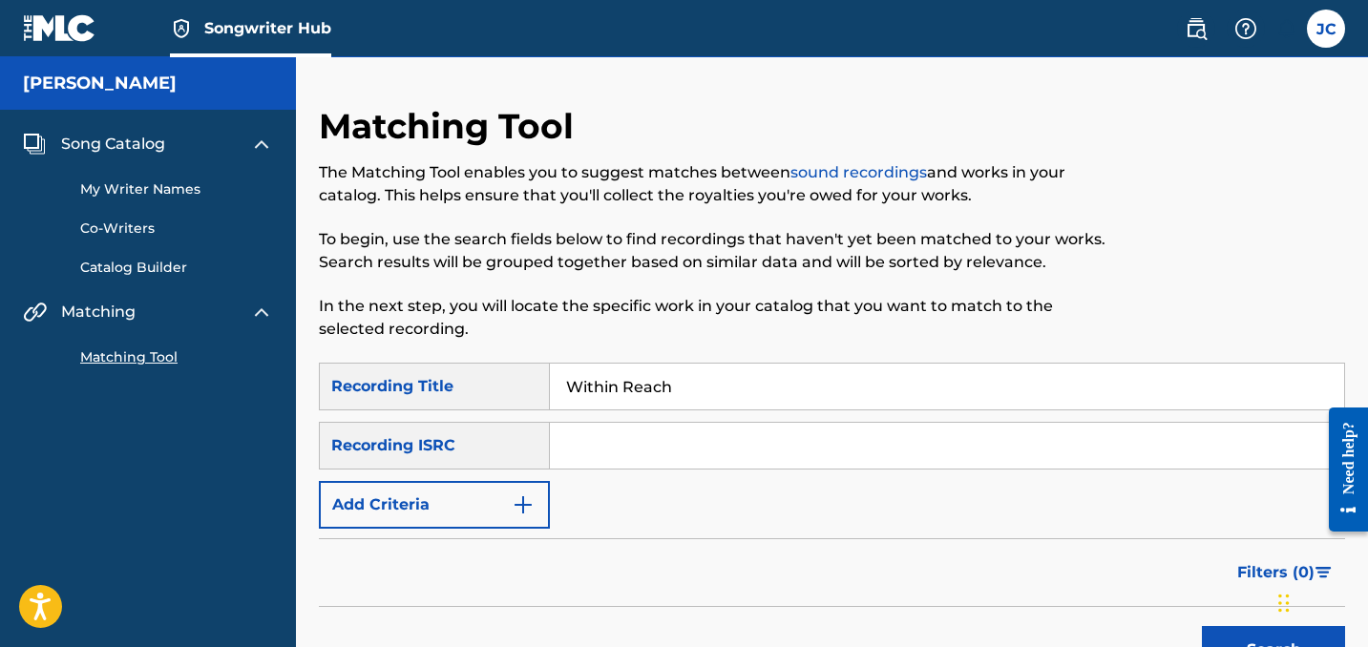
scroll to position [0, 0]
click at [747, 391] on input "Within Reach" at bounding box center [947, 387] width 794 height 46
click at [1273, 646] on button "Search" at bounding box center [1273, 650] width 143 height 48
drag, startPoint x: 674, startPoint y: 382, endPoint x: 837, endPoint y: 363, distance: 164.3
click at [836, 388] on input "Within Reach Theory of flight" at bounding box center [947, 387] width 794 height 46
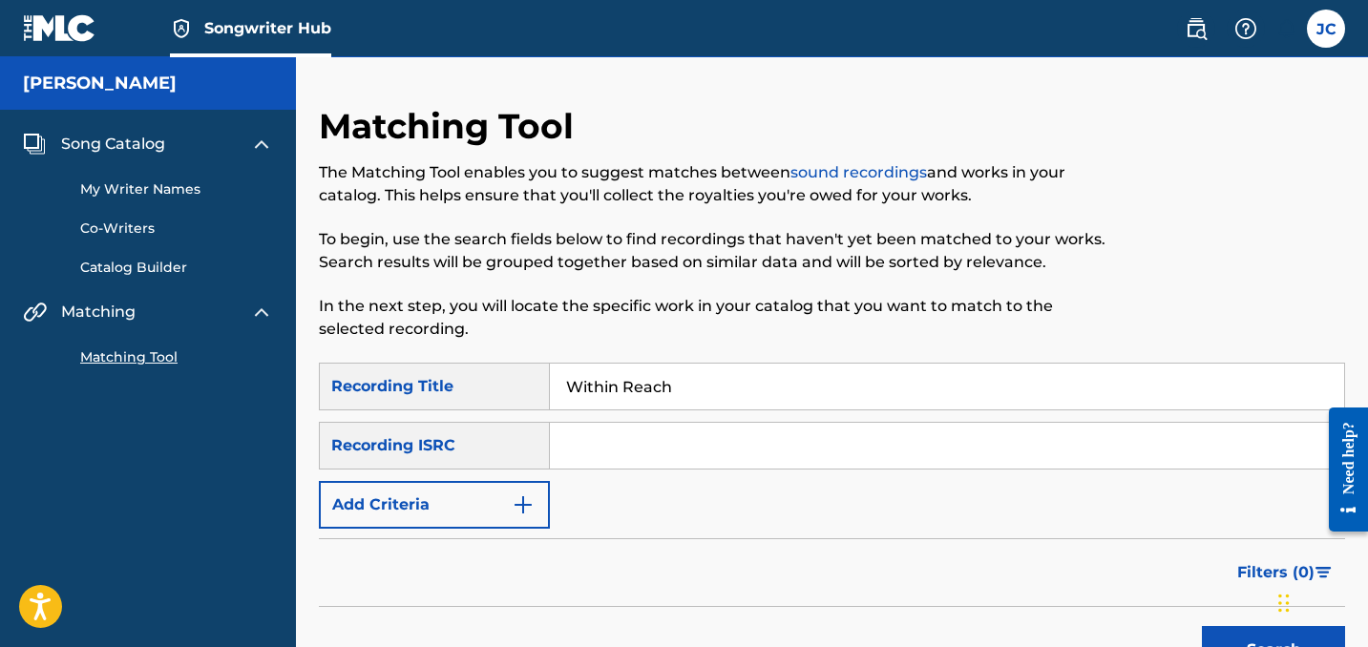
type input "Within Reach"
click at [1273, 646] on button "Search" at bounding box center [1273, 650] width 143 height 48
click at [603, 451] on input "Search Form" at bounding box center [947, 446] width 794 height 46
paste input "T-902.338.472-7"
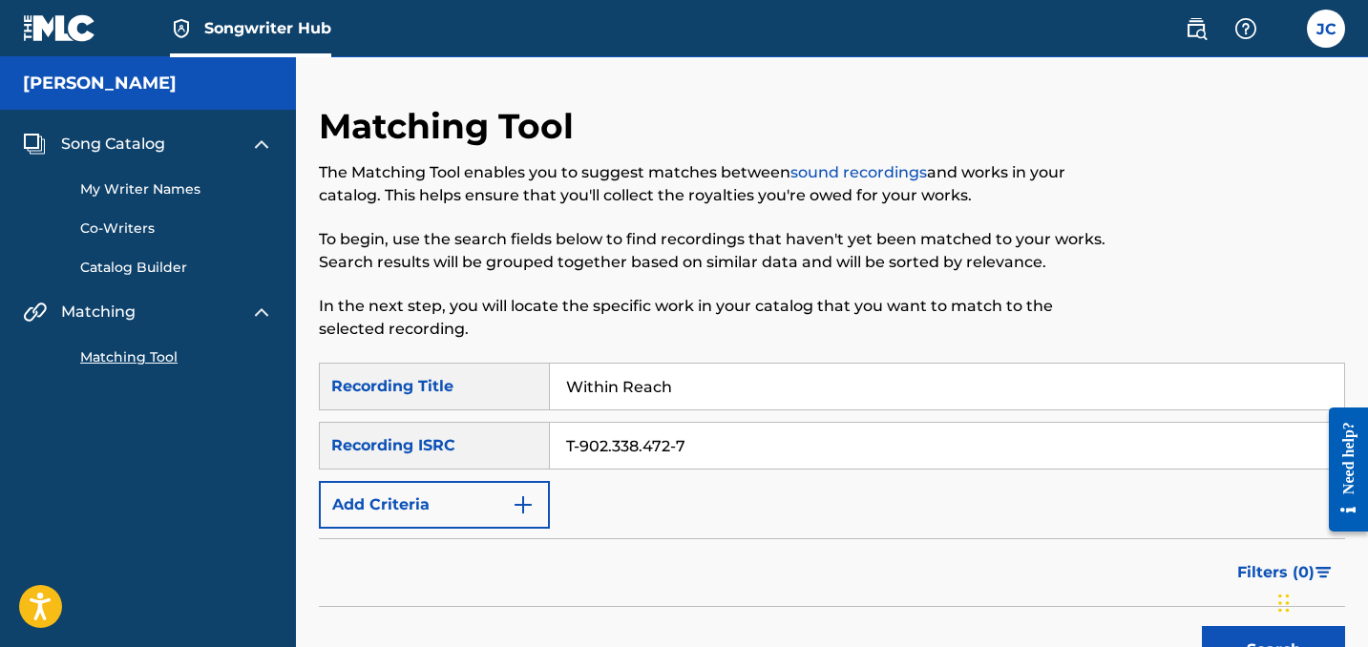
type input "T-902.338.472-7"
click at [1273, 646] on button "Search" at bounding box center [1273, 650] width 143 height 48
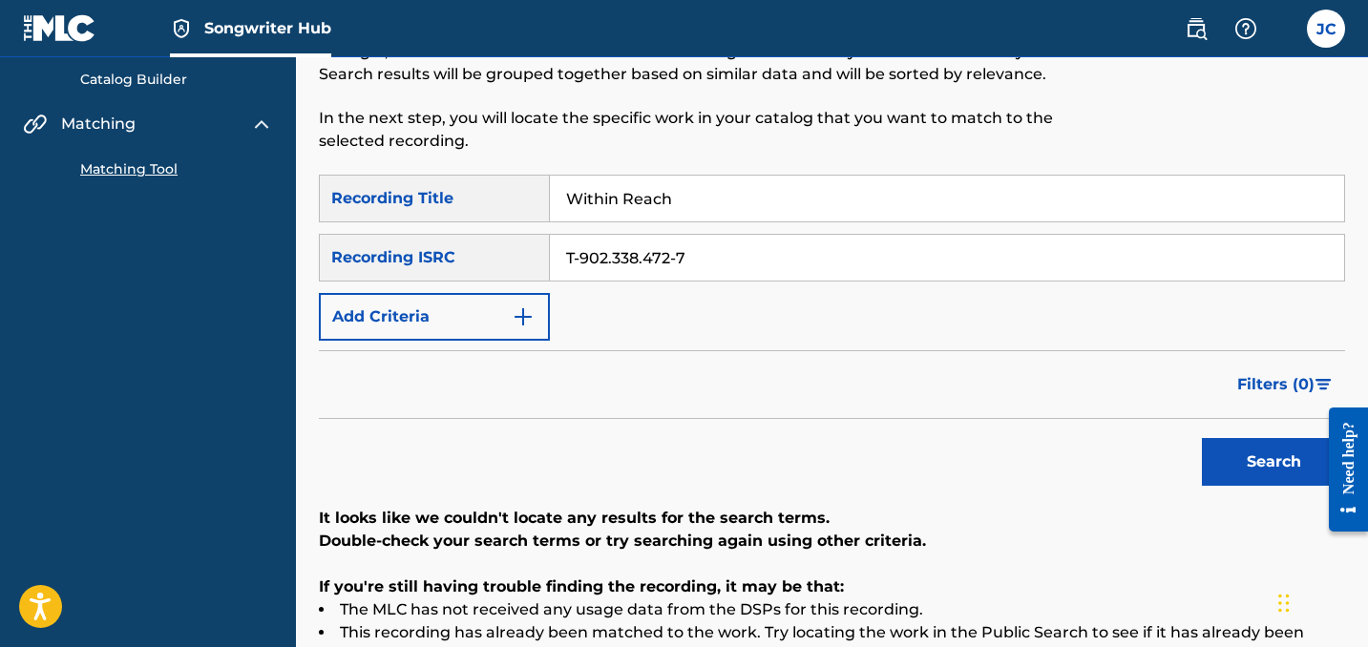
scroll to position [196, 0]
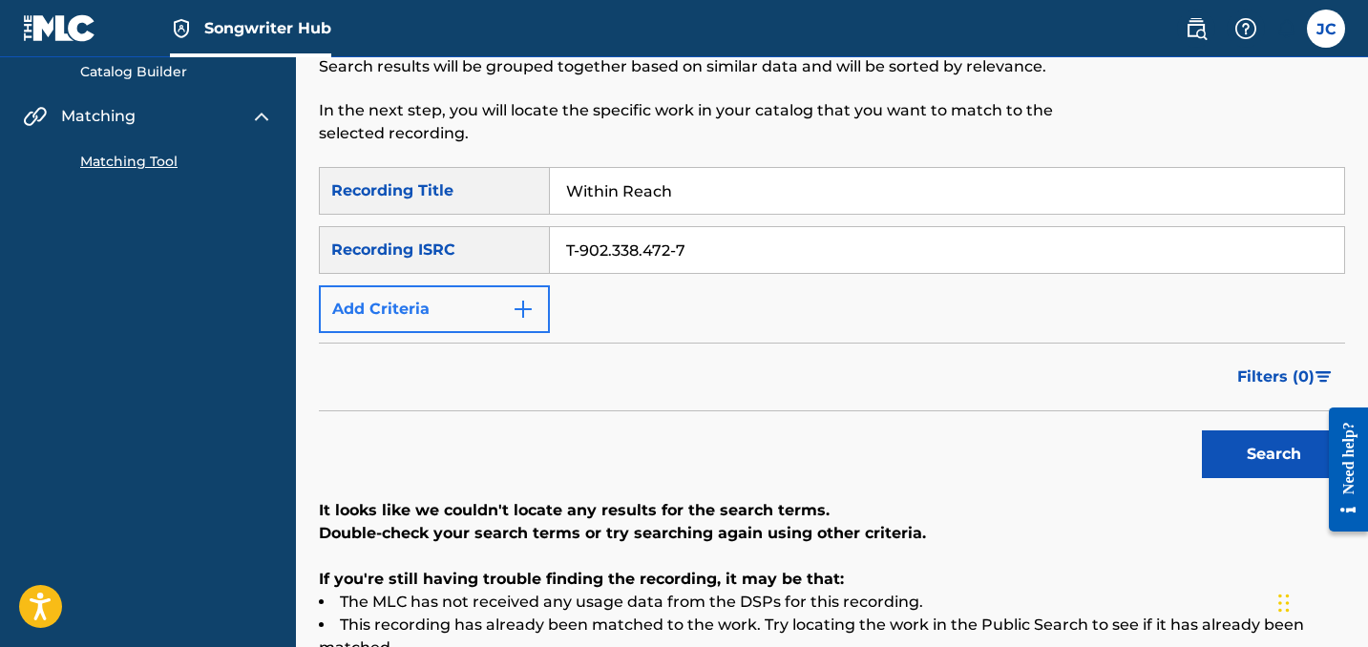
click at [527, 316] on img "Search Form" at bounding box center [523, 309] width 23 height 23
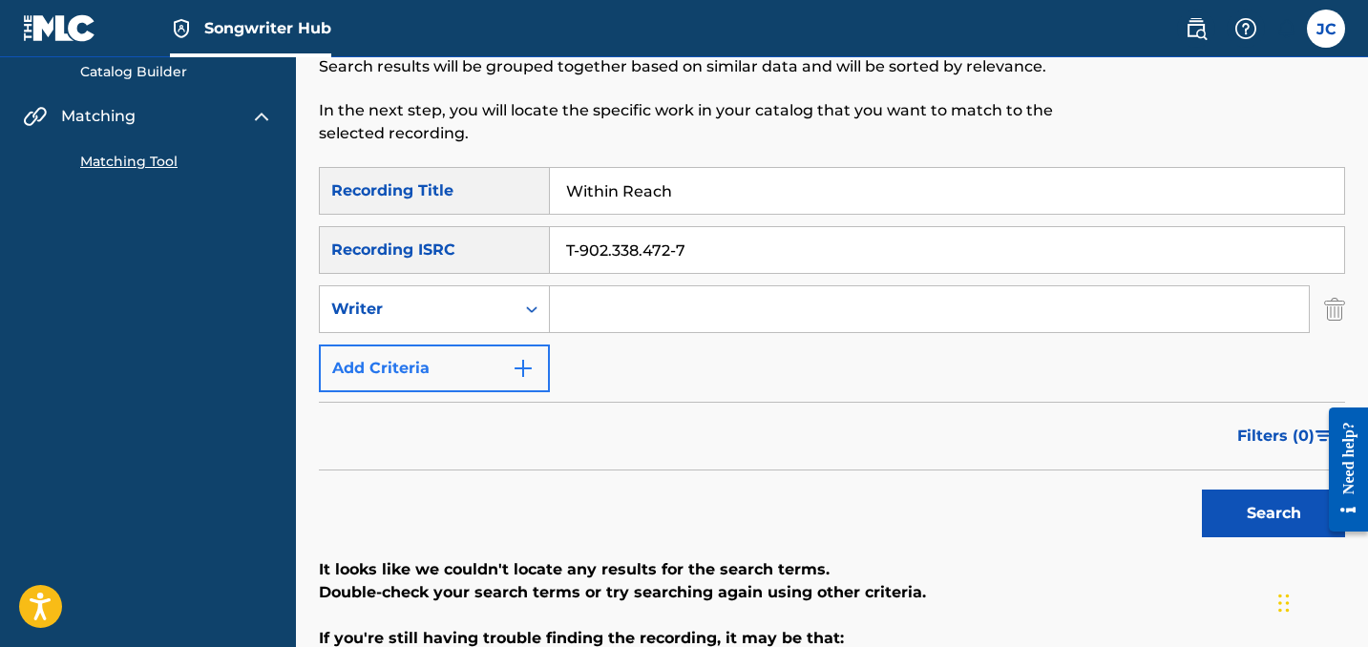
click at [527, 316] on icon "Search Form" at bounding box center [531, 309] width 19 height 19
click at [532, 305] on icon "Search Form" at bounding box center [531, 309] width 19 height 19
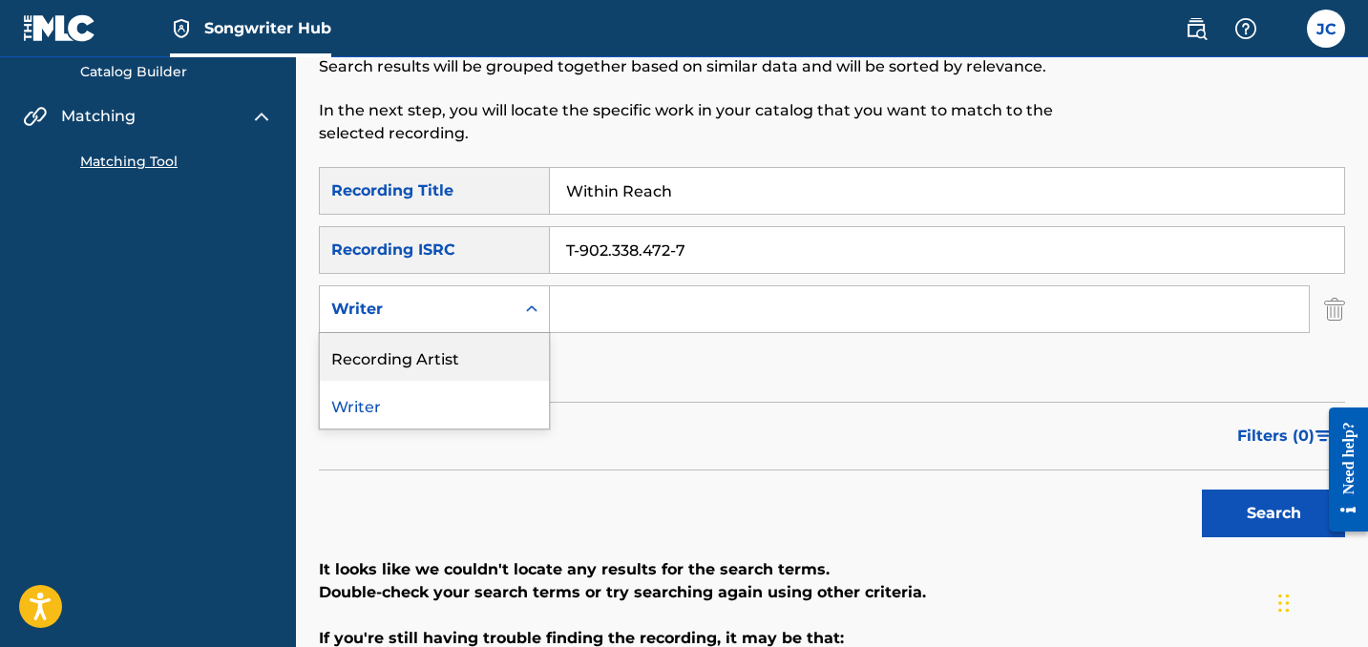
click at [491, 352] on div "Recording Artist" at bounding box center [434, 357] width 229 height 48
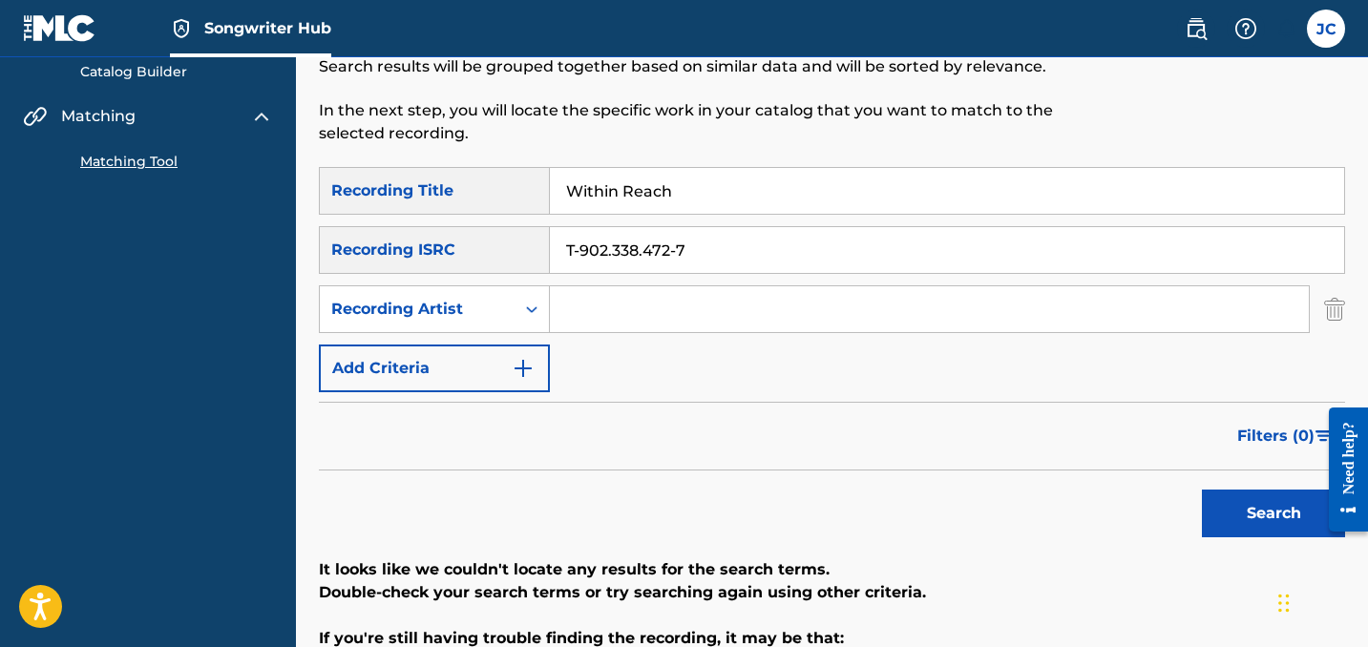
click at [669, 249] on input "T-902.338.472-7" at bounding box center [947, 250] width 794 height 46
click at [646, 299] on input "Search Form" at bounding box center [929, 309] width 759 height 46
type input "Theory of Flight"
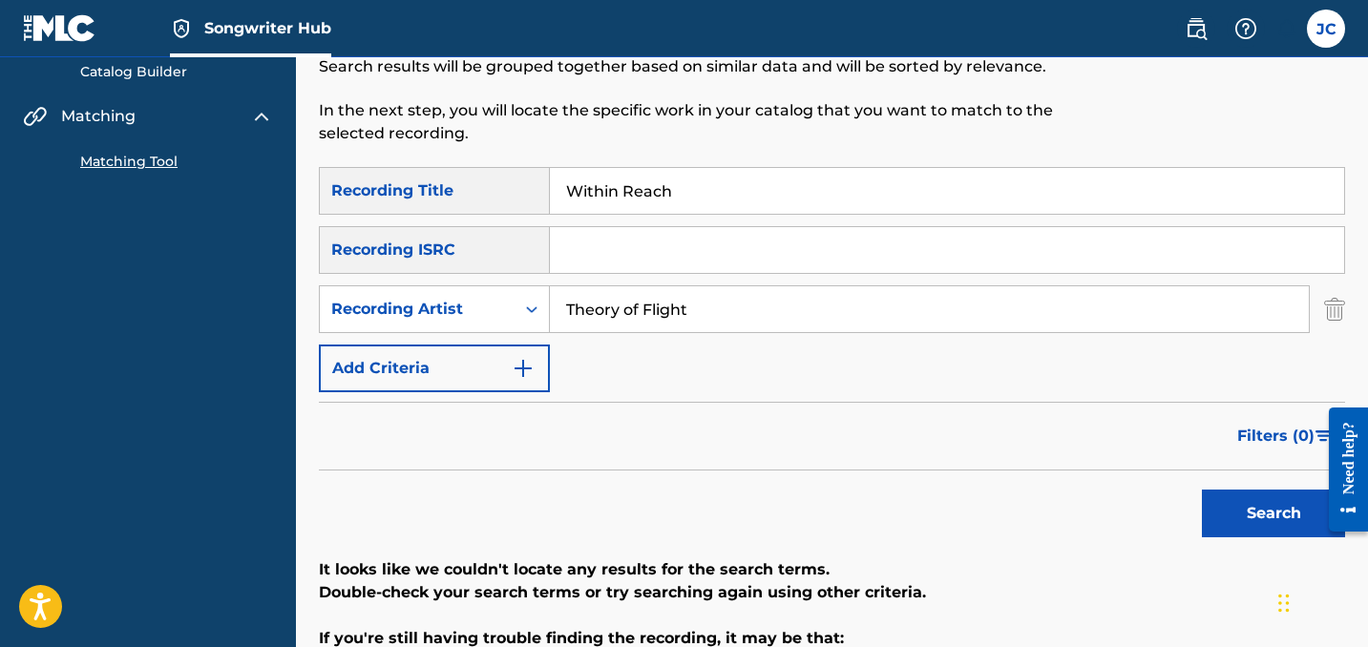
click at [1273, 513] on button "Search" at bounding box center [1273, 514] width 143 height 48
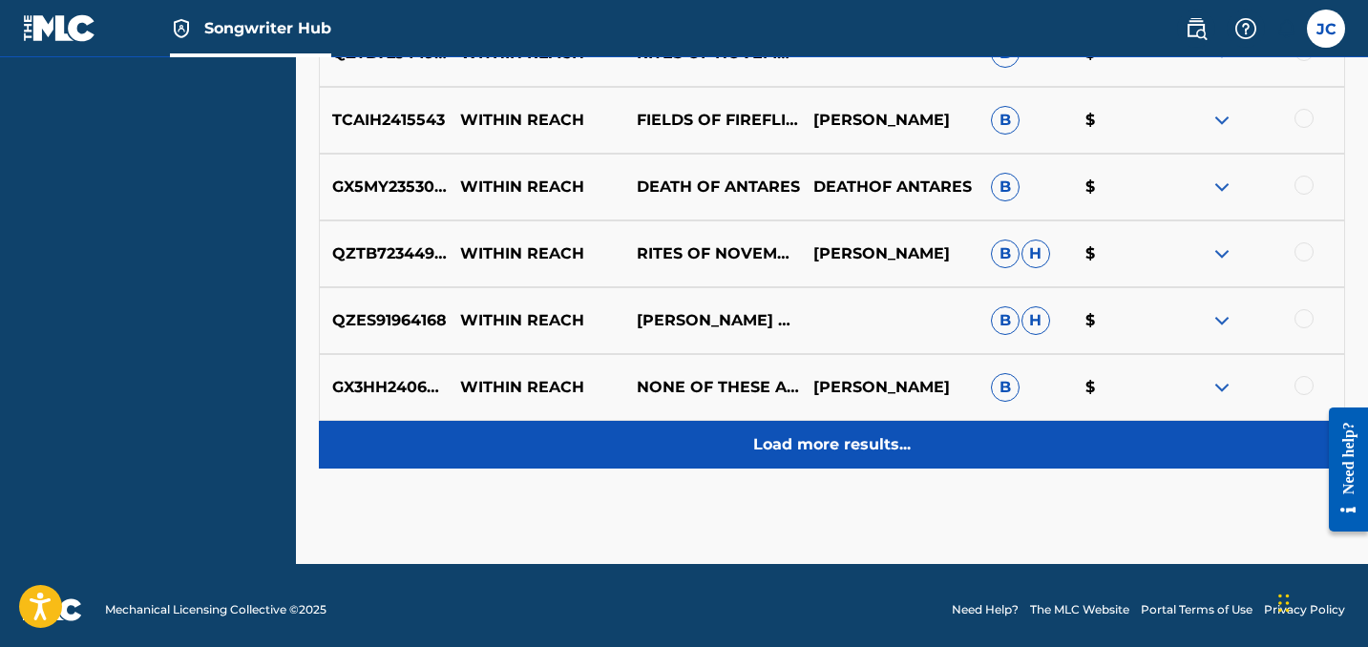
click at [776, 456] on div "Load more results..." at bounding box center [832, 445] width 1026 height 48
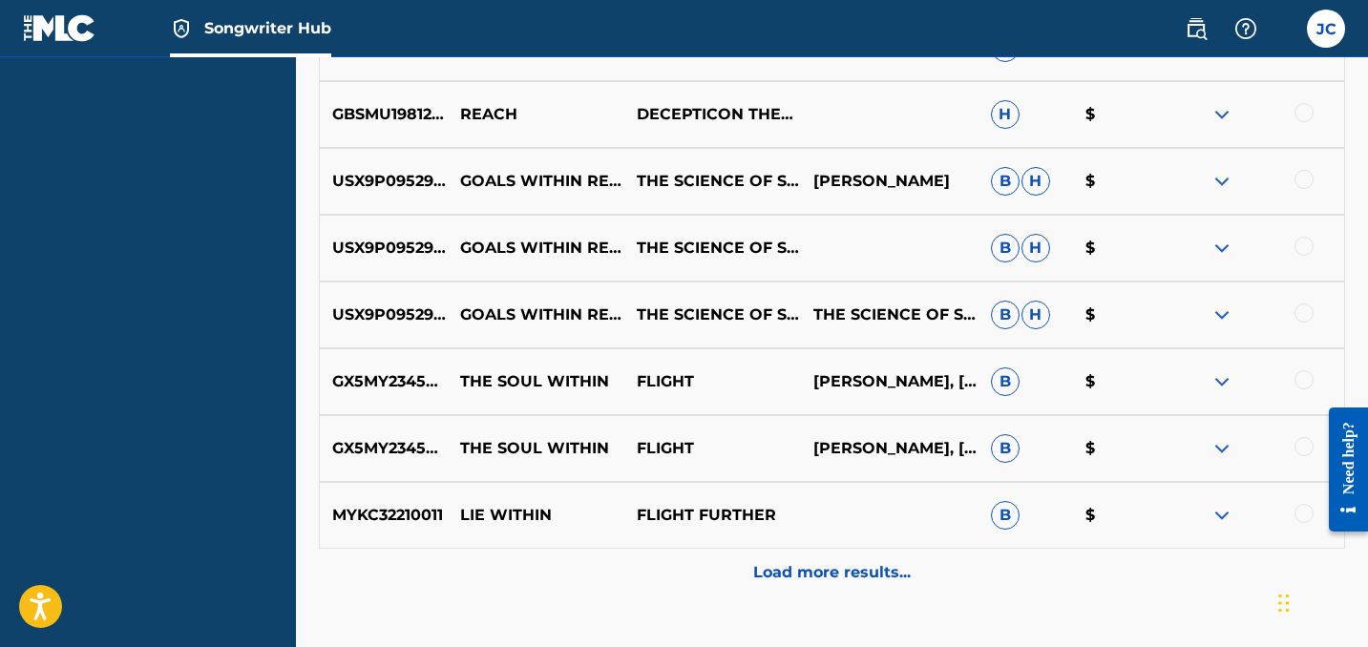
scroll to position [1637, 0]
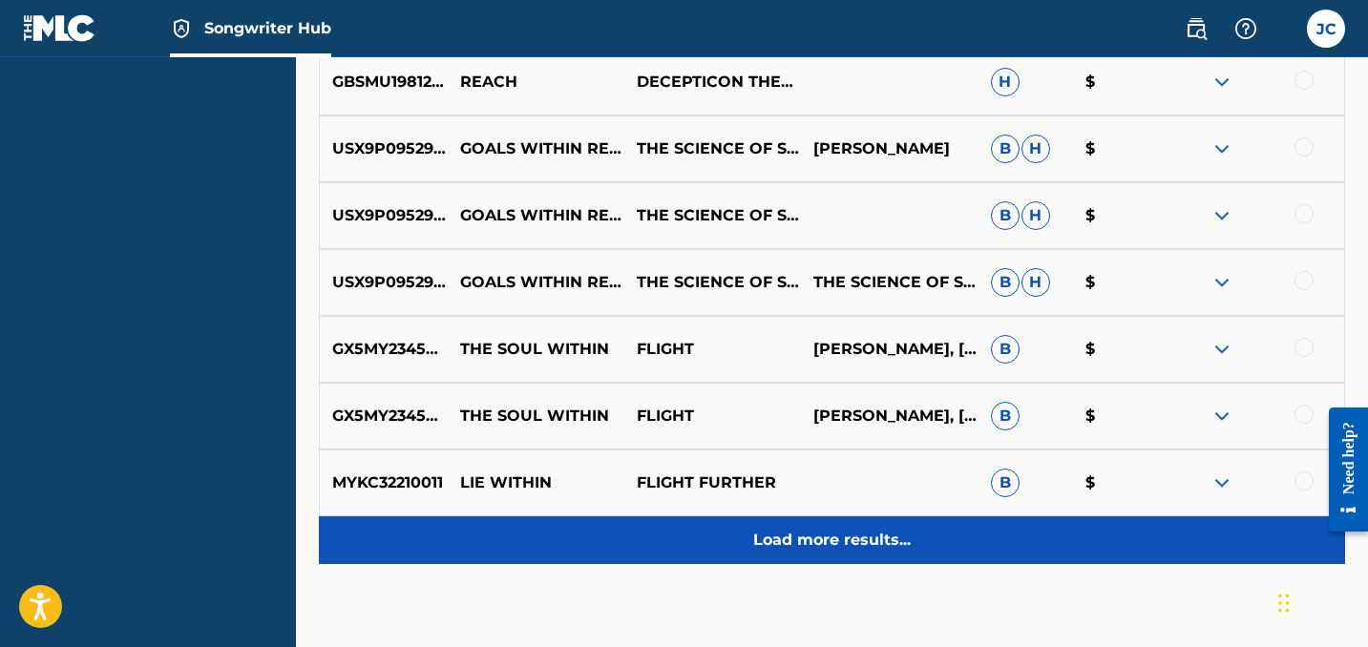
click at [788, 539] on p "Load more results..." at bounding box center [831, 540] width 157 height 23
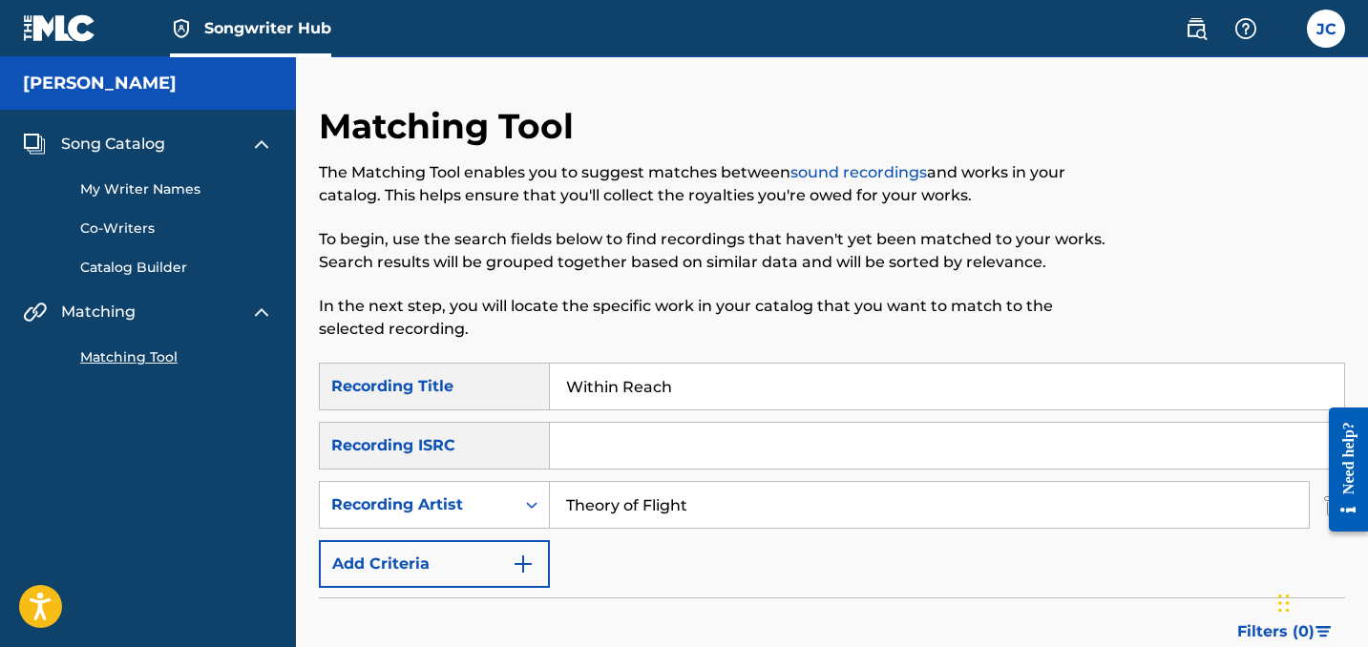
scroll to position [0, 0]
click at [640, 383] on input "Within Reach" at bounding box center [947, 387] width 794 height 46
type input "Spinning"
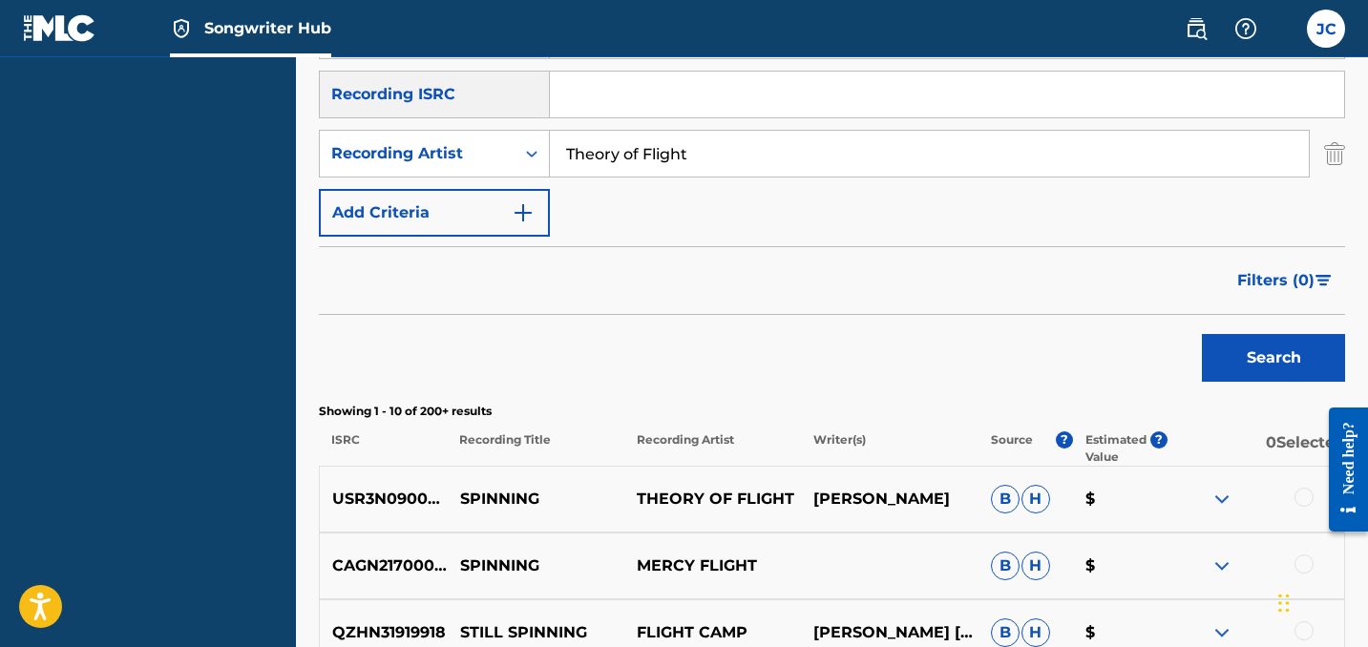
scroll to position [352, 0]
click at [1226, 496] on img at bounding box center [1221, 498] width 23 height 23
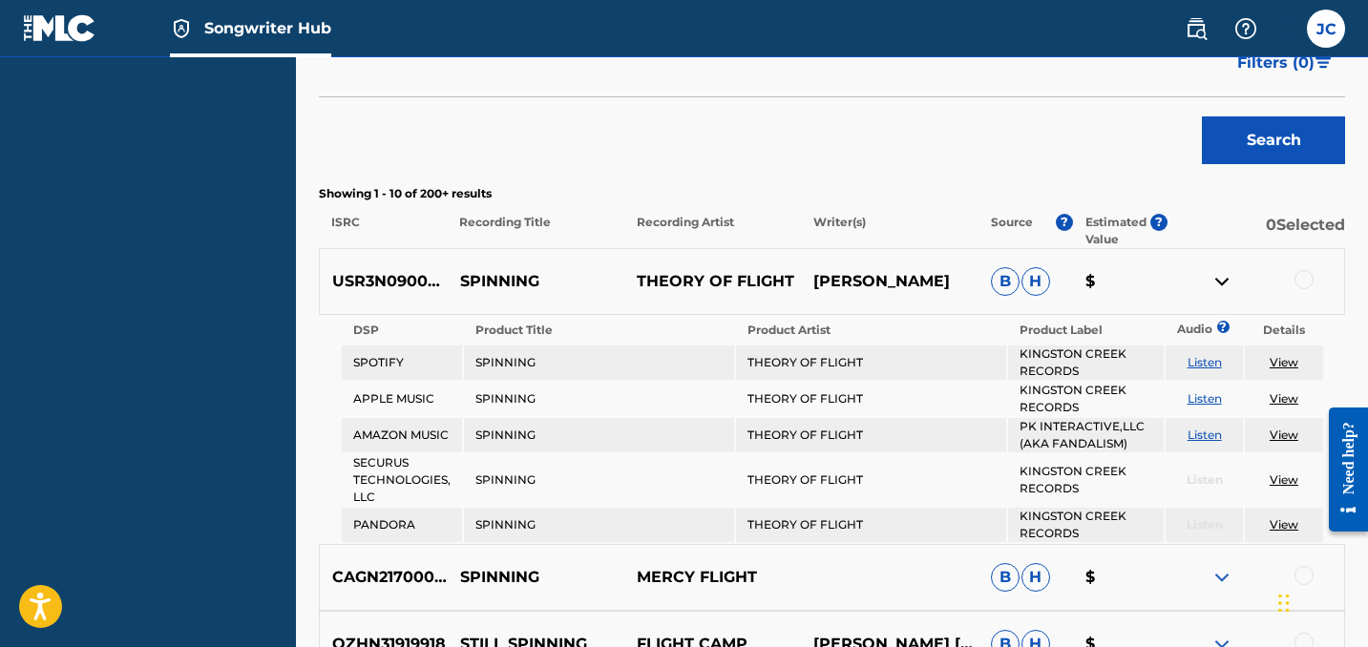
scroll to position [569, 0]
click at [1228, 285] on img at bounding box center [1221, 281] width 23 height 23
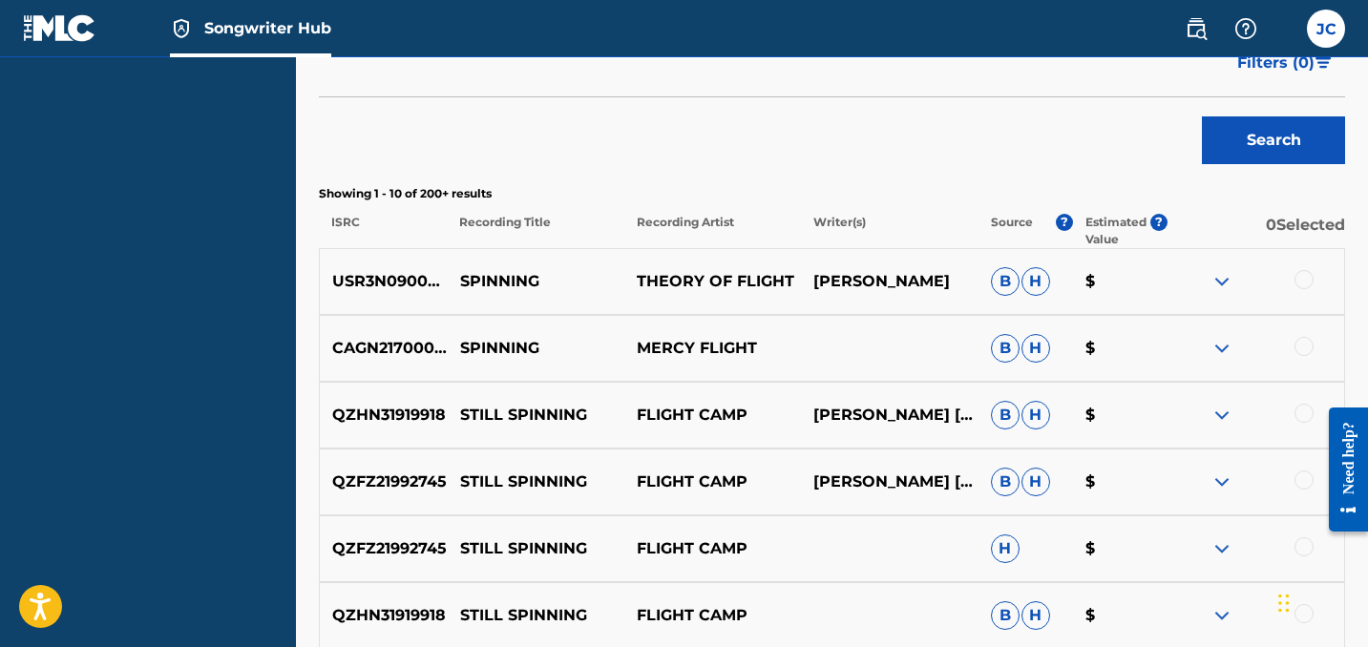
click at [1305, 278] on div at bounding box center [1303, 279] width 19 height 19
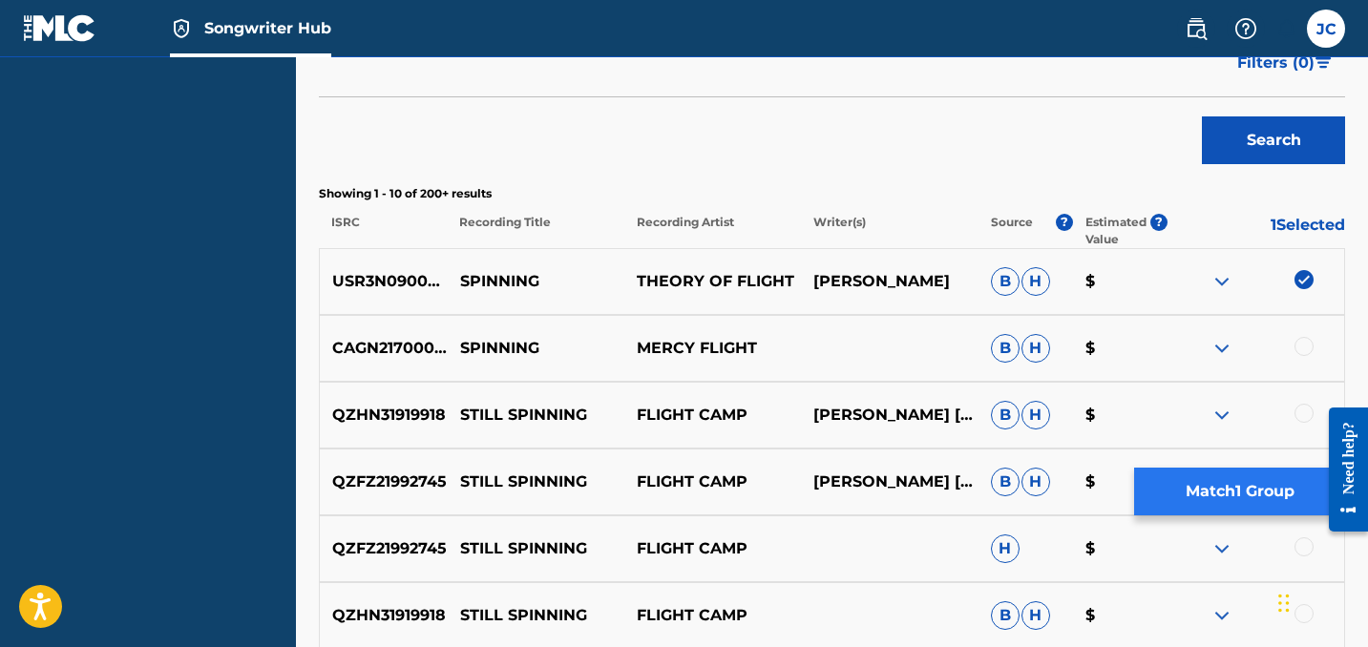
click at [1217, 503] on button "Match 1 Group" at bounding box center [1239, 492] width 211 height 48
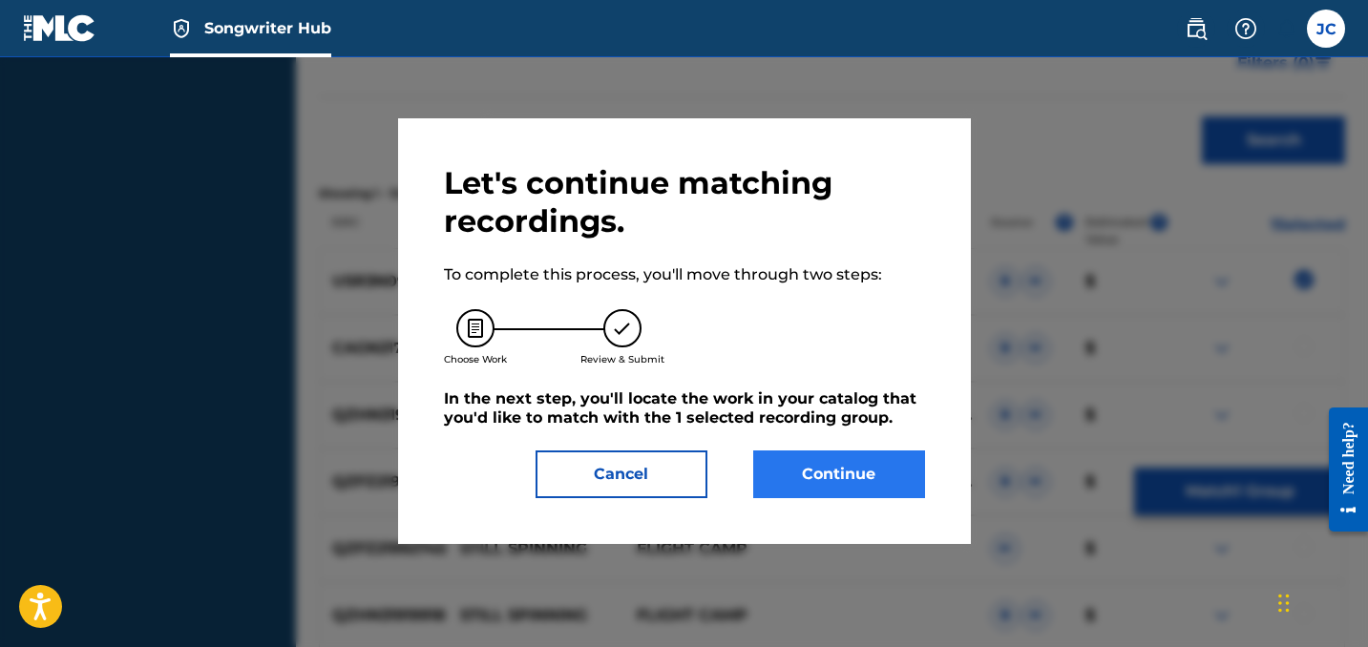
click at [848, 479] on button "Continue" at bounding box center [839, 475] width 172 height 48
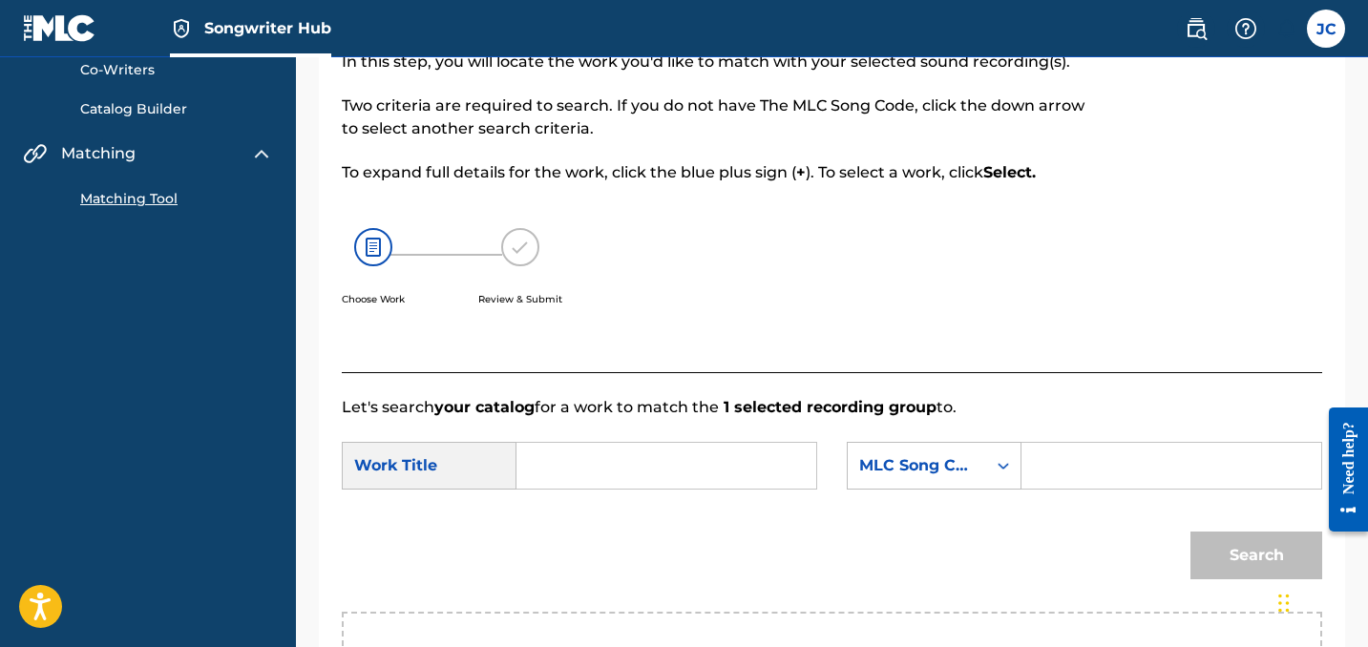
scroll to position [233, 0]
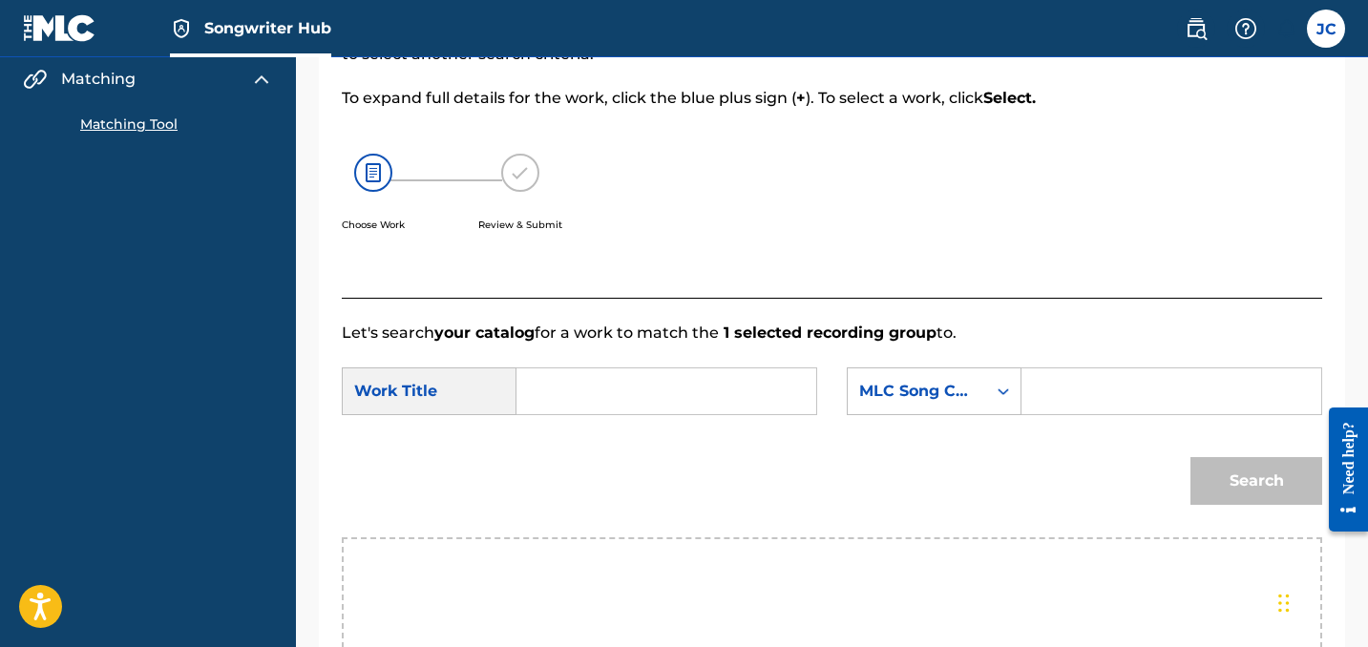
click at [690, 383] on input "Search Form" at bounding box center [666, 391] width 267 height 46
type input "V"
type input "Spinning"
click at [1081, 397] on input "Search Form" at bounding box center [1170, 391] width 267 height 46
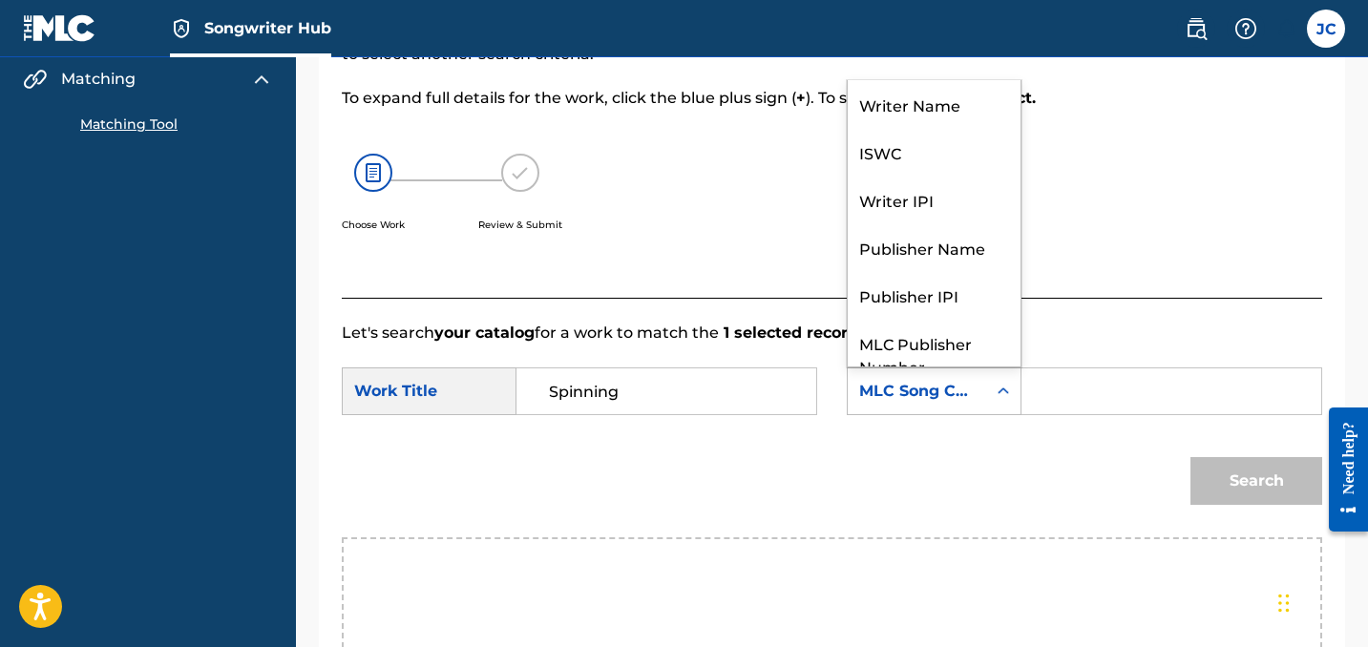
click at [995, 395] on icon "Search Form" at bounding box center [1003, 391] width 19 height 19
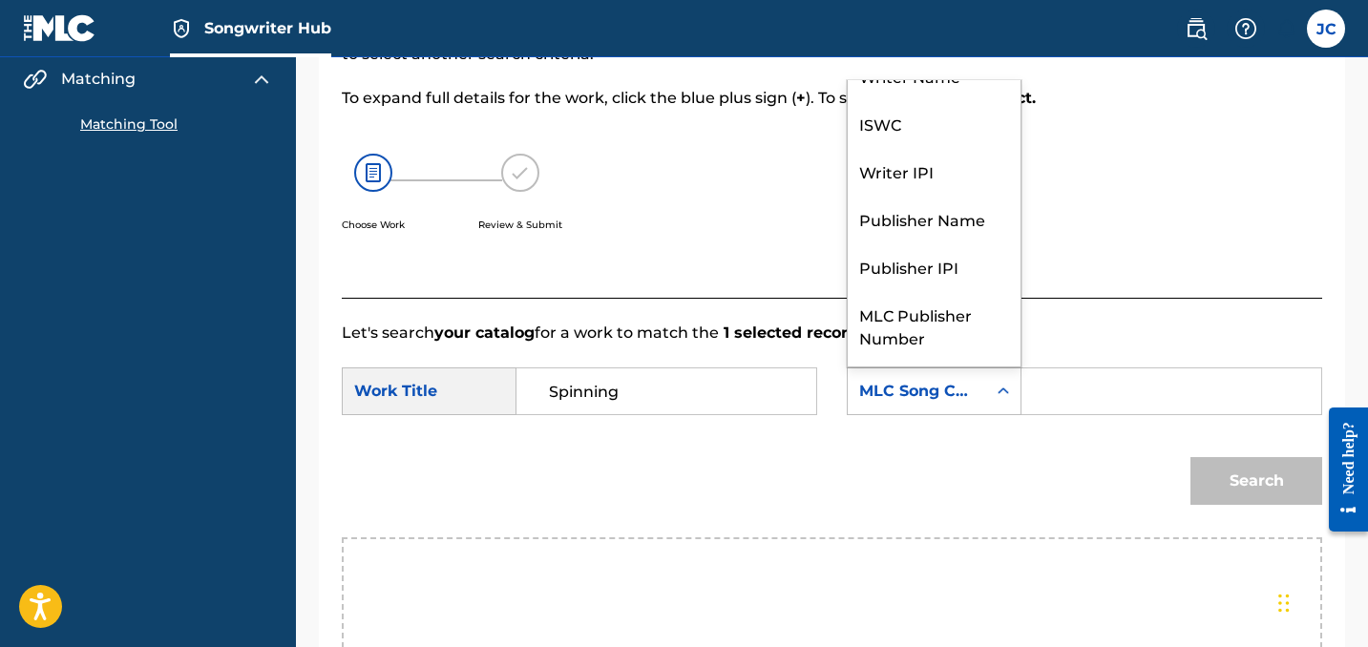
scroll to position [0, 0]
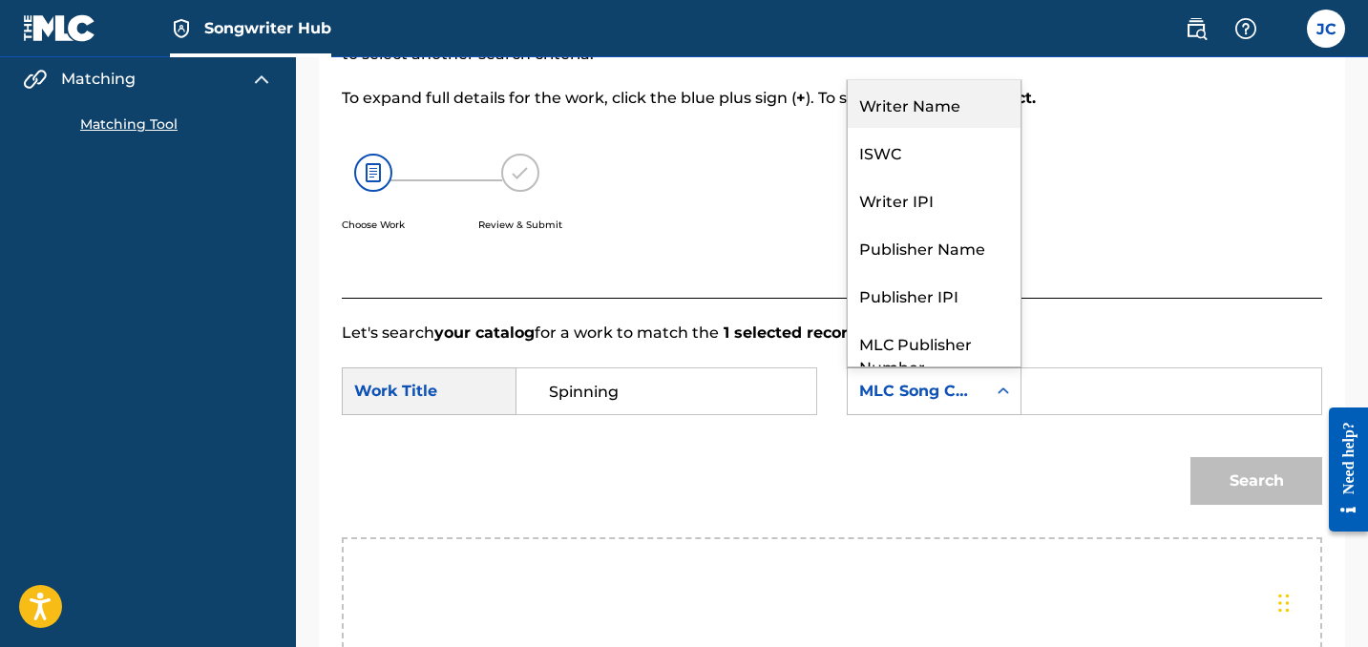
click at [924, 109] on div "Writer Name" at bounding box center [934, 104] width 173 height 48
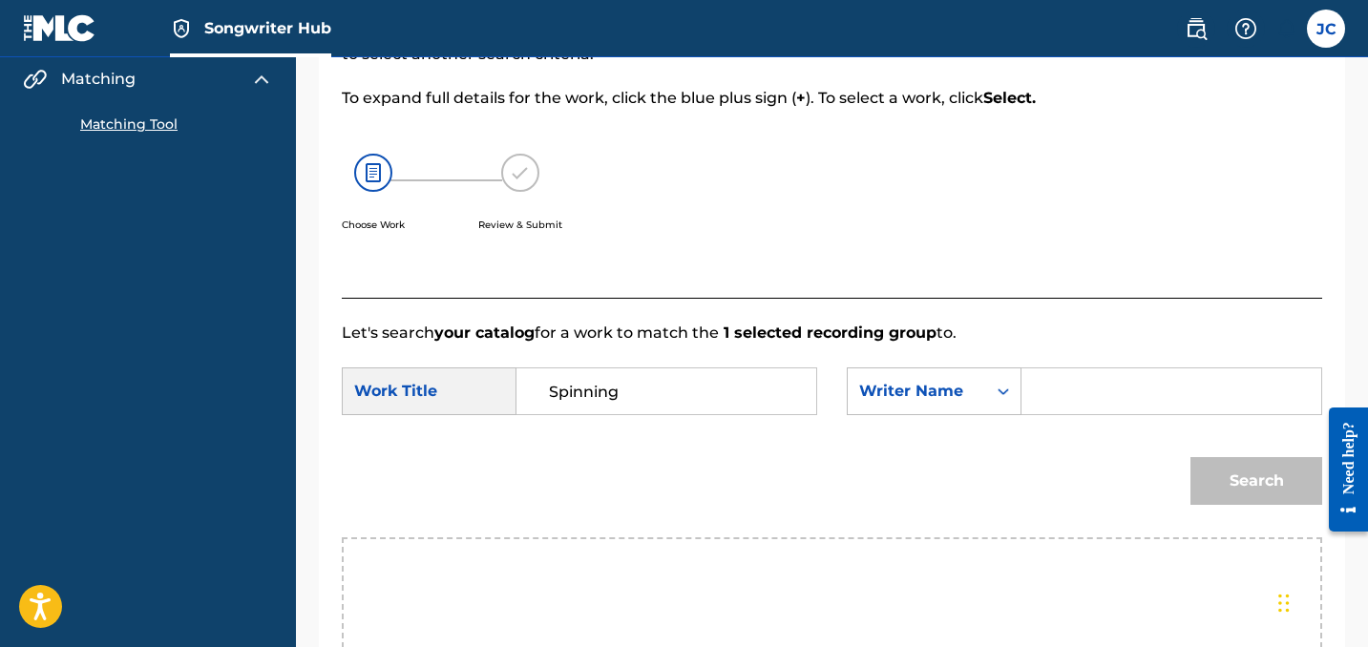
click at [1059, 405] on input "Search Form" at bounding box center [1170, 391] width 267 height 46
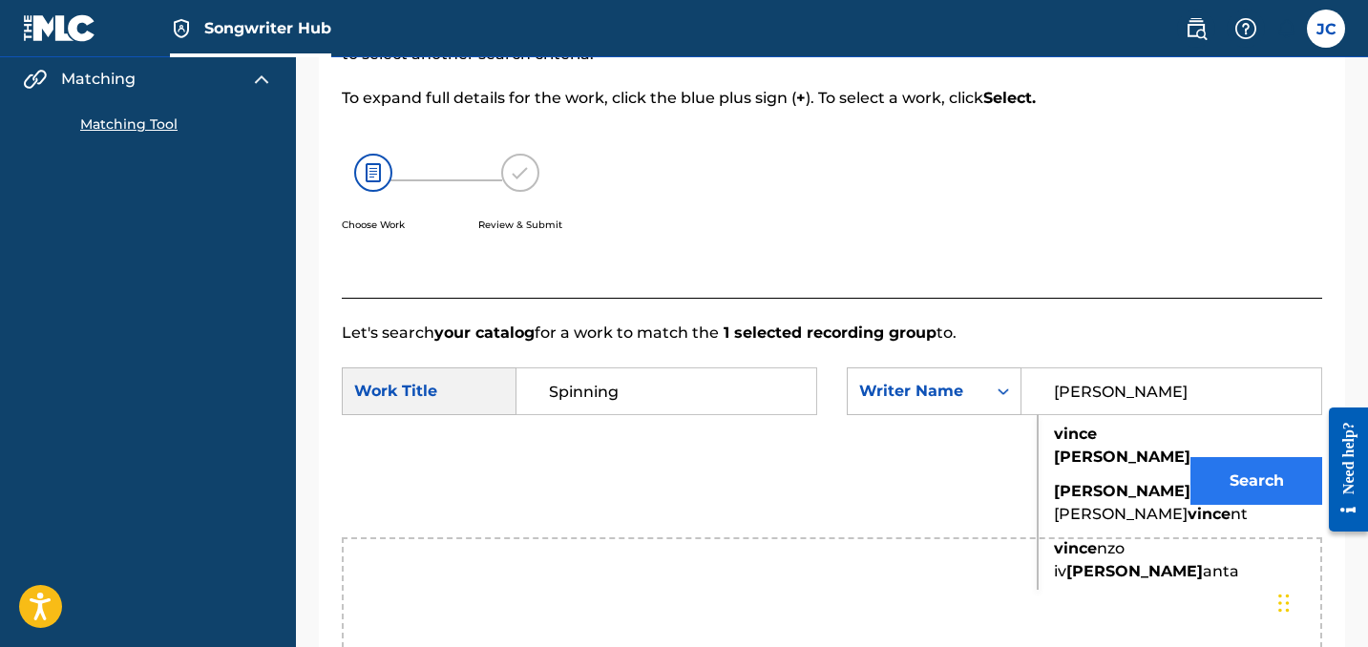
type input "[PERSON_NAME]"
click at [1236, 491] on button "Search" at bounding box center [1256, 481] width 132 height 48
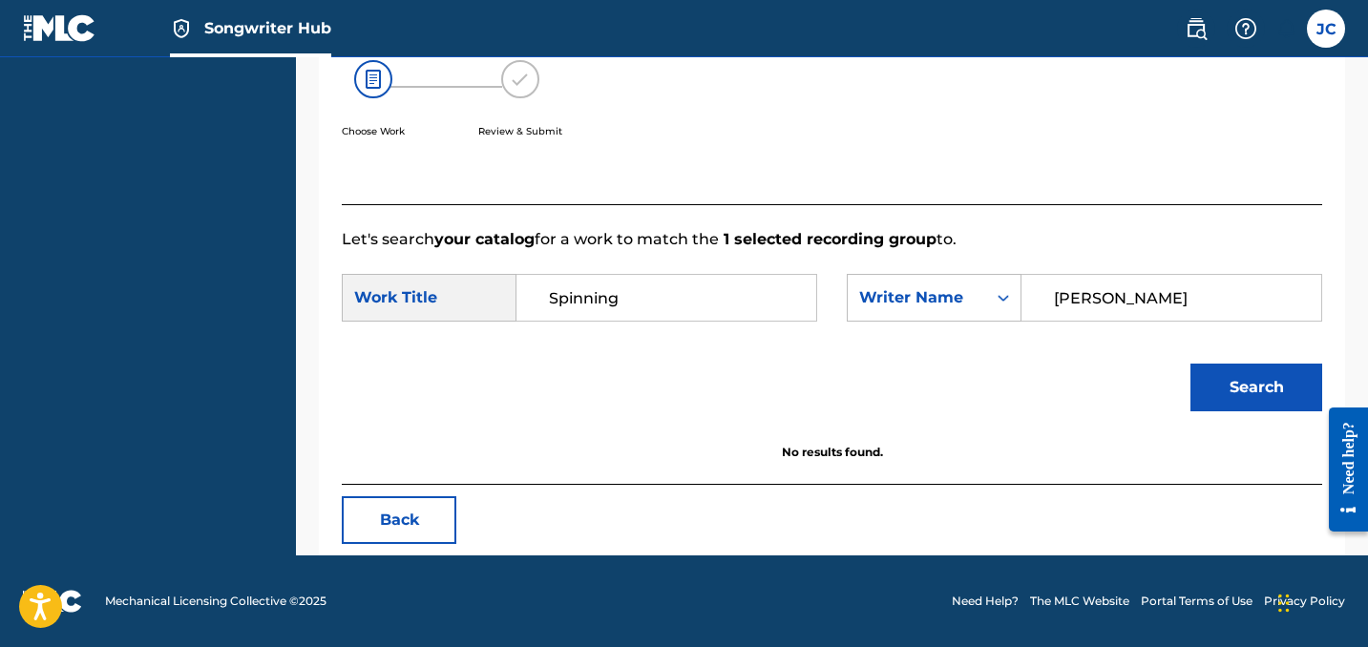
scroll to position [326, 0]
click at [543, 294] on input "Spinning" at bounding box center [666, 298] width 267 height 46
click at [1256, 388] on button "Search" at bounding box center [1256, 388] width 132 height 48
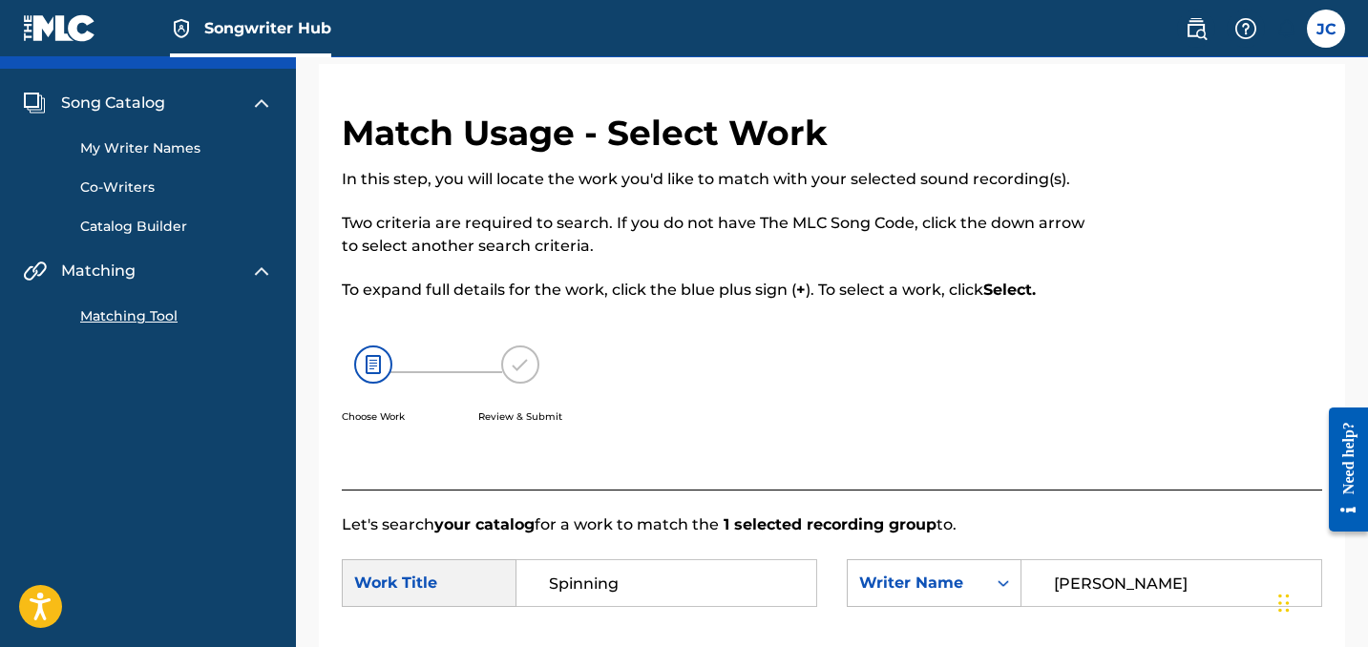
scroll to position [19, 0]
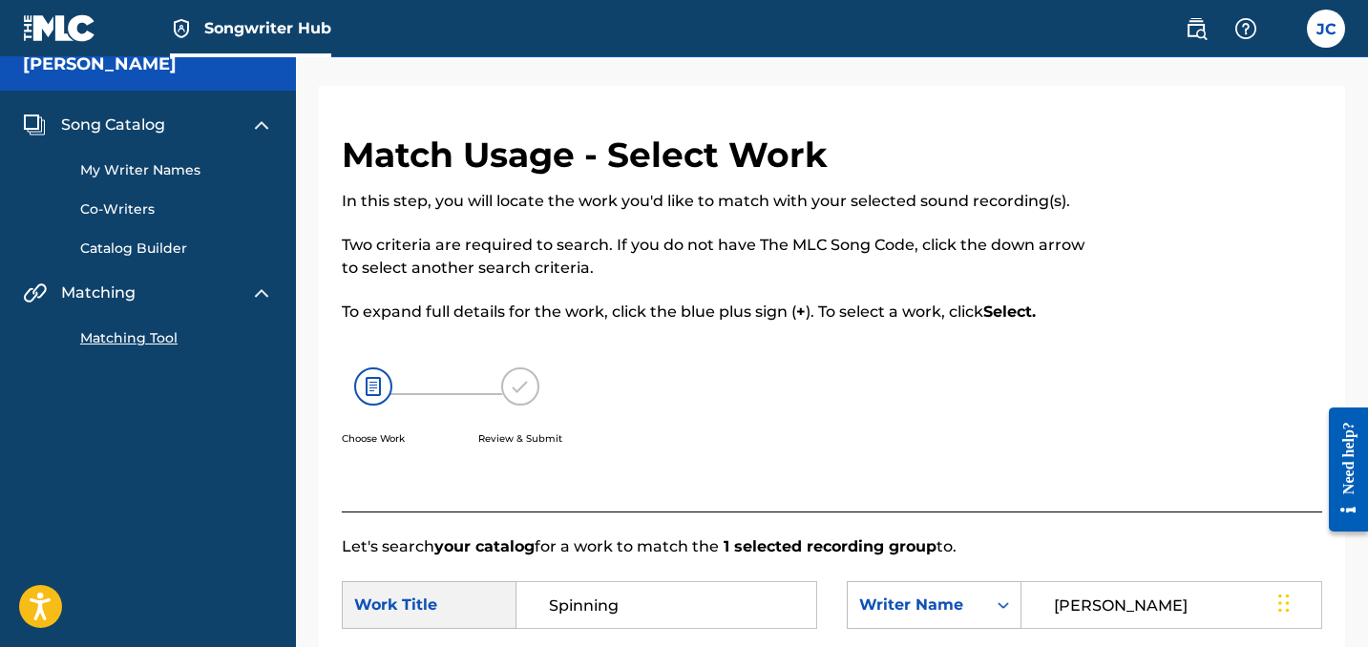
click at [146, 244] on link "Catalog Builder" at bounding box center [176, 249] width 193 height 20
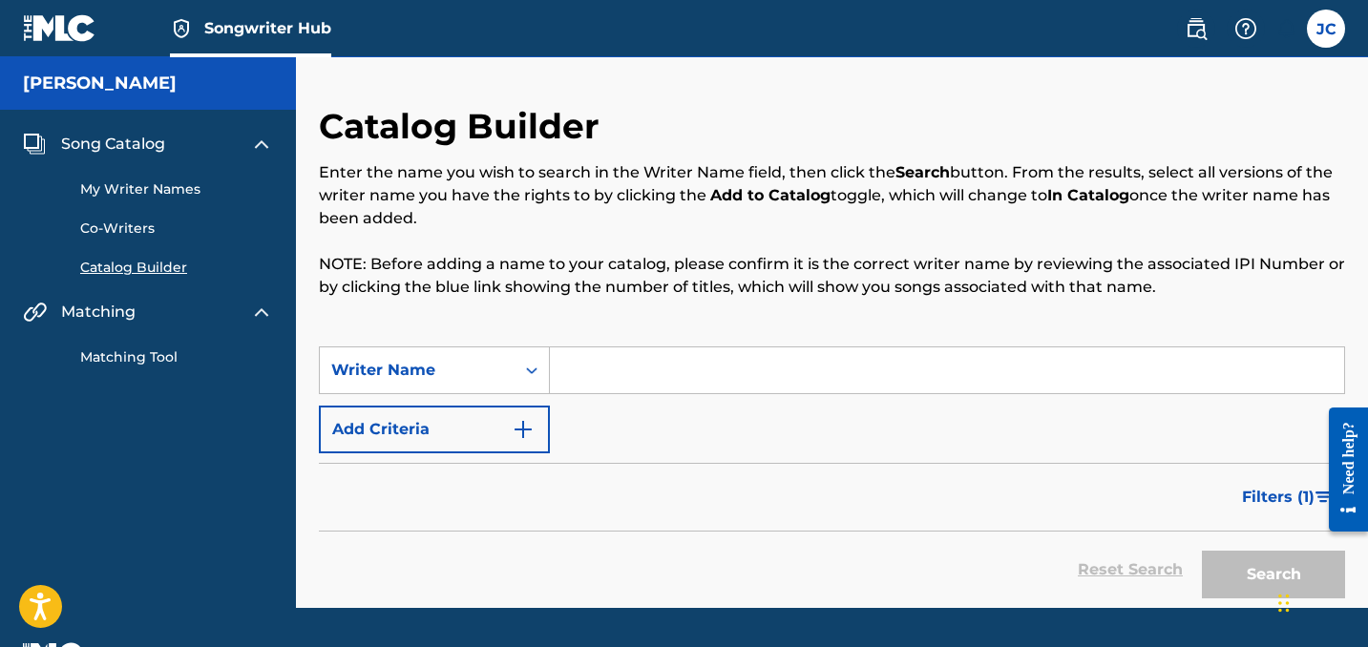
click at [632, 380] on input "Search Form" at bounding box center [947, 370] width 794 height 46
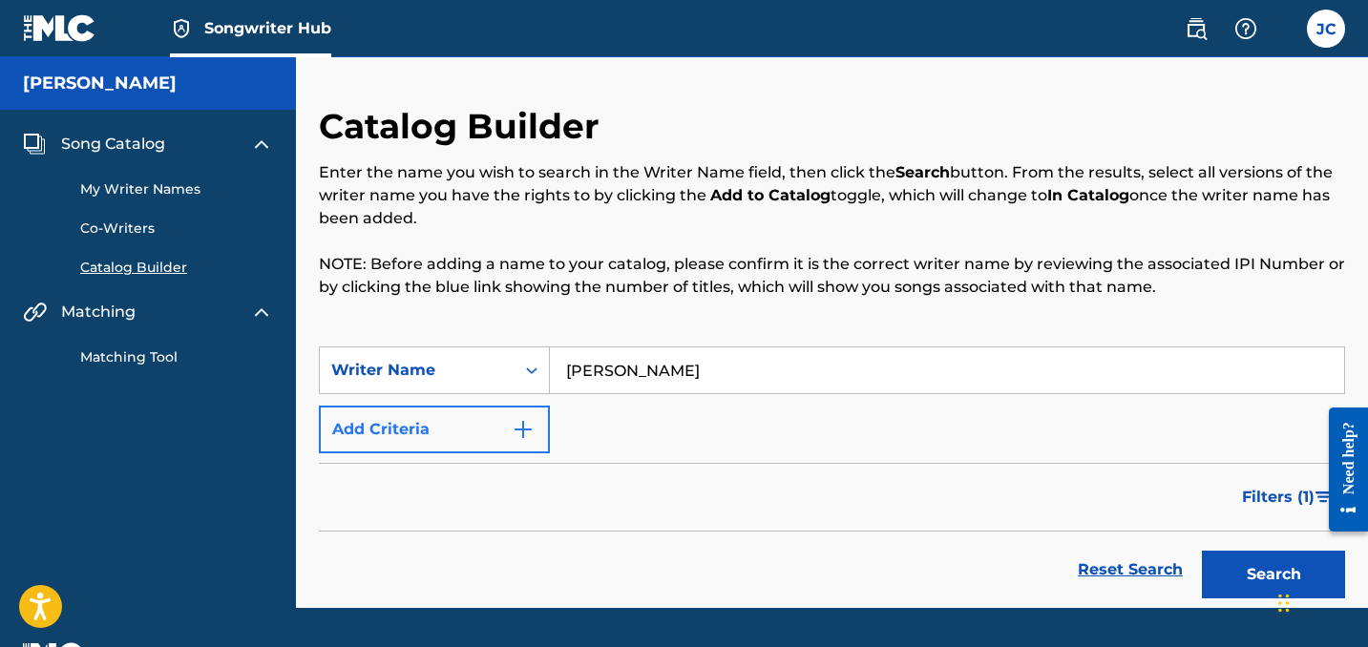
type input "[PERSON_NAME]"
click at [515, 434] on img "Search Form" at bounding box center [523, 429] width 23 height 23
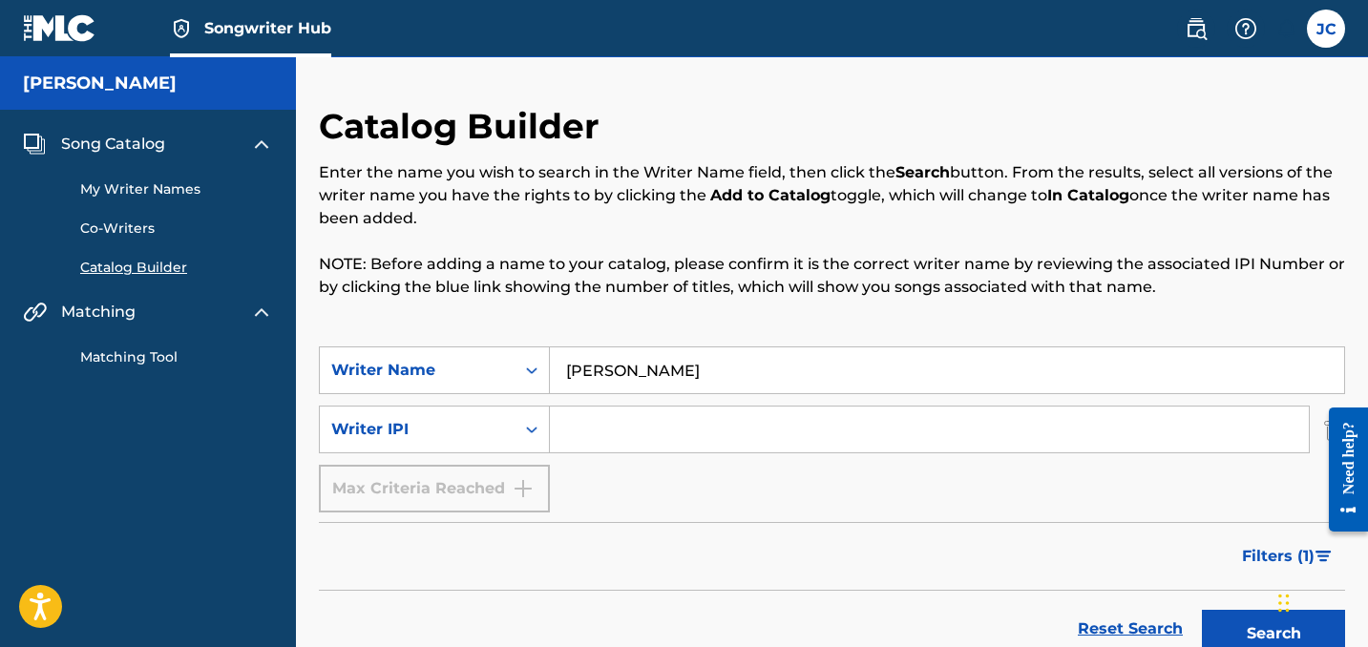
click at [515, 434] on div "Search Form" at bounding box center [531, 429] width 34 height 34
click at [528, 431] on icon "Search Form" at bounding box center [531, 429] width 19 height 19
click at [529, 491] on div "Max Criteria Reached" at bounding box center [434, 489] width 231 height 48
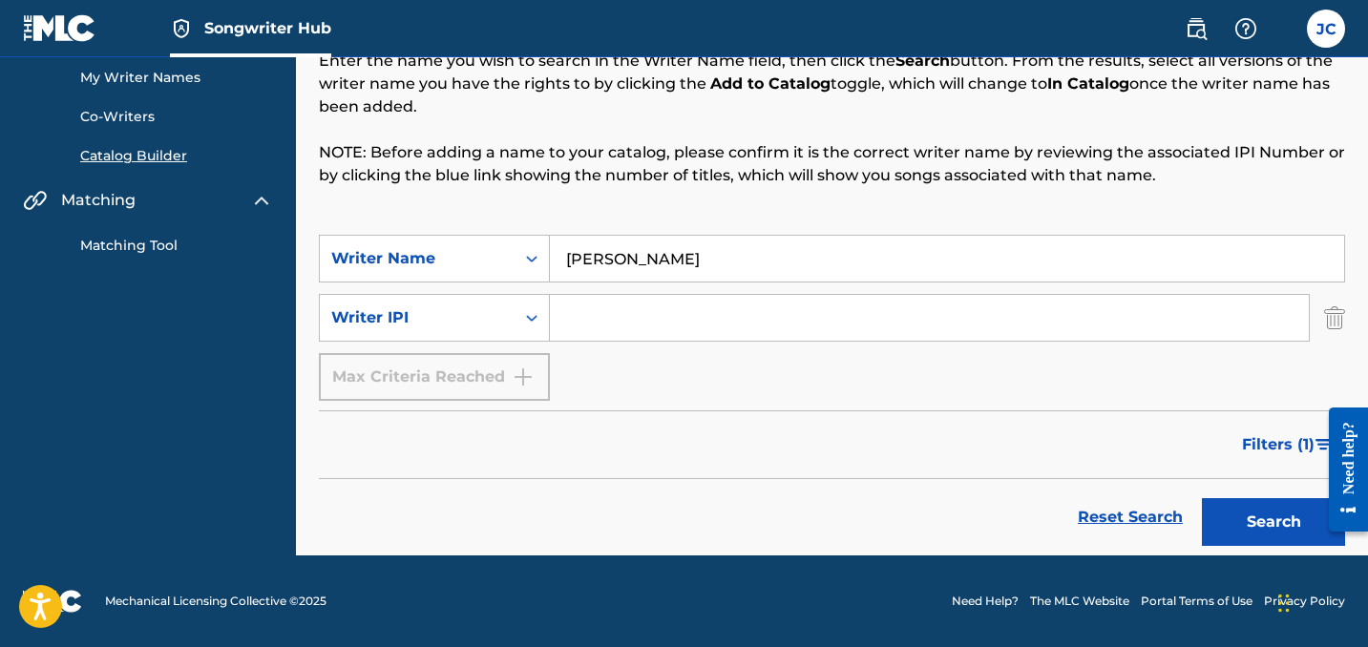
scroll to position [112, 0]
click at [1264, 507] on button "Search" at bounding box center [1273, 522] width 143 height 48
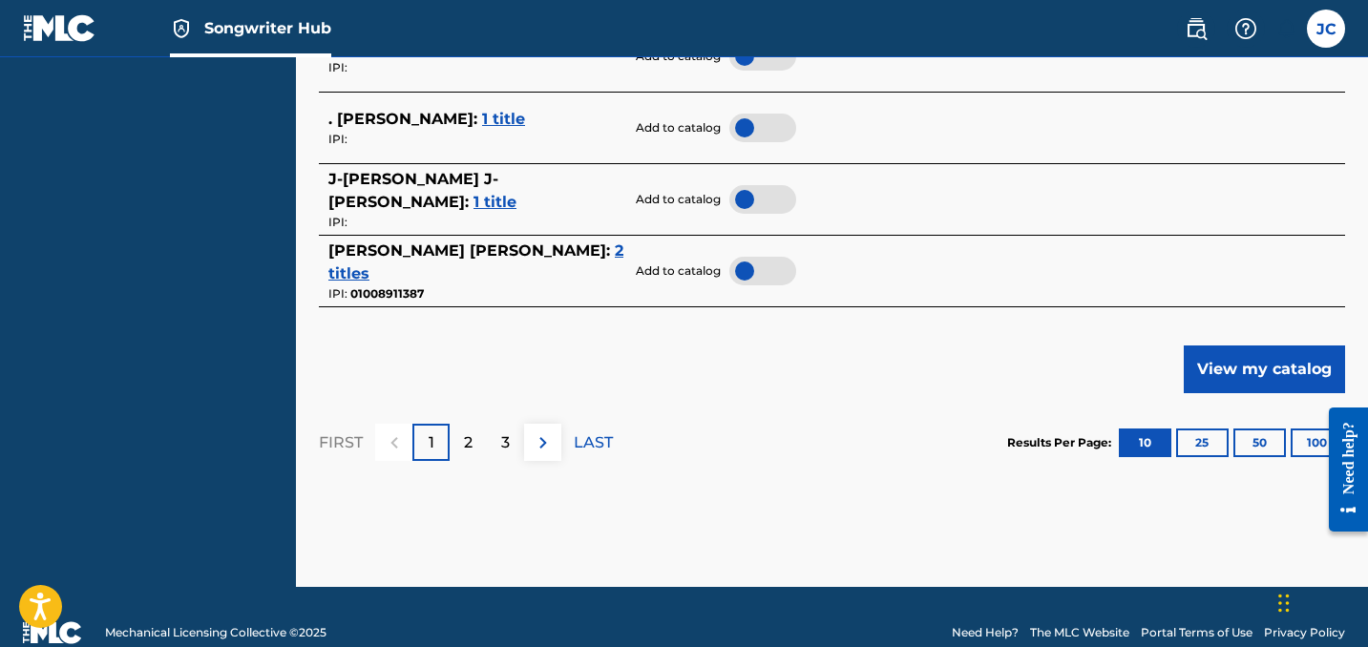
scroll to position [1139, 0]
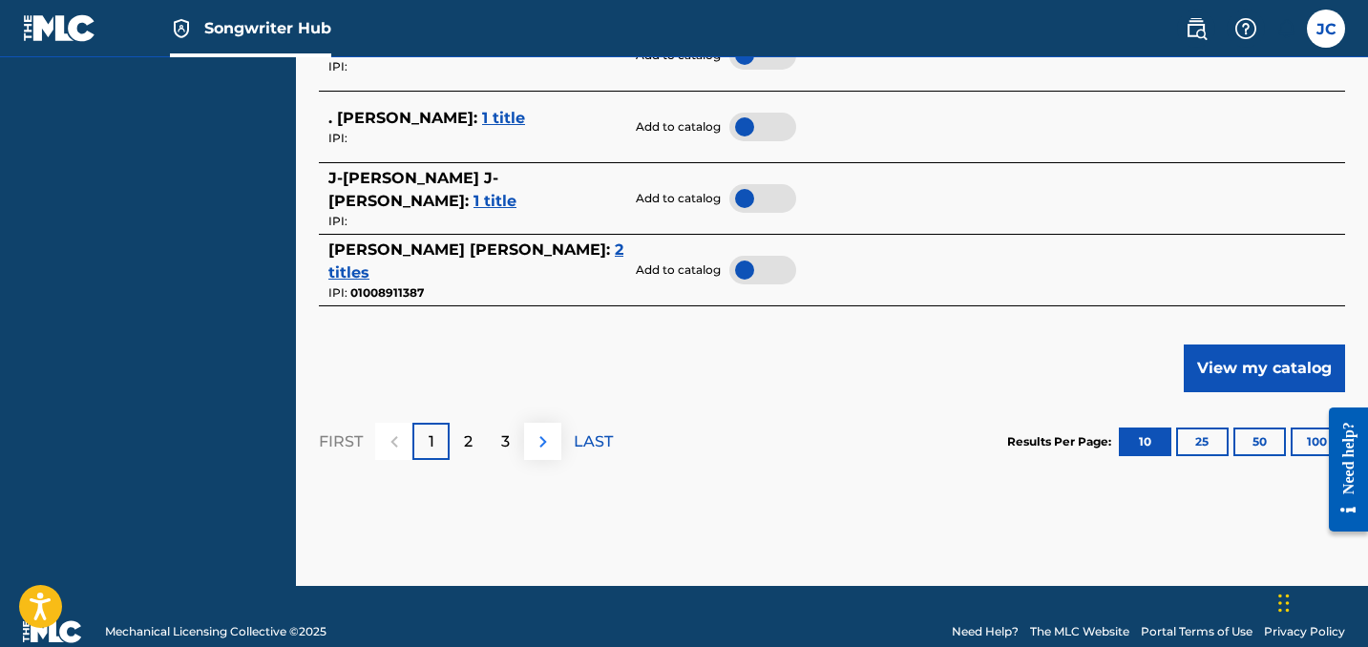
click at [546, 431] on img at bounding box center [543, 441] width 23 height 23
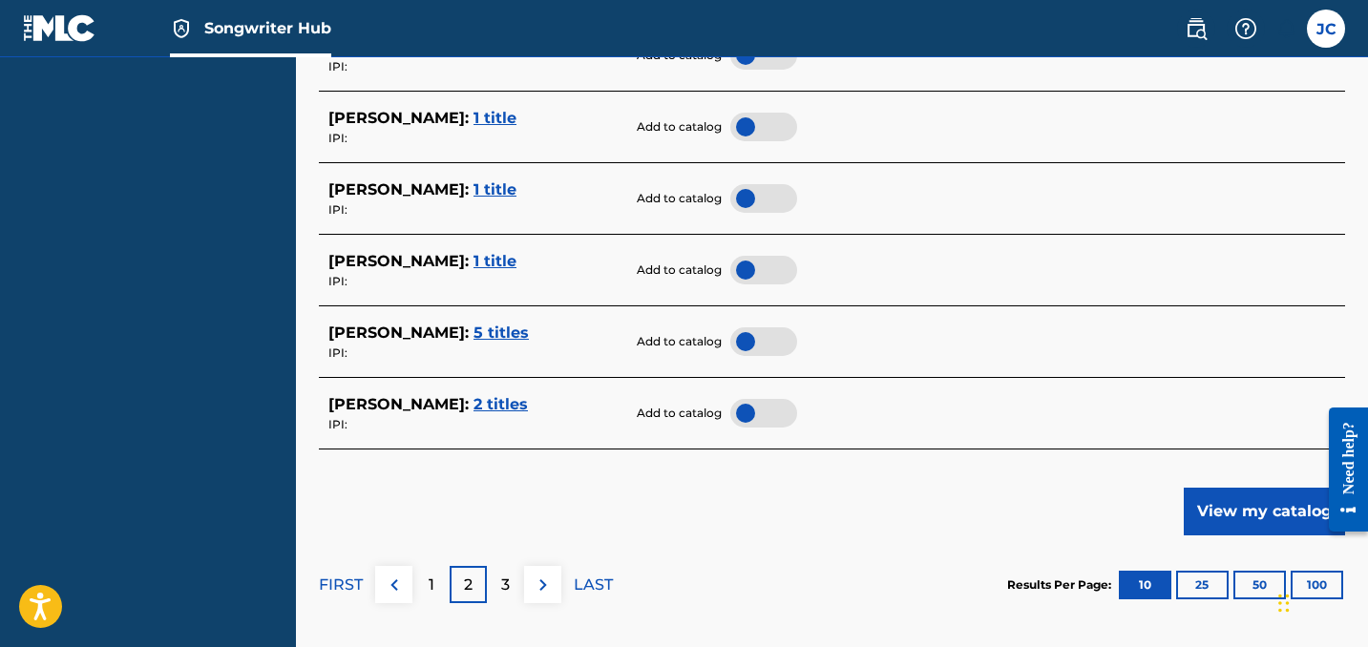
scroll to position [996, 0]
click at [551, 579] on img at bounding box center [543, 584] width 23 height 23
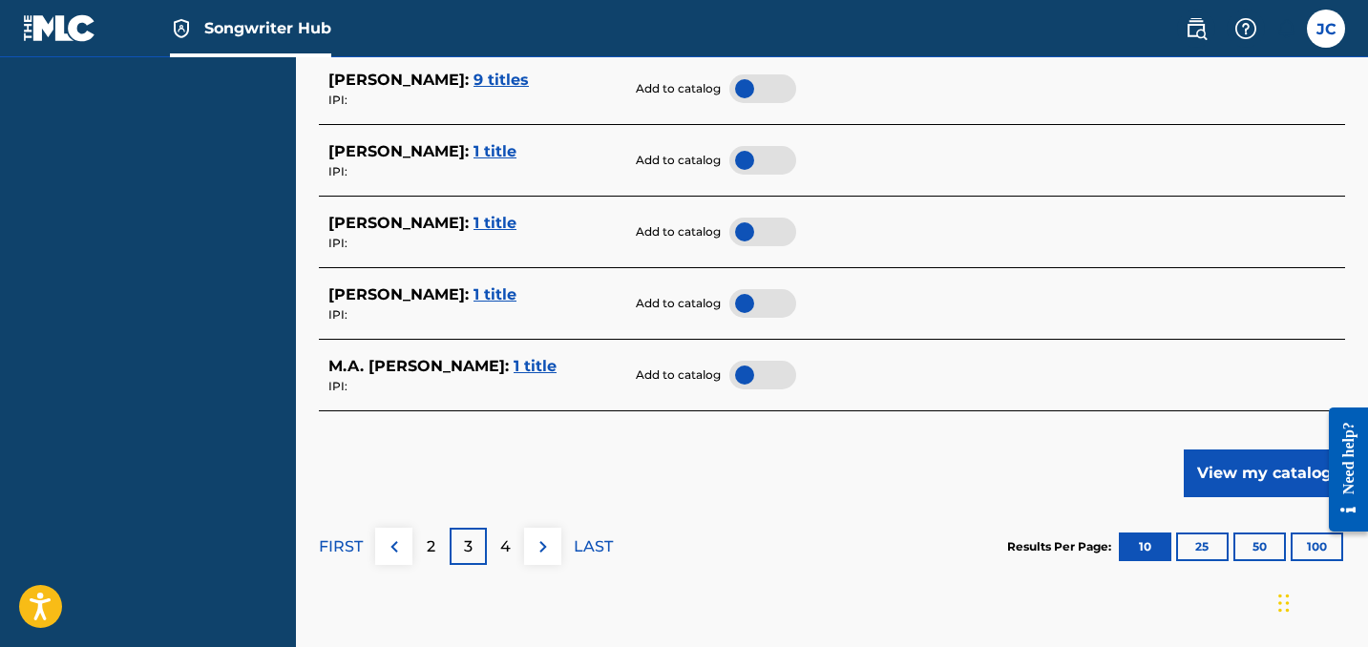
scroll to position [1037, 0]
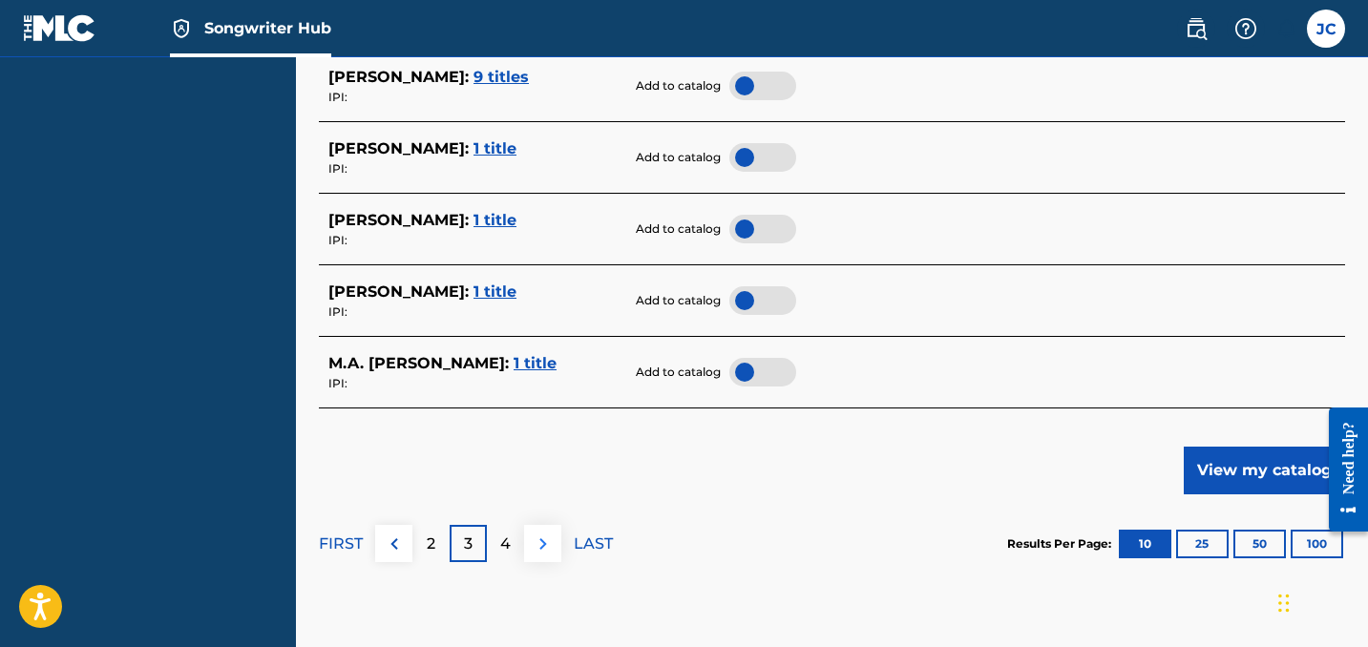
click at [537, 535] on img at bounding box center [543, 544] width 23 height 23
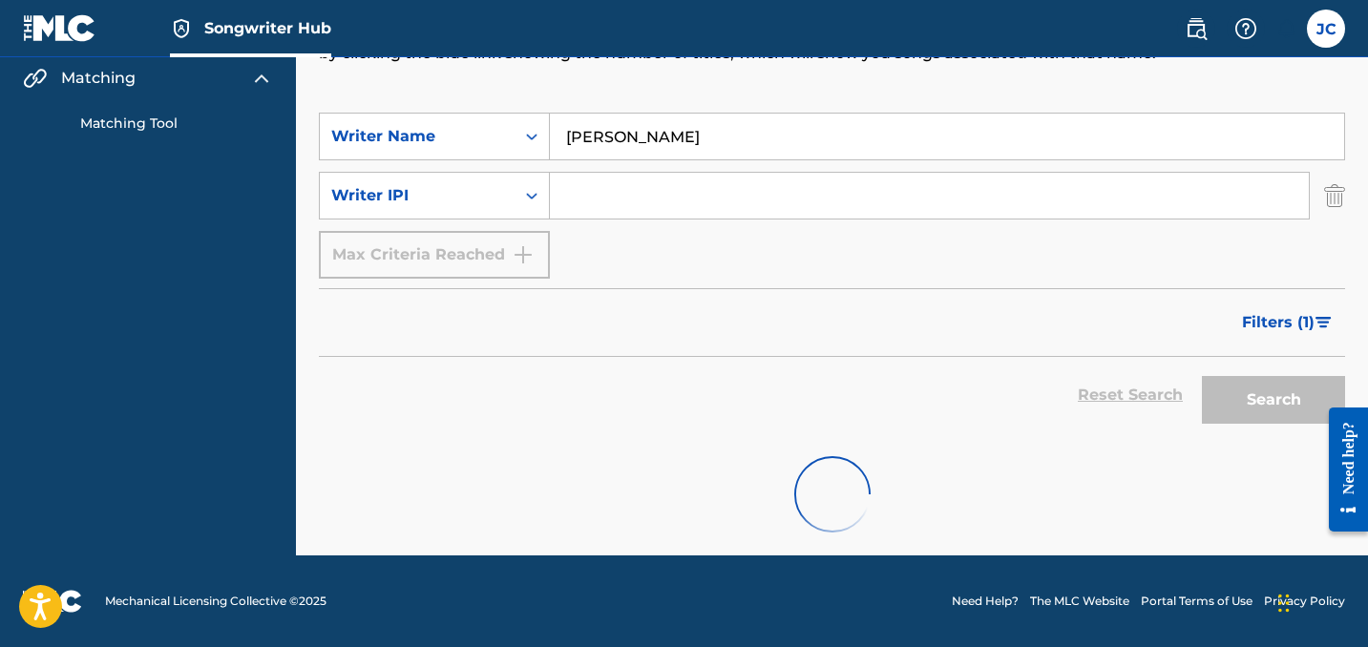
scroll to position [234, 0]
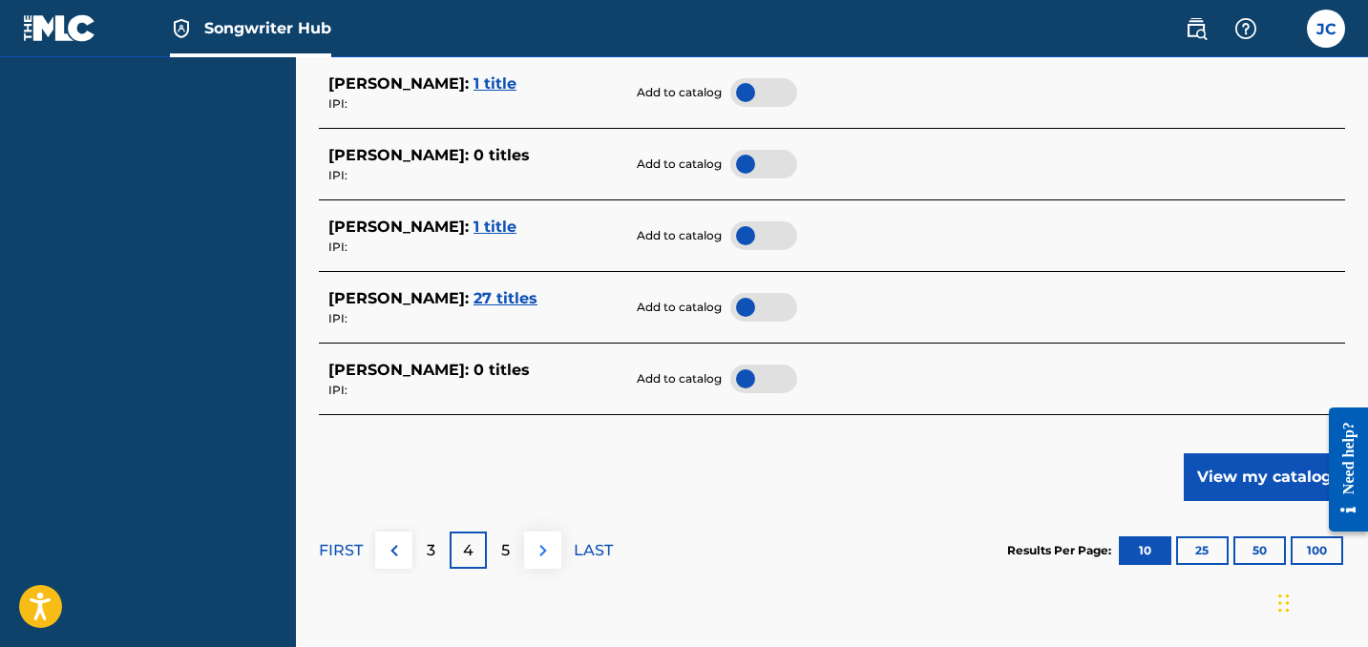
click at [542, 539] on img at bounding box center [543, 550] width 23 height 23
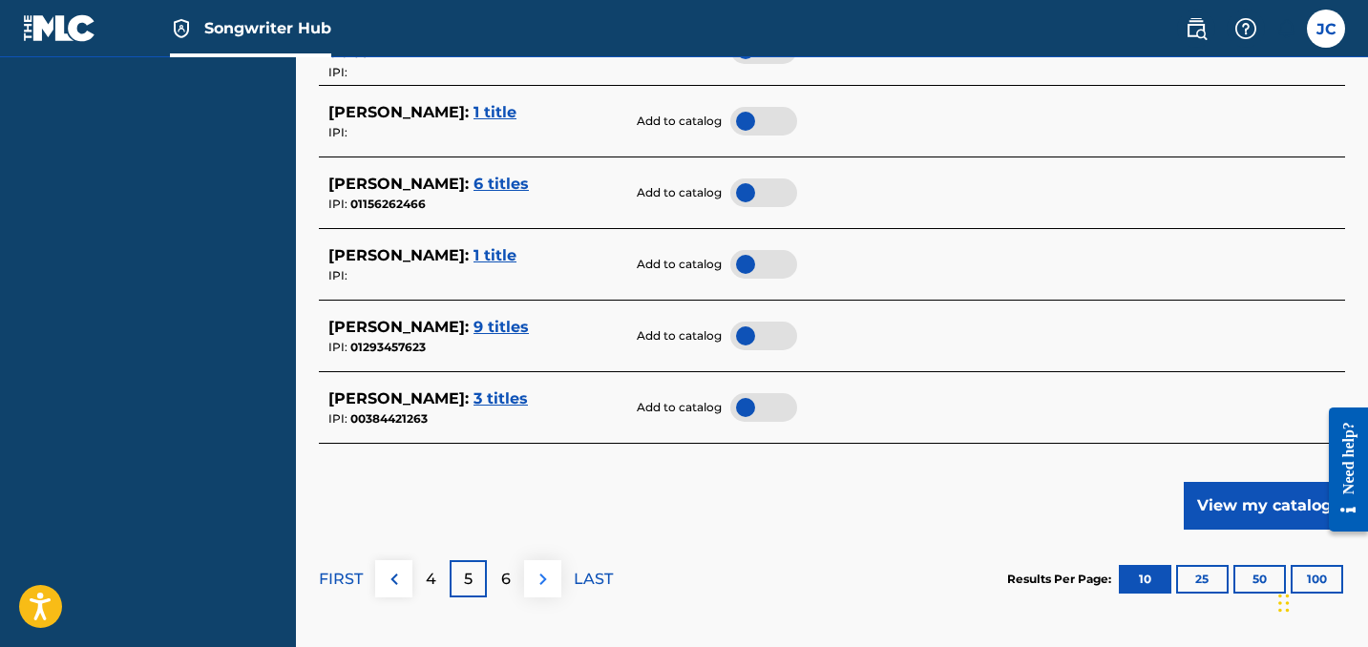
click at [536, 571] on img at bounding box center [543, 579] width 23 height 23
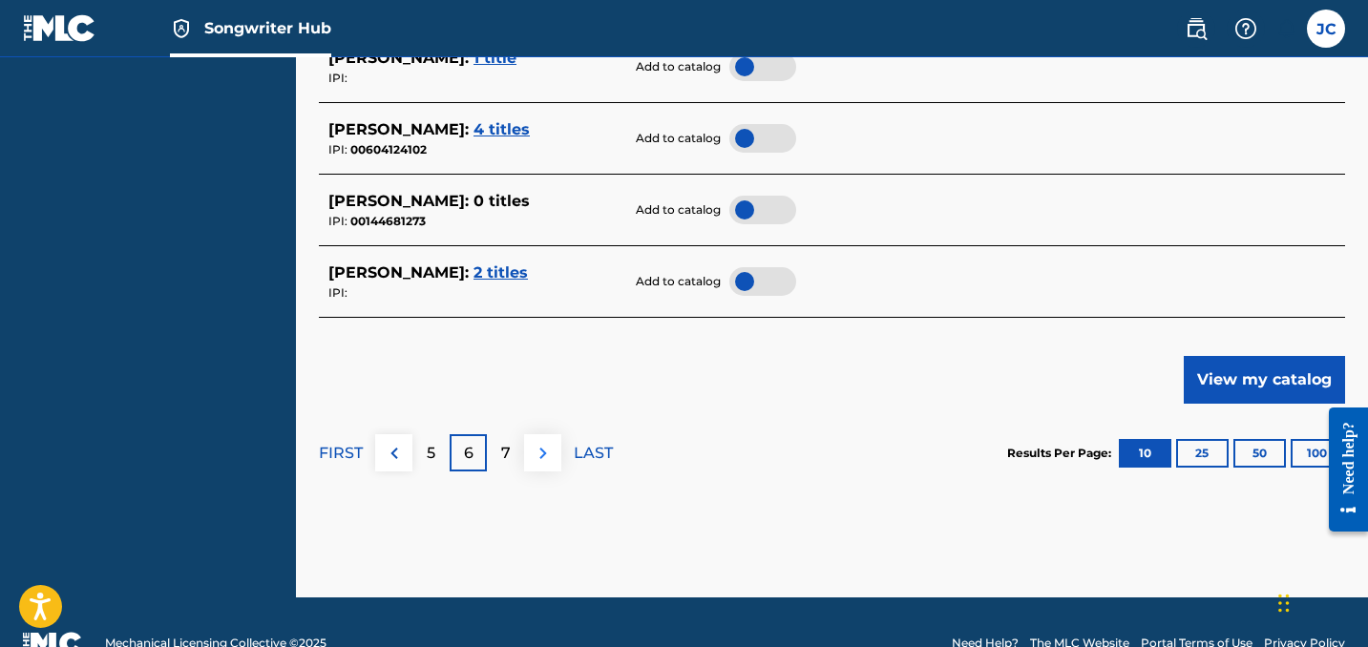
click at [545, 442] on img at bounding box center [543, 453] width 23 height 23
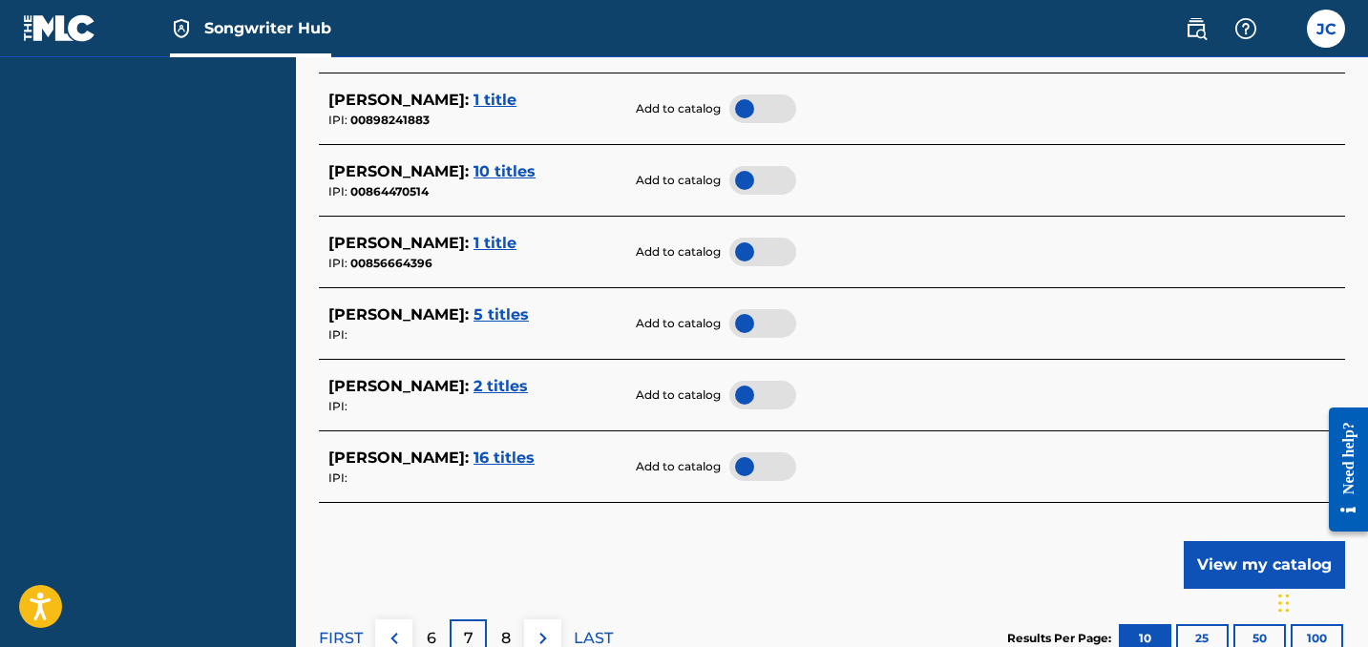
scroll to position [951, 0]
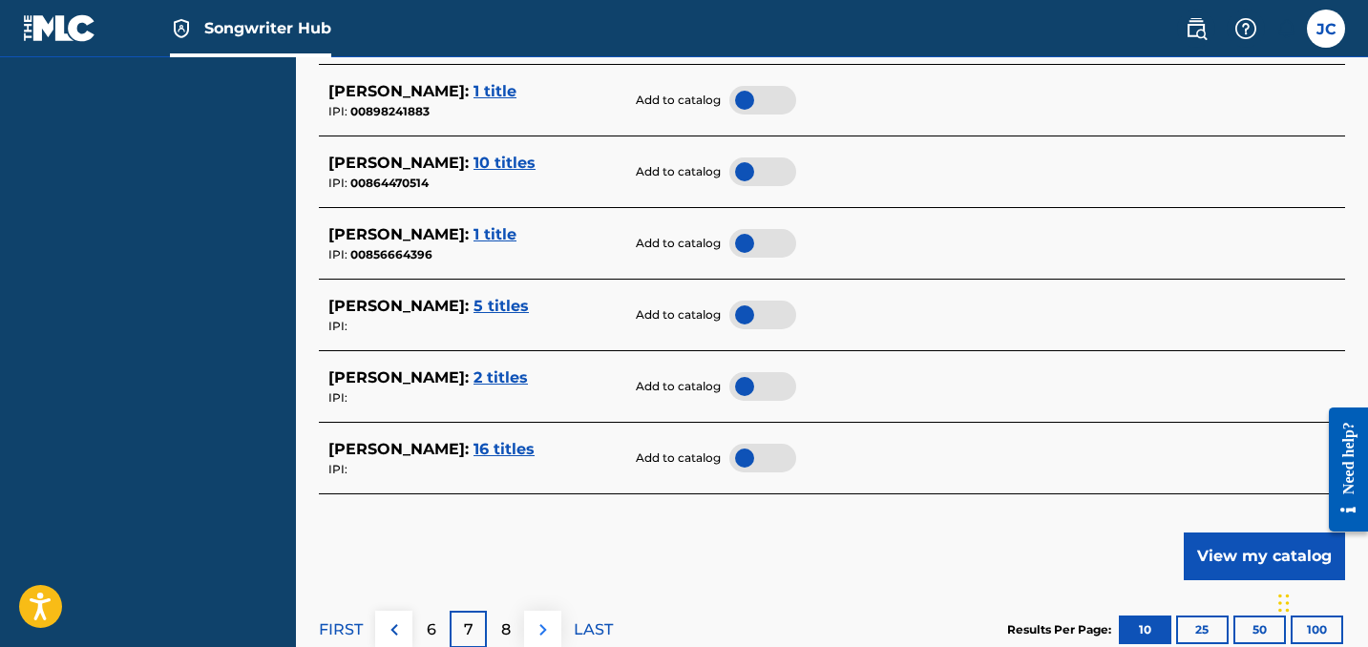
click at [539, 618] on img at bounding box center [543, 629] width 23 height 23
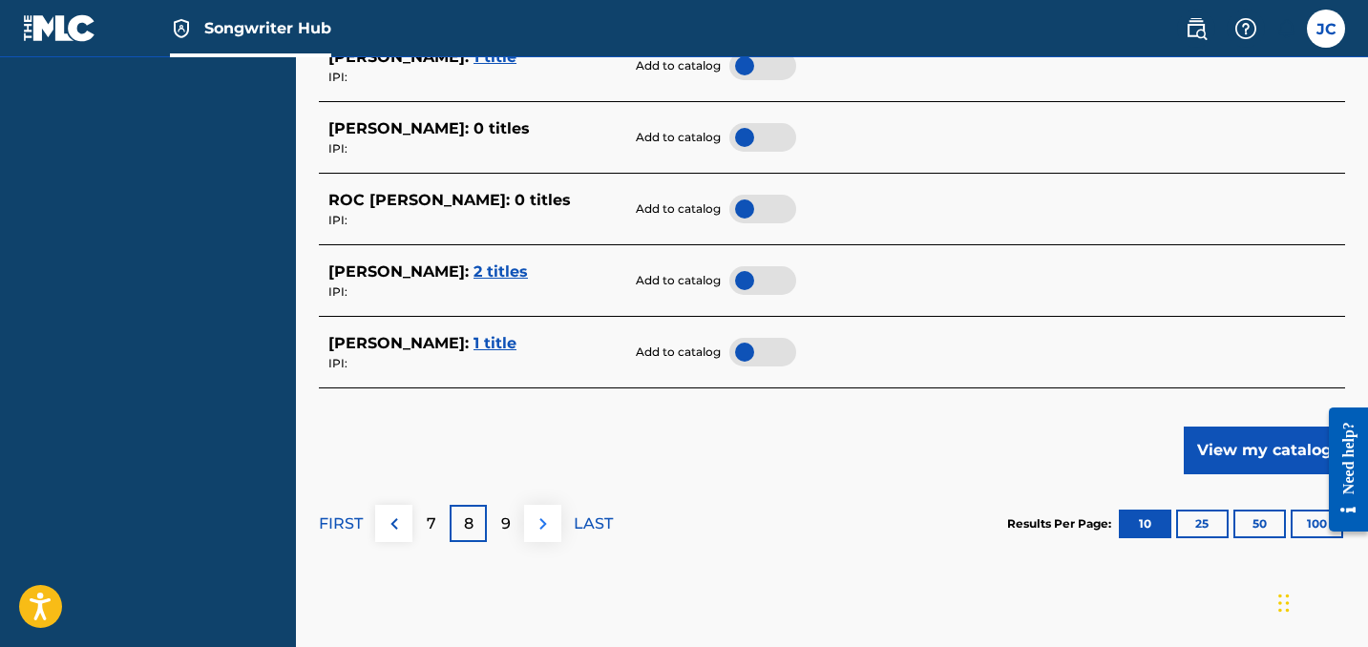
click at [542, 513] on img at bounding box center [543, 524] width 23 height 23
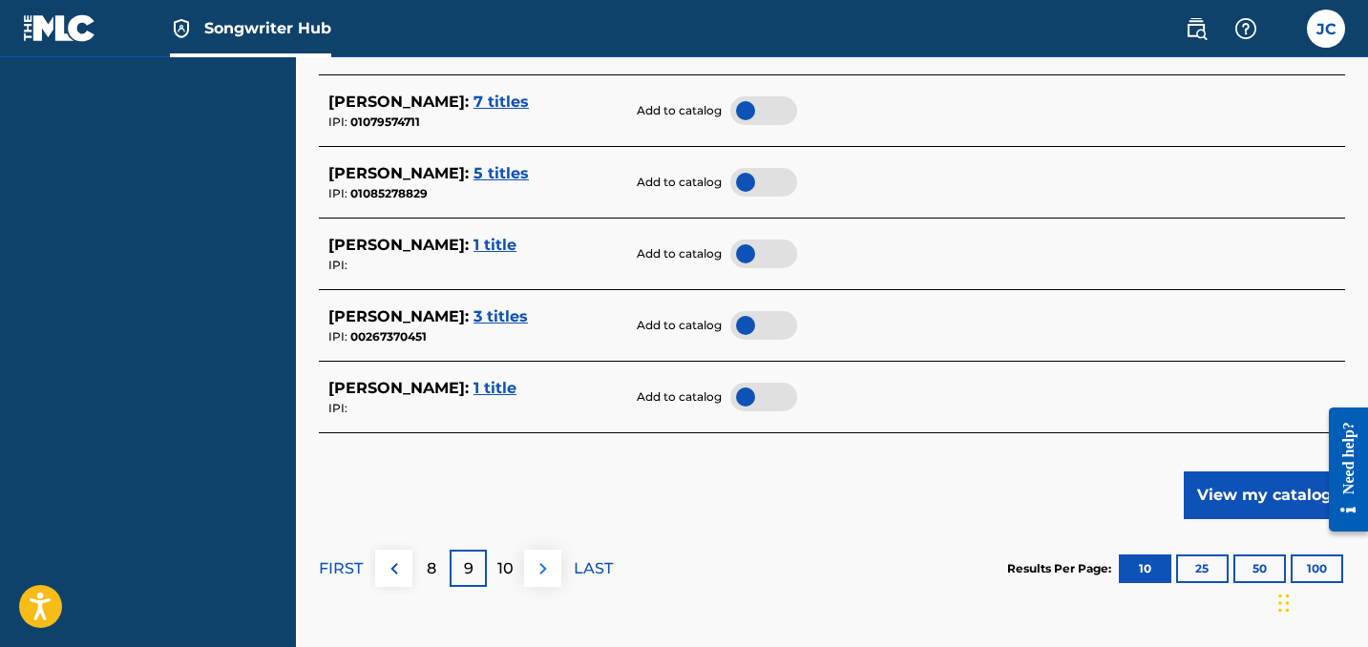
click at [548, 569] on img at bounding box center [543, 568] width 23 height 23
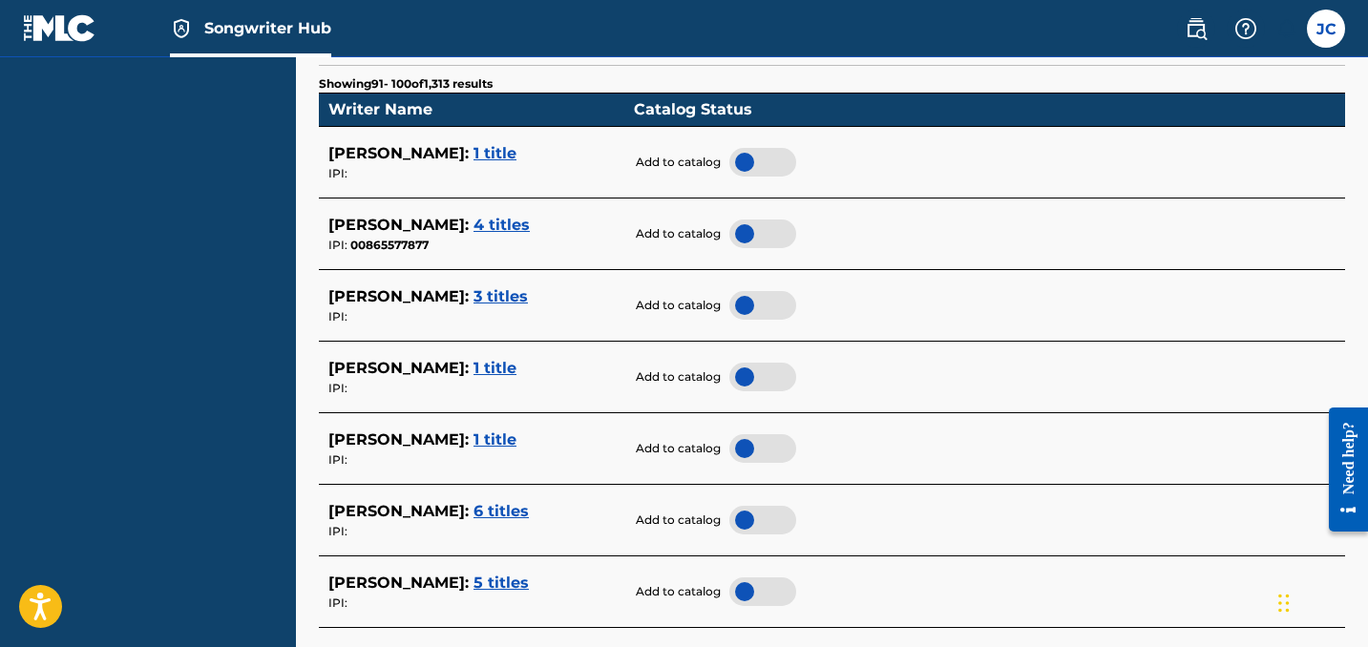
scroll to position [606, 0]
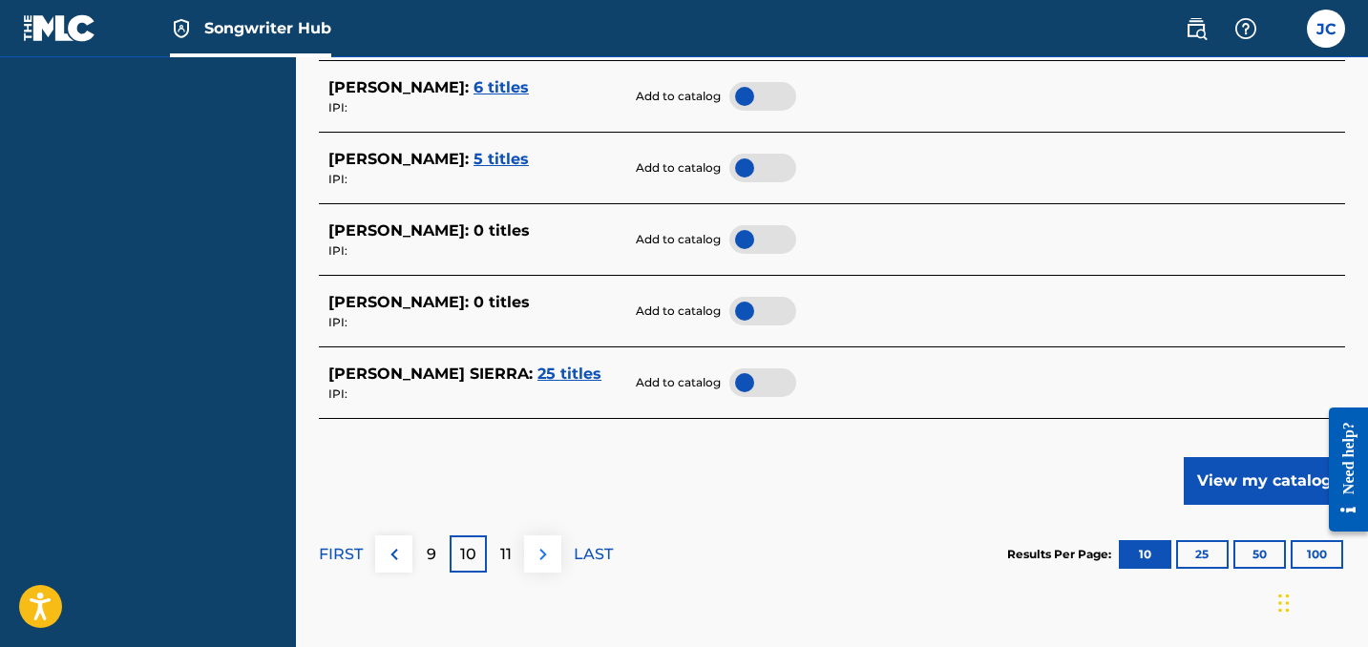
click at [545, 543] on img at bounding box center [543, 554] width 23 height 23
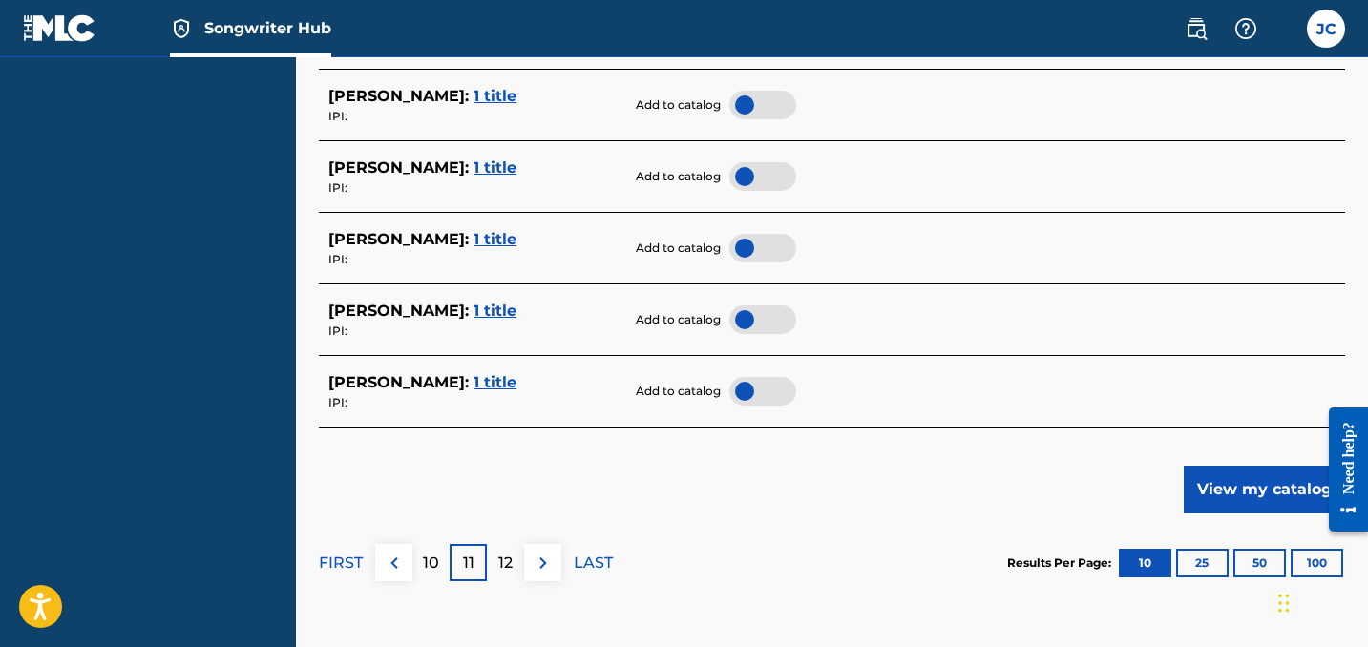
scroll to position [1018, 0]
click at [539, 561] on img at bounding box center [543, 562] width 23 height 23
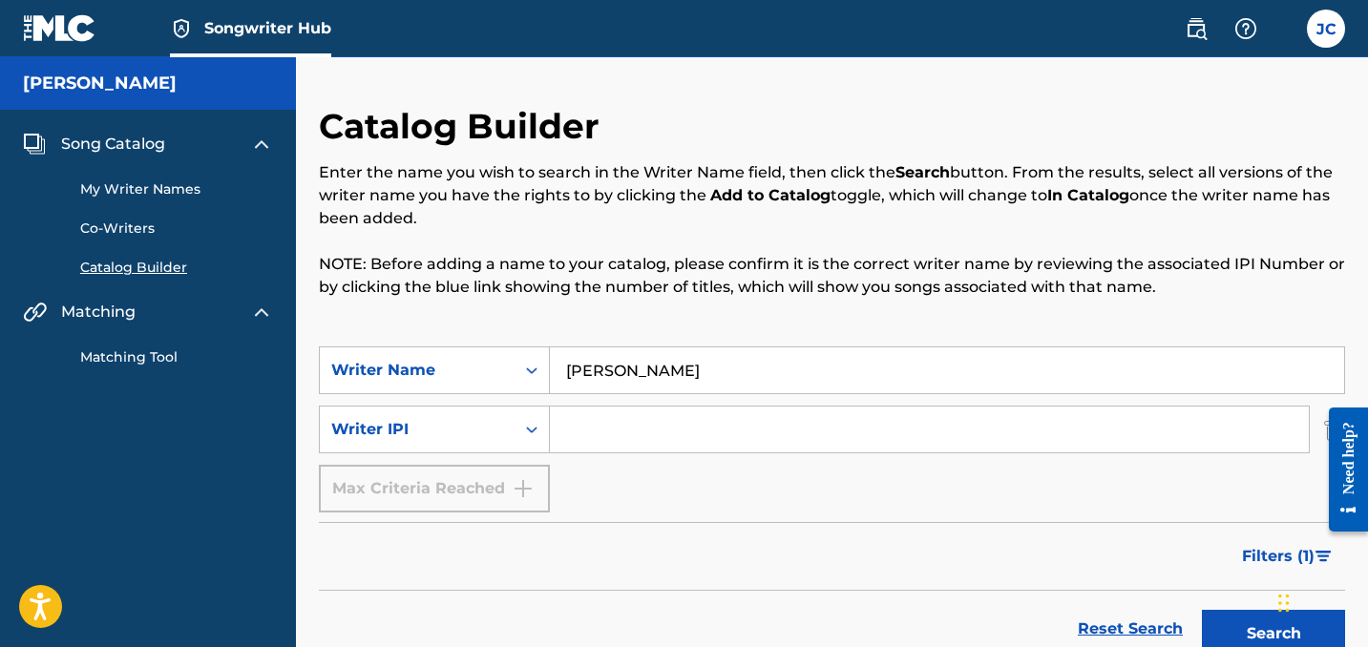
scroll to position [0, 0]
click at [680, 442] on input "Search Form" at bounding box center [929, 430] width 759 height 46
paste input "1041542"
click at [1273, 634] on button "Search" at bounding box center [1273, 634] width 143 height 48
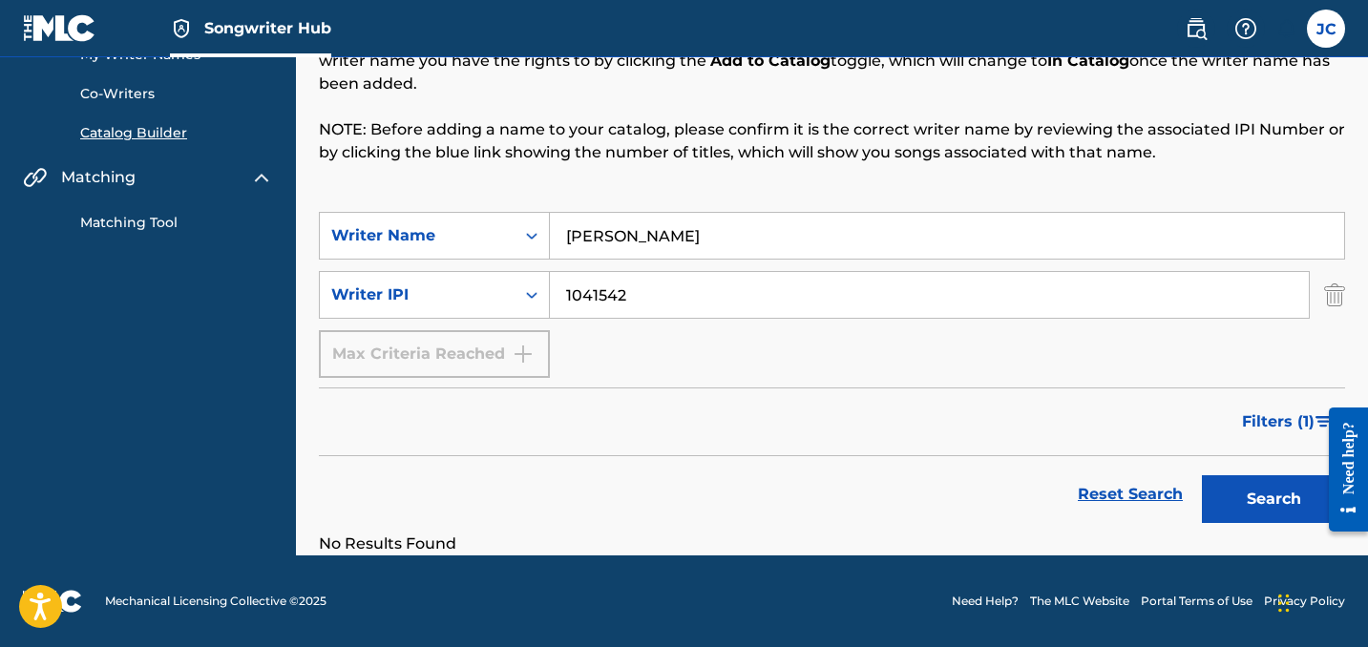
scroll to position [135, 0]
click at [1289, 496] on button "Search" at bounding box center [1273, 499] width 143 height 48
click at [822, 284] on input "1041542" at bounding box center [929, 295] width 759 height 46
paste input "00505840370"
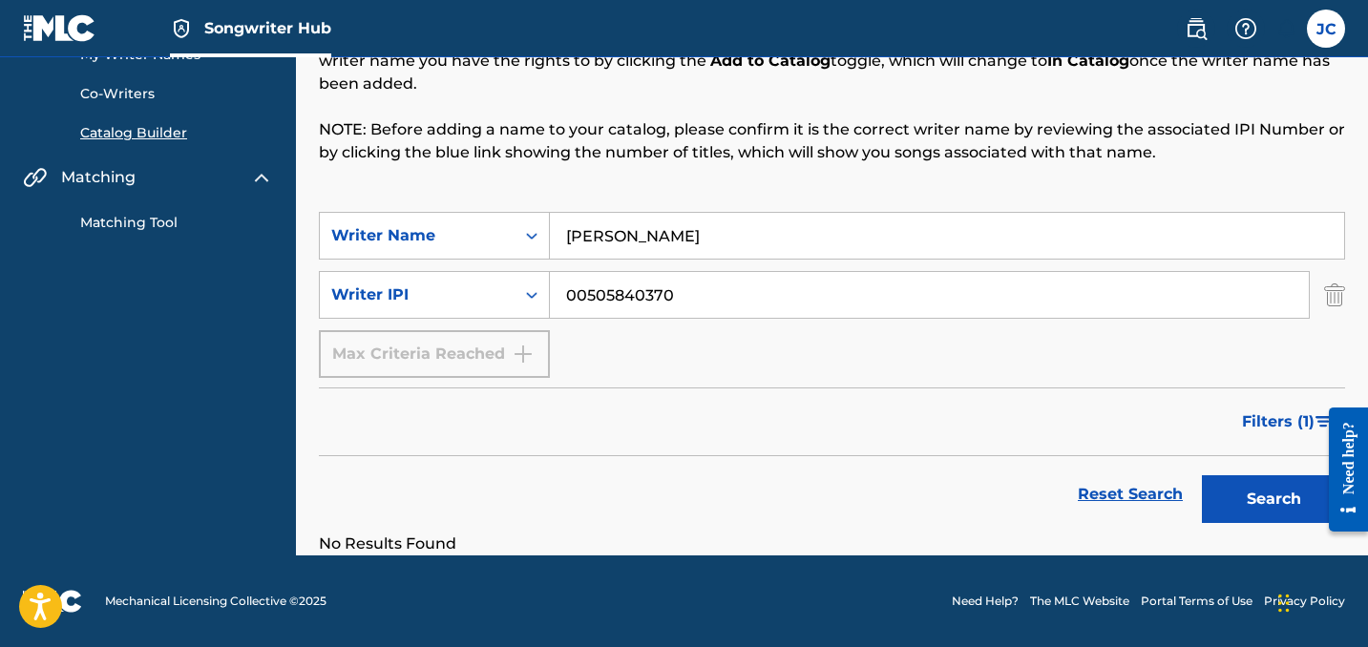
type input "00505840370"
click at [1273, 499] on button "Search" at bounding box center [1273, 499] width 143 height 48
click at [739, 250] on input "[PERSON_NAME]" at bounding box center [947, 236] width 794 height 46
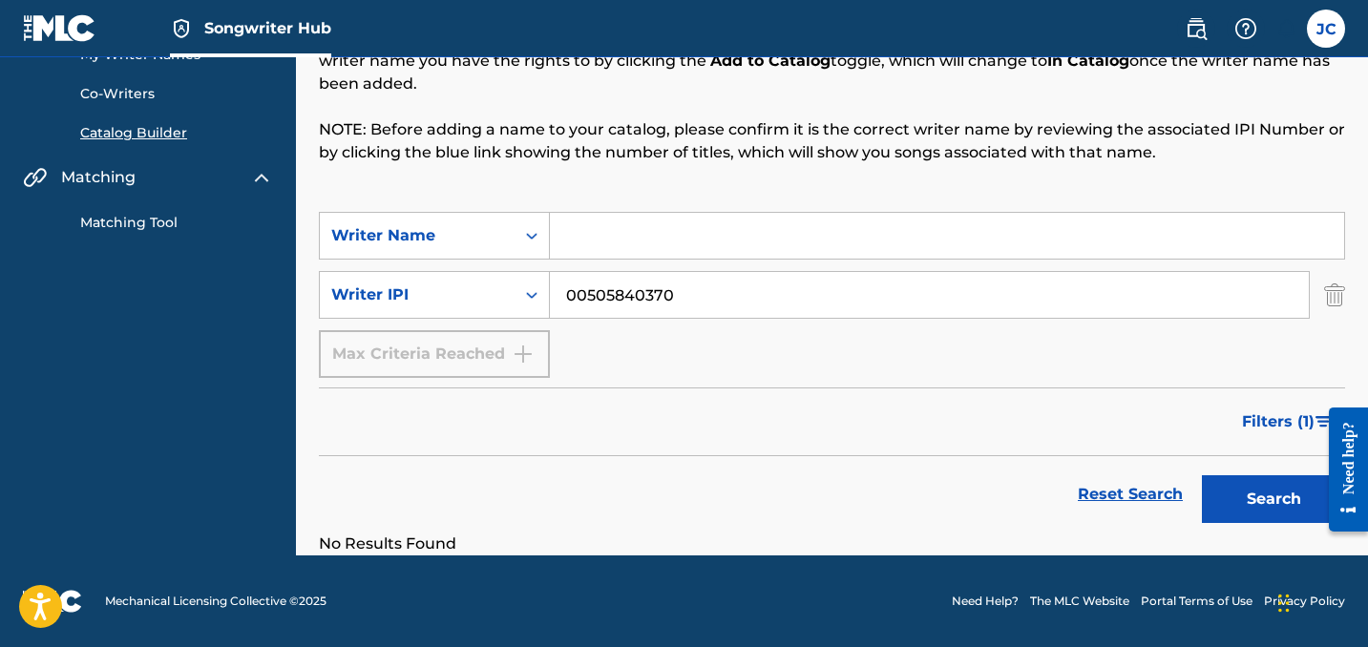
click at [1273, 499] on button "Search" at bounding box center [1273, 499] width 143 height 48
click at [727, 302] on input "00505840370" at bounding box center [929, 295] width 759 height 46
click at [1273, 499] on button "Search" at bounding box center [1273, 499] width 143 height 48
click at [534, 292] on icon "Search Form" at bounding box center [531, 294] width 19 height 19
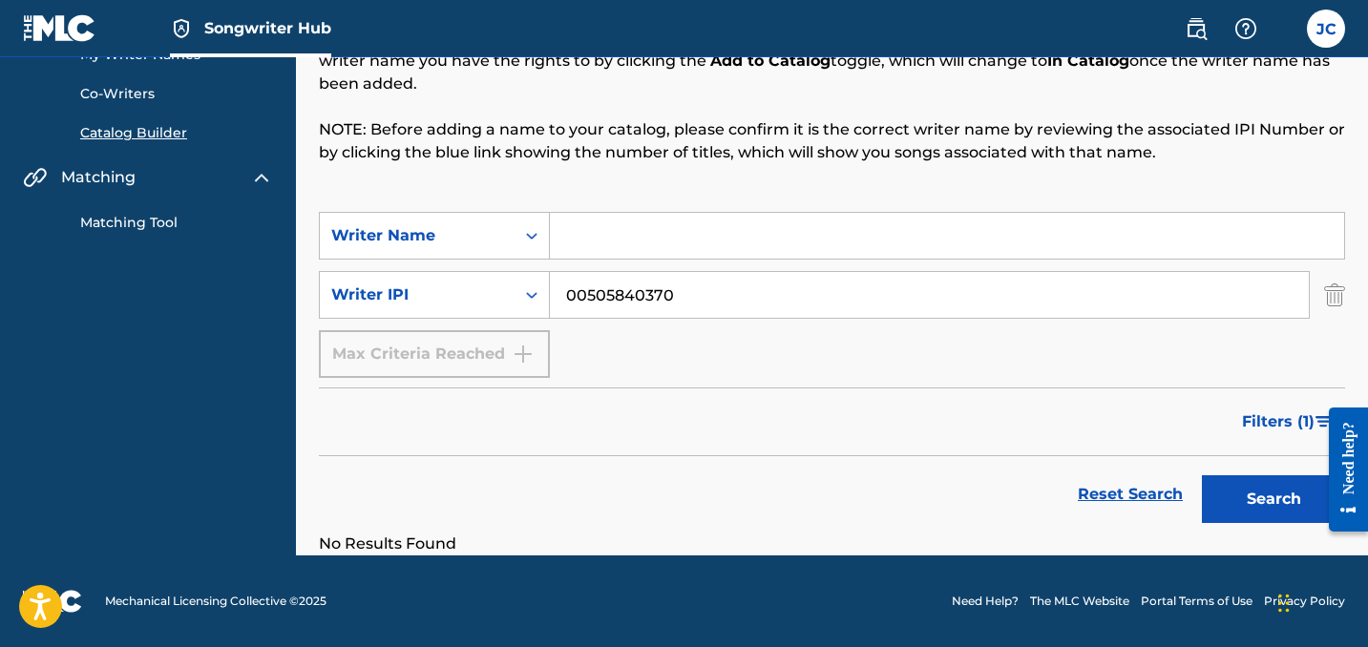
click at [723, 306] on input "00505840370" at bounding box center [929, 295] width 759 height 46
paste input "686021835"
type input "00686021835"
click at [1273, 499] on button "Search" at bounding box center [1273, 499] width 143 height 48
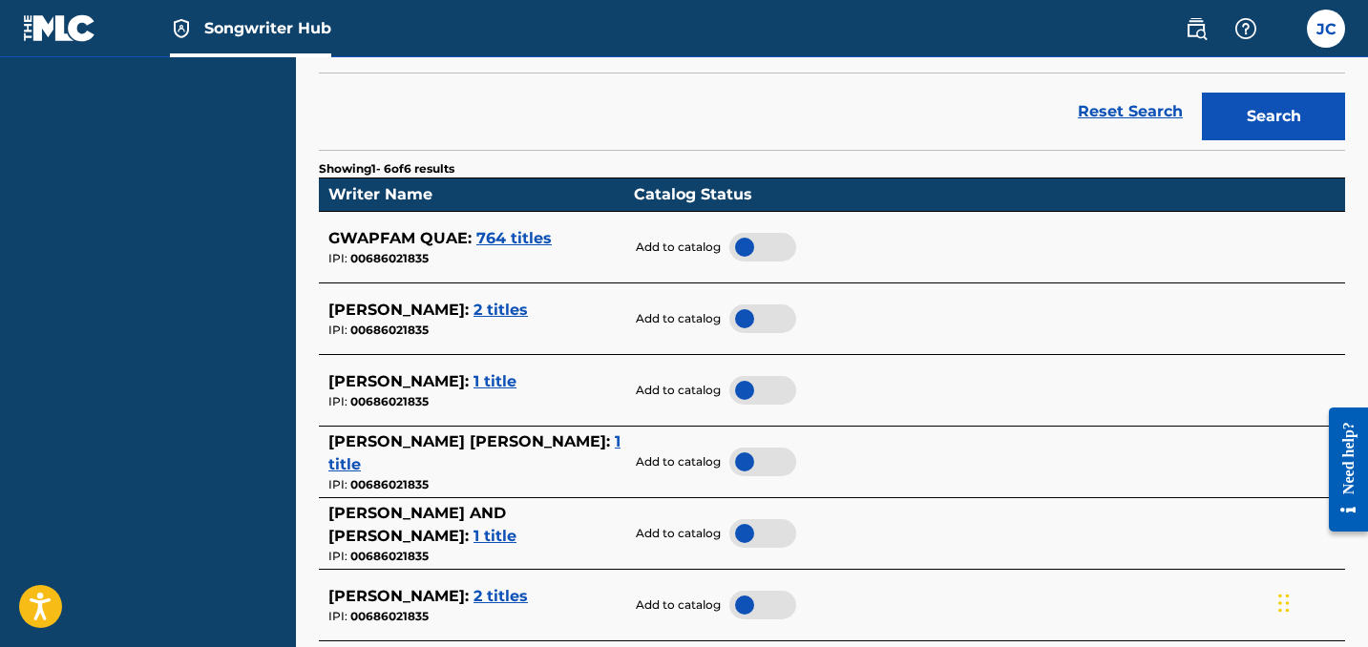
scroll to position [520, 0]
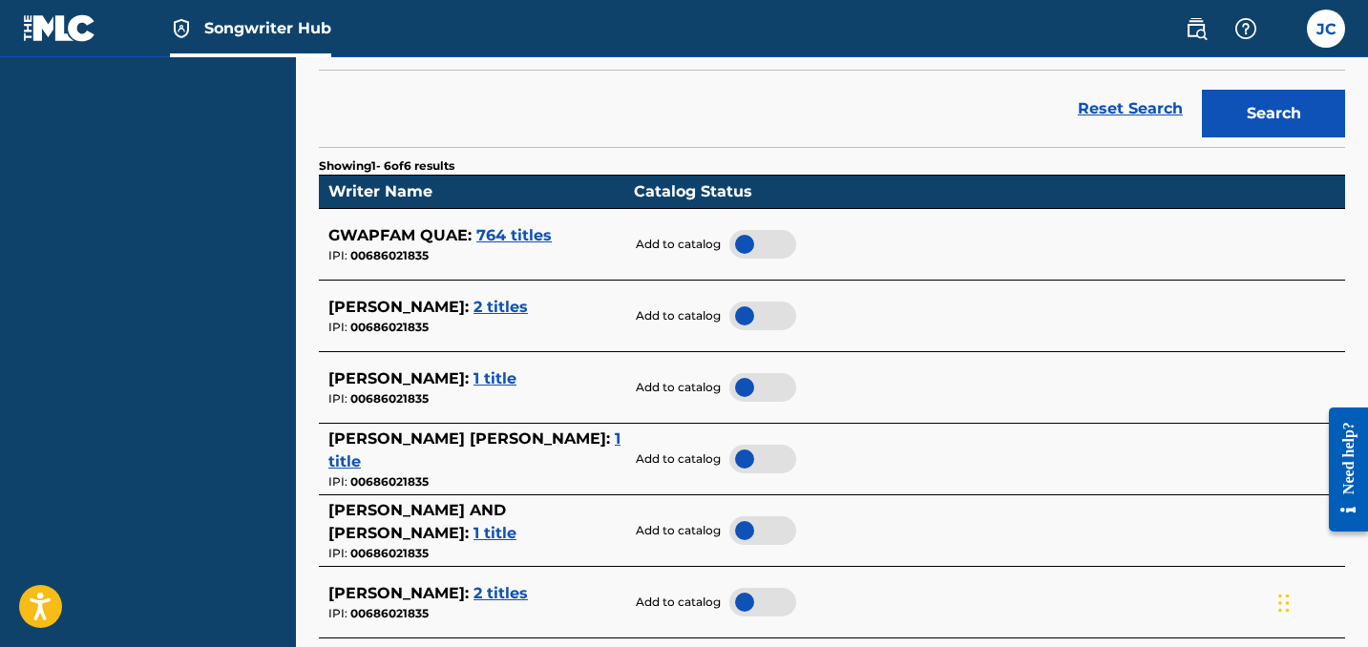
click at [516, 231] on span "764 titles" at bounding box center [513, 235] width 75 height 18
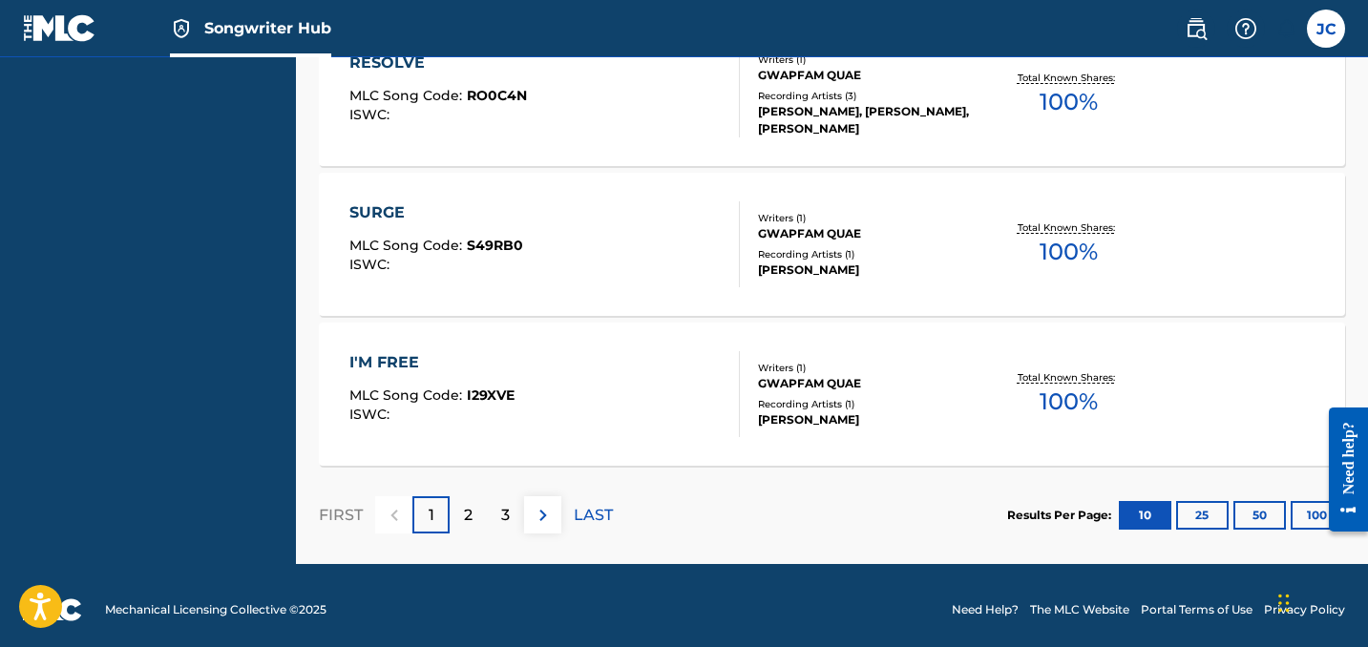
scroll to position [1787, 0]
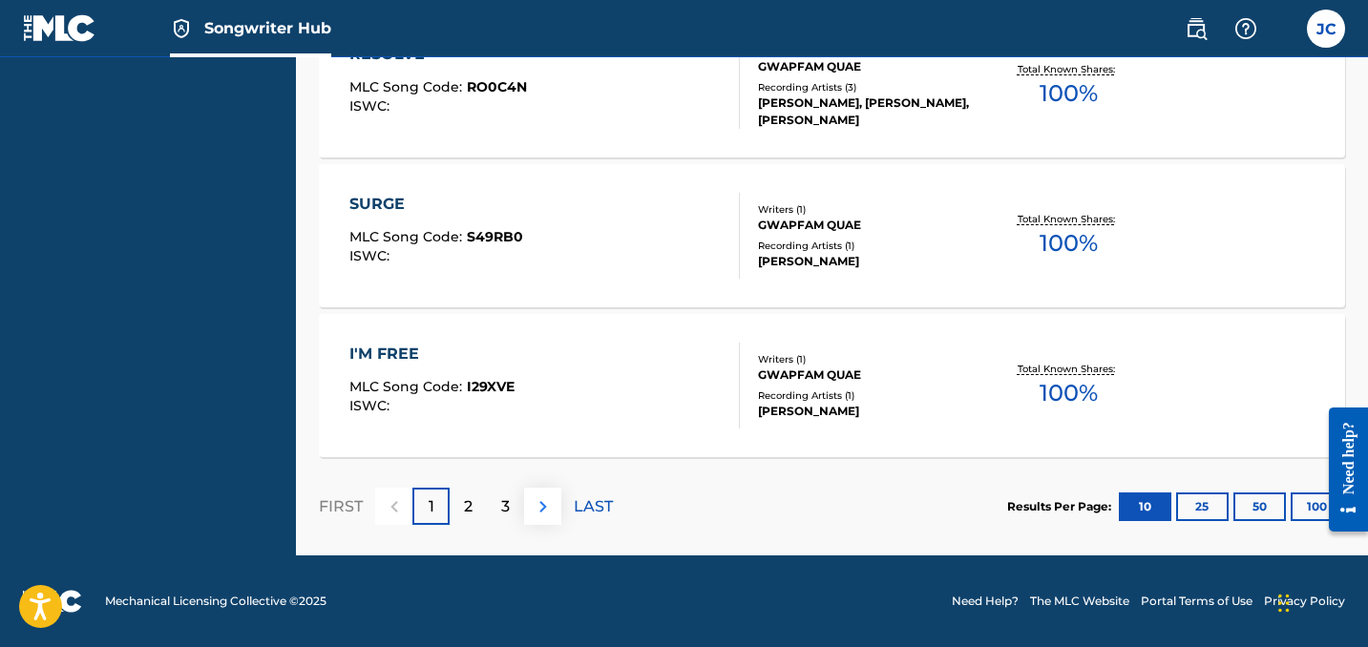
click at [537, 502] on img at bounding box center [543, 506] width 23 height 23
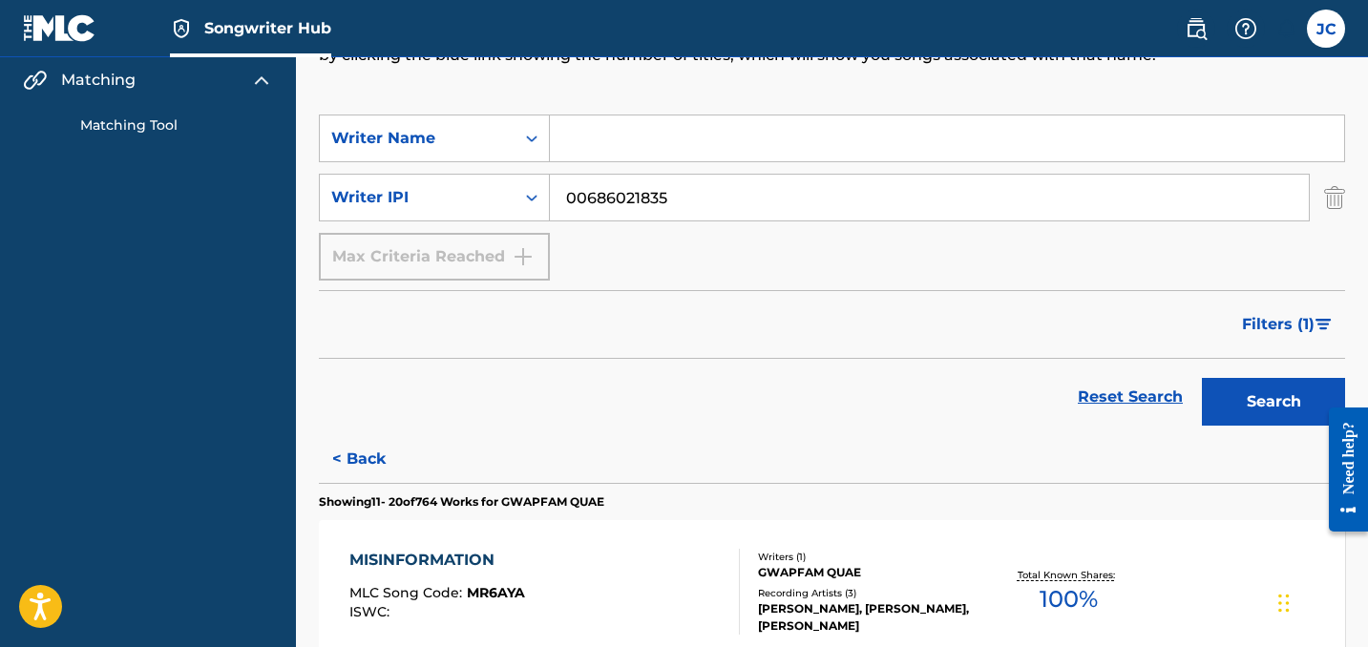
scroll to position [319, 1]
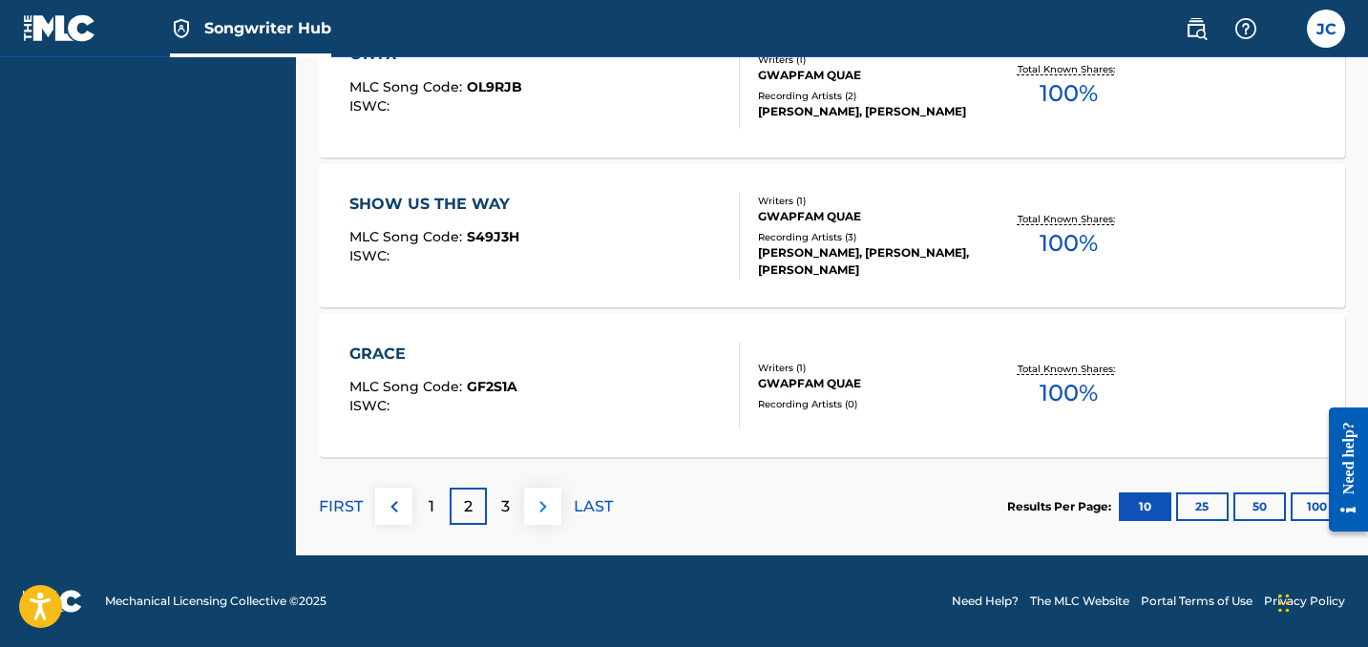
click at [537, 502] on img at bounding box center [543, 506] width 23 height 23
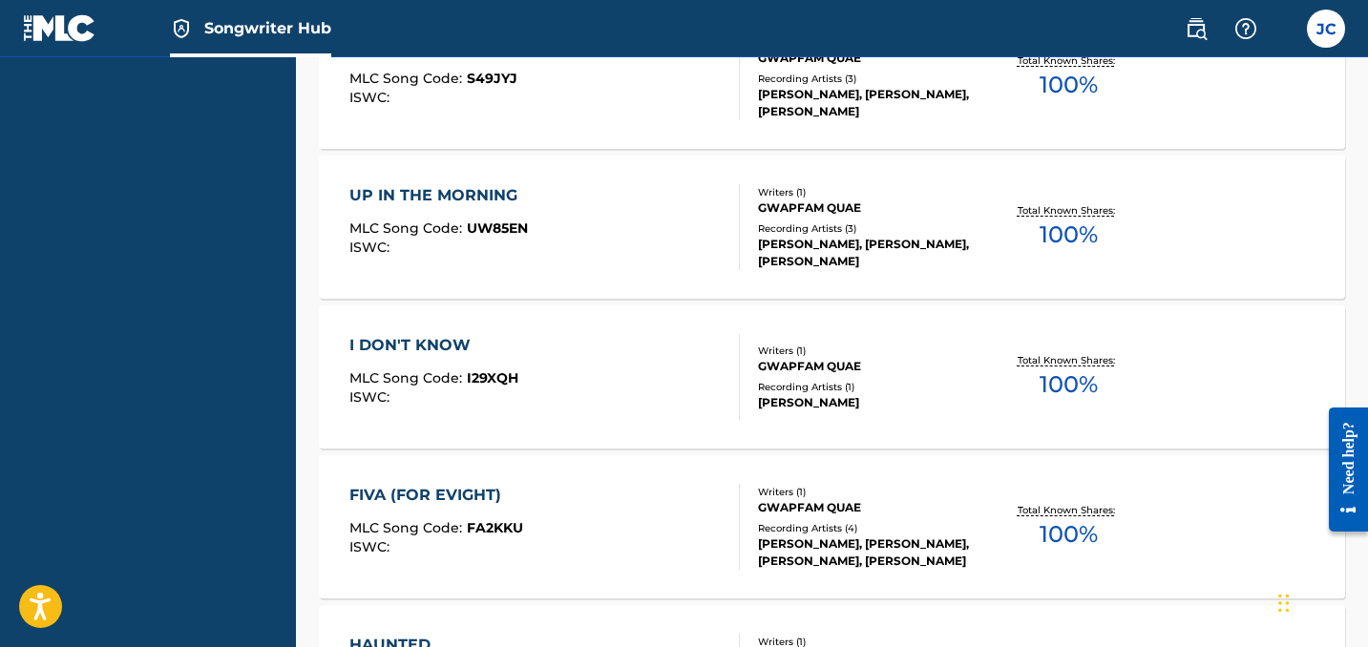
scroll to position [1498, 1]
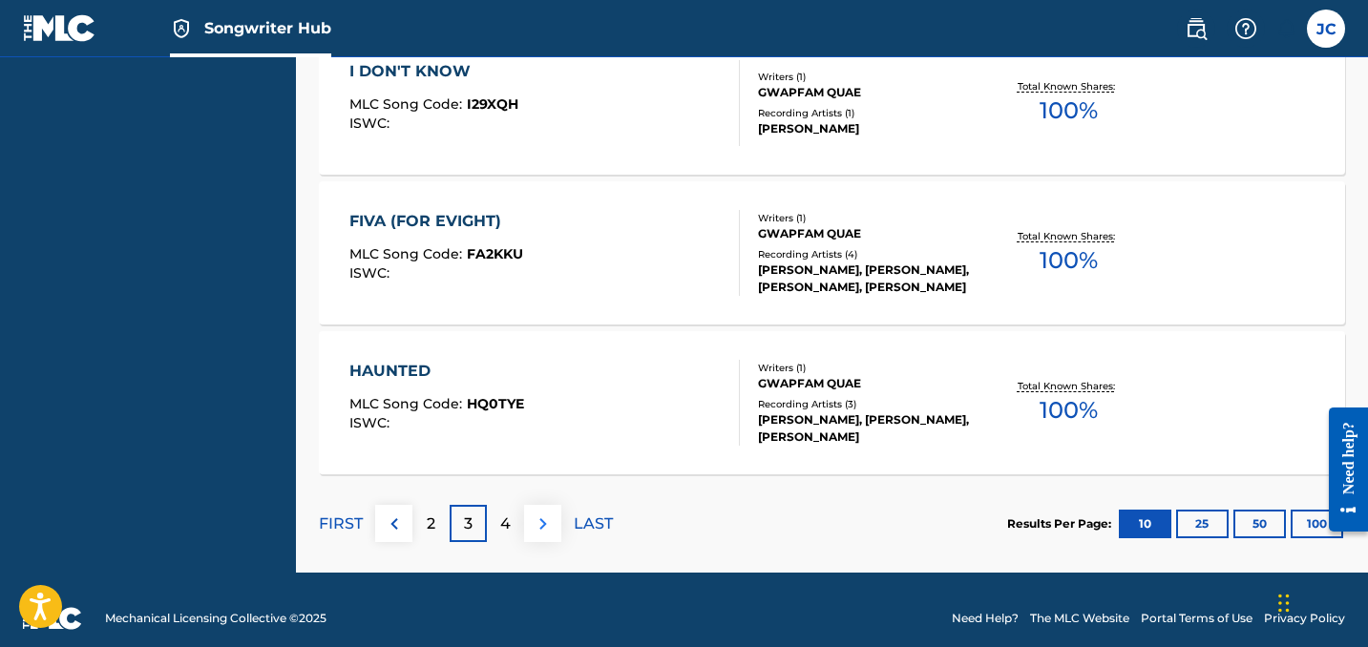
click at [538, 522] on img at bounding box center [543, 524] width 23 height 23
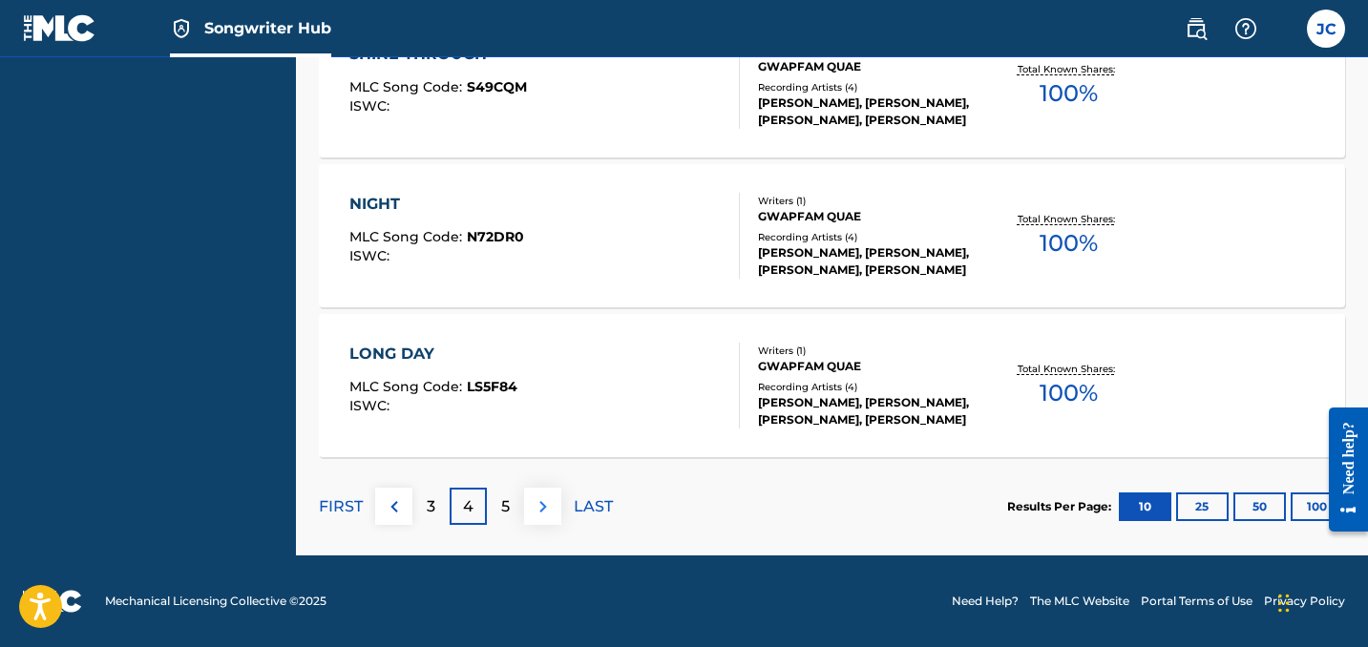
click at [537, 516] on img at bounding box center [543, 506] width 23 height 23
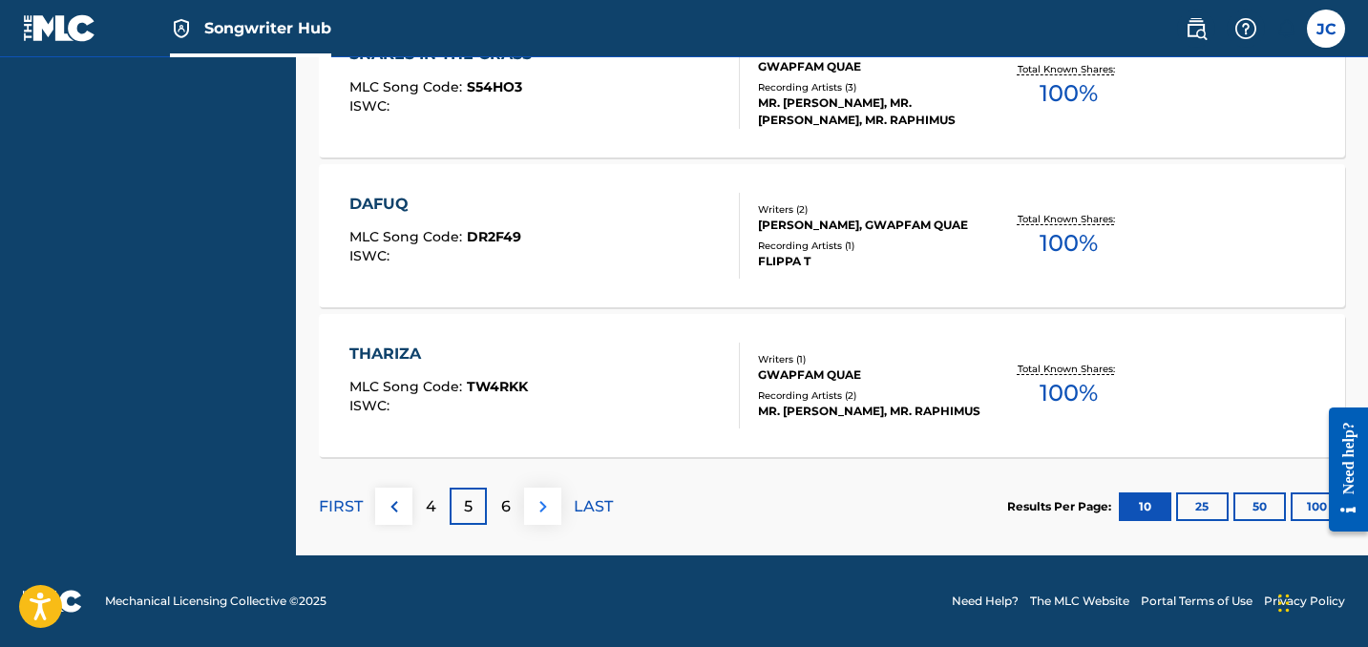
click at [537, 516] on img at bounding box center [543, 506] width 23 height 23
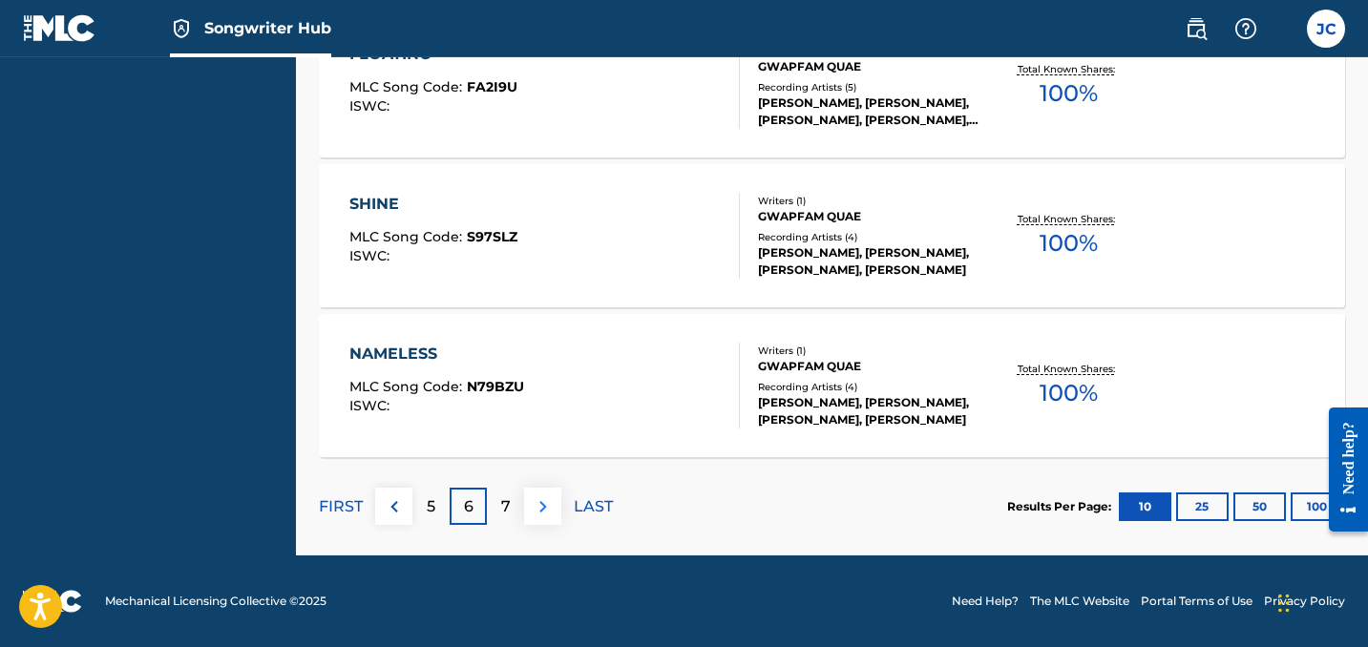
click at [540, 517] on img at bounding box center [543, 506] width 23 height 23
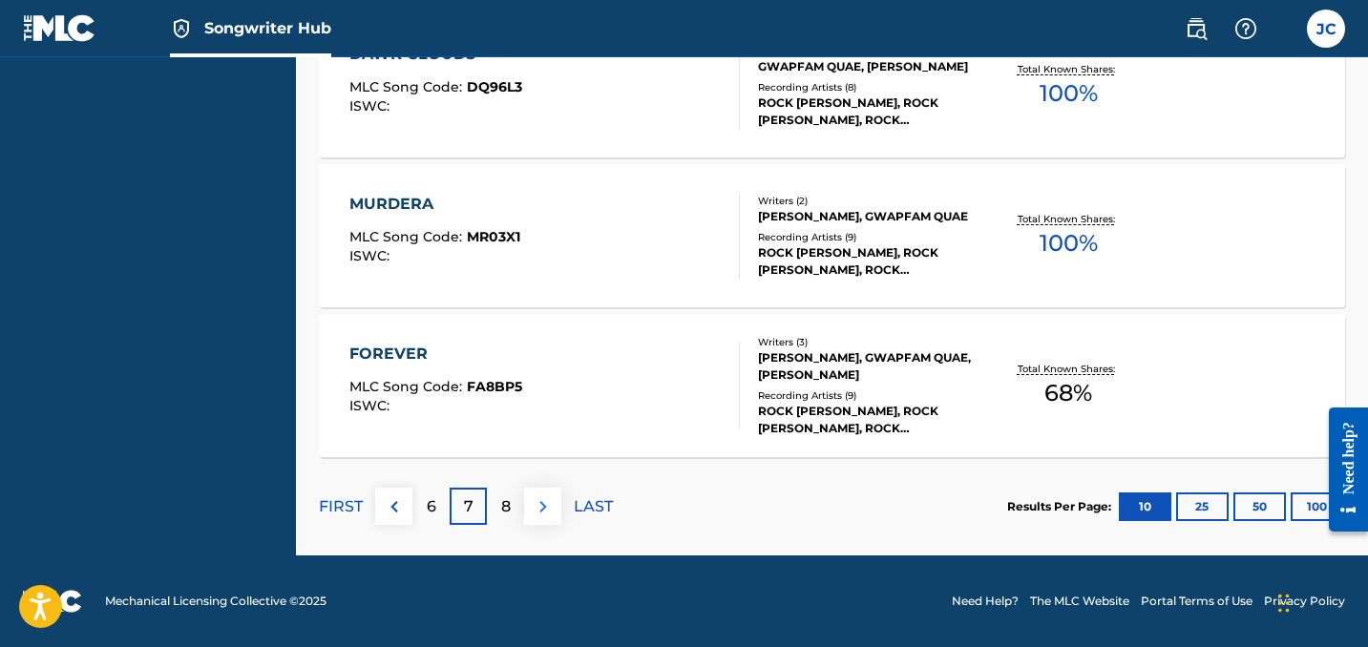
click at [540, 517] on img at bounding box center [543, 506] width 23 height 23
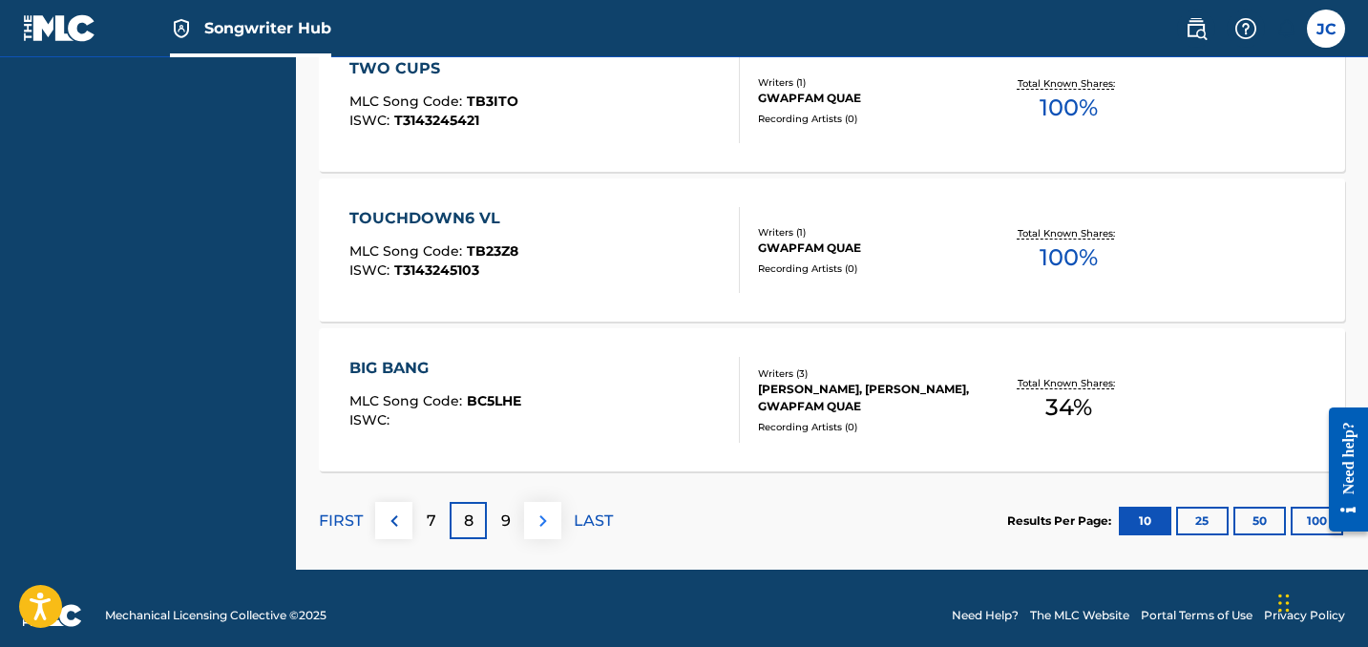
click at [539, 518] on img at bounding box center [543, 521] width 23 height 23
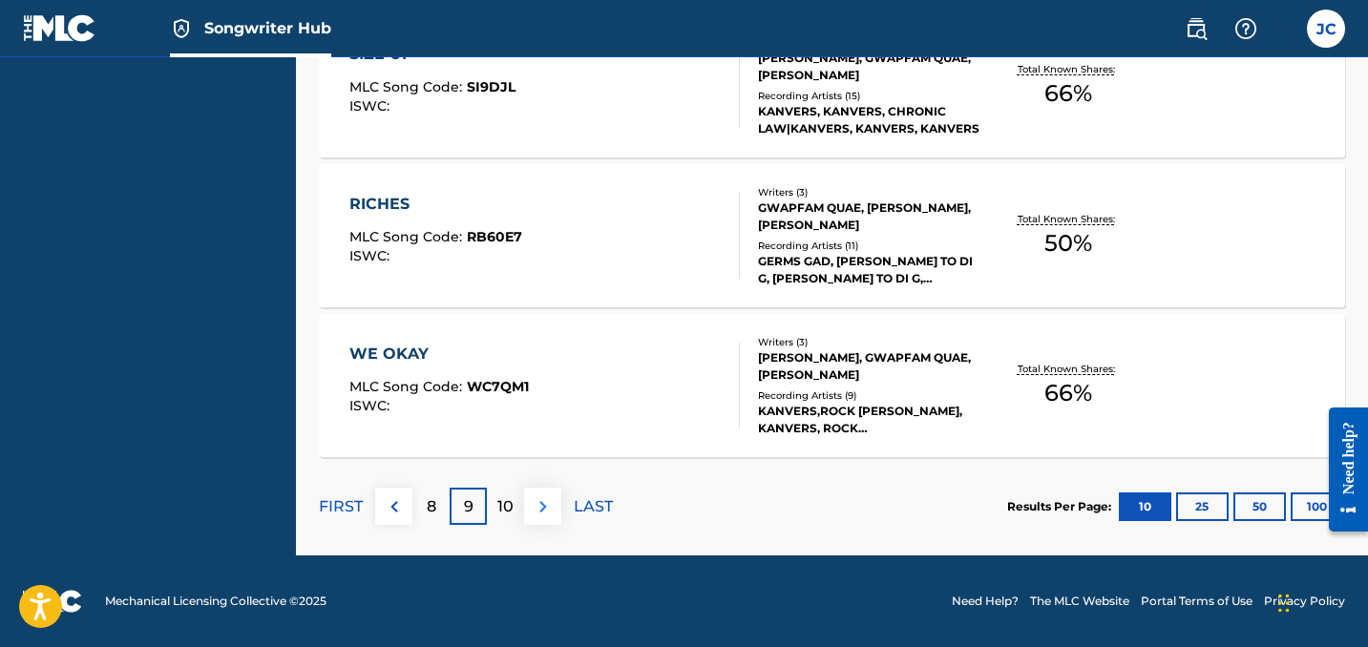
click at [539, 518] on button at bounding box center [542, 506] width 37 height 37
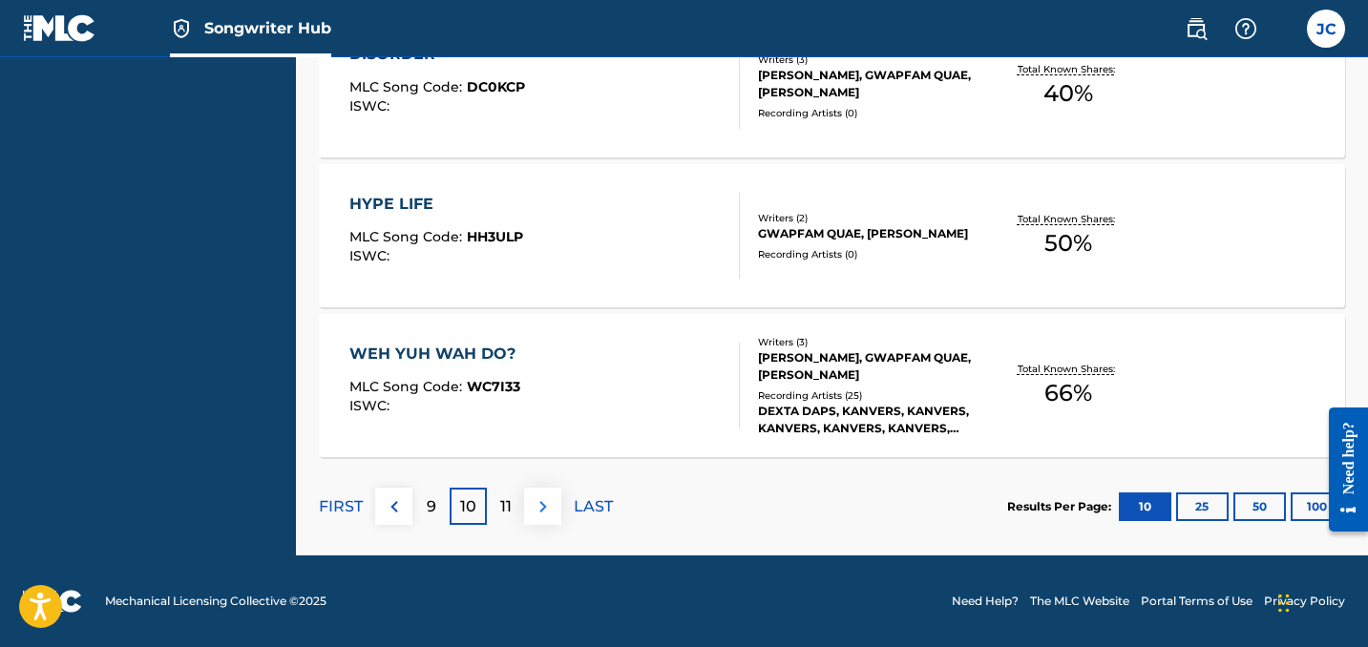
scroll to position [1787, 0]
click at [539, 518] on button at bounding box center [542, 506] width 37 height 37
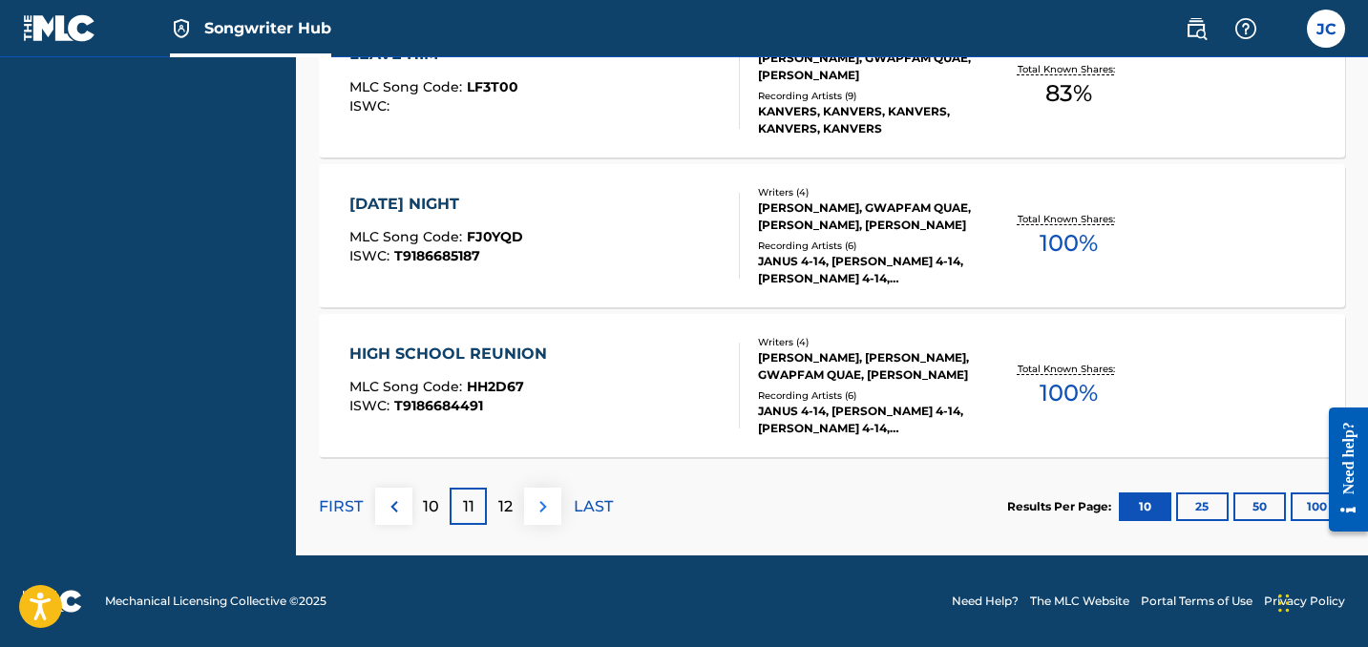
click at [542, 511] on img at bounding box center [543, 506] width 23 height 23
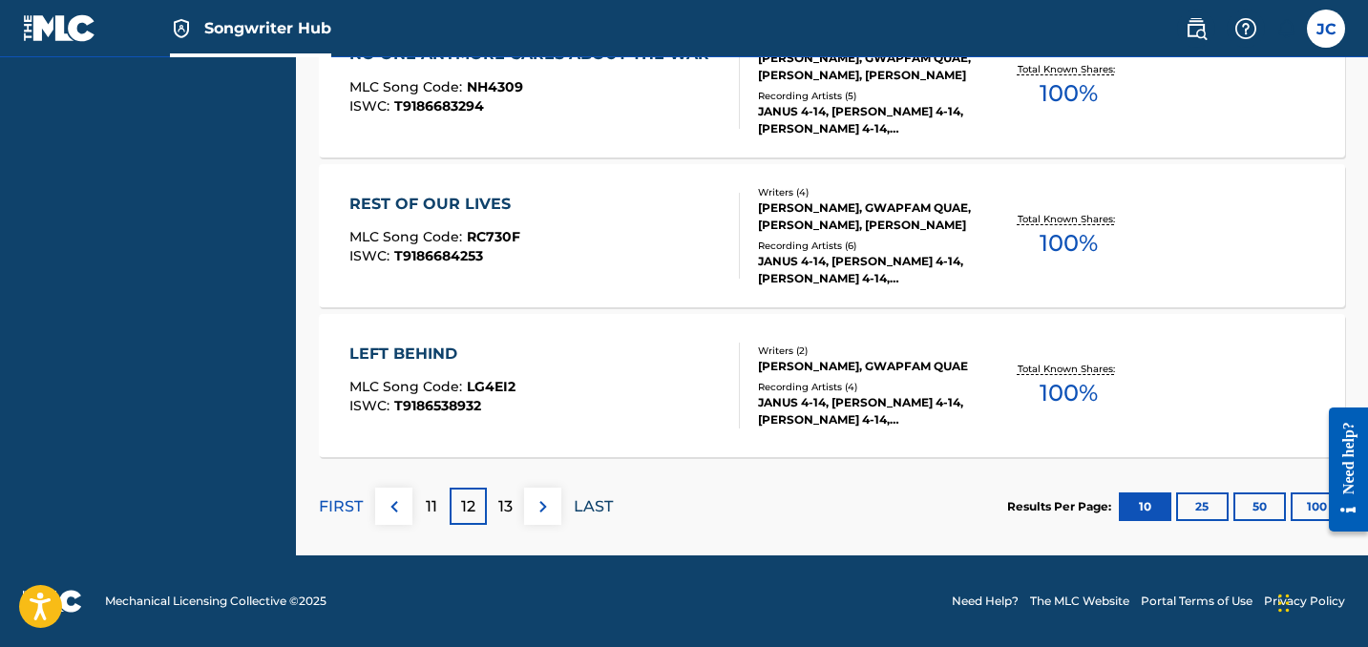
click at [611, 510] on p "LAST" at bounding box center [593, 506] width 39 height 23
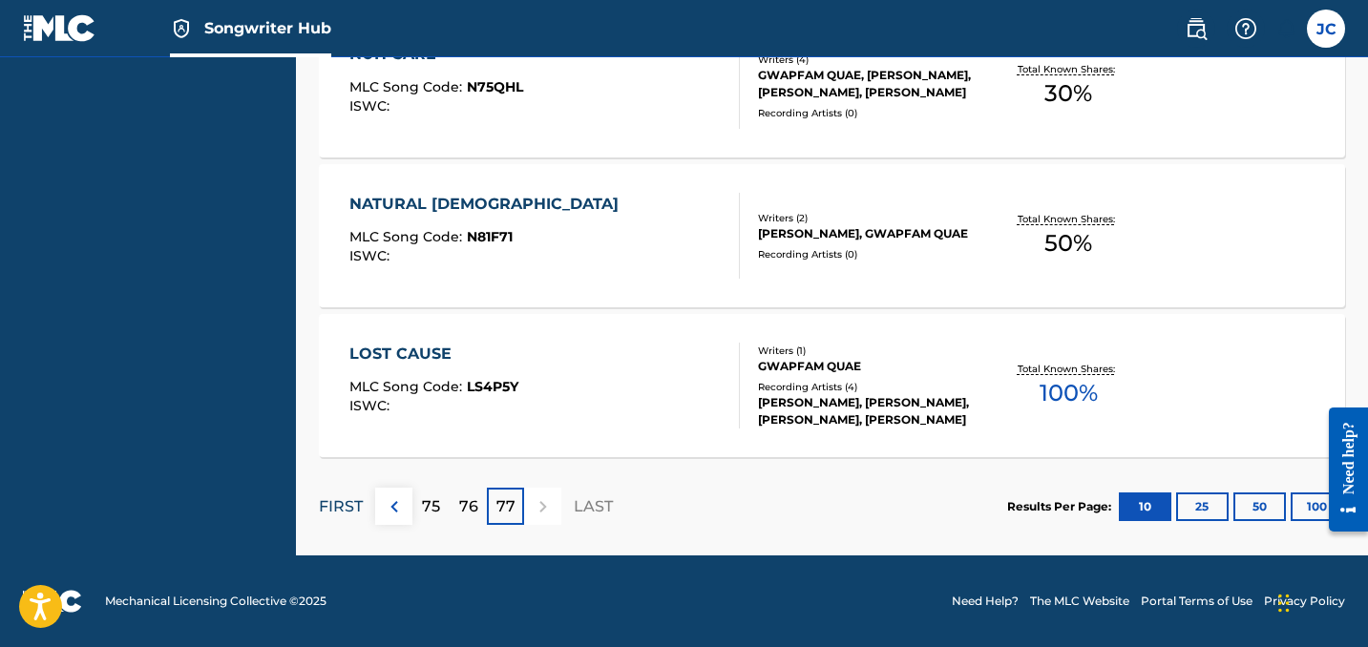
click at [334, 503] on p "FIRST" at bounding box center [341, 506] width 44 height 23
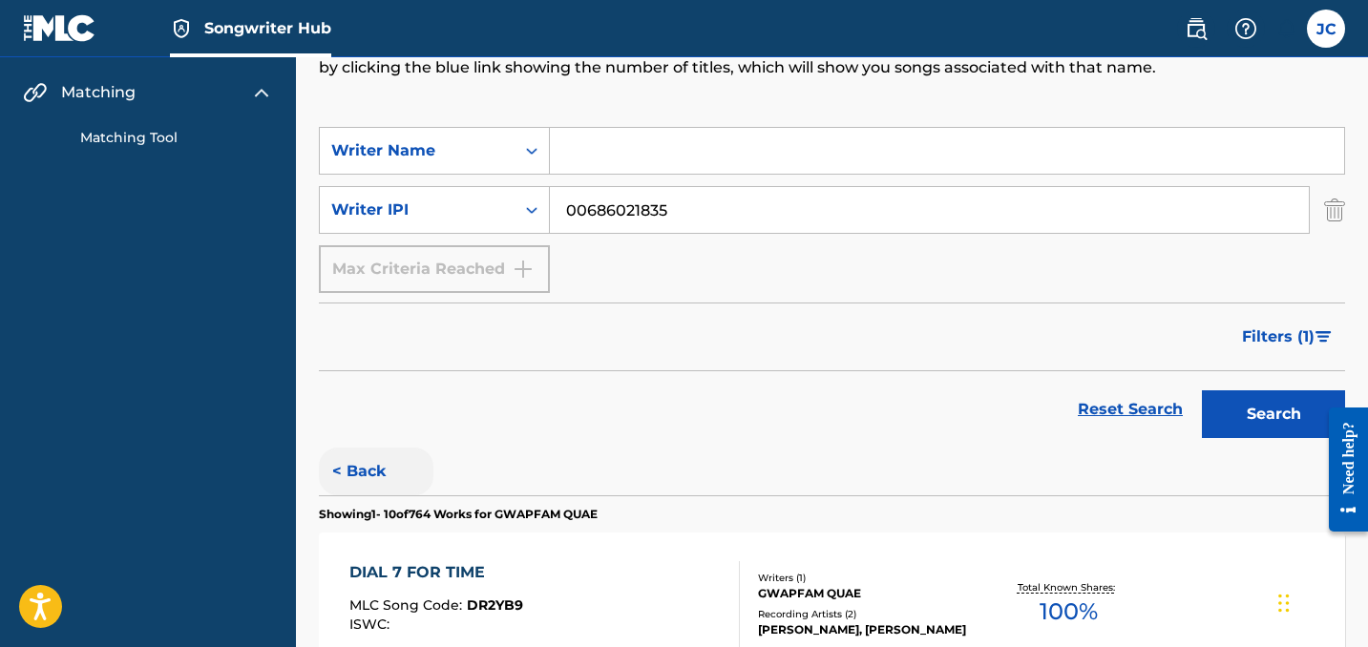
click at [339, 469] on button "< Back" at bounding box center [376, 472] width 115 height 48
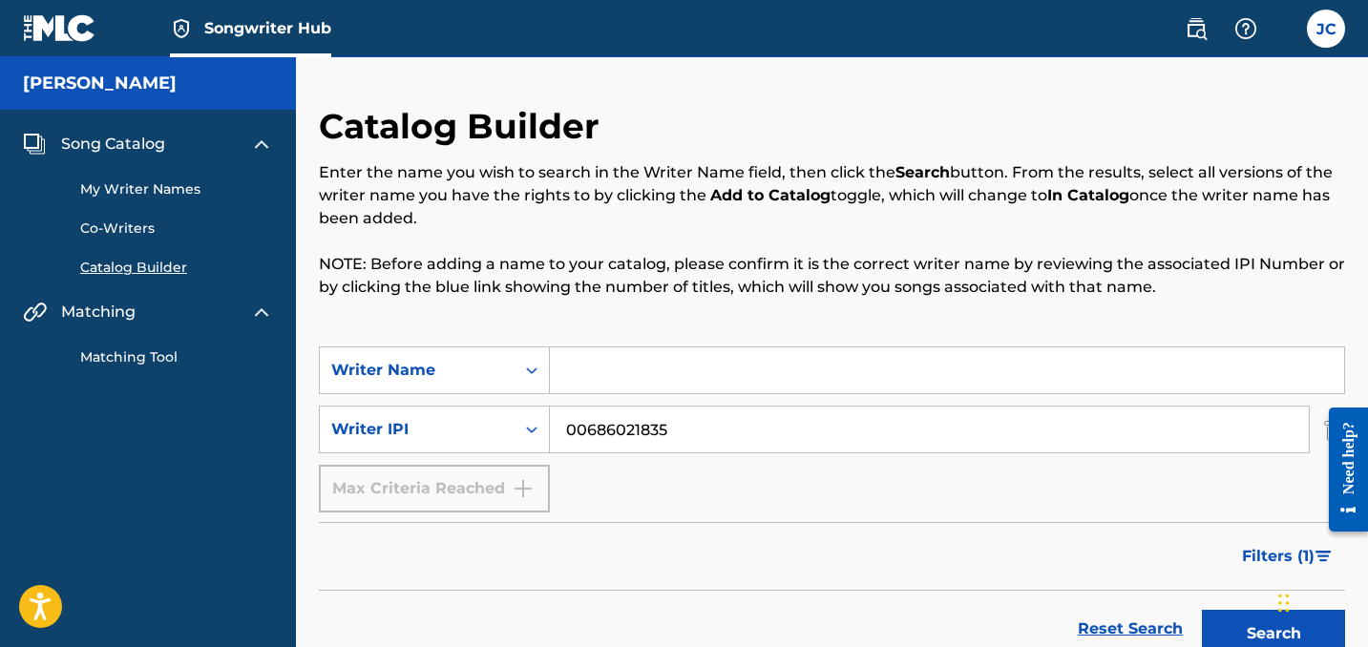
scroll to position [0, 0]
click at [665, 360] on input "Search Form" at bounding box center [947, 370] width 794 height 46
click at [640, 424] on input "00686021835" at bounding box center [929, 430] width 759 height 46
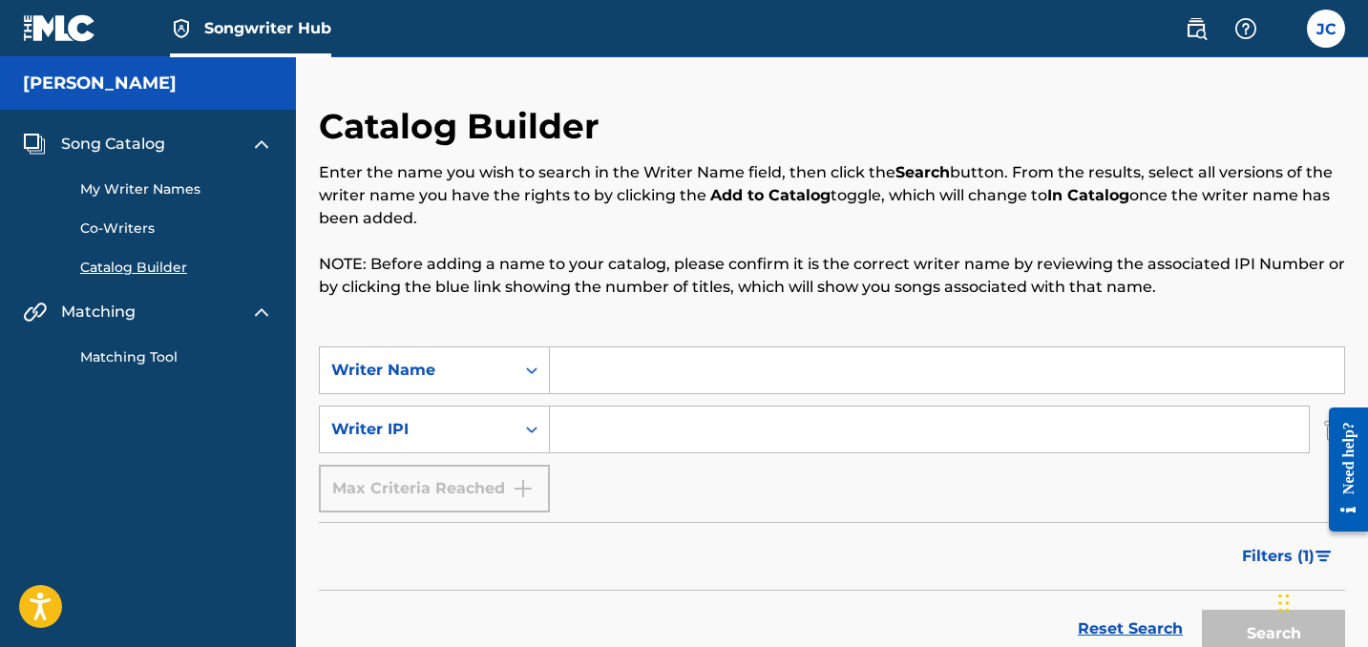
click at [644, 371] on input "Search Form" at bounding box center [947, 370] width 794 height 46
type input "[PERSON_NAME]"
click at [1273, 634] on button "Search" at bounding box center [1273, 634] width 143 height 48
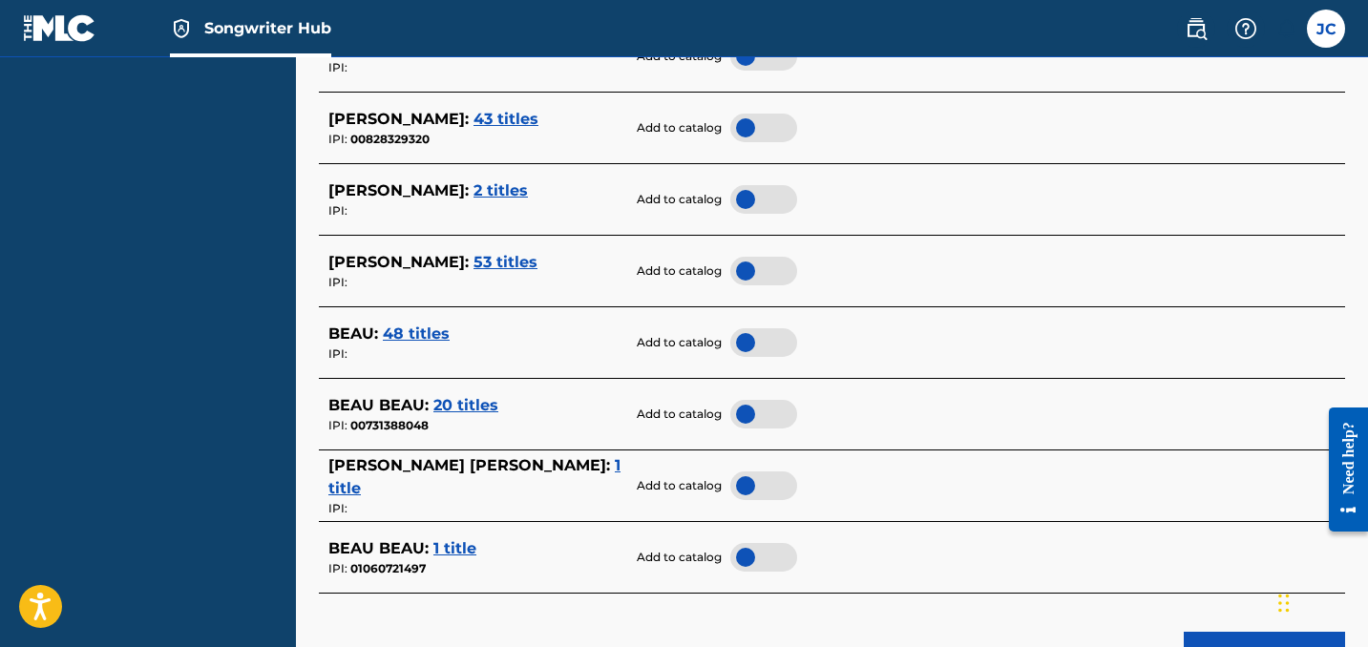
scroll to position [853, 0]
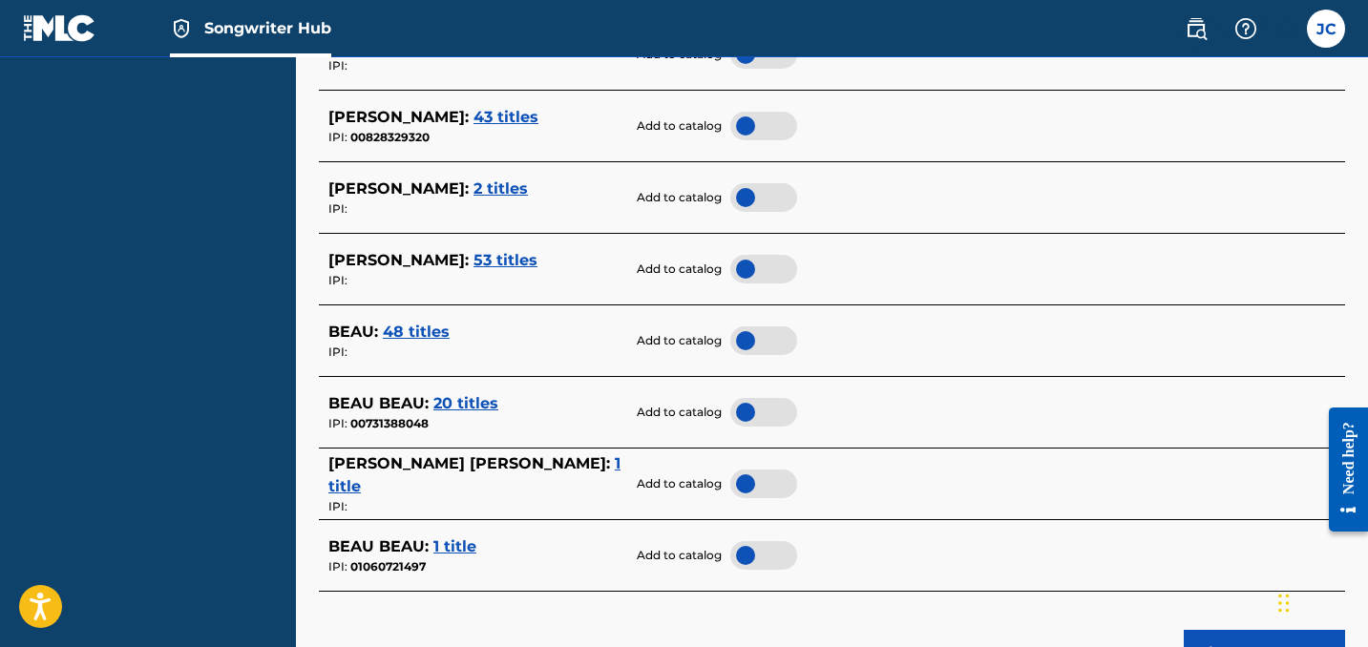
click at [473, 251] on span "53 titles" at bounding box center [505, 260] width 64 height 18
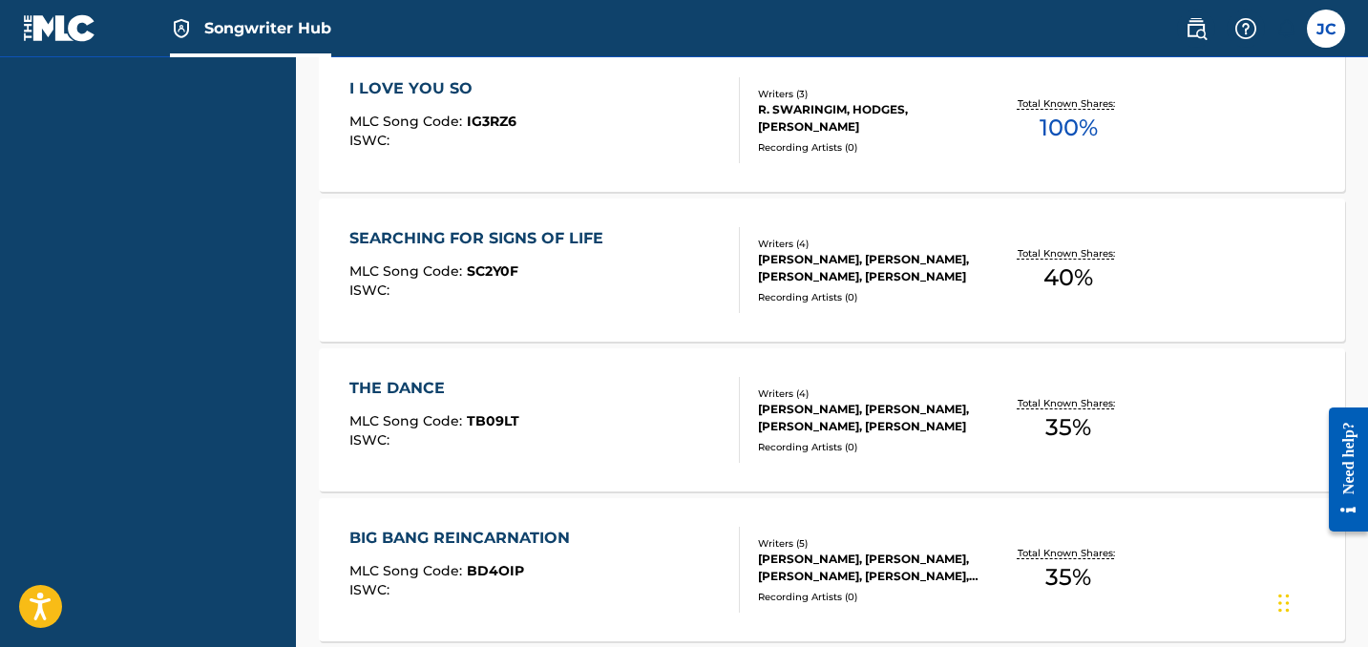
scroll to position [19, 0]
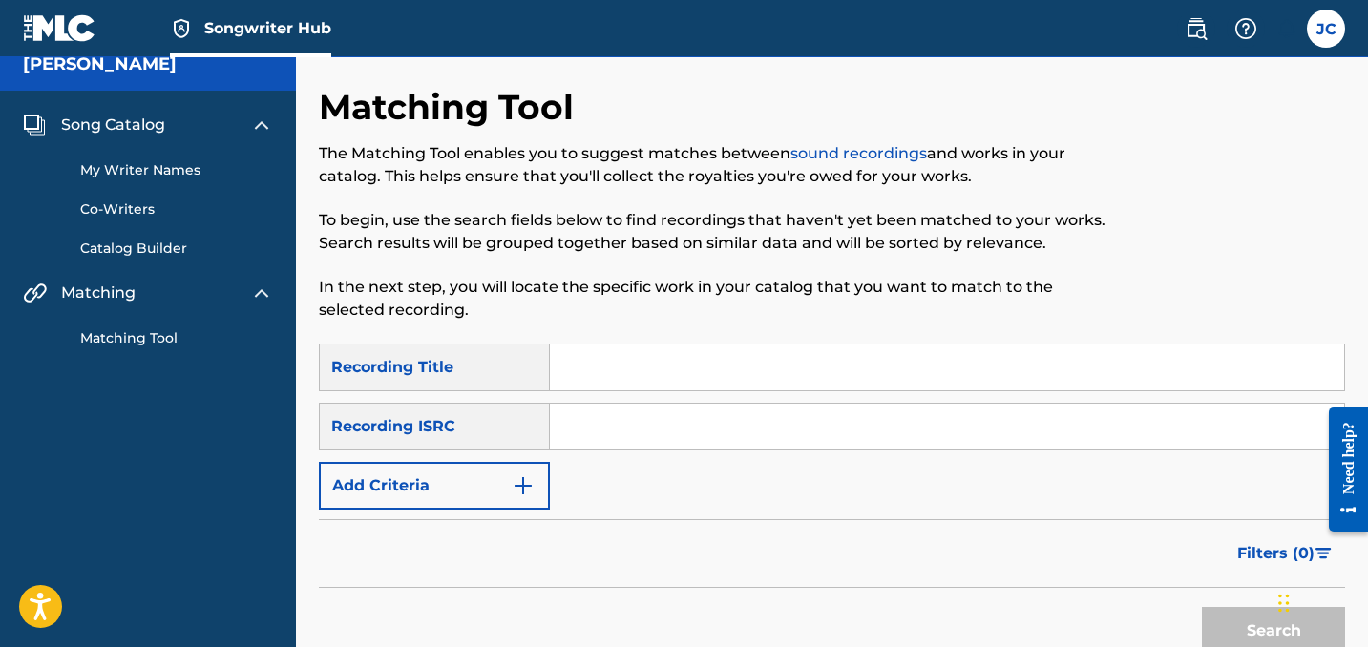
click at [609, 349] on input "Search Form" at bounding box center [947, 368] width 794 height 46
click at [187, 172] on link "My Writer Names" at bounding box center [176, 170] width 193 height 20
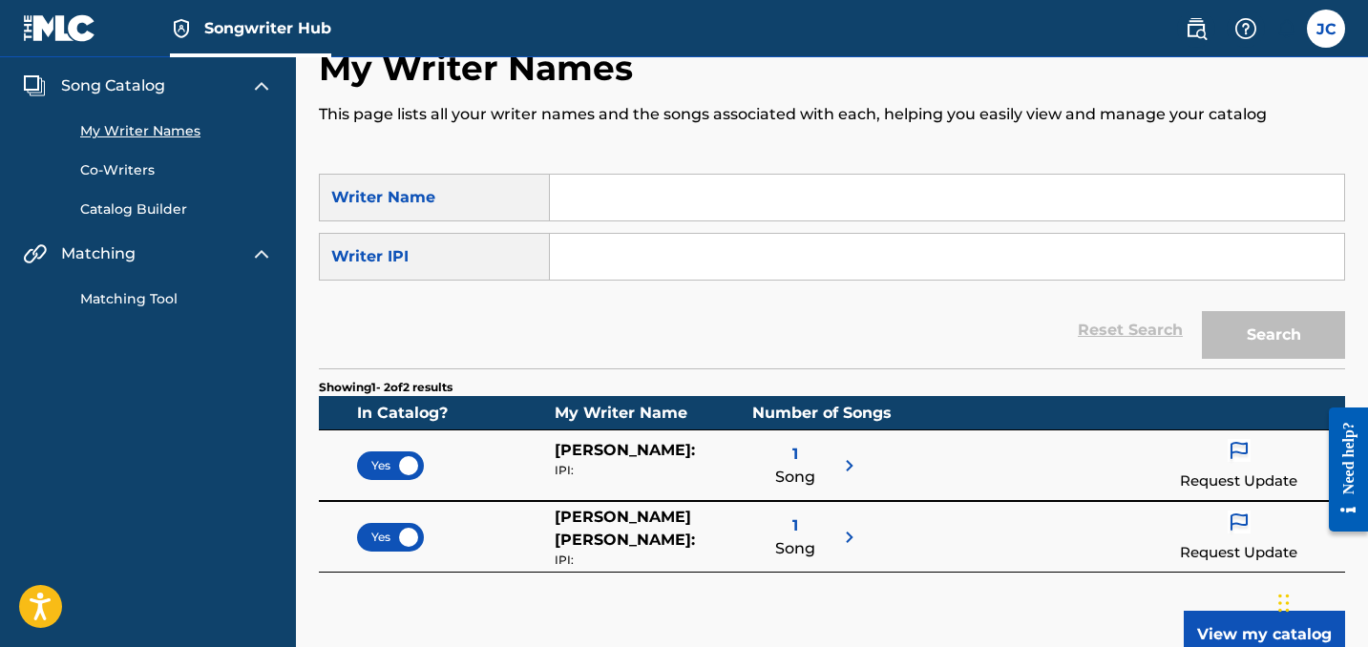
scroll to position [42, 0]
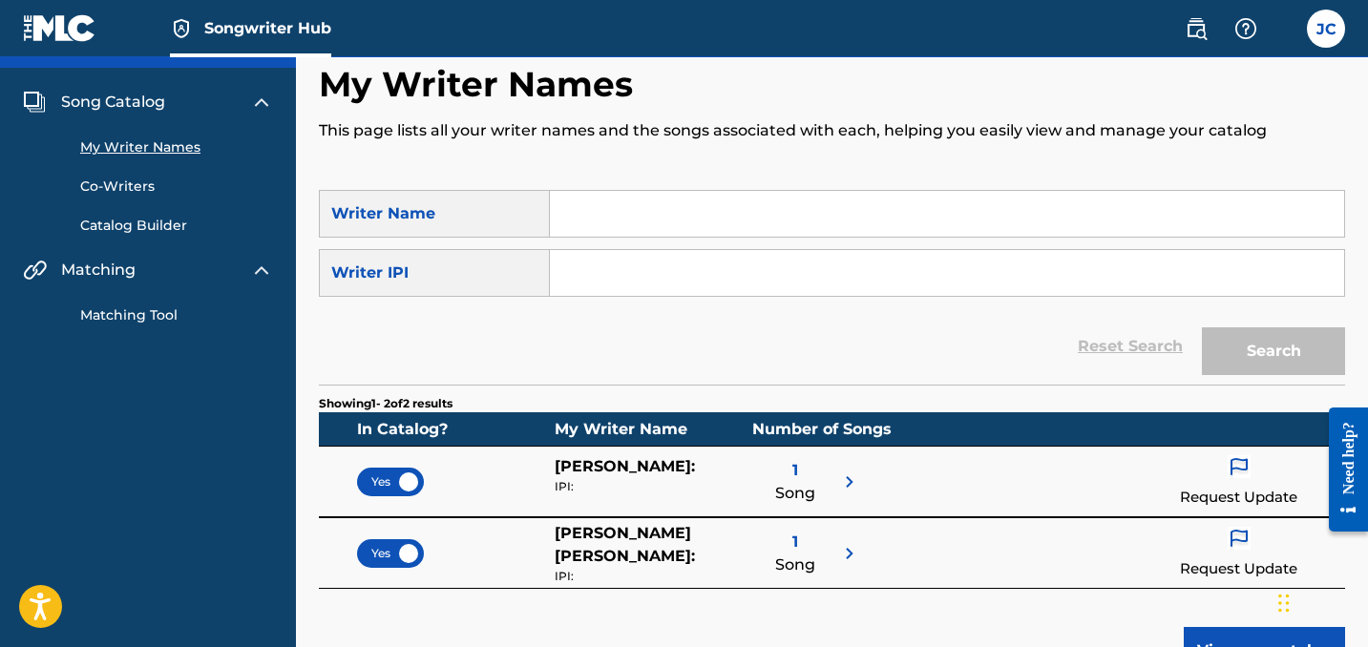
click at [597, 223] on input "Search Form" at bounding box center [947, 214] width 794 height 46
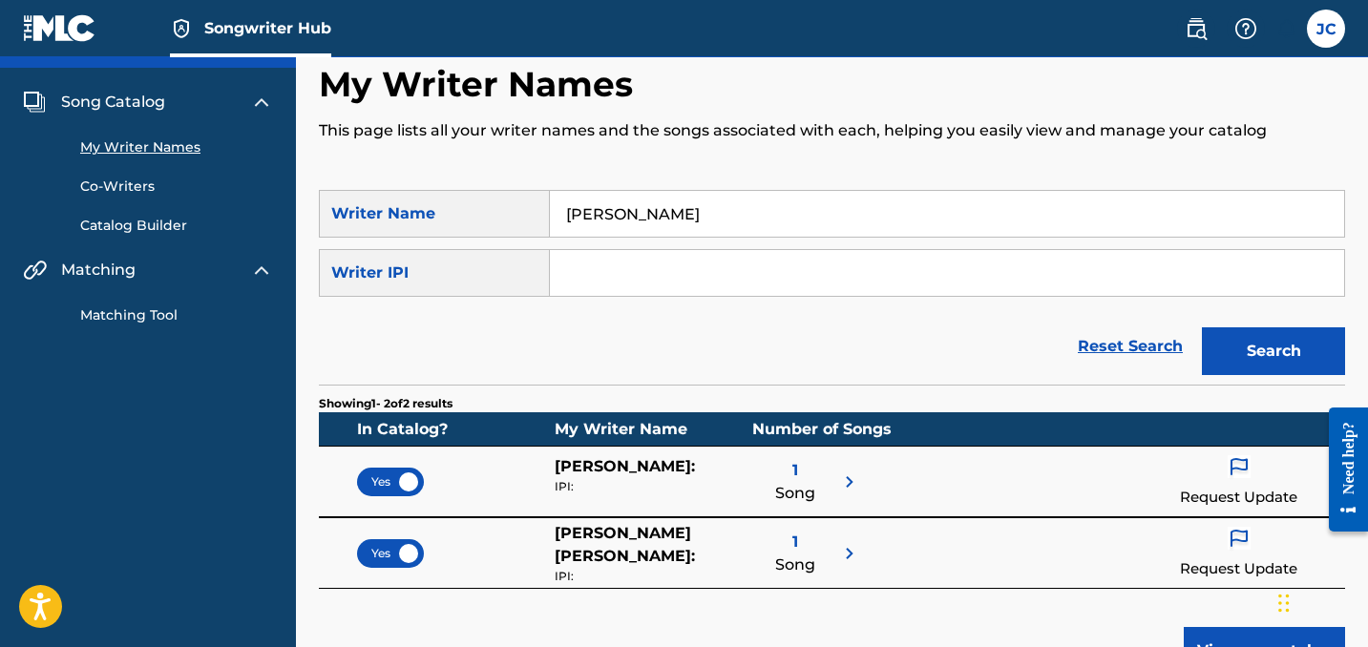
type input "[PERSON_NAME]"
click at [879, 274] on input "Search Form" at bounding box center [947, 273] width 794 height 46
paste input "00505840370"
type input "00505840370"
click at [1273, 351] on button "Search" at bounding box center [1273, 351] width 143 height 48
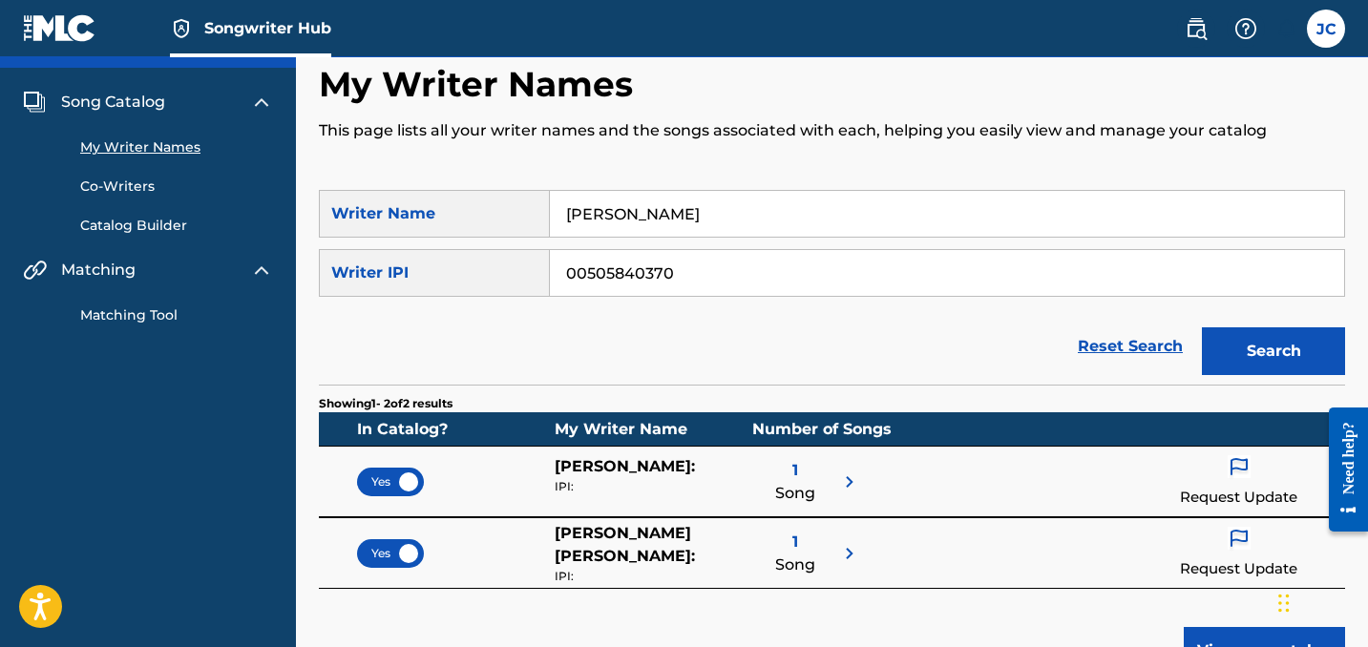
scroll to position [0, 0]
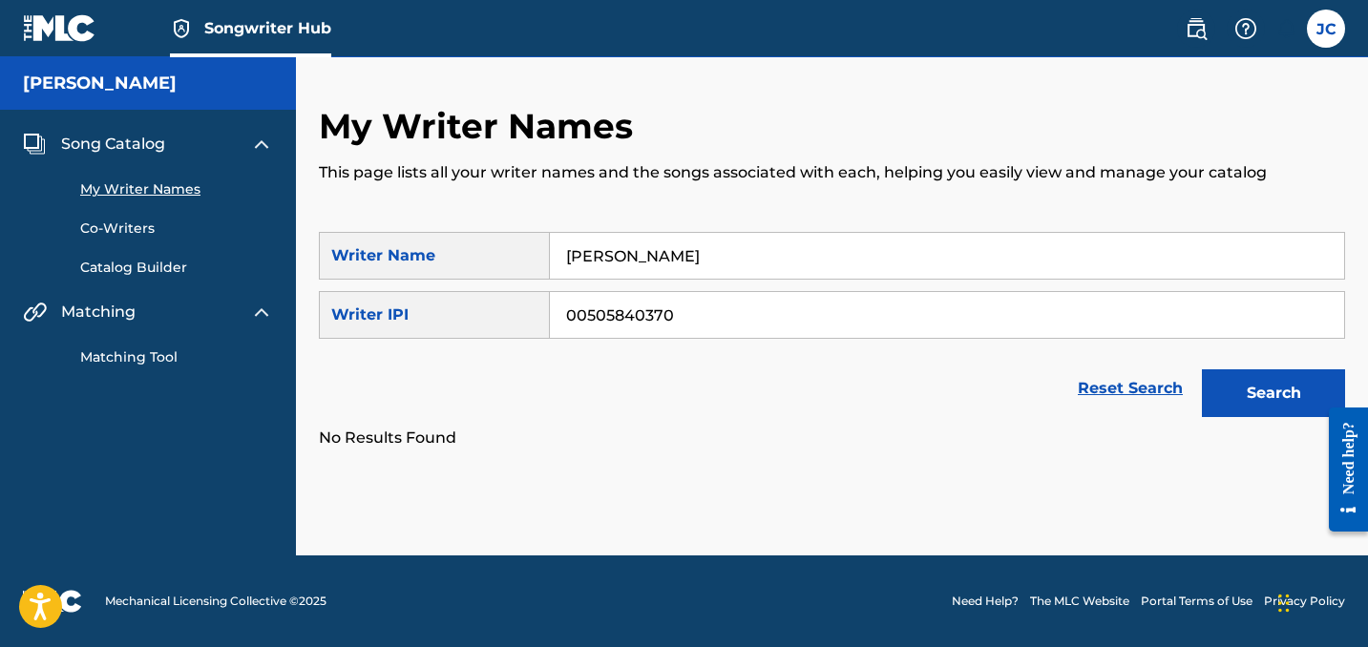
click at [710, 310] on input "00505840370" at bounding box center [947, 315] width 794 height 46
click at [1273, 393] on button "Search" at bounding box center [1273, 393] width 143 height 48
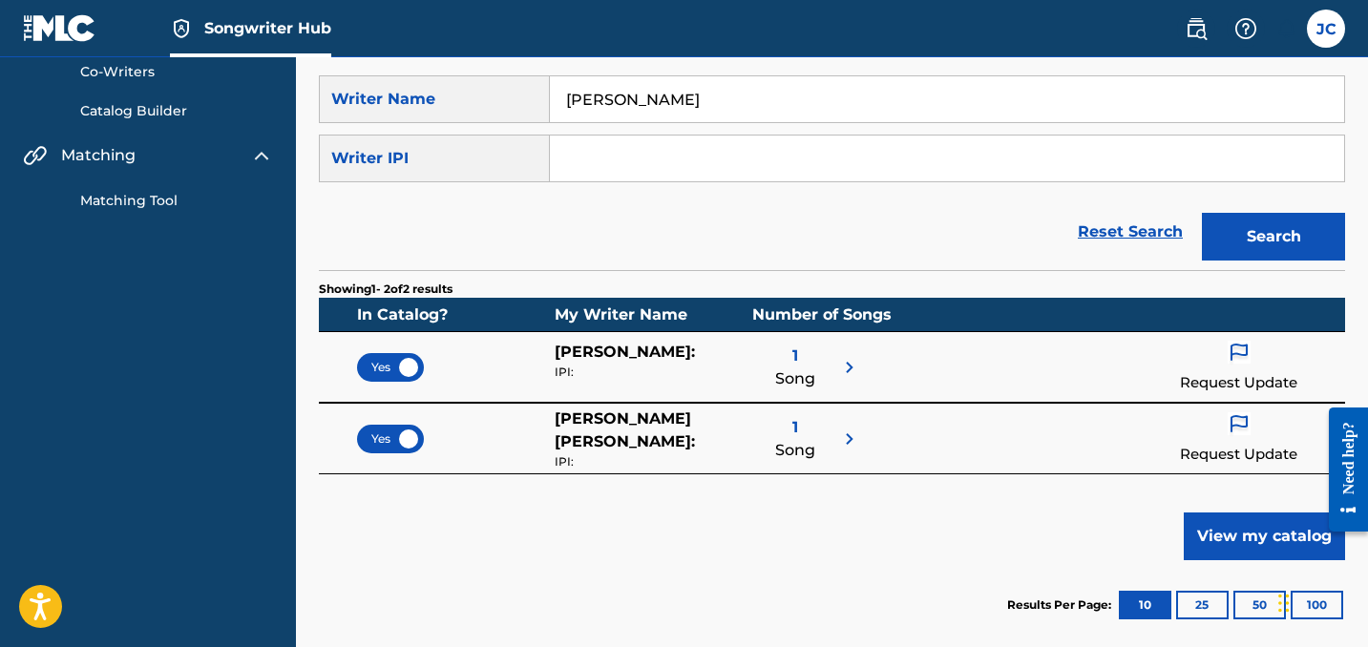
scroll to position [161, 0]
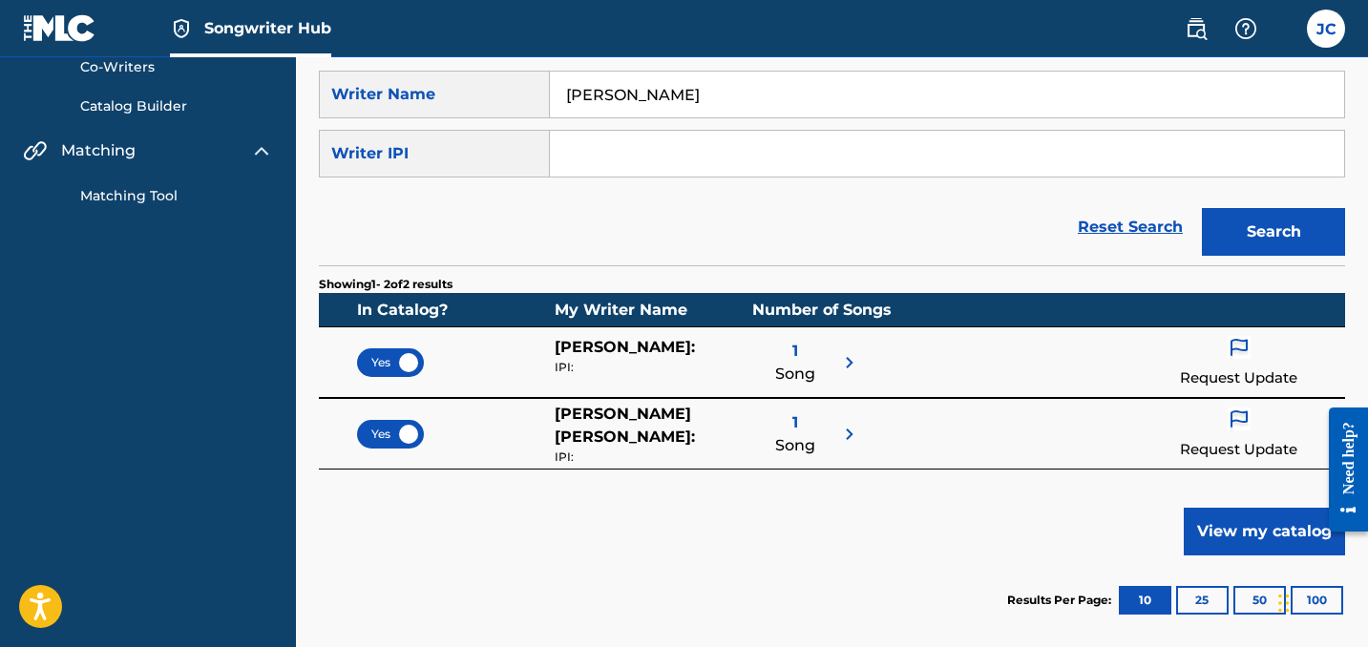
click at [846, 368] on img at bounding box center [849, 362] width 23 height 23
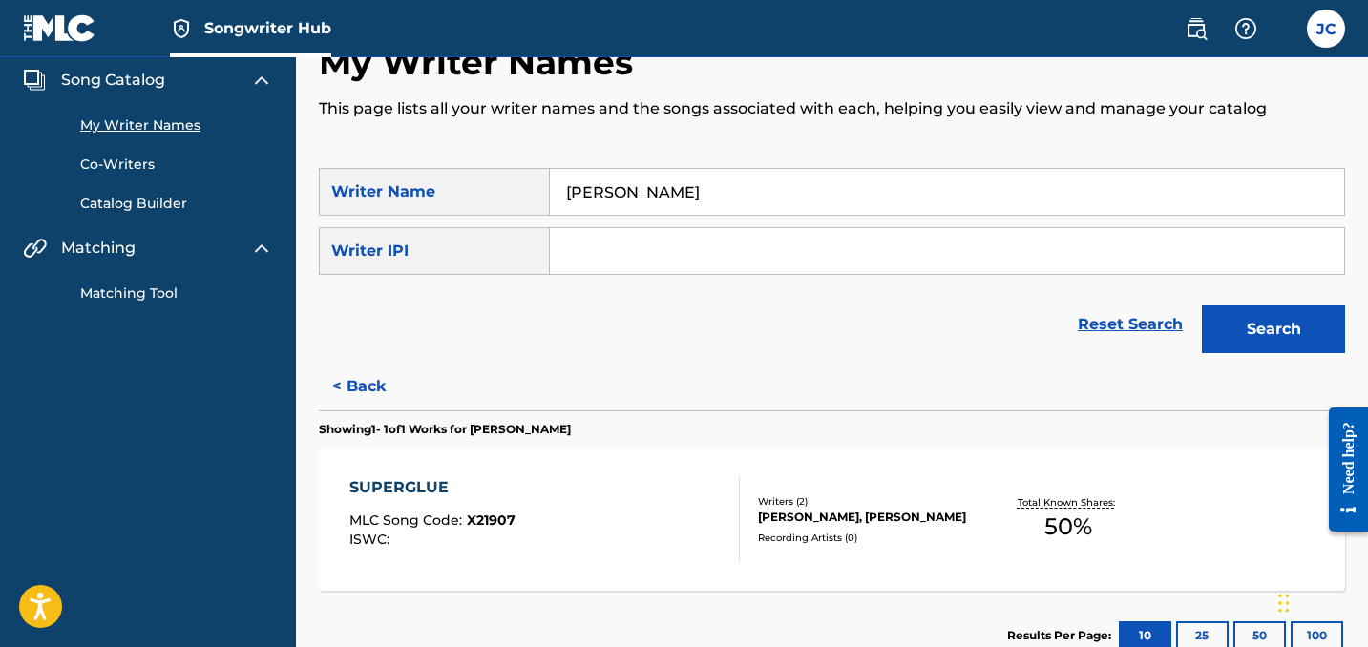
scroll to position [56, 0]
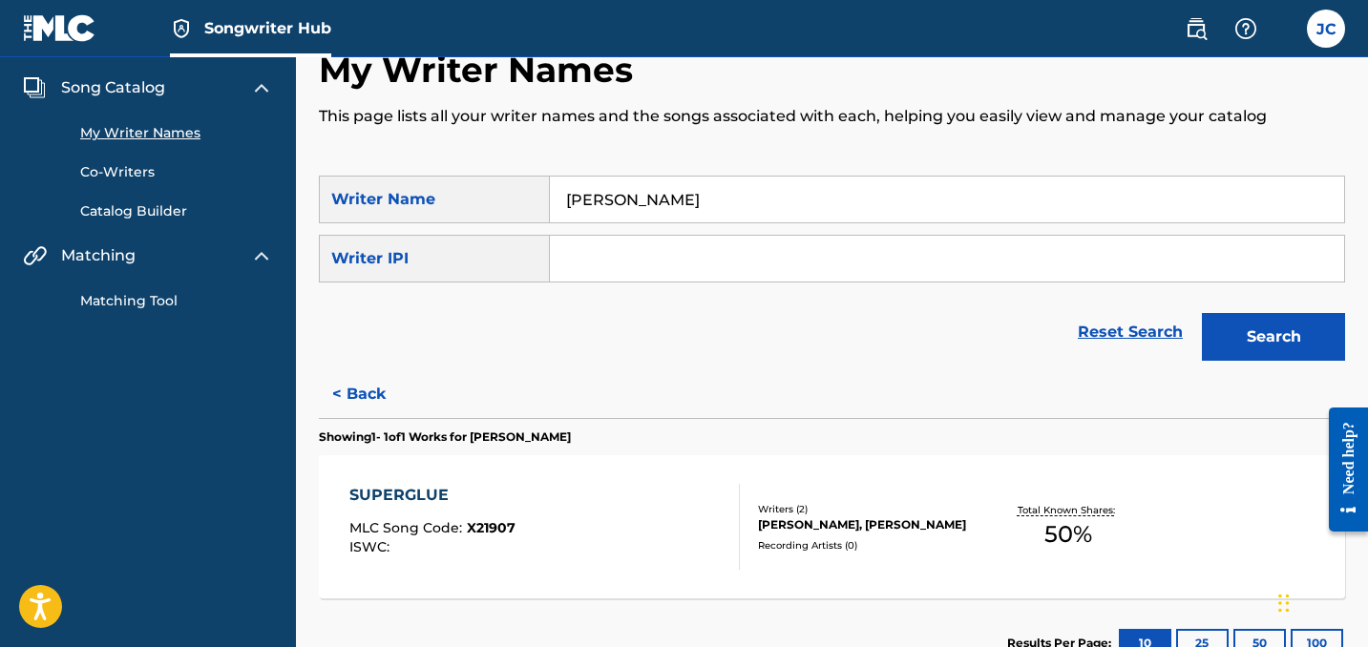
click at [667, 203] on input "[PERSON_NAME]" at bounding box center [947, 200] width 794 height 46
drag, startPoint x: 668, startPoint y: 199, endPoint x: 841, endPoint y: 189, distance: 173.1
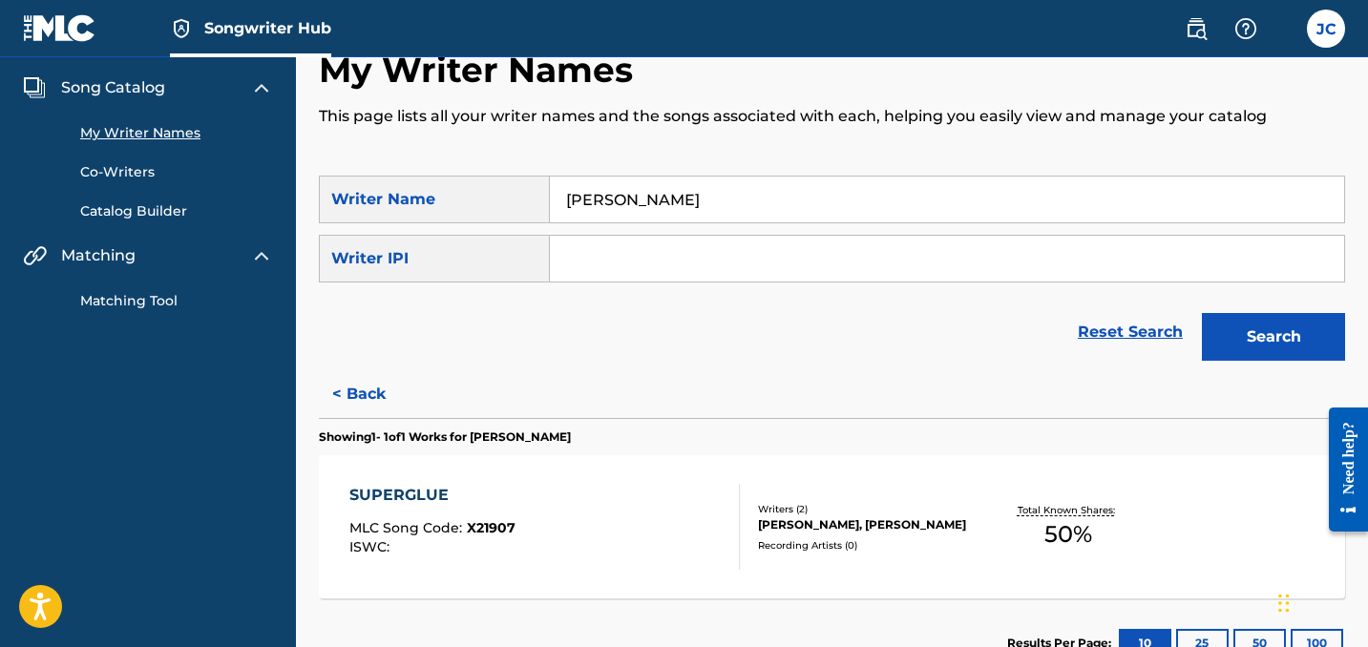
click at [833, 199] on input "[PERSON_NAME]" at bounding box center [947, 200] width 794 height 46
type input "[PERSON_NAME]"
click at [1273, 337] on button "Search" at bounding box center [1273, 337] width 143 height 48
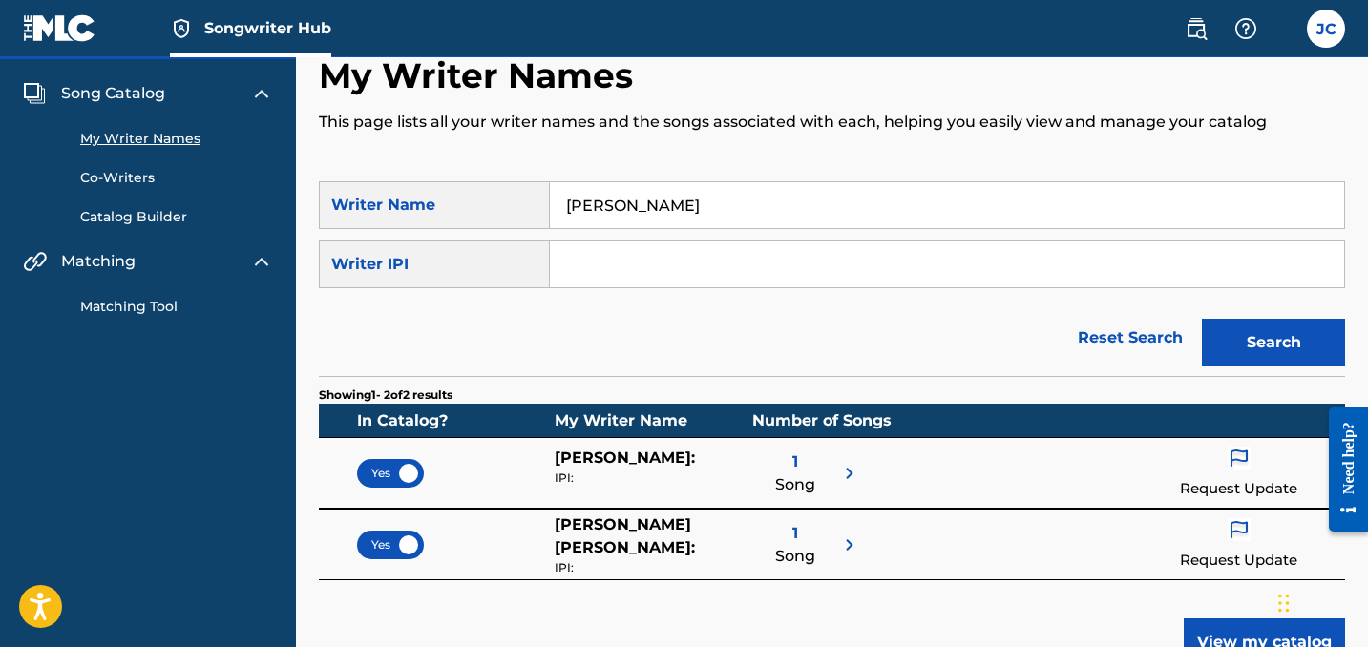
scroll to position [32, 0]
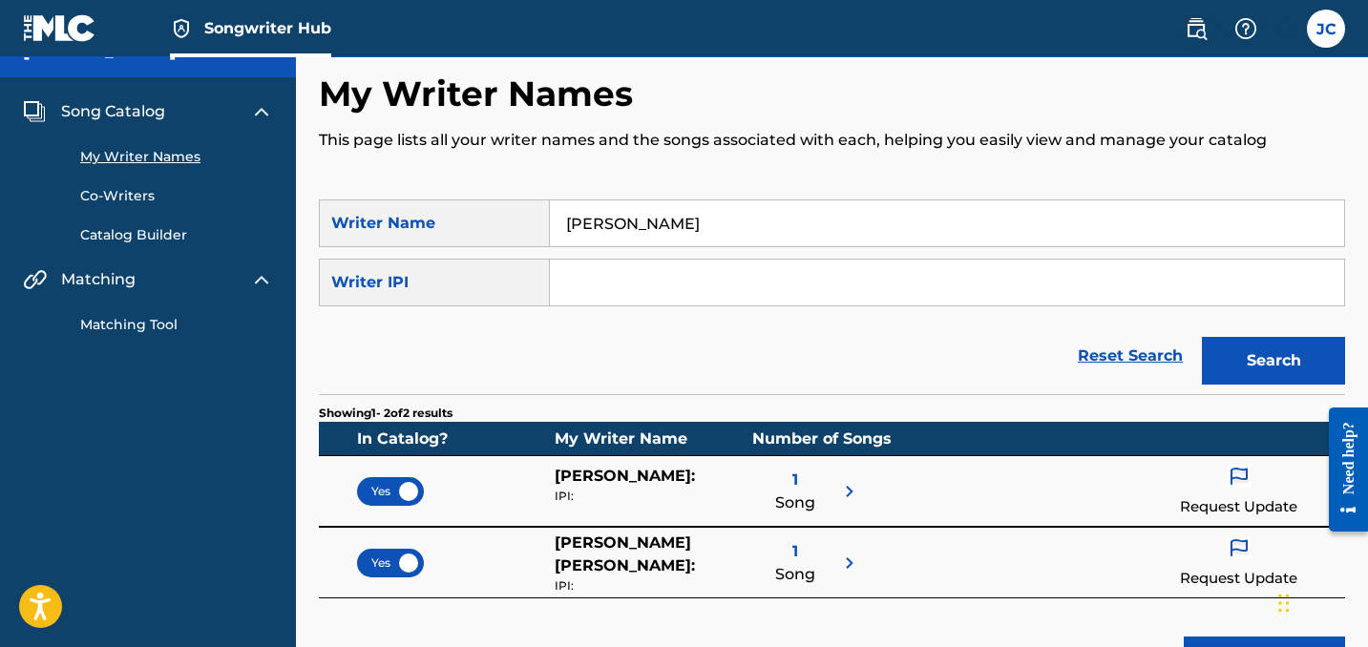
click at [162, 241] on link "Catalog Builder" at bounding box center [176, 235] width 193 height 20
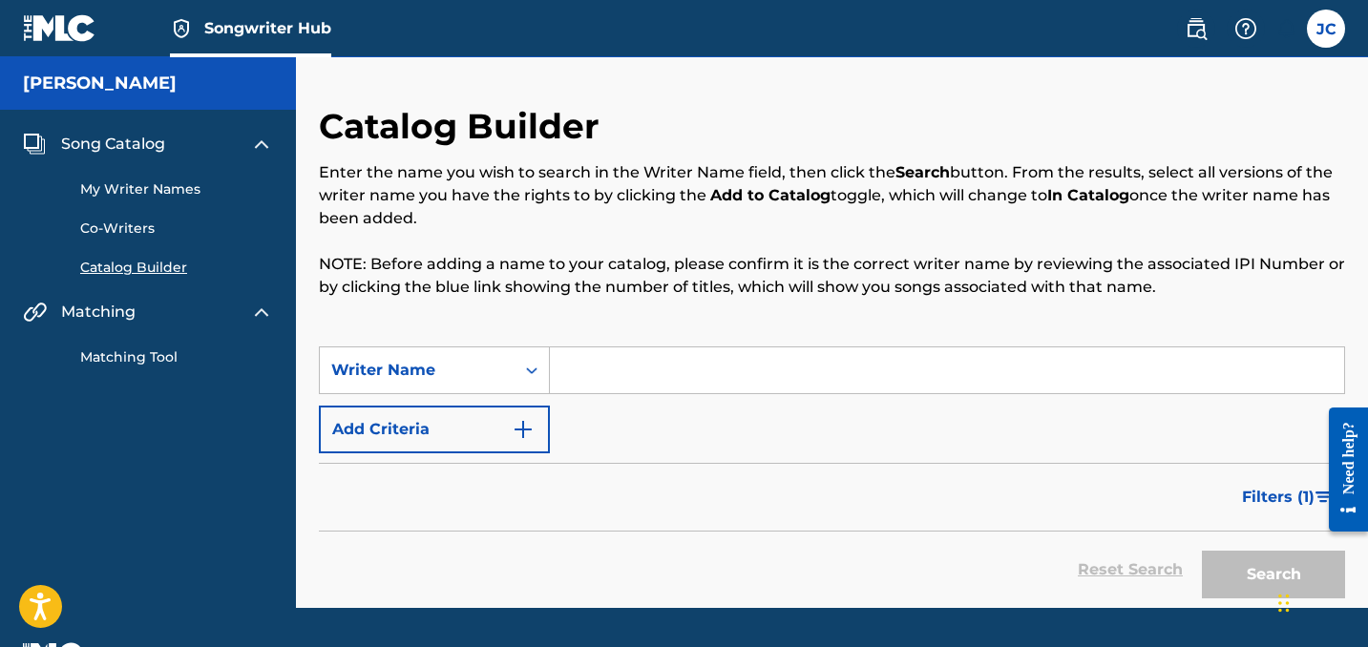
click at [629, 366] on input "Search Form" at bounding box center [947, 370] width 794 height 46
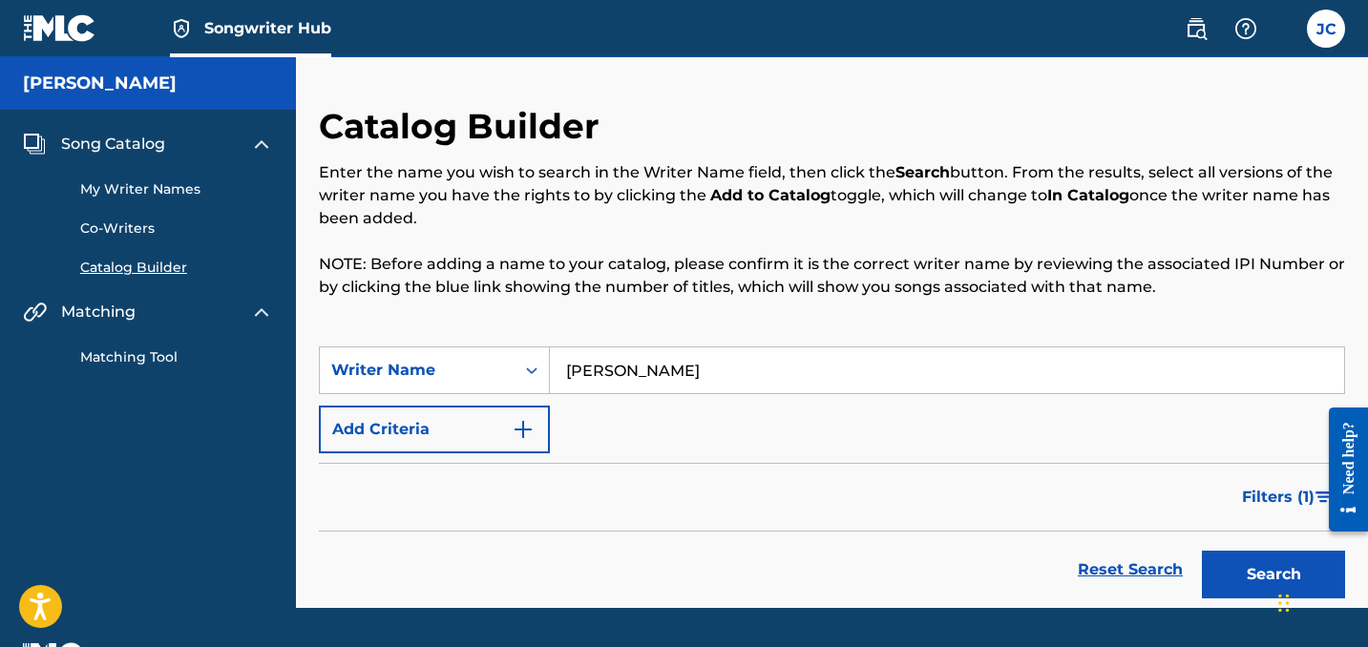
click at [1273, 575] on button "Search" at bounding box center [1273, 575] width 143 height 48
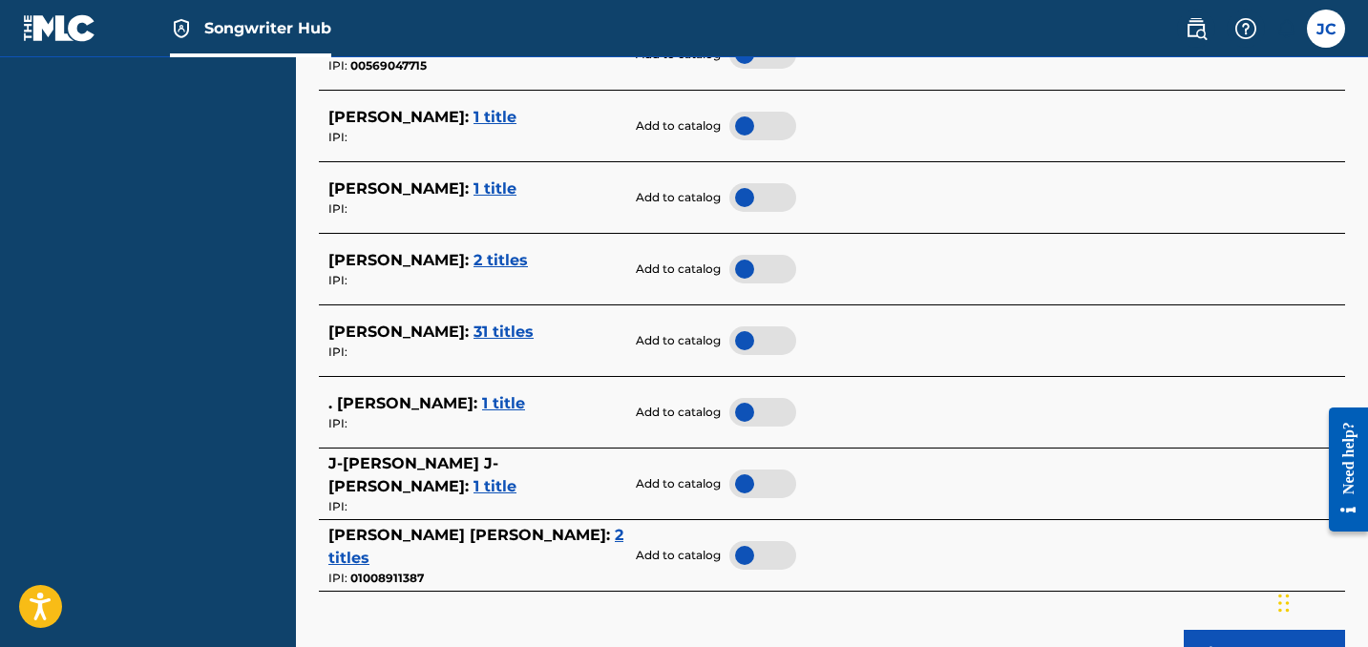
scroll to position [801, 0]
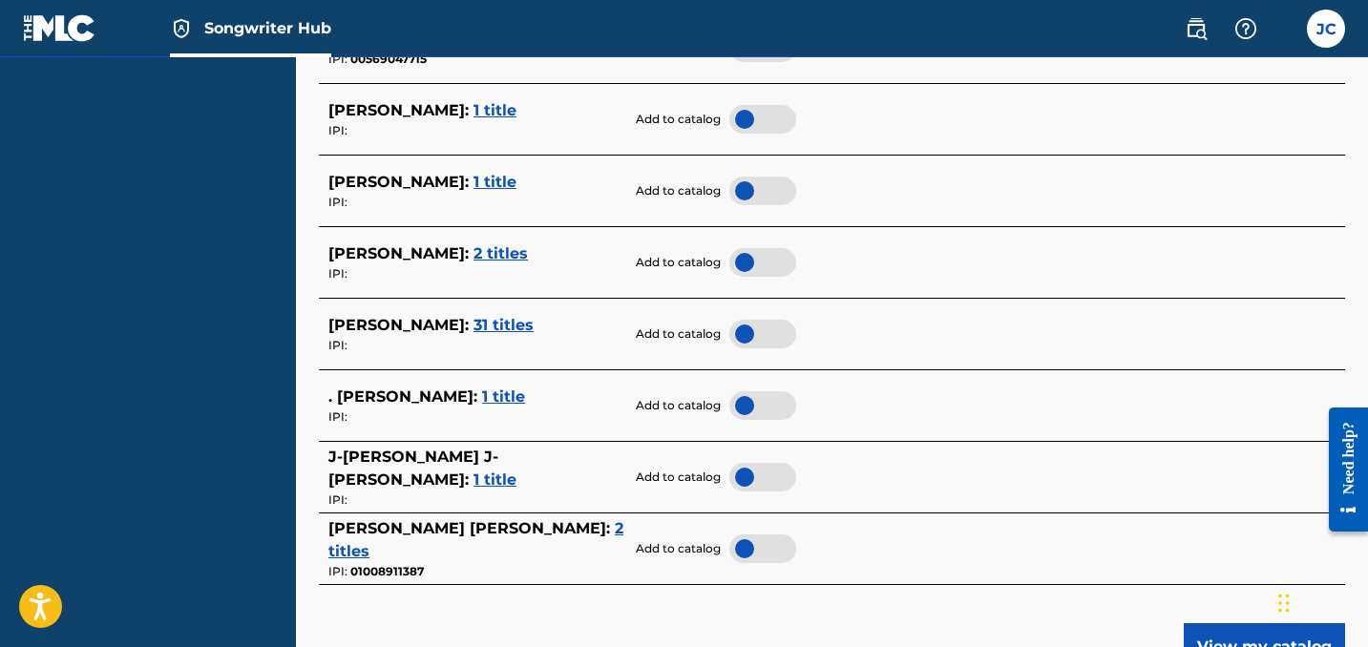
click at [473, 324] on span "31 titles" at bounding box center [503, 325] width 60 height 18
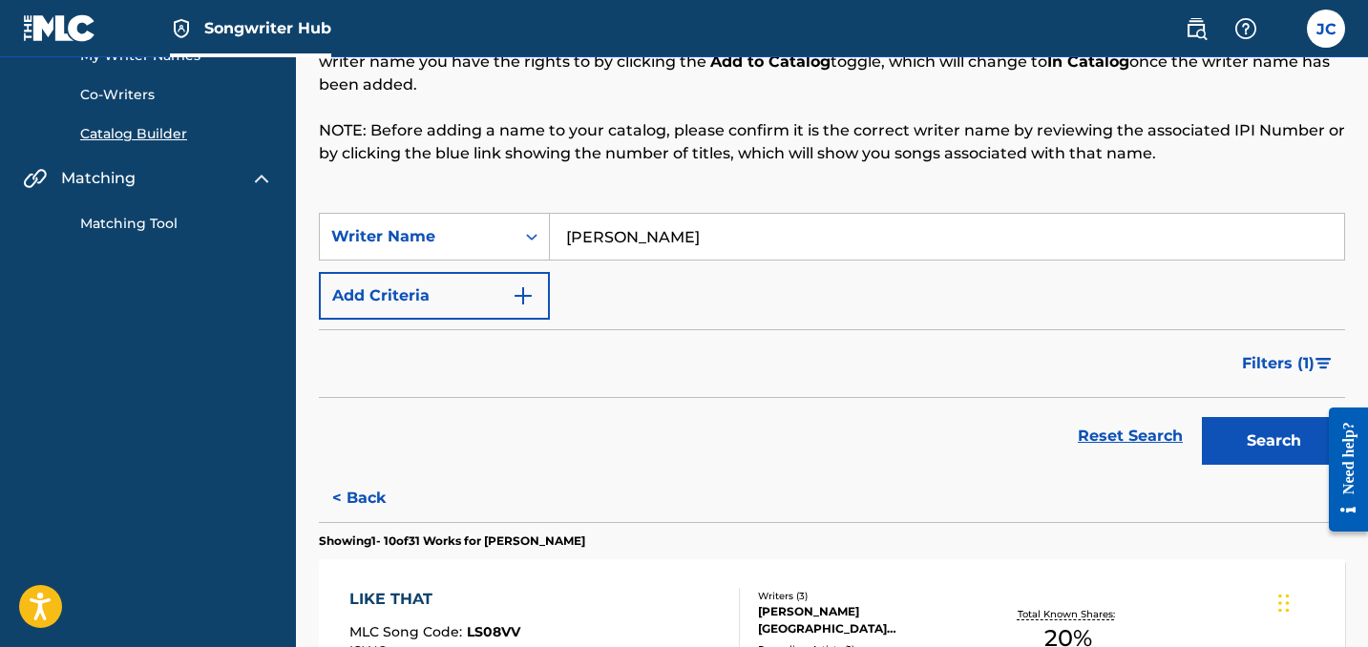
scroll to position [146, 0]
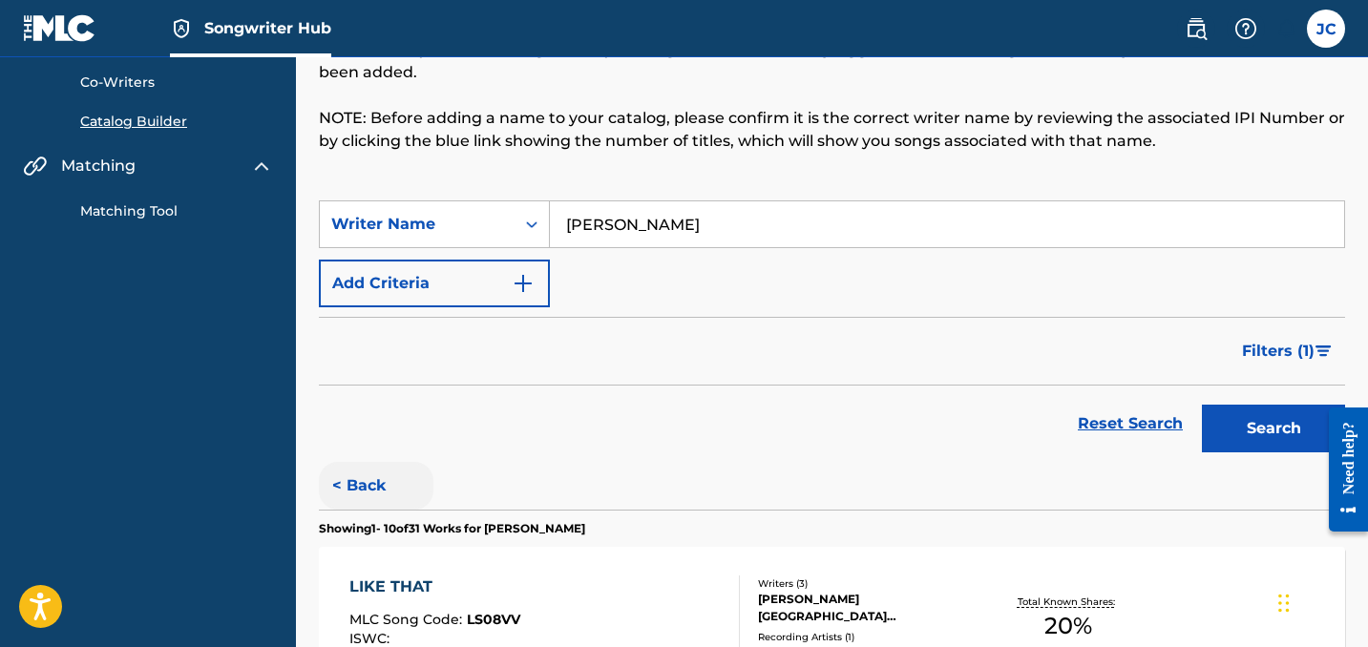
click at [360, 489] on button "< Back" at bounding box center [376, 486] width 115 height 48
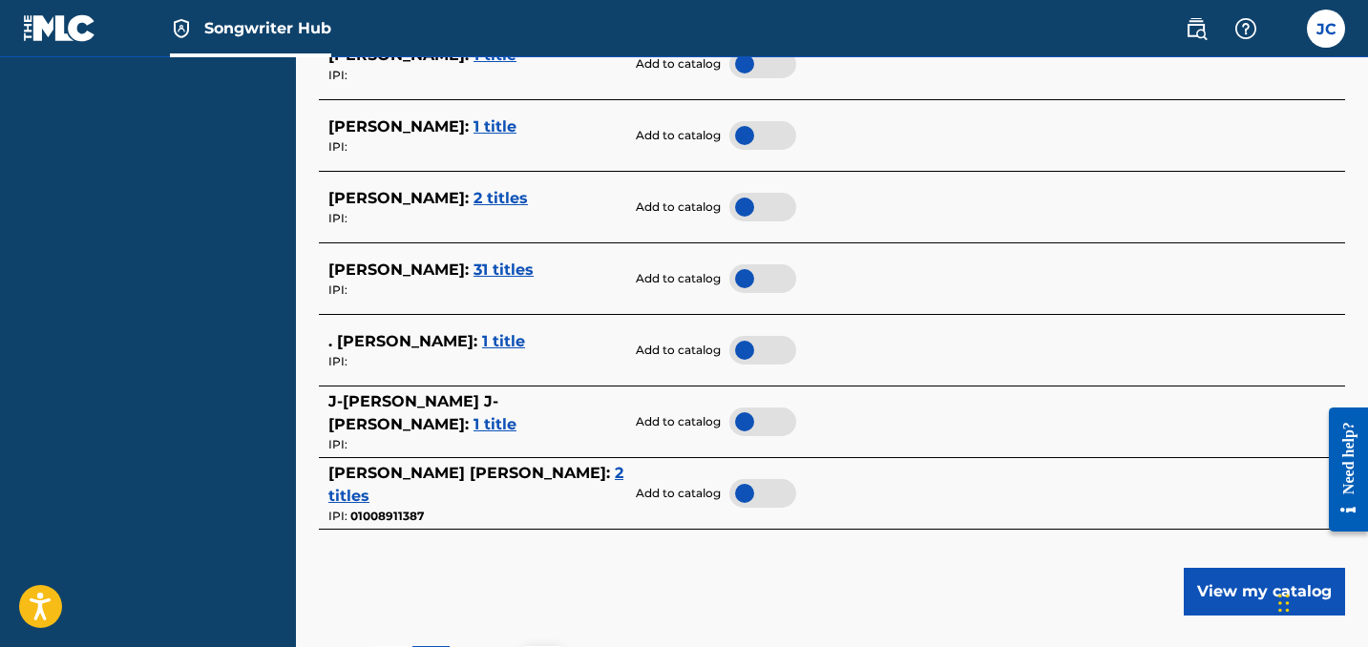
scroll to position [871, 0]
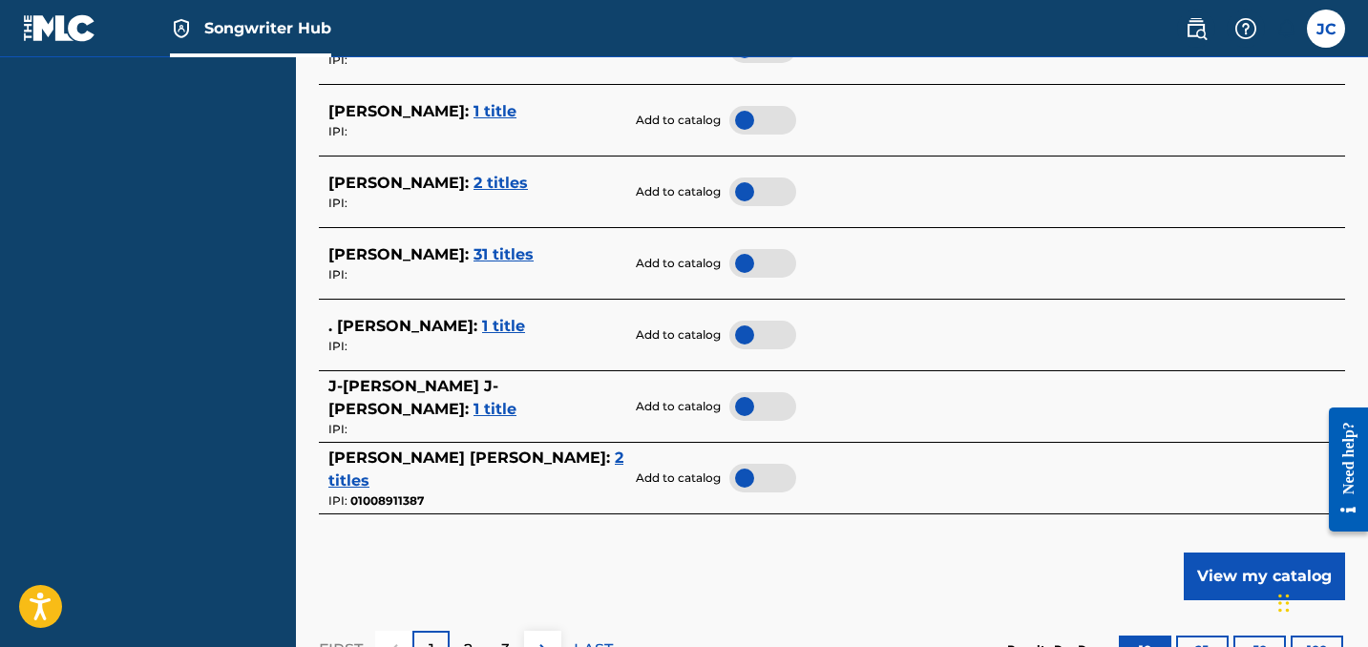
click at [478, 400] on span "1 title" at bounding box center [494, 409] width 43 height 18
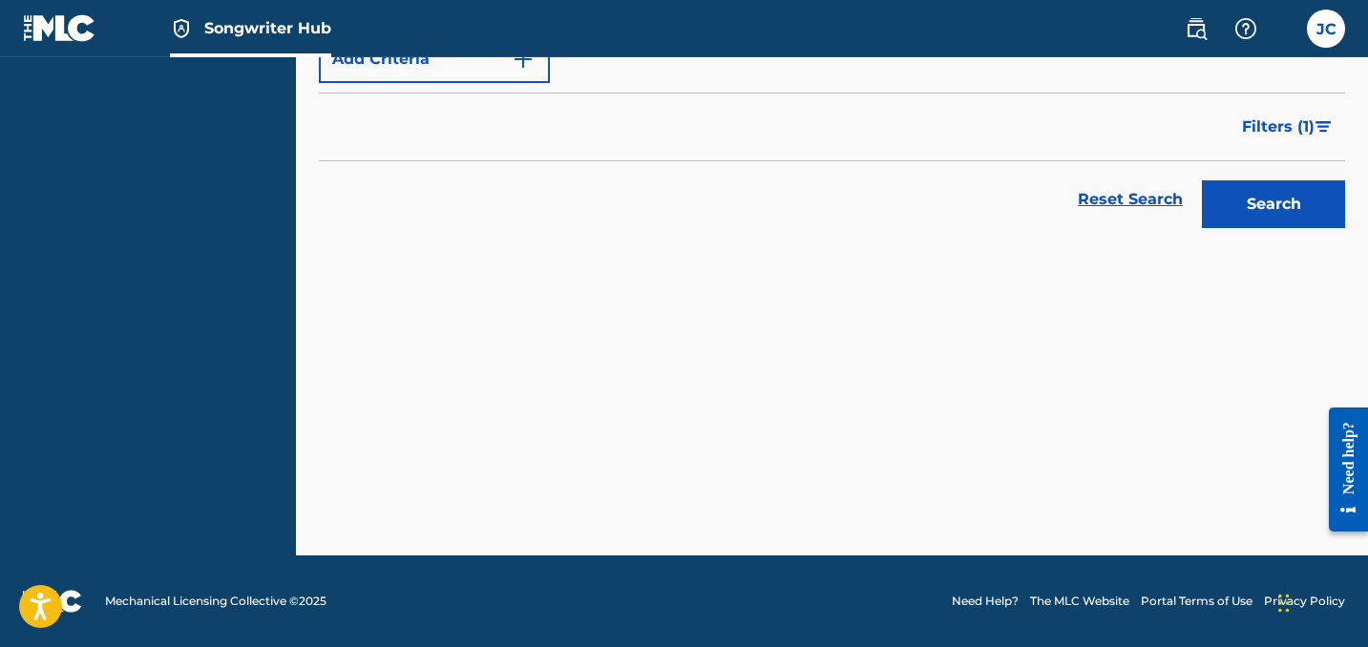
scroll to position [370, 0]
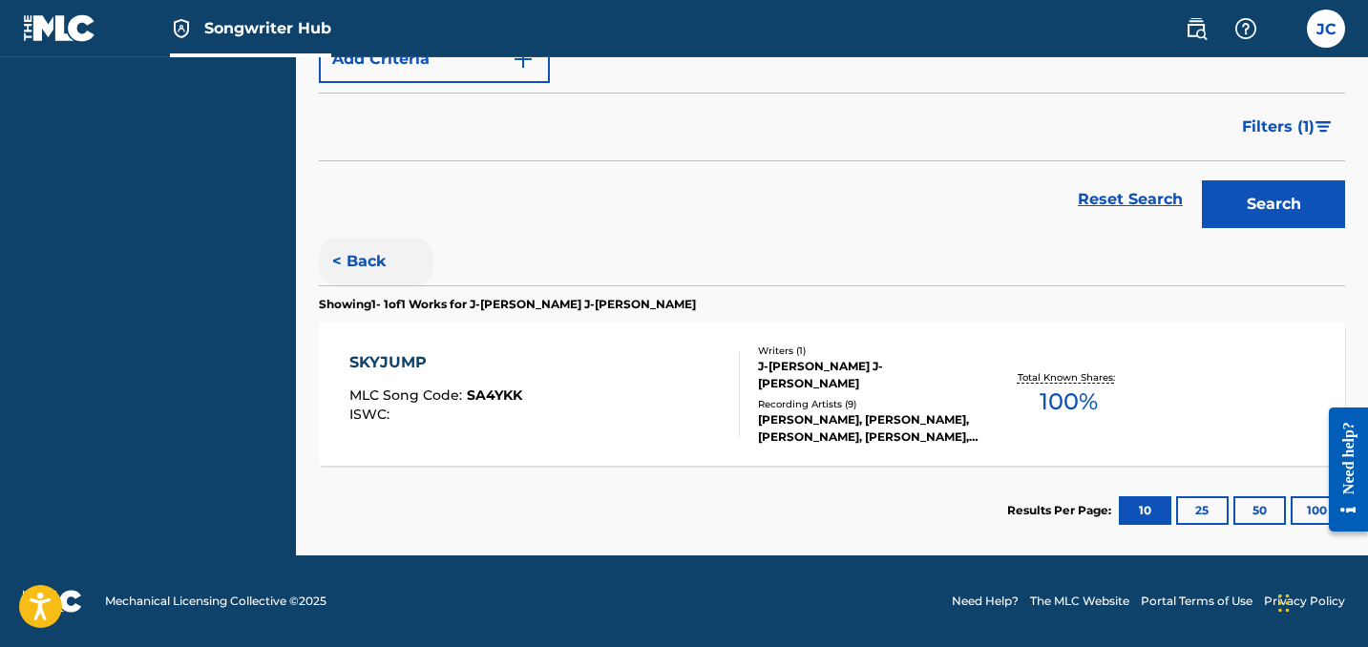
click at [370, 266] on button "< Back" at bounding box center [376, 262] width 115 height 48
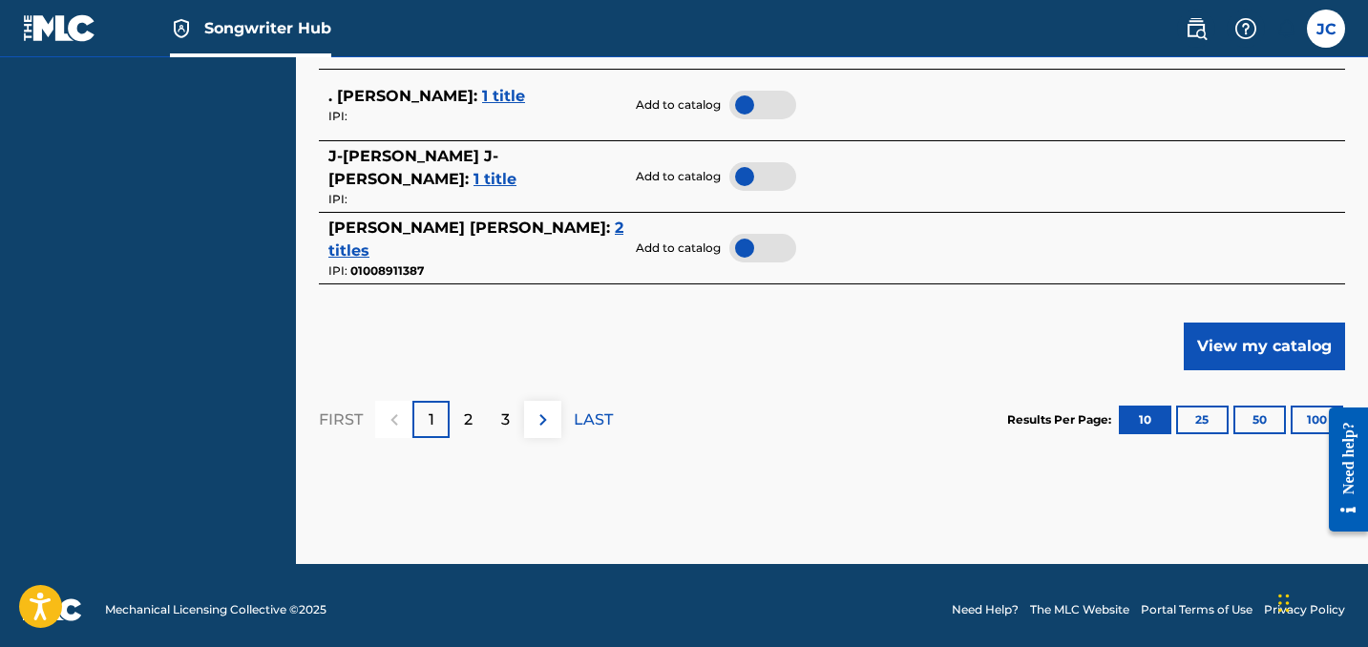
click at [474, 234] on span "2 titles" at bounding box center [475, 239] width 295 height 41
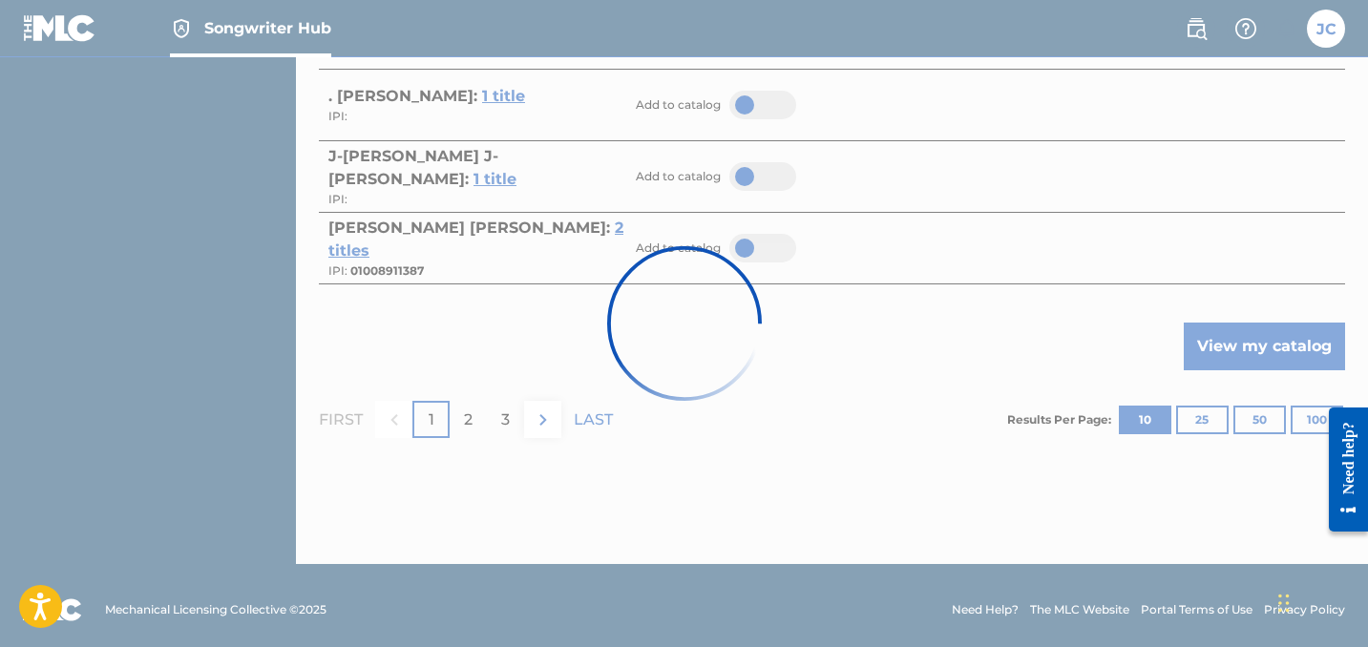
scroll to position [520, 0]
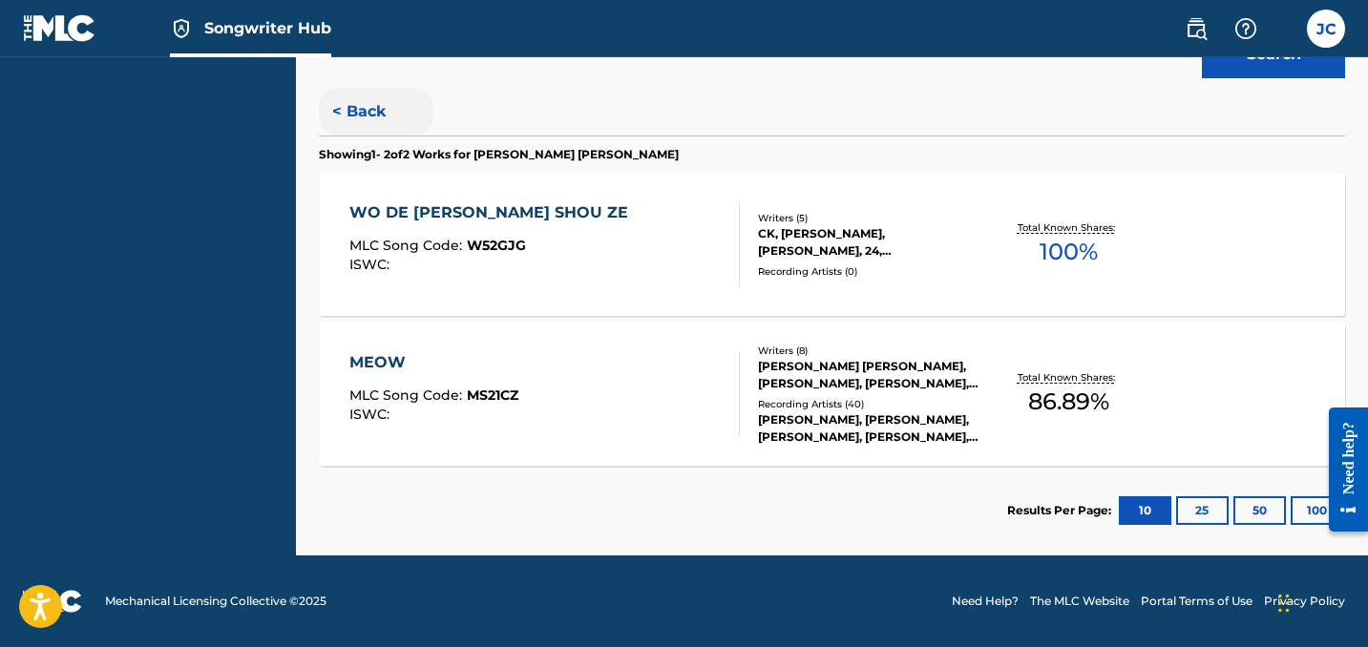
click at [372, 113] on button "< Back" at bounding box center [376, 112] width 115 height 48
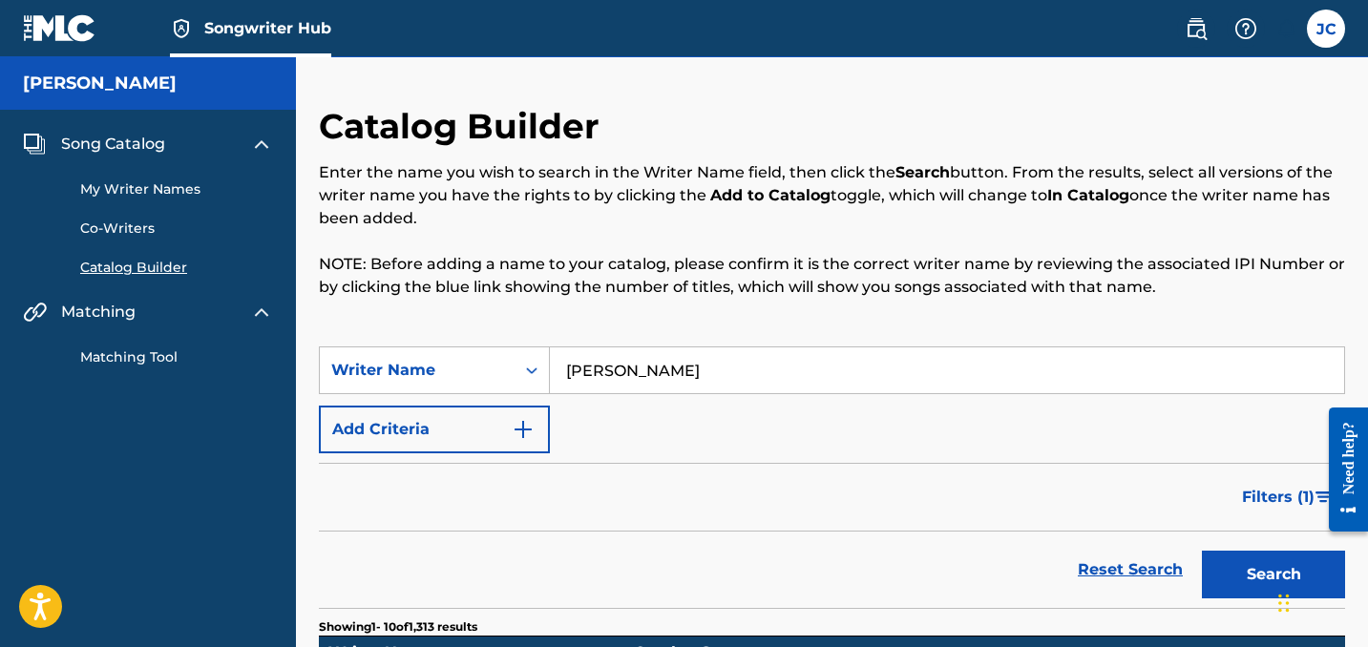
scroll to position [0, 0]
click at [648, 380] on input "[PERSON_NAME]" at bounding box center [947, 370] width 794 height 46
click at [1273, 575] on button "Search" at bounding box center [1273, 575] width 143 height 48
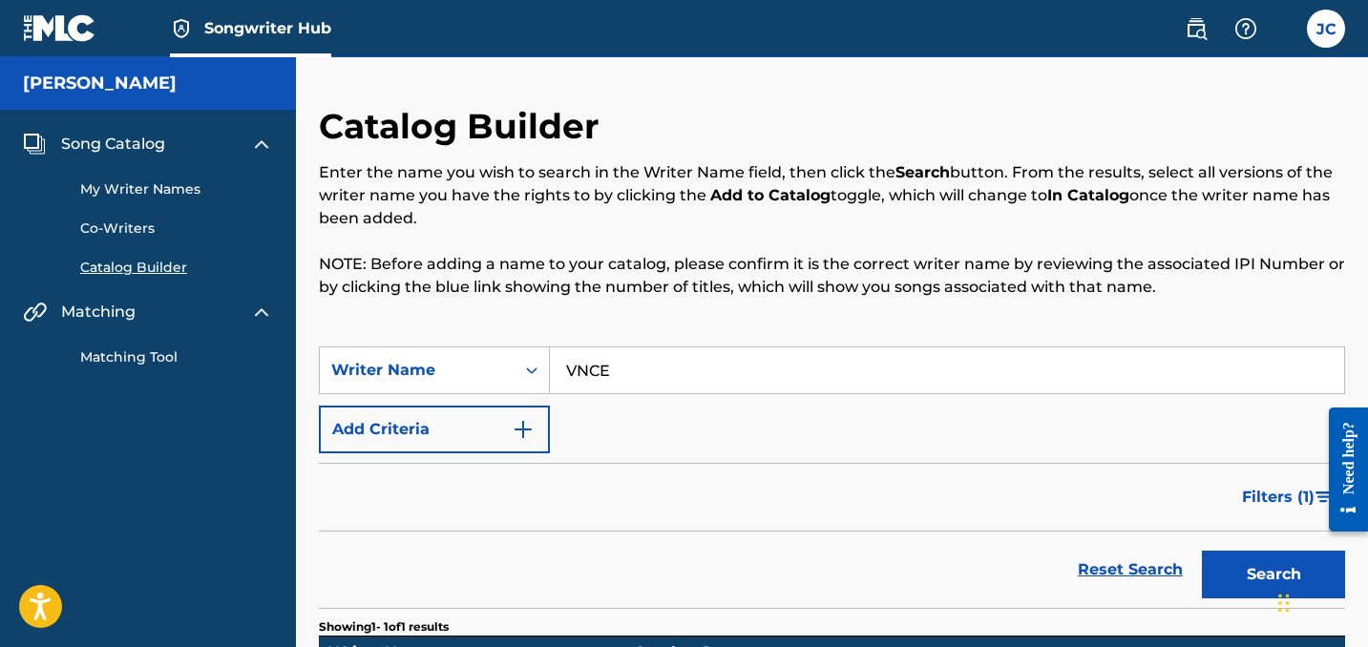
click at [590, 383] on input "VNCE" at bounding box center [947, 370] width 794 height 46
type input "[PERSON_NAME]"
click at [1273, 575] on button "Search" at bounding box center [1273, 575] width 143 height 48
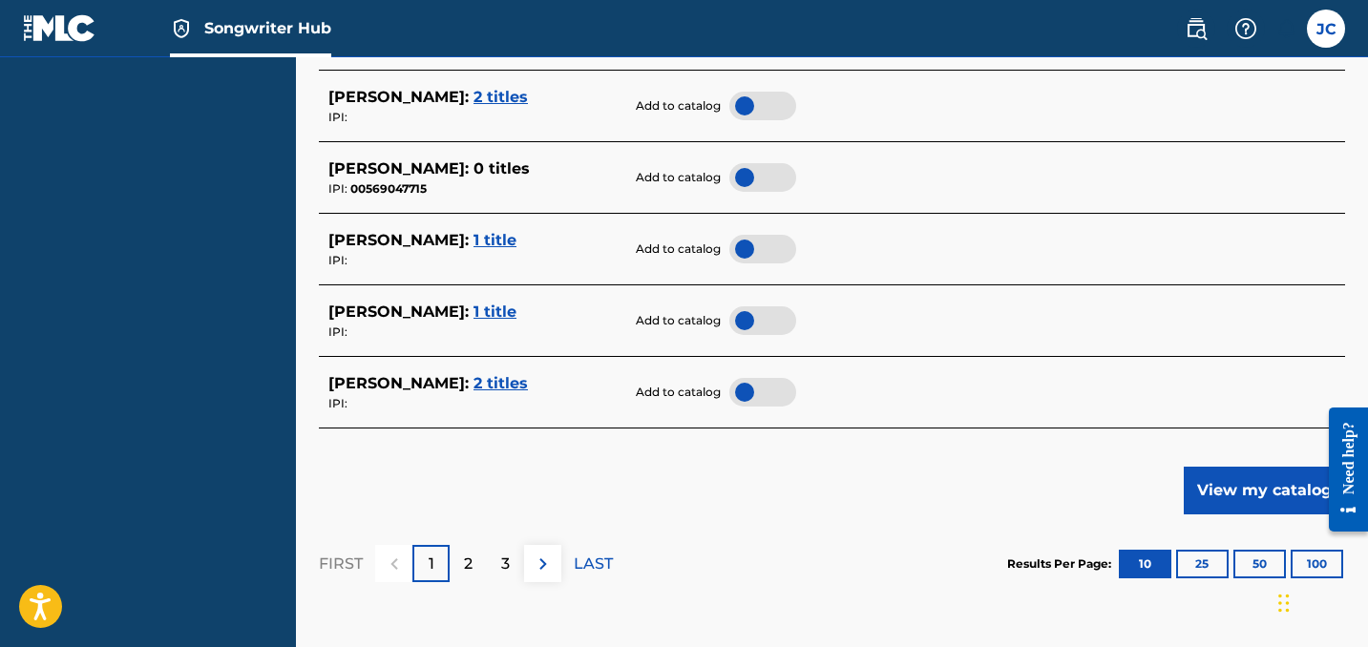
scroll to position [959, 0]
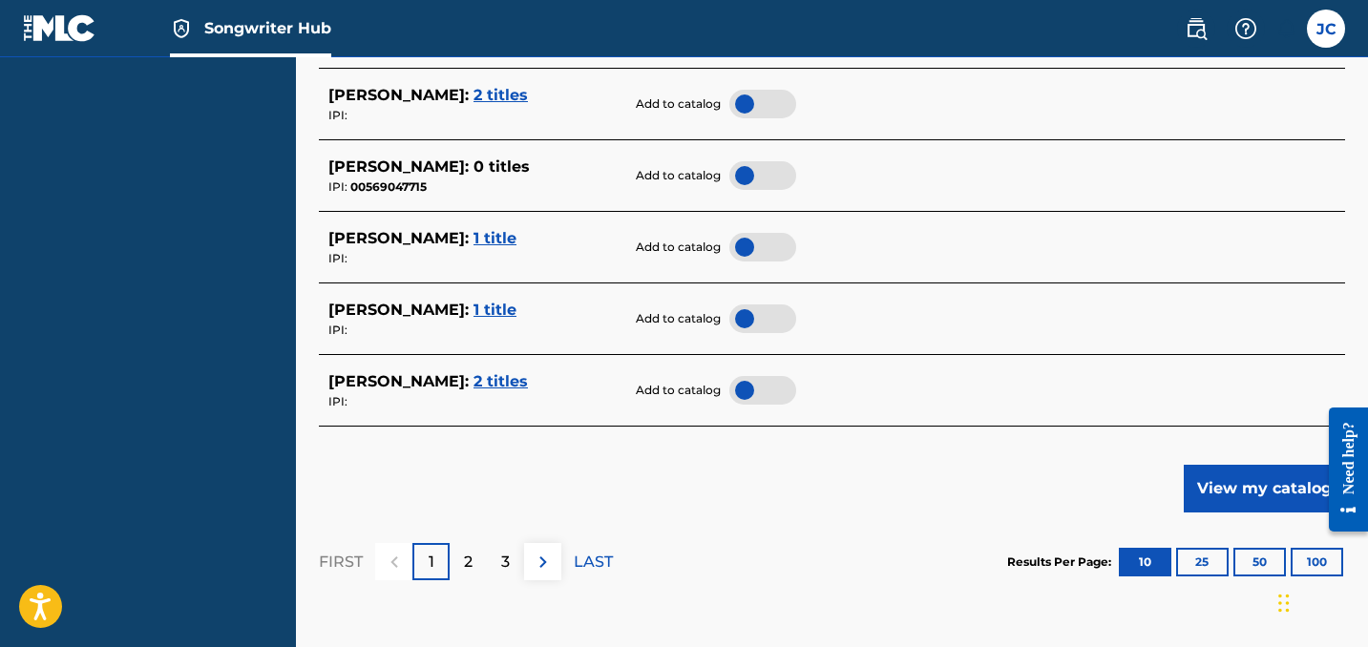
click at [473, 378] on span "2 titles" at bounding box center [500, 381] width 54 height 18
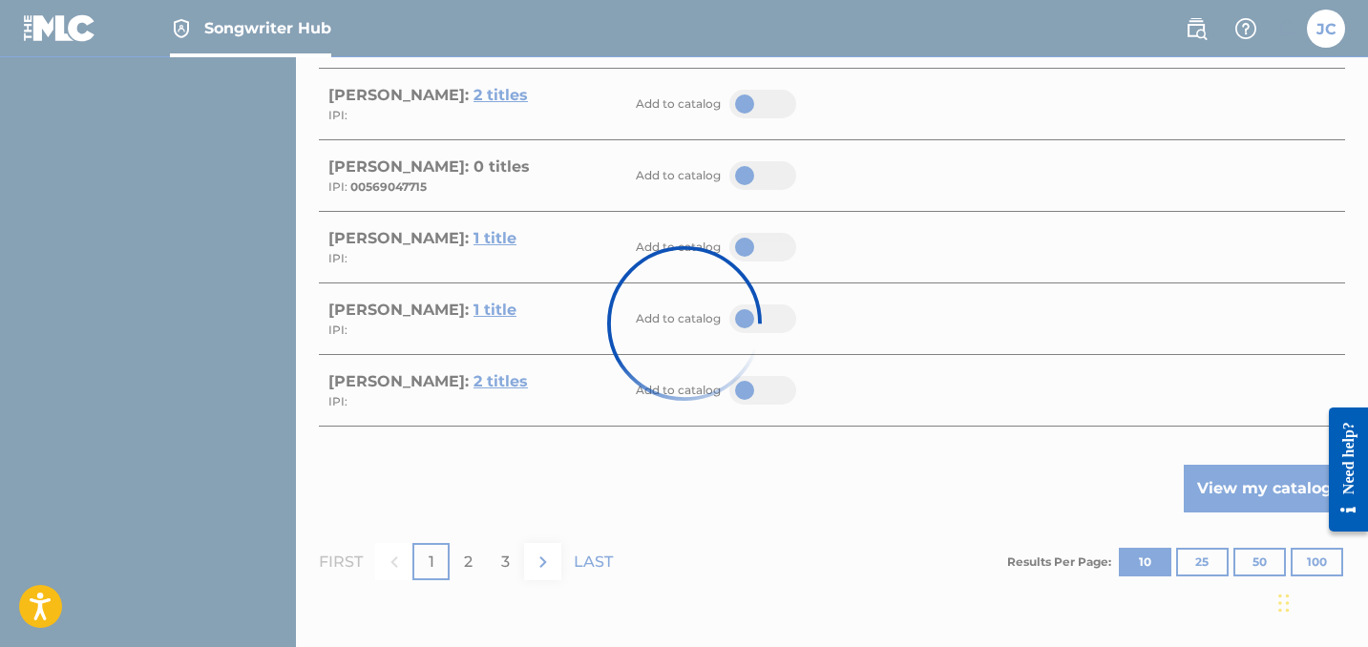
scroll to position [520, 0]
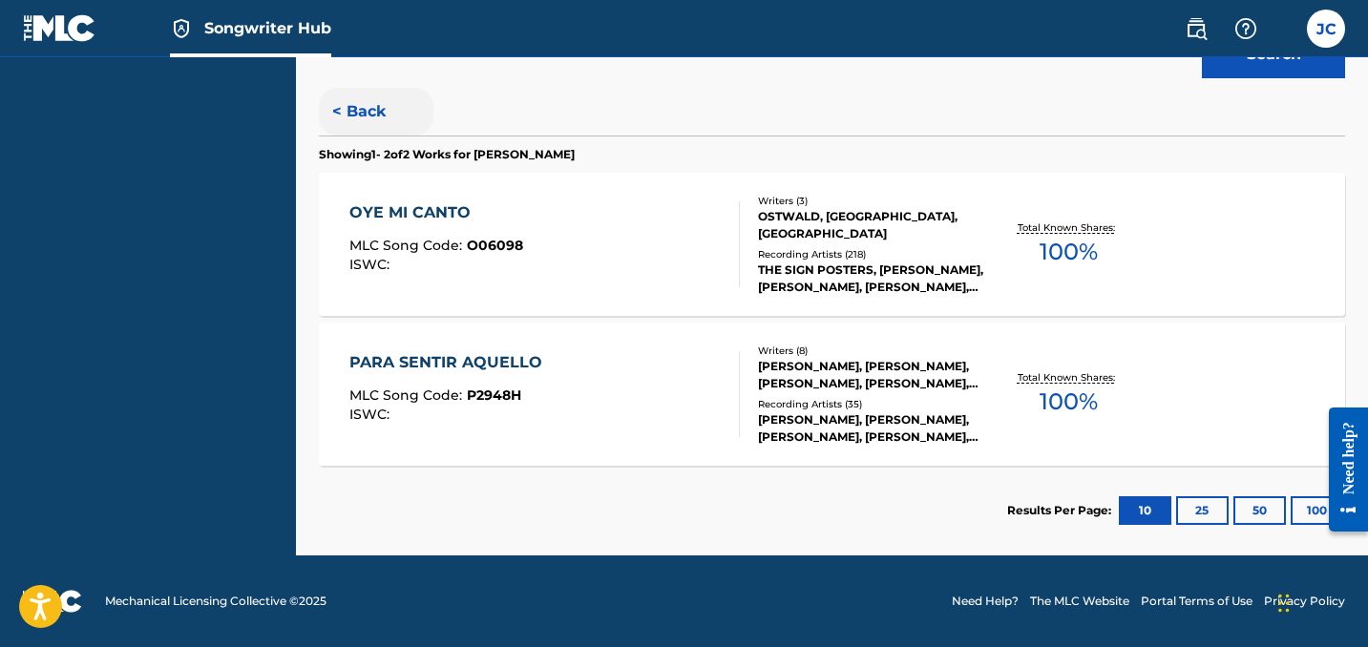
click at [359, 105] on button "< Back" at bounding box center [376, 112] width 115 height 48
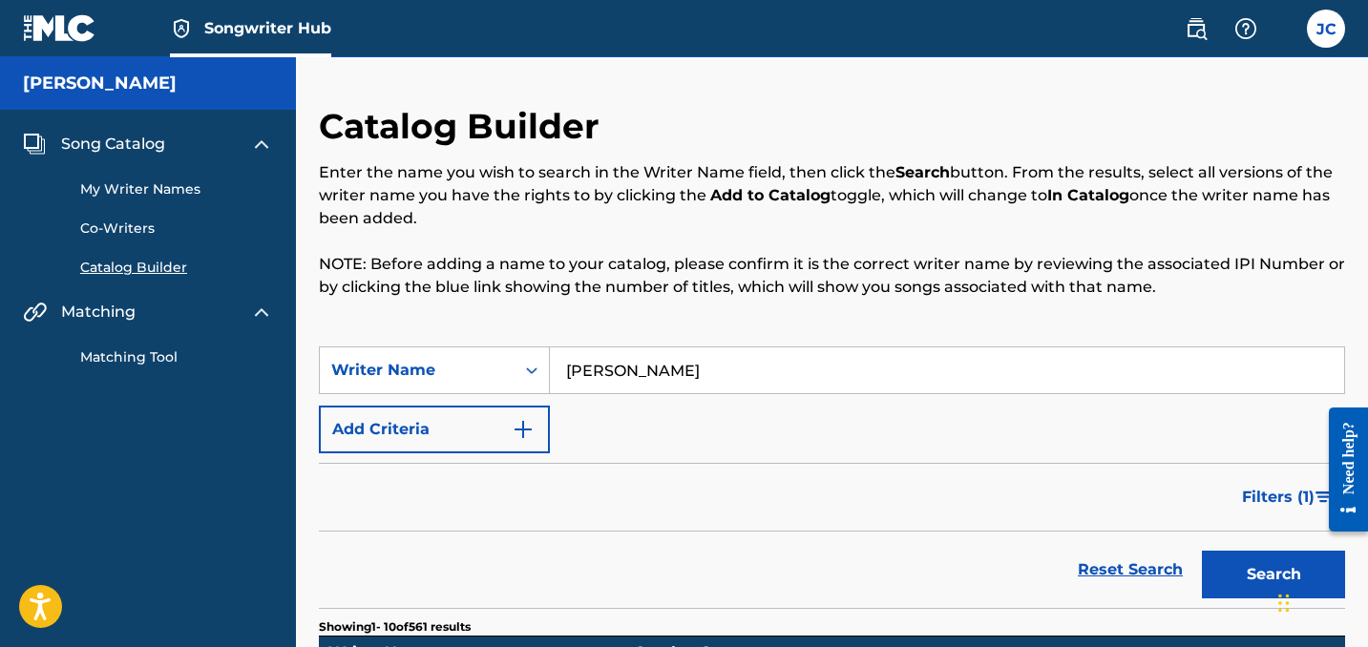
scroll to position [0, 0]
click at [151, 352] on link "Matching Tool" at bounding box center [176, 357] width 193 height 20
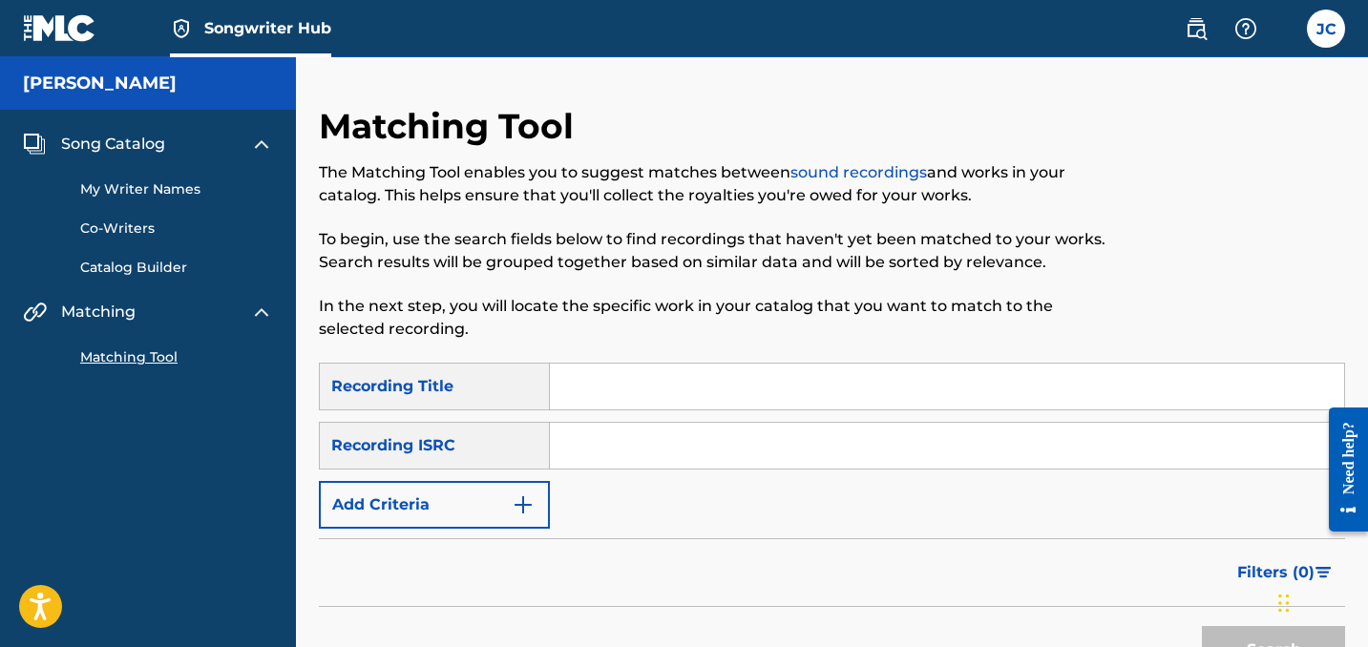
click at [178, 270] on link "Catalog Builder" at bounding box center [176, 268] width 193 height 20
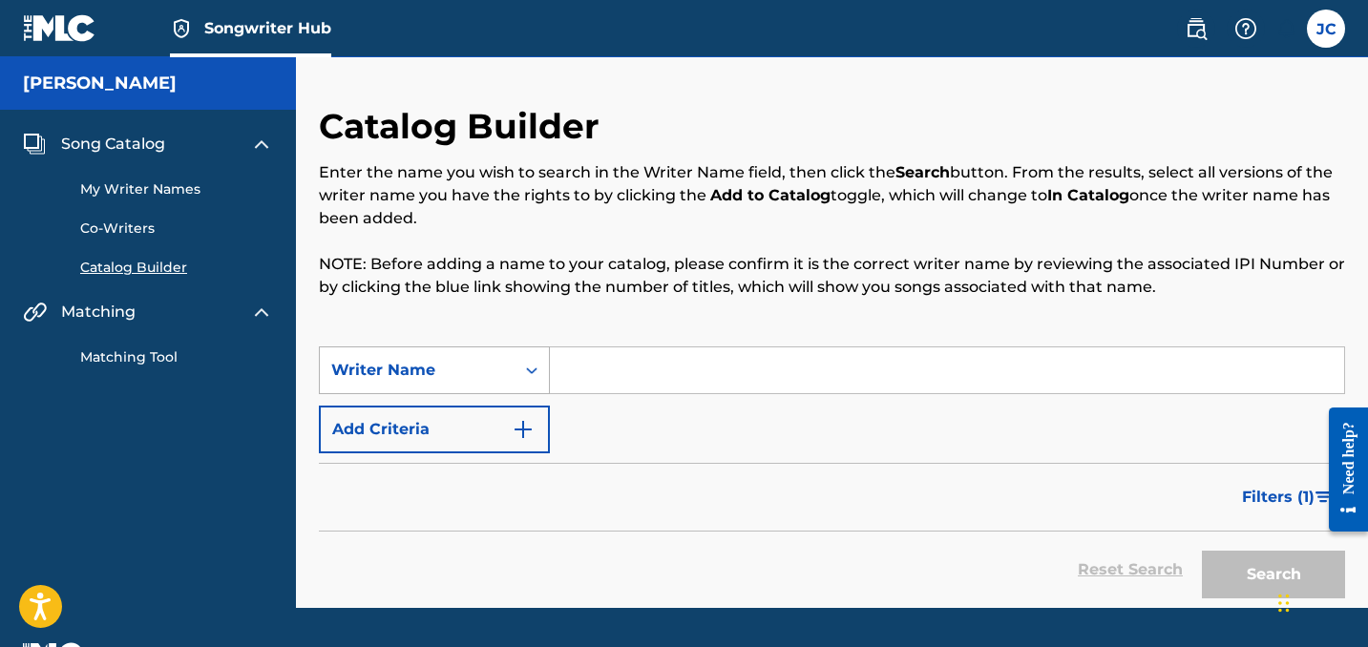
click at [506, 376] on div "Writer Name" at bounding box center [417, 370] width 195 height 36
click at [542, 430] on button "Add Criteria" at bounding box center [434, 430] width 231 height 48
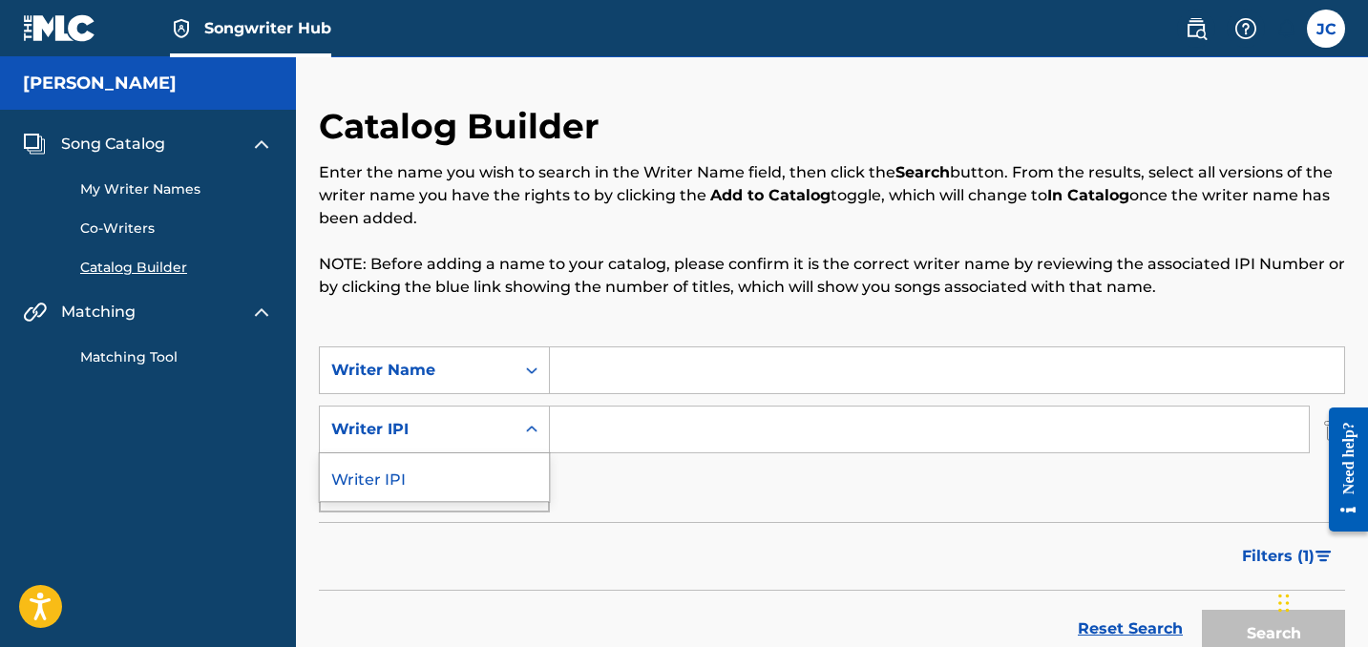
click at [542, 430] on div "Search Form" at bounding box center [531, 429] width 34 height 34
click at [637, 468] on div "SearchWithCriteria970527a3-4f4e-4bab-9c60-7b54e575ec50 Writer Name SearchWithCr…" at bounding box center [832, 429] width 1026 height 166
